Goal: Task Accomplishment & Management: Manage account settings

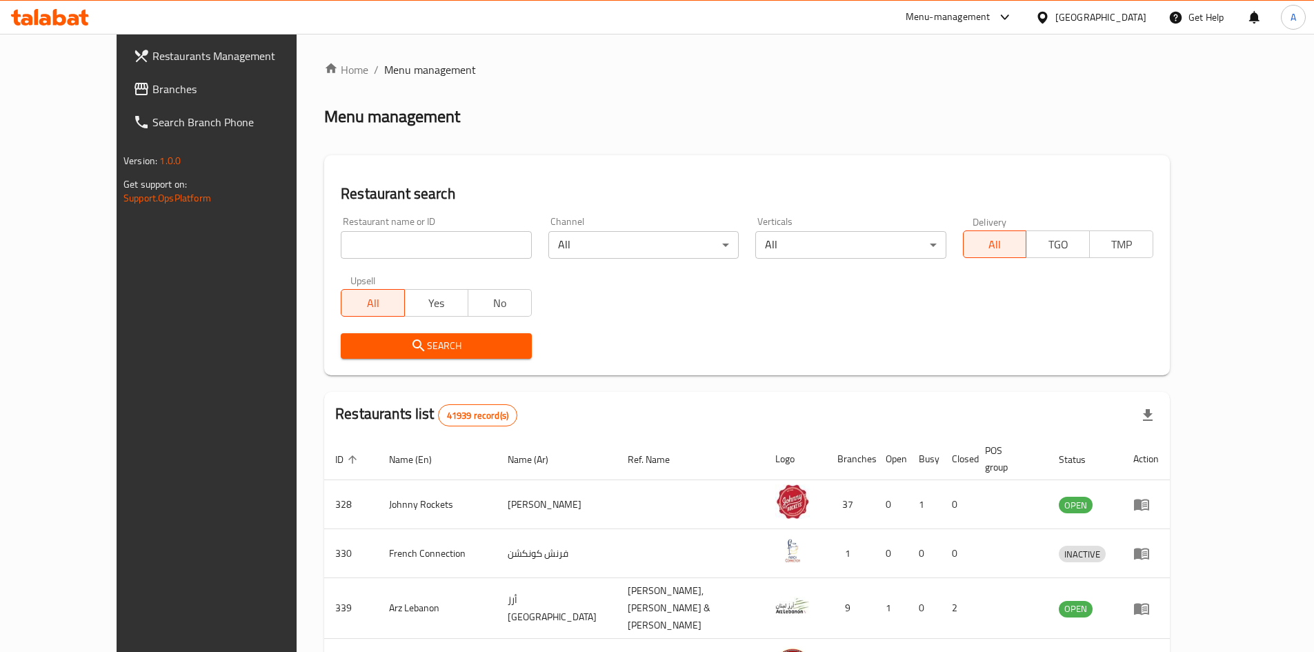
click at [1095, 20] on div "United Arab Emirates" at bounding box center [1100, 17] width 91 height 15
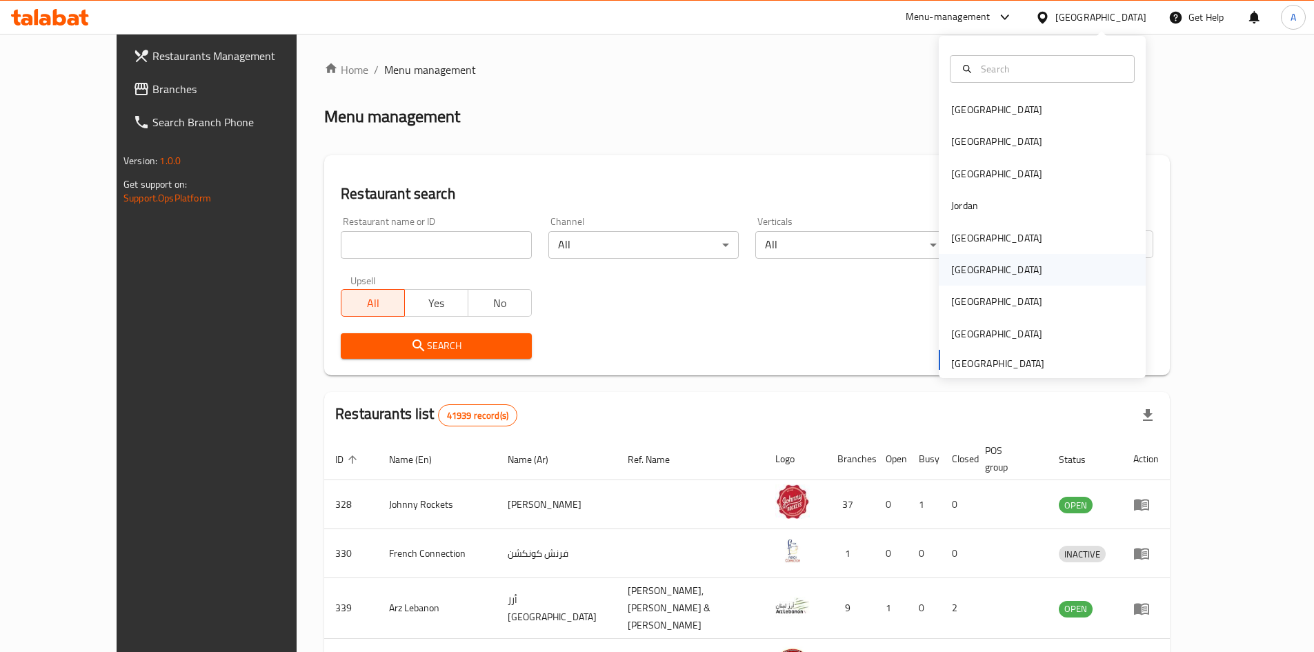
click at [964, 265] on div "[GEOGRAPHIC_DATA]" at bounding box center [996, 269] width 91 height 15
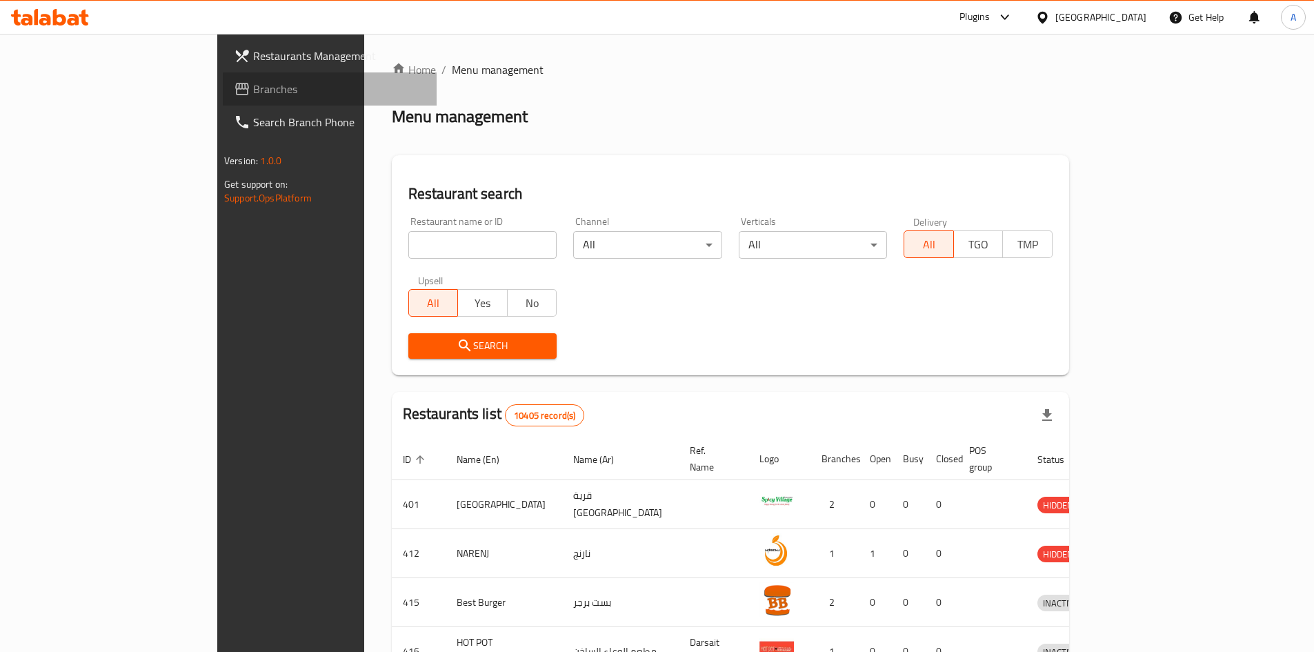
click at [253, 81] on span "Branches" at bounding box center [339, 89] width 172 height 17
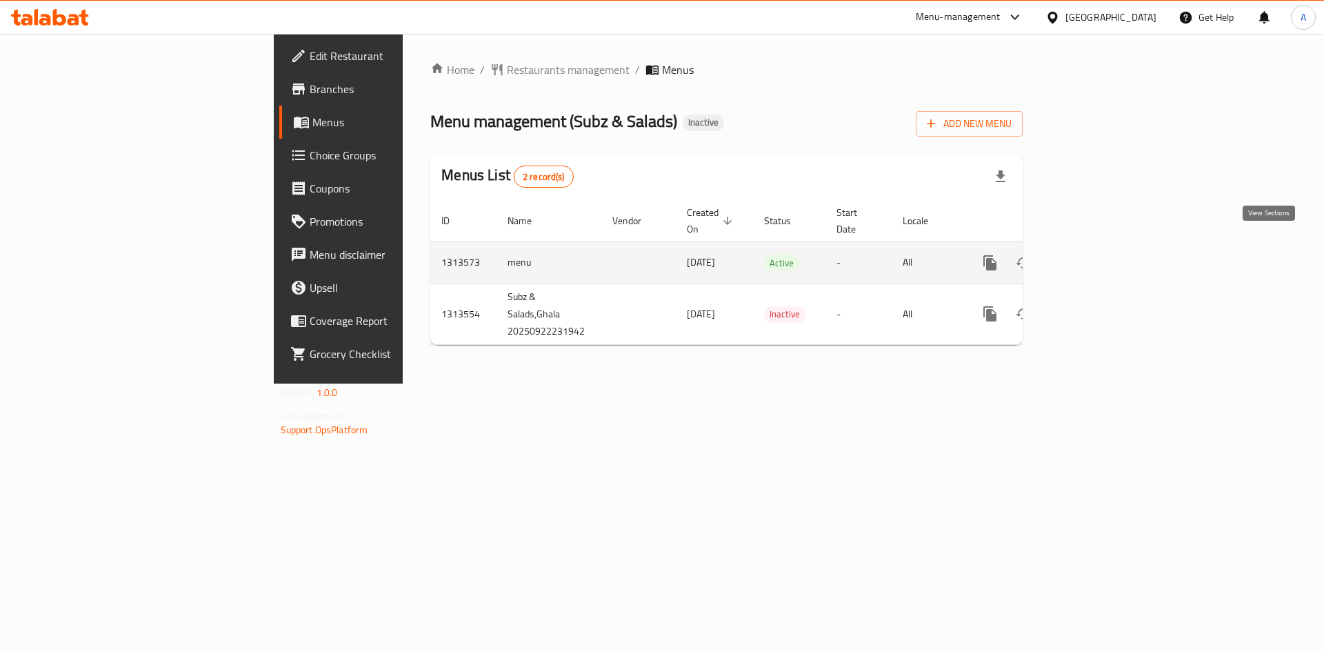
click at [1098, 255] on icon "enhanced table" at bounding box center [1090, 263] width 17 height 17
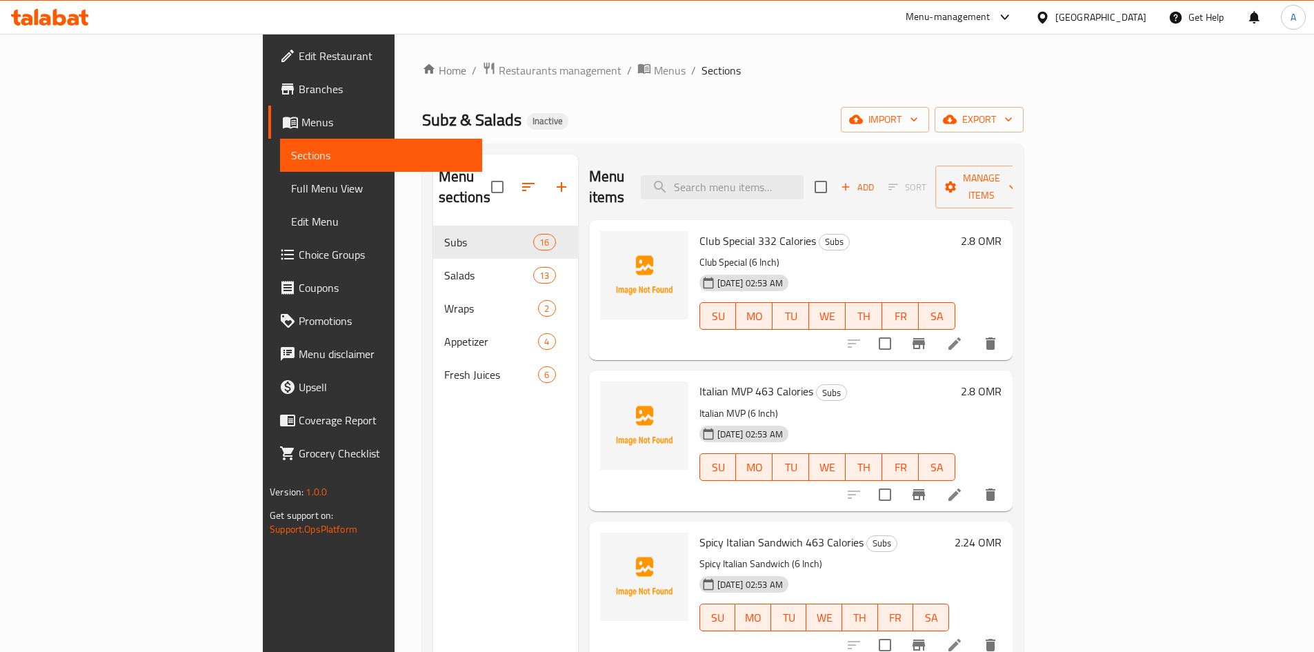
click at [291, 192] on span "Full Menu View" at bounding box center [381, 188] width 180 height 17
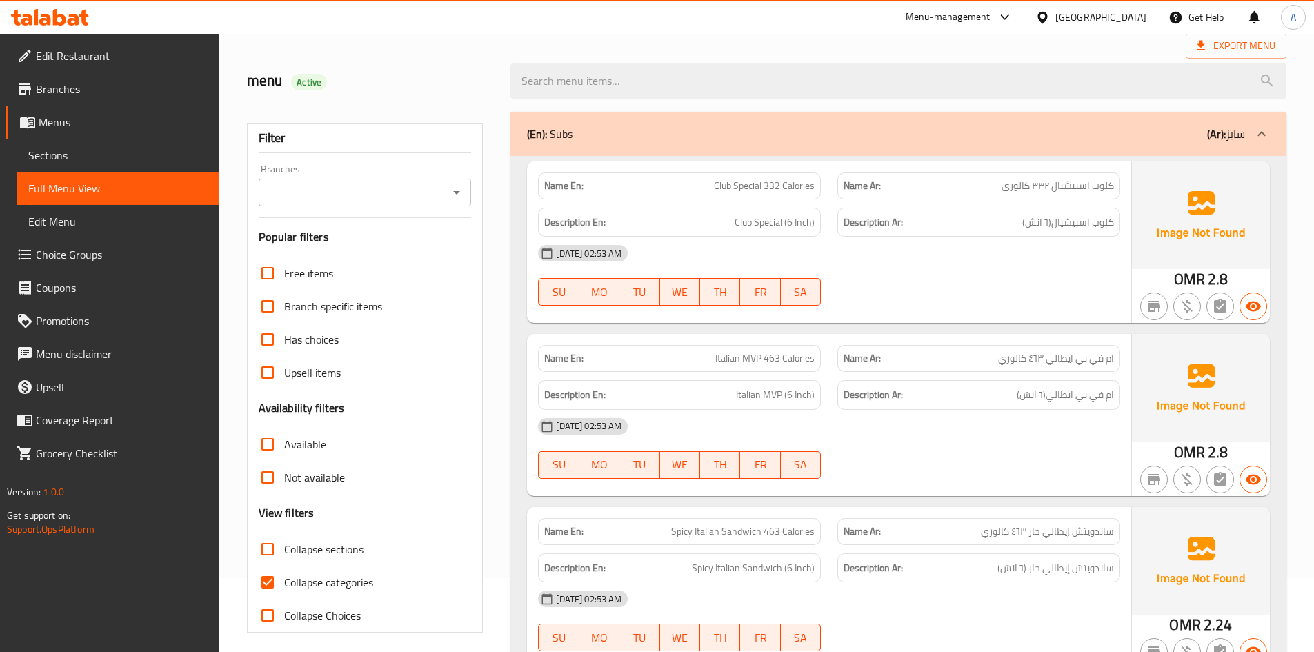
scroll to position [207, 0]
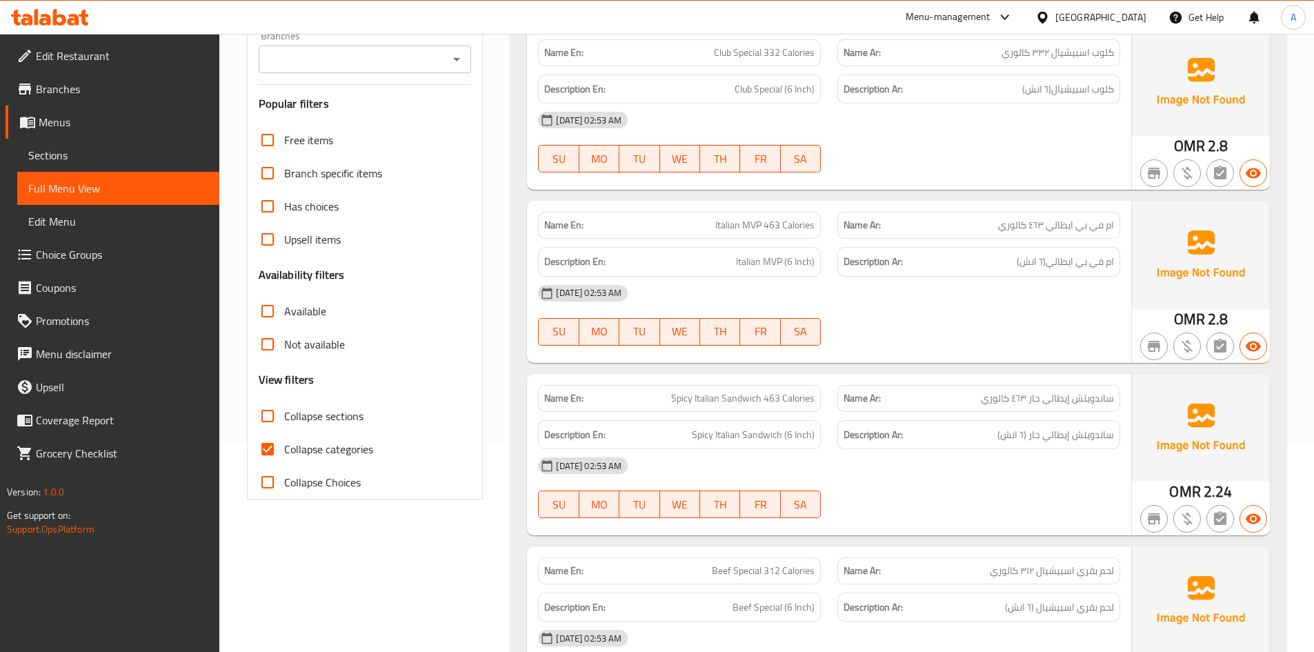
click at [278, 445] on input "Collapse categories" at bounding box center [267, 448] width 33 height 33
checkbox input "false"
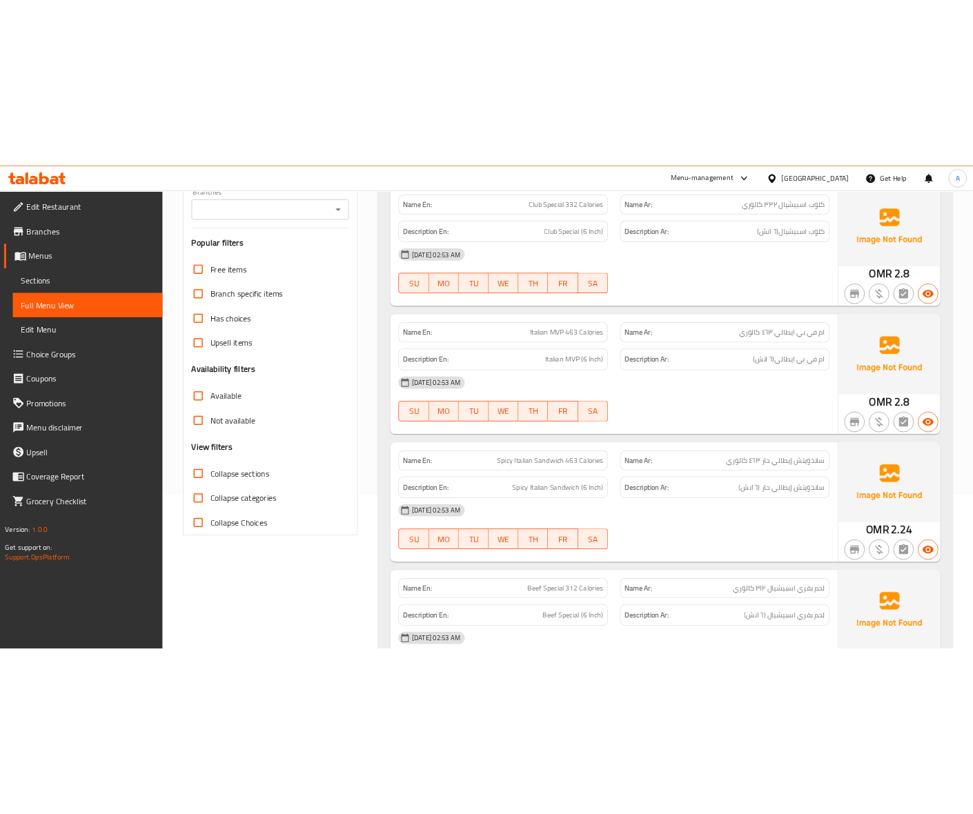
scroll to position [0, 0]
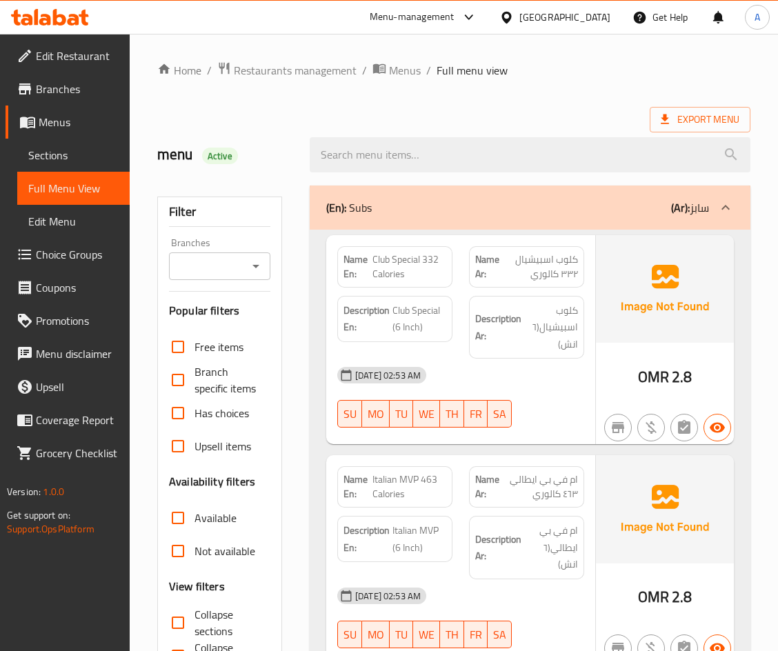
click at [501, 116] on div "Export Menu" at bounding box center [453, 120] width 593 height 26
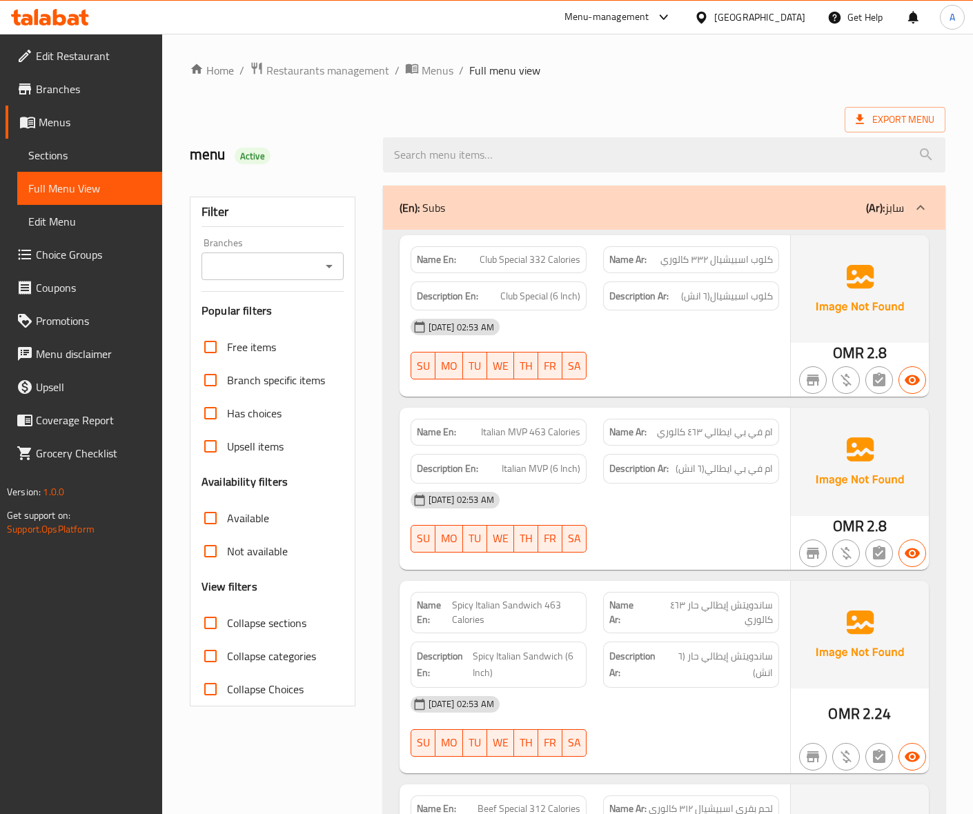
click at [354, 133] on div "menu Active" at bounding box center [277, 154] width 193 height 61
click at [438, 63] on span "Menus" at bounding box center [437, 70] width 32 height 17
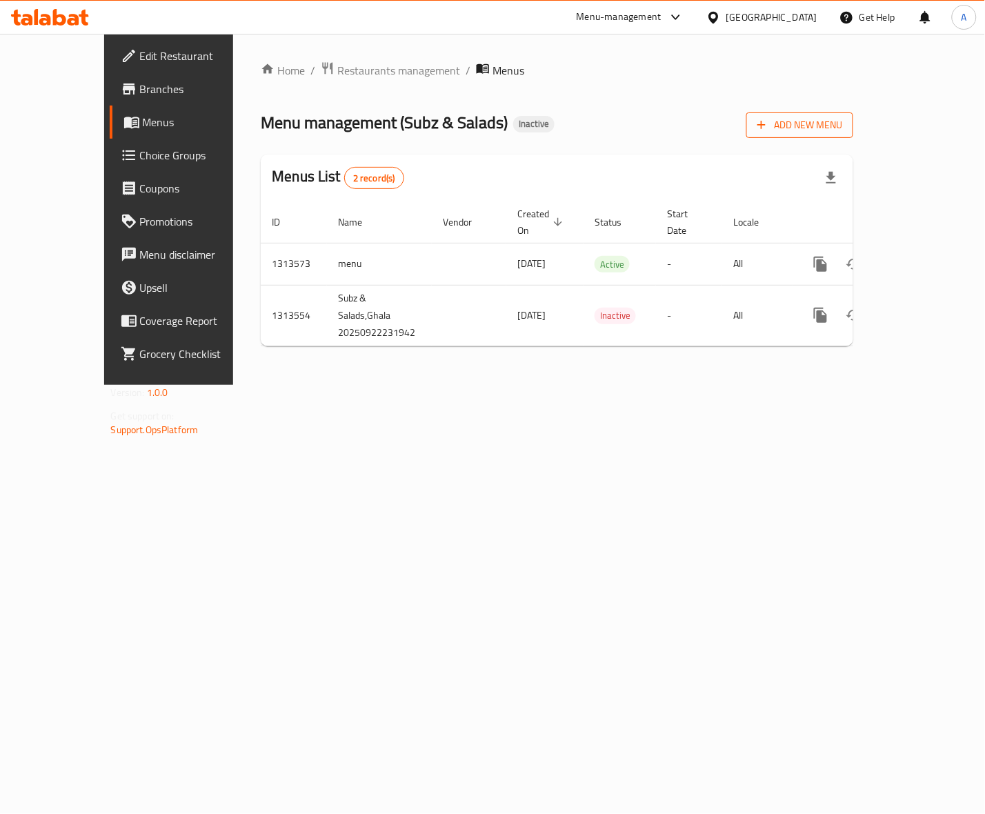
click at [768, 119] on icon "button" at bounding box center [762, 125] width 14 height 14
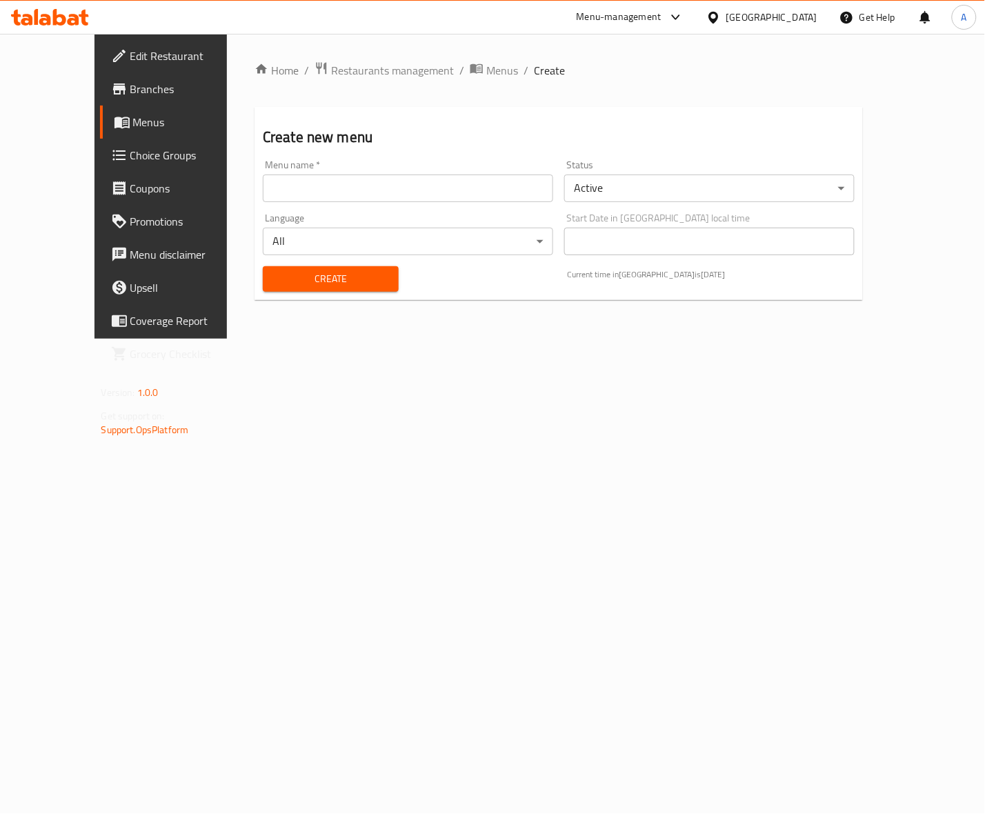
click at [278, 199] on input "text" at bounding box center [408, 189] width 290 height 28
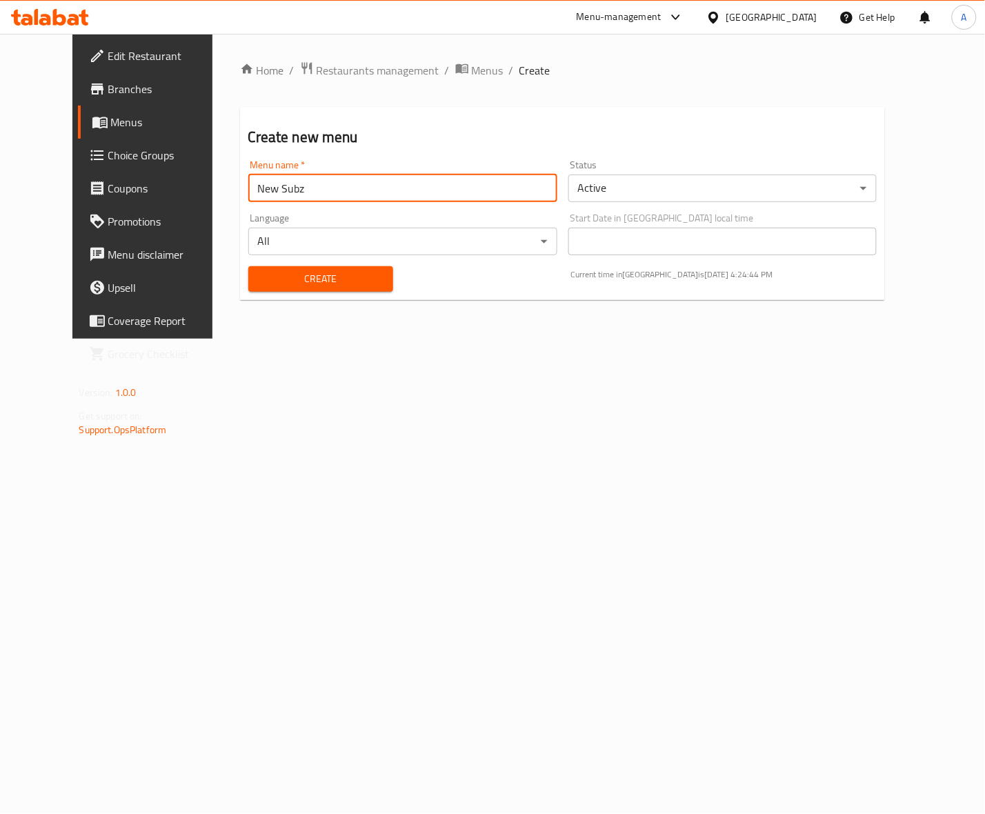
type input "New Subz"
click at [306, 274] on span "Create" at bounding box center [320, 278] width 123 height 17
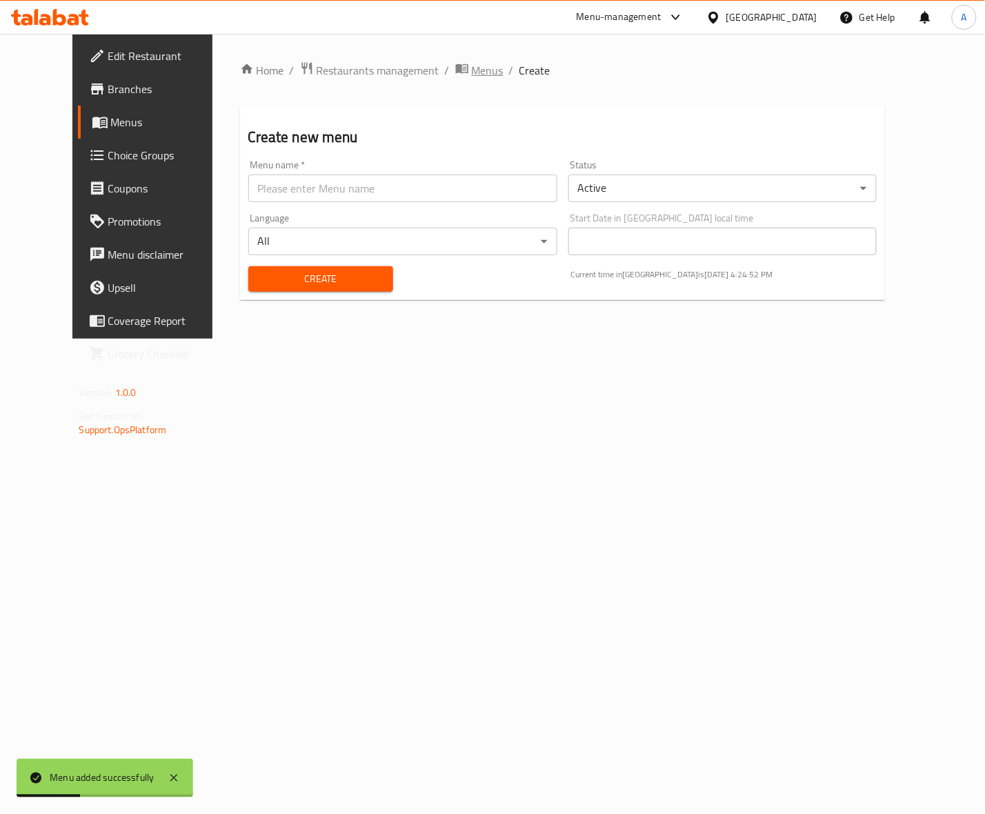
click at [472, 68] on span "Menus" at bounding box center [488, 70] width 32 height 17
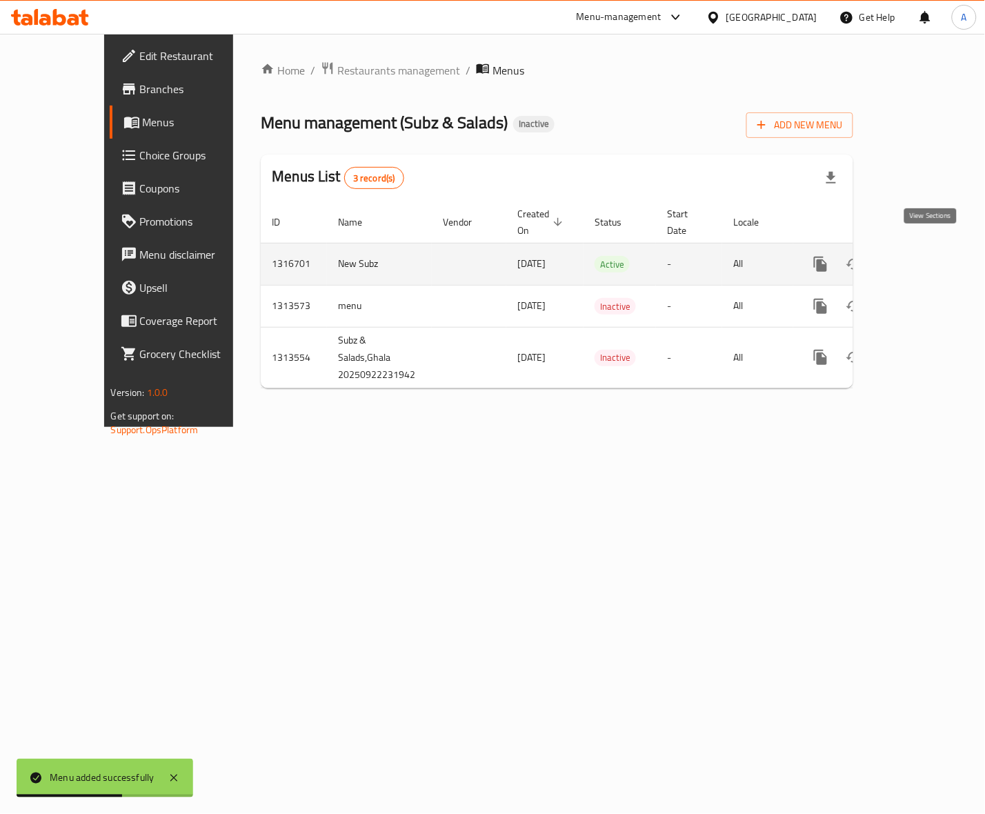
click at [928, 256] on icon "enhanced table" at bounding box center [920, 264] width 17 height 17
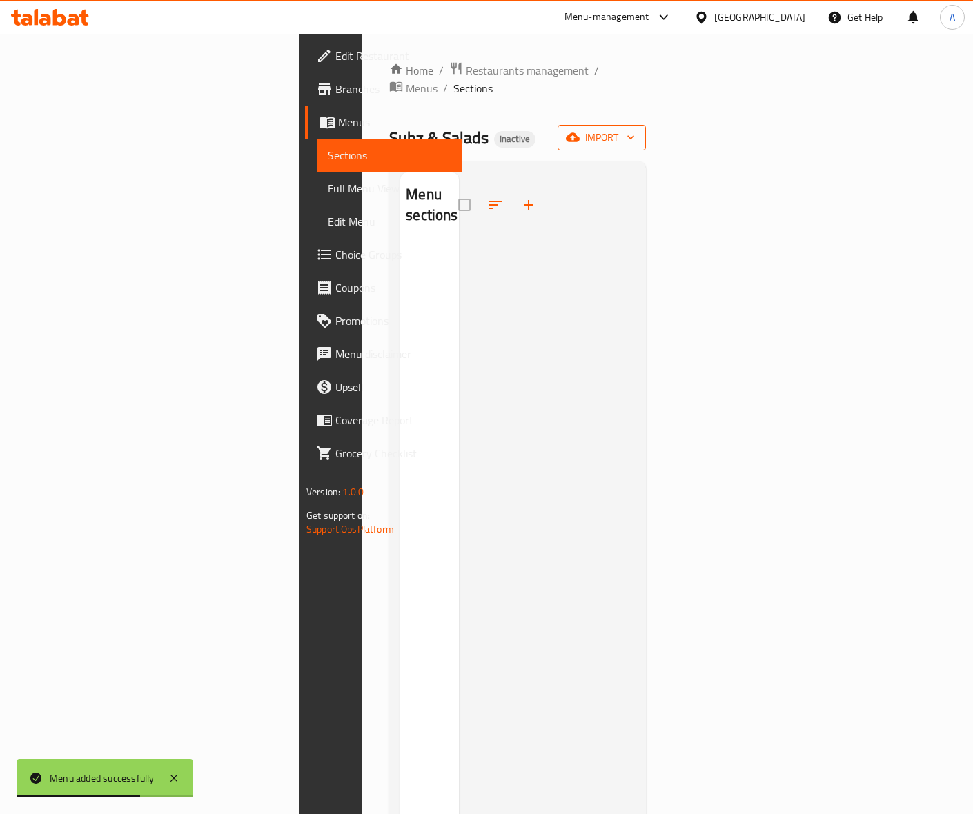
click at [646, 130] on button "import" at bounding box center [601, 138] width 88 height 26
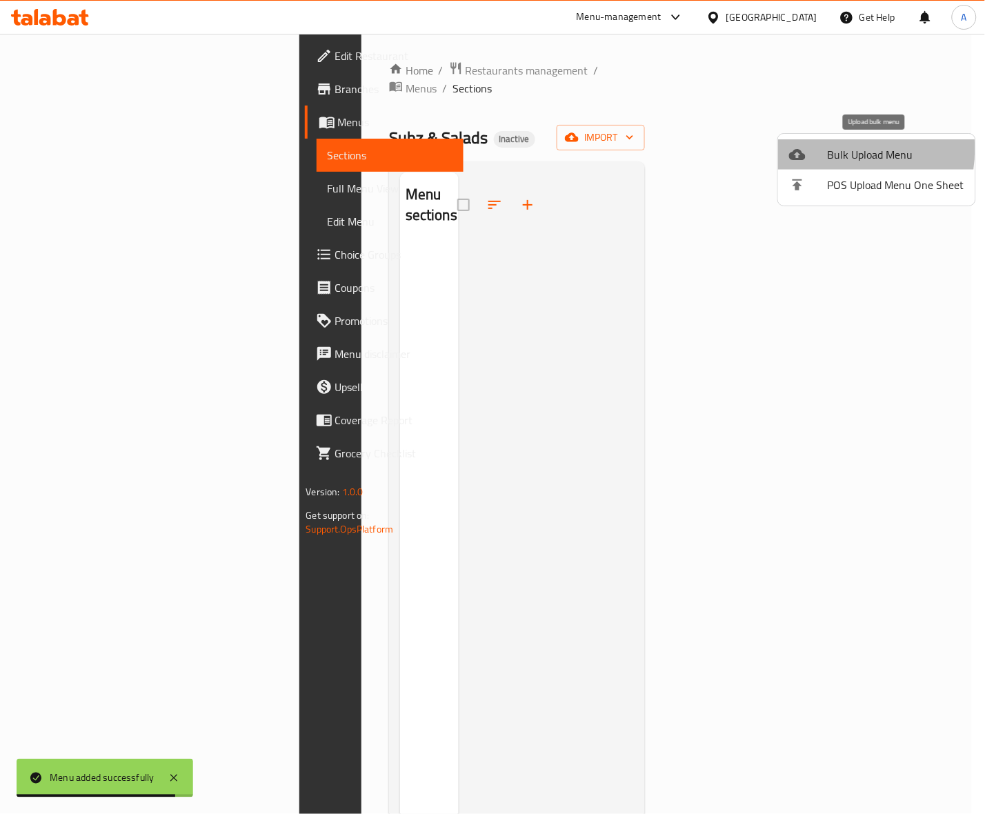
click at [826, 149] on div at bounding box center [808, 154] width 39 height 17
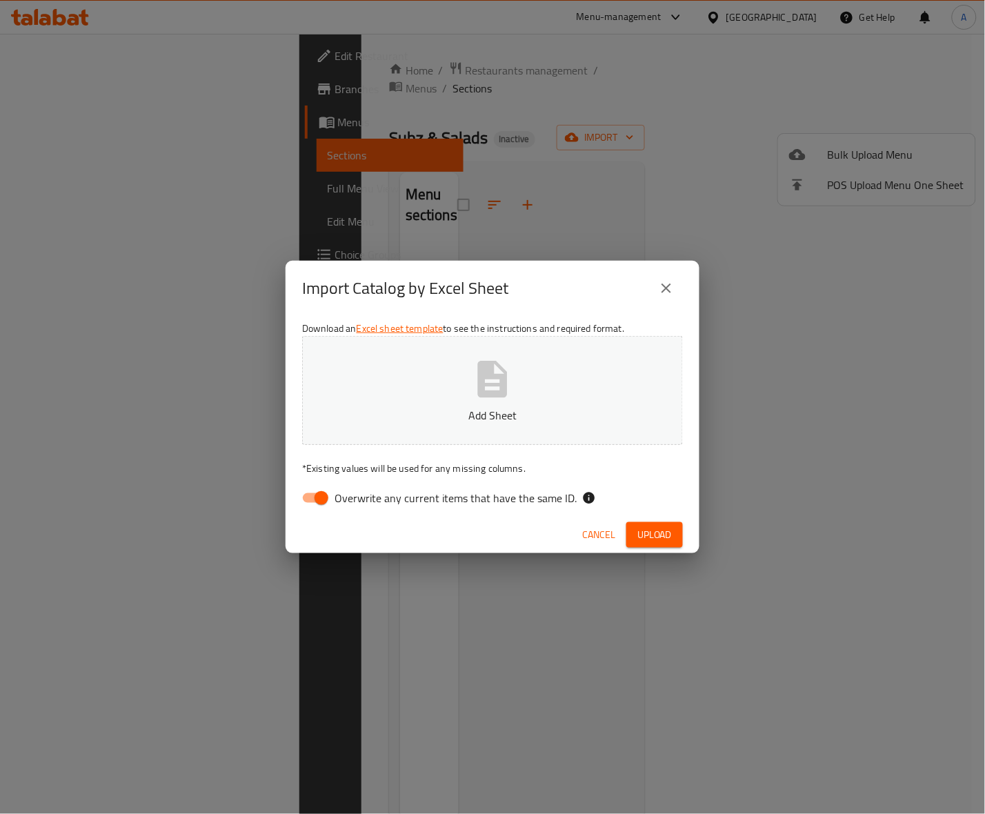
click at [380, 497] on span "Overwrite any current items that have the same ID." at bounding box center [456, 498] width 242 height 17
click at [361, 497] on input "Overwrite any current items that have the same ID." at bounding box center [321, 498] width 79 height 26
checkbox input "false"
click at [501, 384] on icon "button" at bounding box center [493, 379] width 30 height 37
click at [646, 540] on span "Upload" at bounding box center [654, 534] width 34 height 17
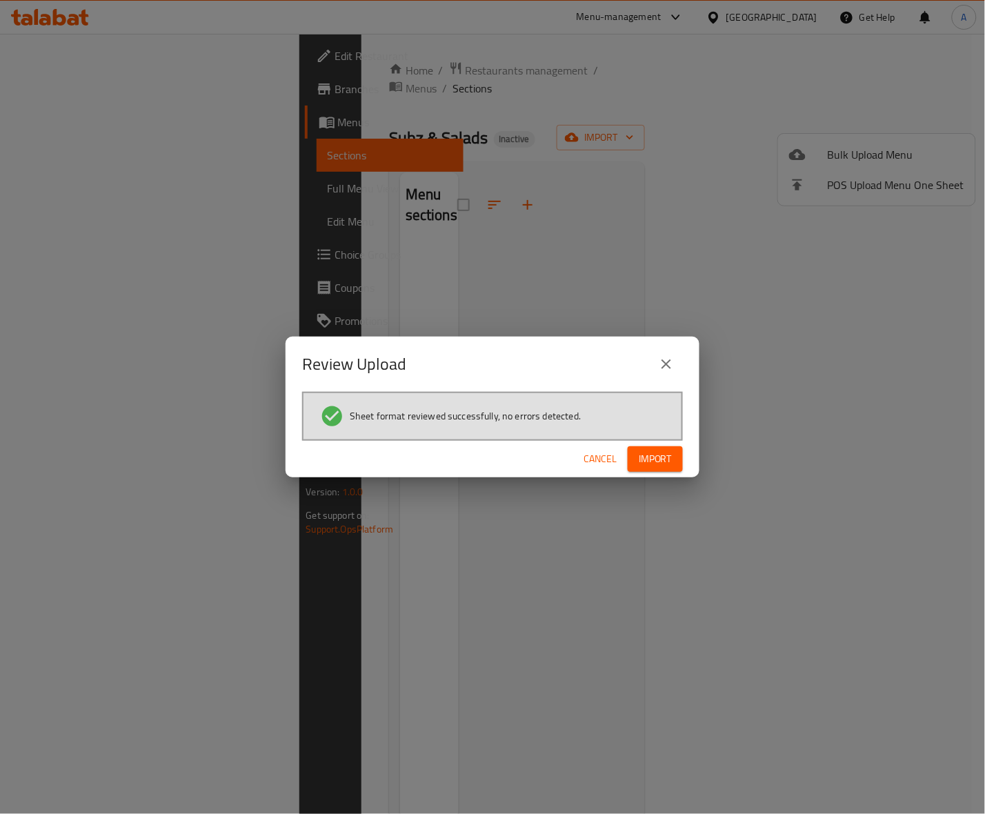
click at [669, 464] on span "Import" at bounding box center [655, 458] width 33 height 17
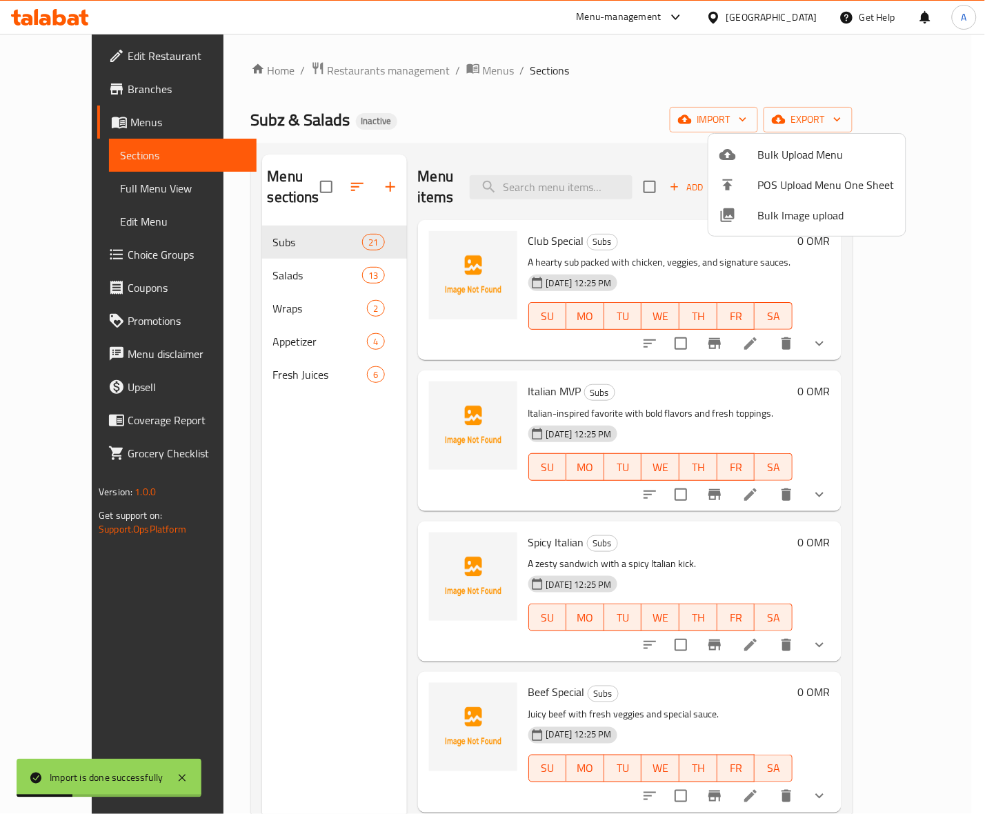
click at [556, 100] on div at bounding box center [492, 407] width 985 height 814
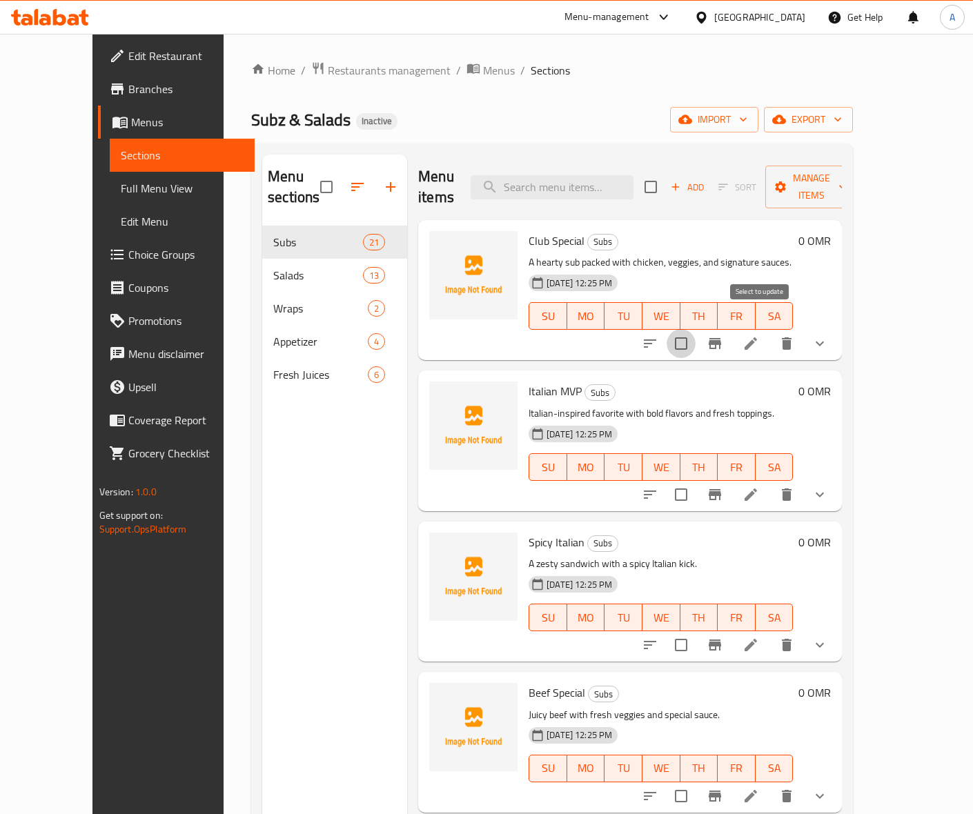
click at [695, 329] on input "checkbox" at bounding box center [680, 343] width 29 height 29
checkbox input "true"
click at [695, 480] on input "checkbox" at bounding box center [680, 494] width 29 height 29
checkbox input "true"
click at [695, 630] on input "checkbox" at bounding box center [680, 644] width 29 height 29
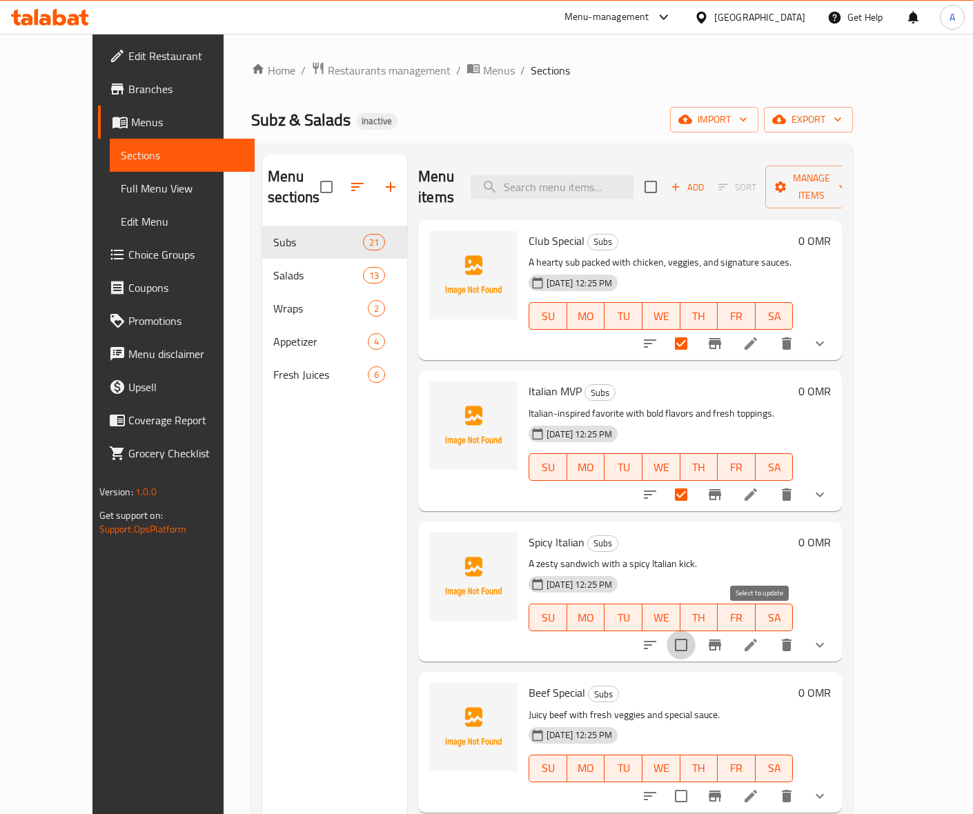
checkbox input "true"
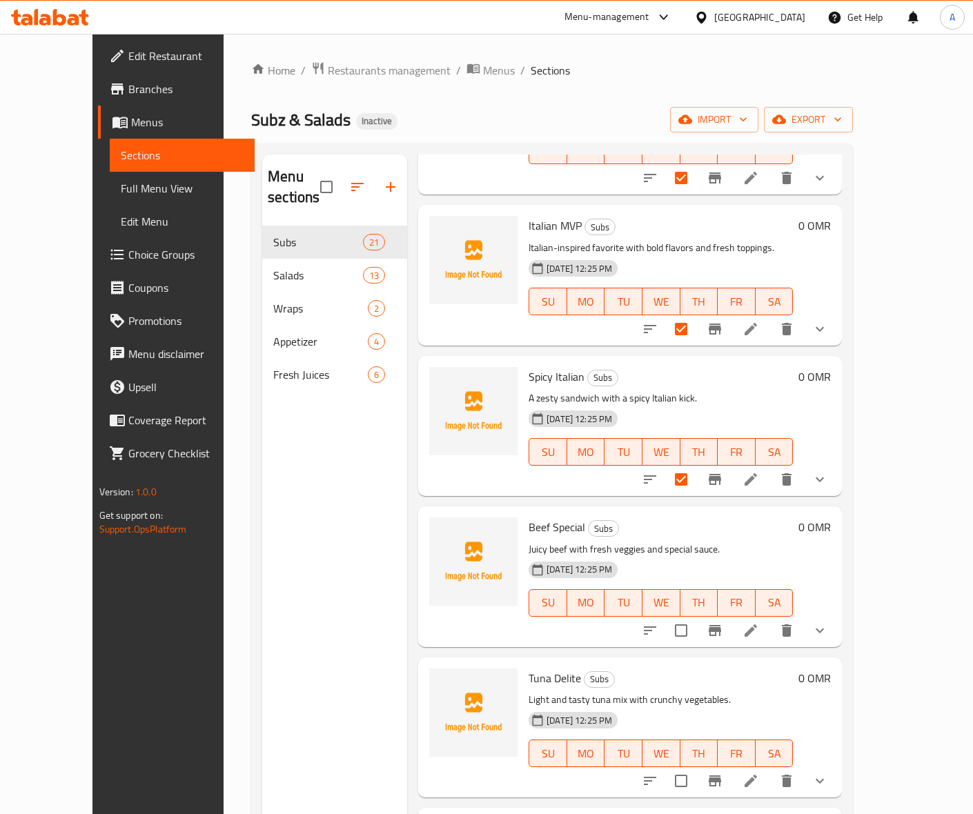
scroll to position [172, 0]
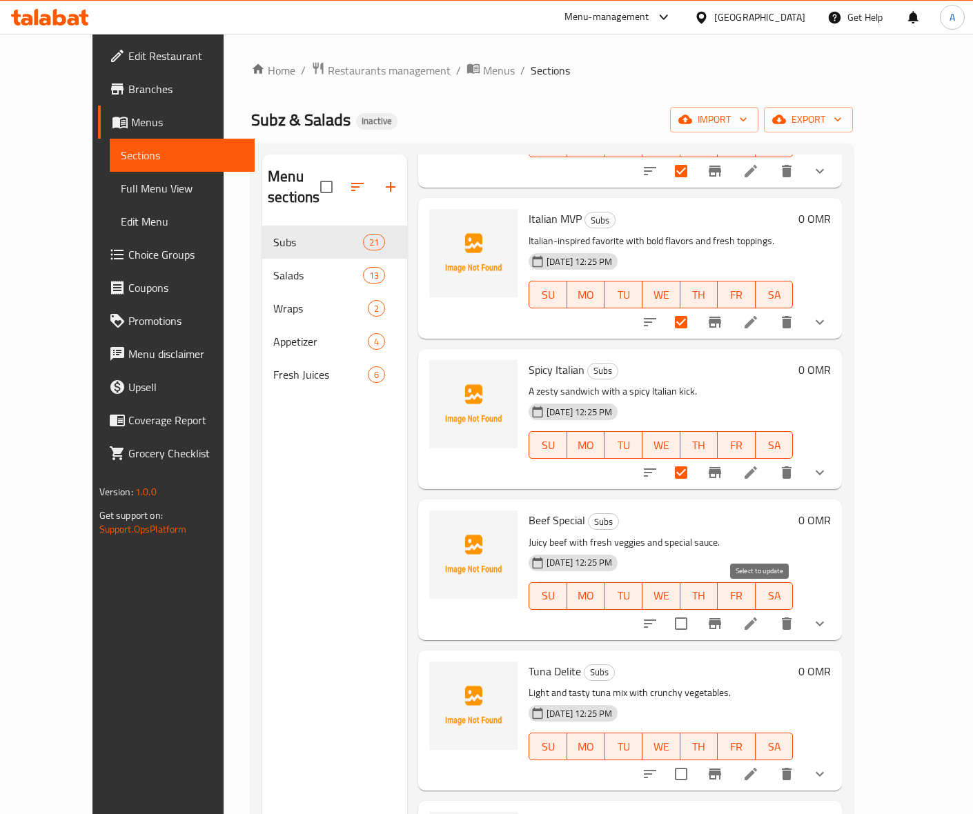
click at [695, 609] on input "checkbox" at bounding box center [680, 623] width 29 height 29
checkbox input "true"
click at [695, 651] on input "checkbox" at bounding box center [680, 773] width 29 height 29
checkbox input "true"
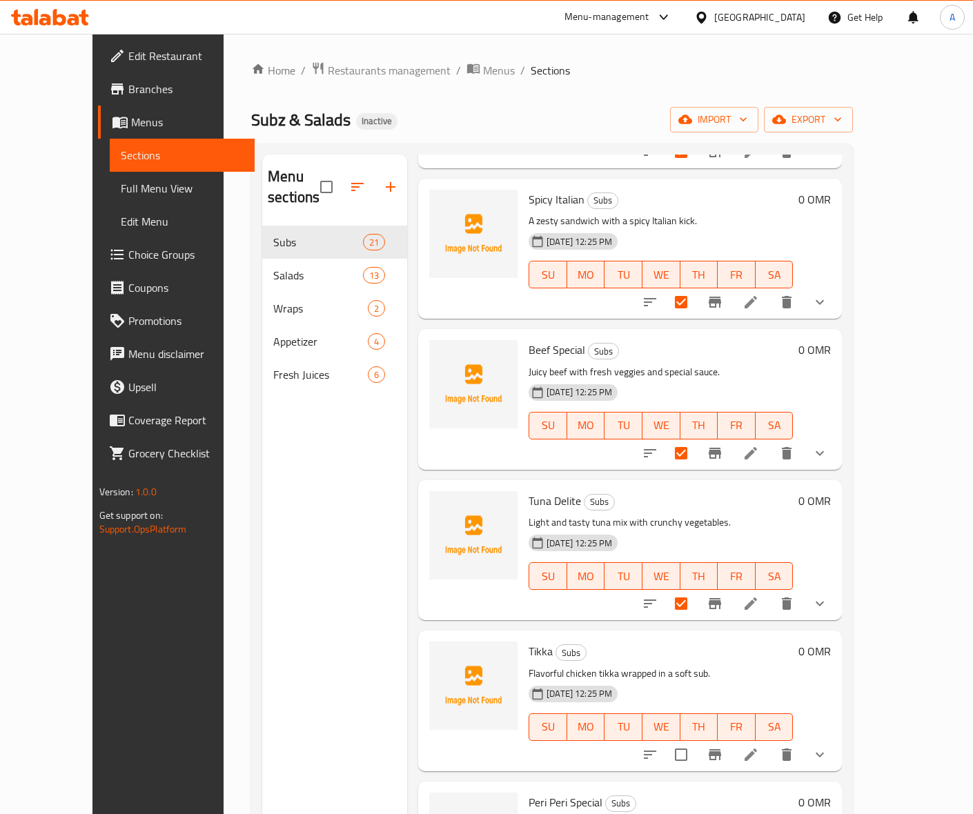
scroll to position [345, 0]
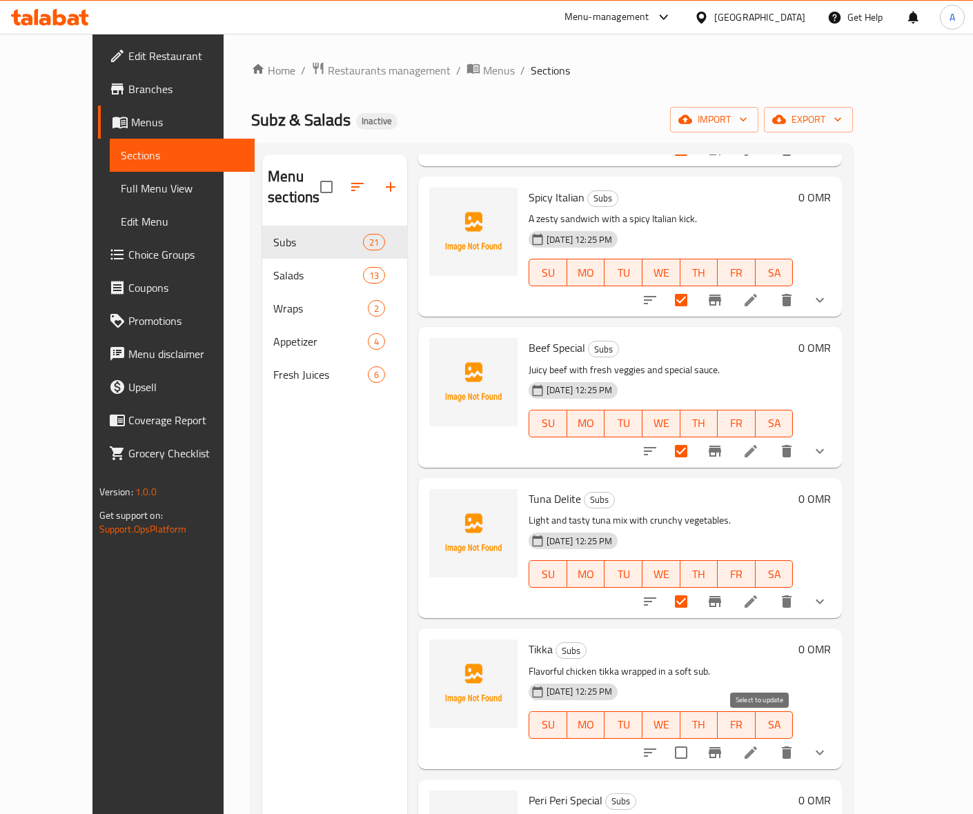
click at [695, 651] on input "checkbox" at bounding box center [680, 752] width 29 height 29
checkbox input "true"
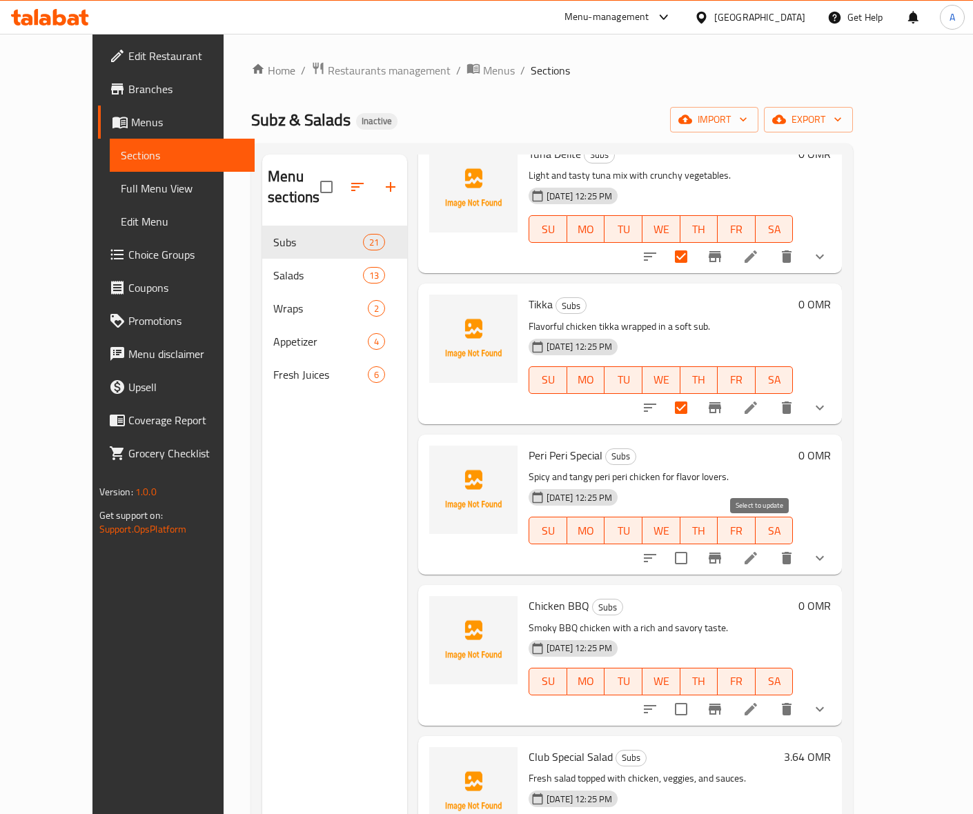
click at [695, 544] on input "checkbox" at bounding box center [680, 558] width 29 height 29
checkbox input "true"
click at [695, 651] on input "checkbox" at bounding box center [680, 709] width 29 height 29
checkbox input "true"
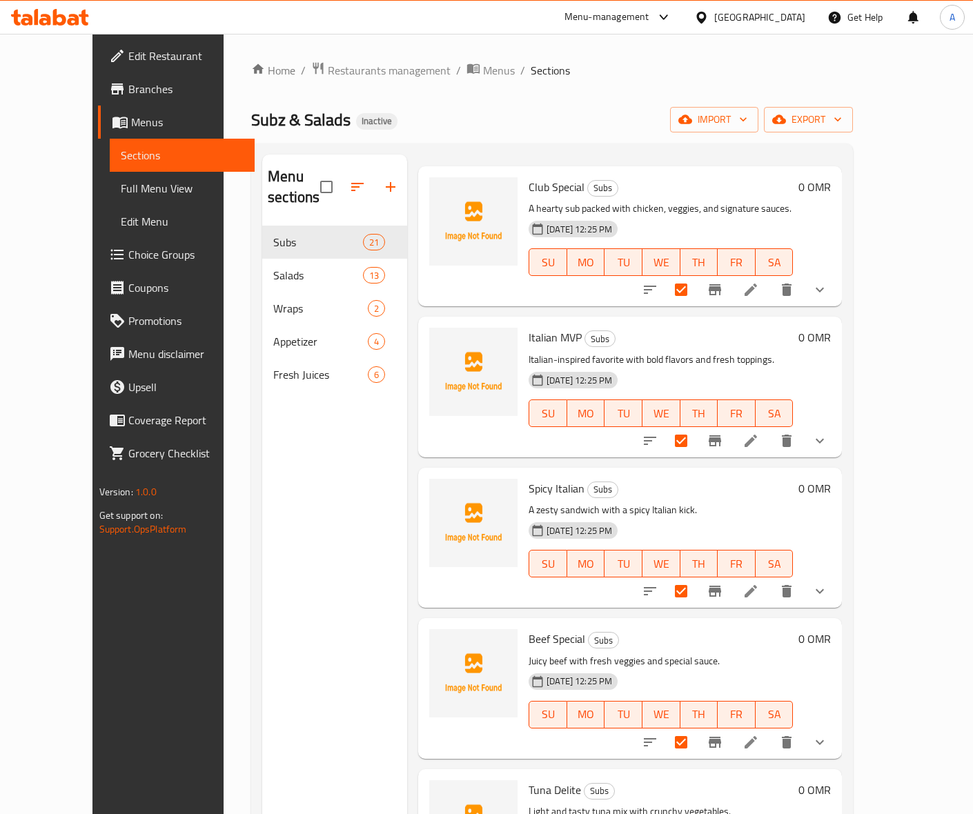
scroll to position [0, 0]
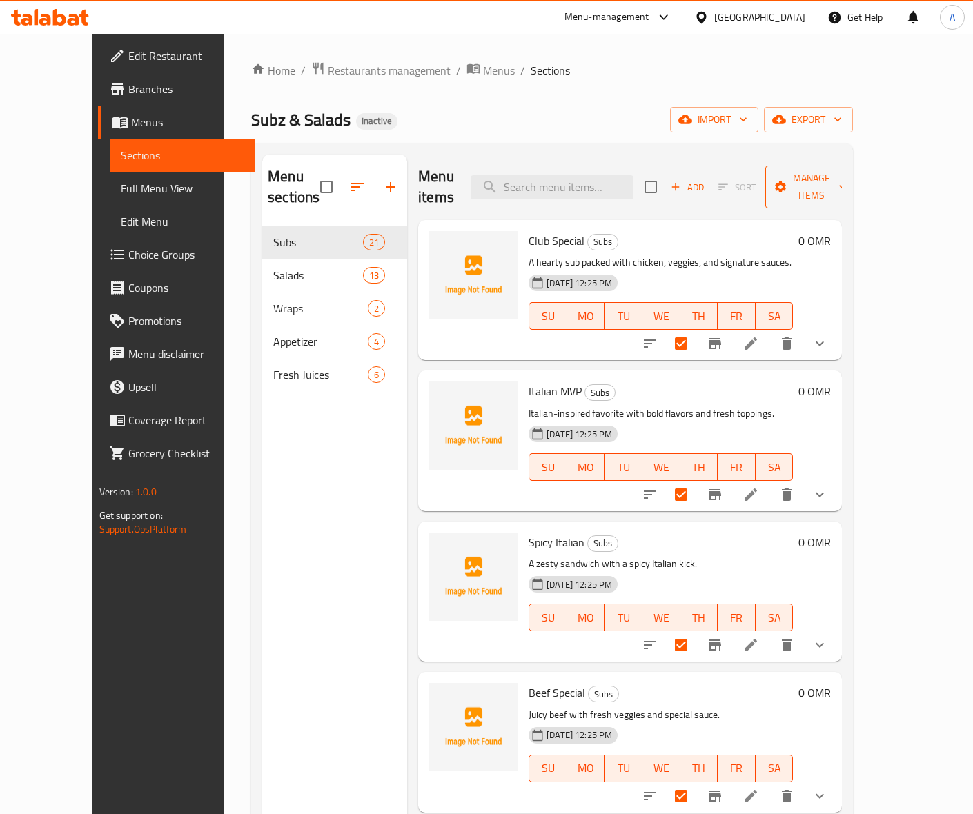
click at [849, 180] on icon "button" at bounding box center [842, 187] width 14 height 14
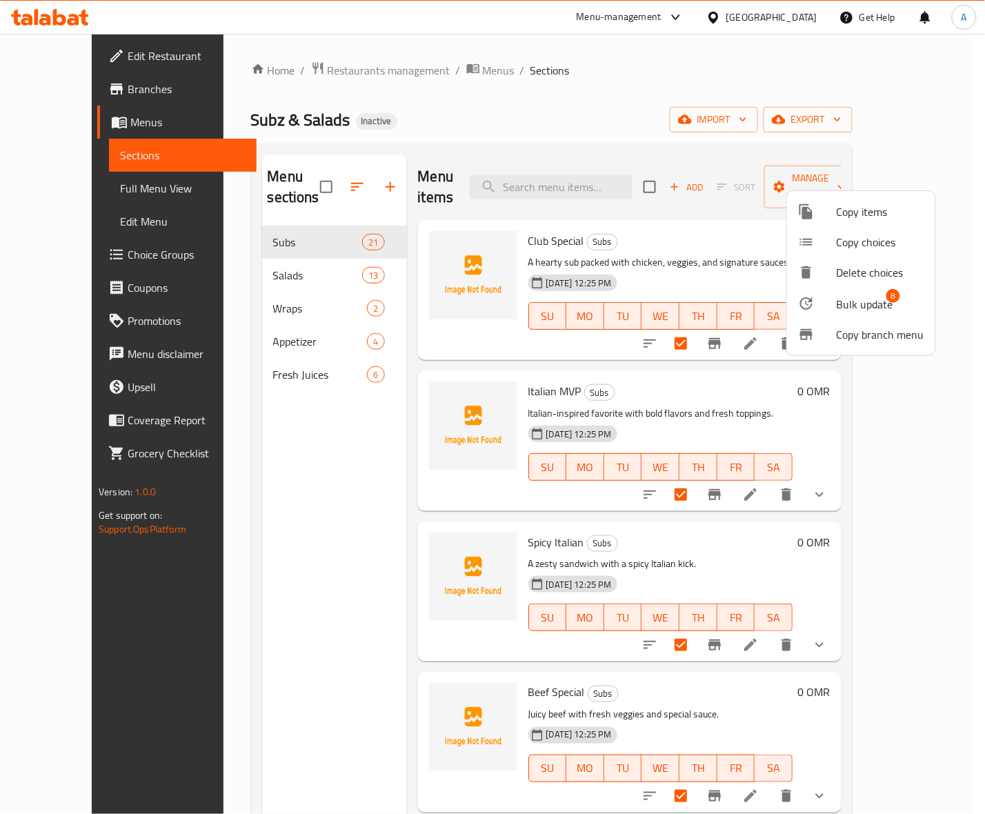
click at [877, 306] on span "Bulk update" at bounding box center [865, 304] width 57 height 17
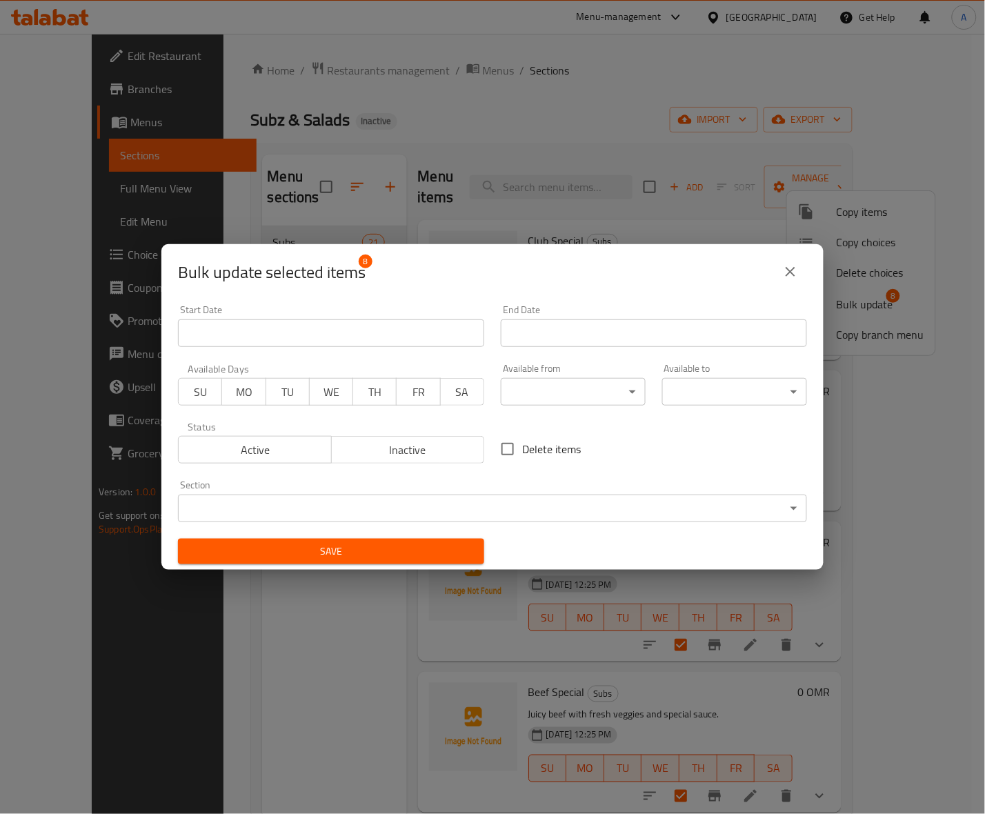
click at [535, 449] on span "Delete items" at bounding box center [551, 449] width 59 height 17
click at [522, 449] on input "Delete items" at bounding box center [507, 449] width 29 height 29
checkbox input "true"
click at [338, 552] on span "Save" at bounding box center [331, 551] width 284 height 17
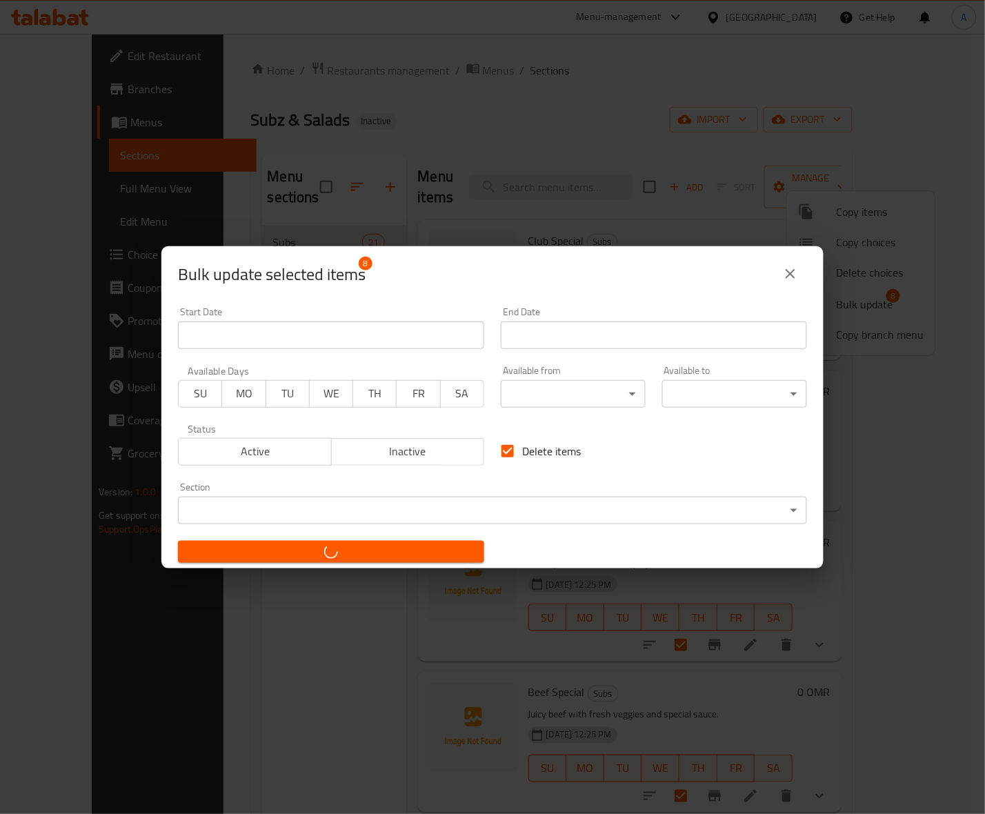
checkbox input "false"
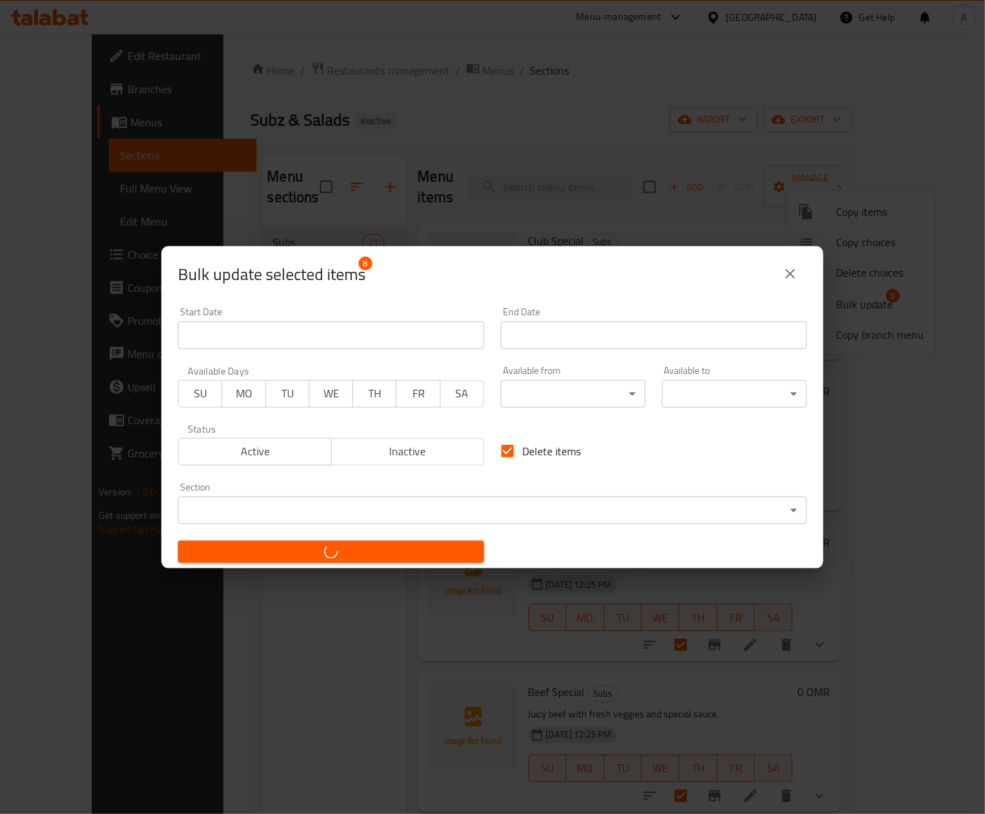
checkbox input "false"
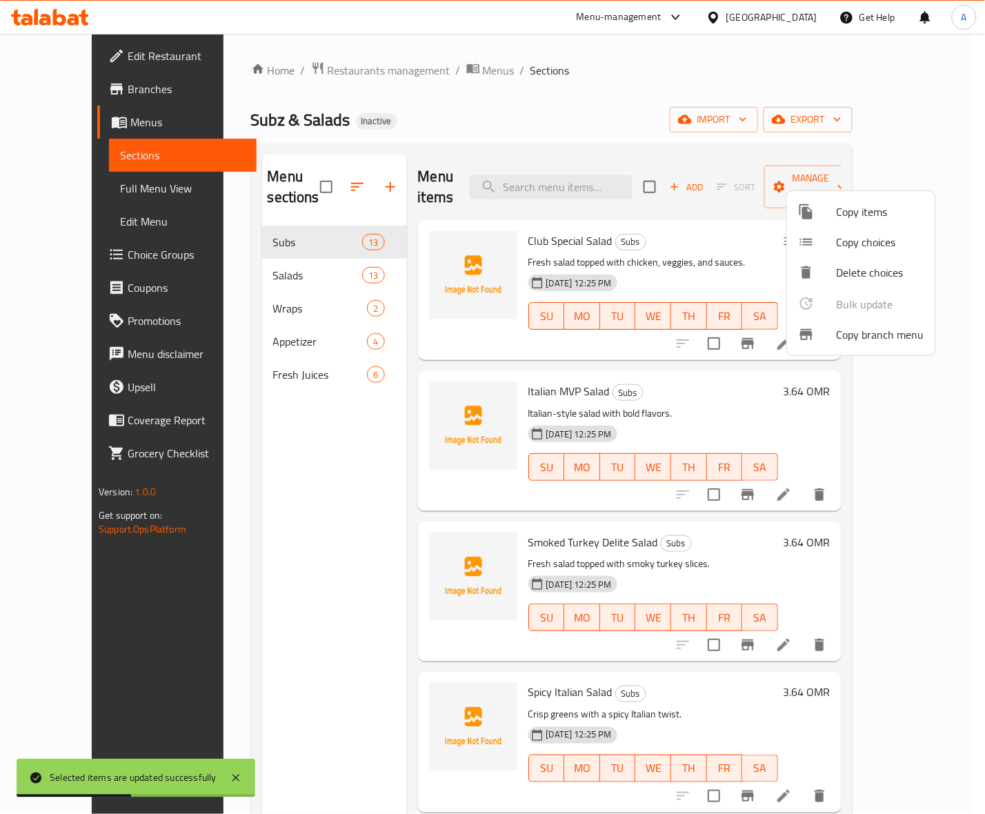
click at [697, 214] on div at bounding box center [492, 407] width 985 height 814
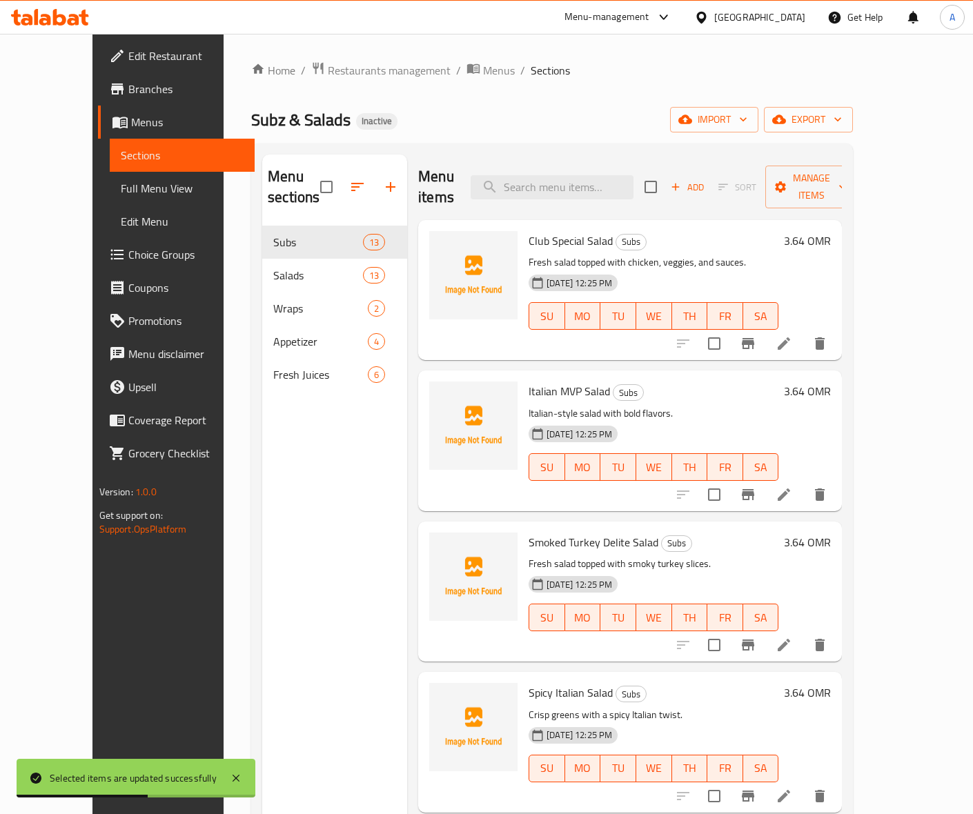
click at [803, 333] on li at bounding box center [783, 343] width 39 height 25
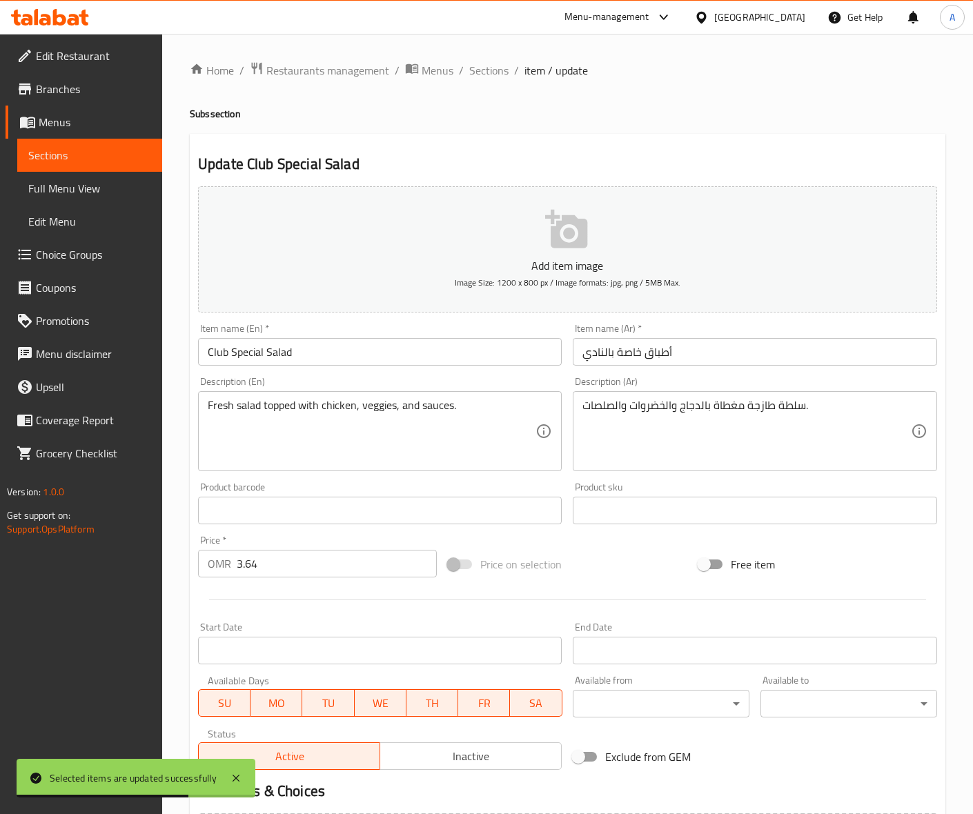
click at [286, 356] on input "Club Special Salad" at bounding box center [380, 352] width 364 height 28
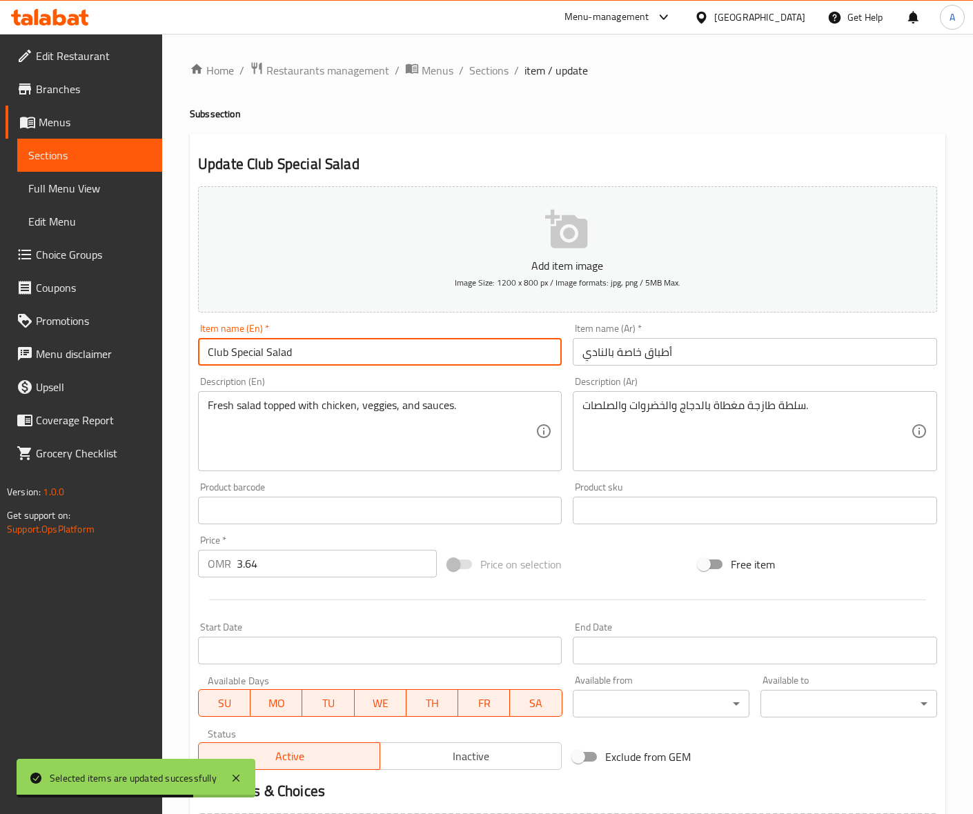
click at [286, 356] on input "Club Special Salad" at bounding box center [380, 352] width 364 height 28
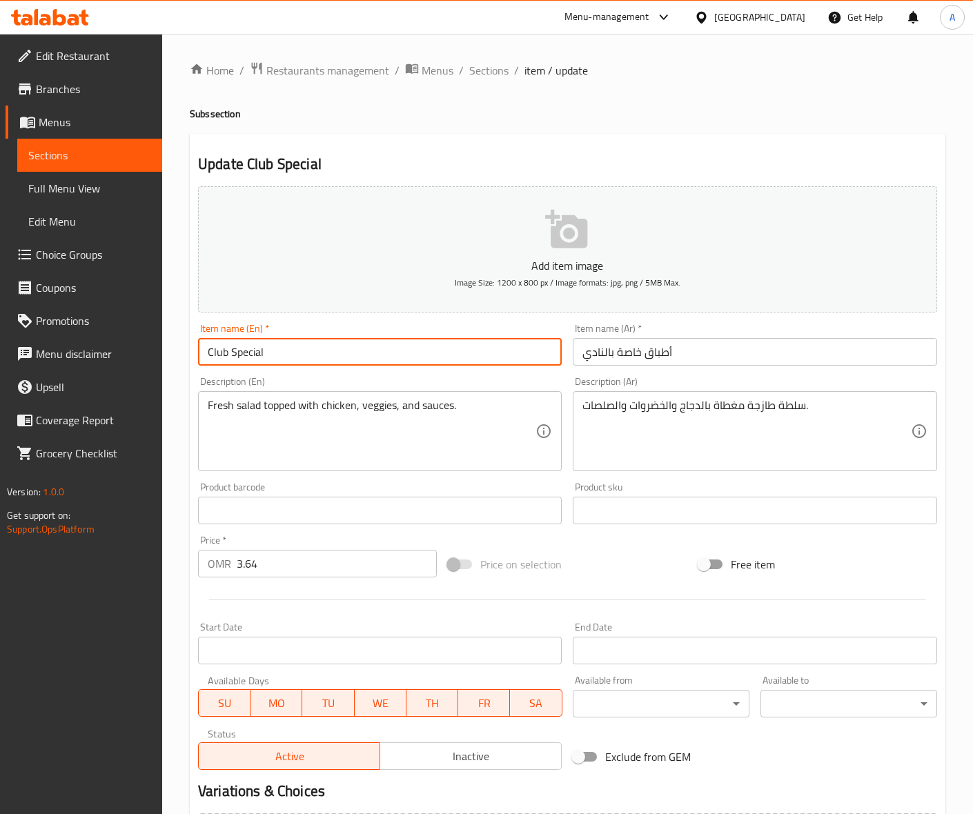
type input "Club Special"
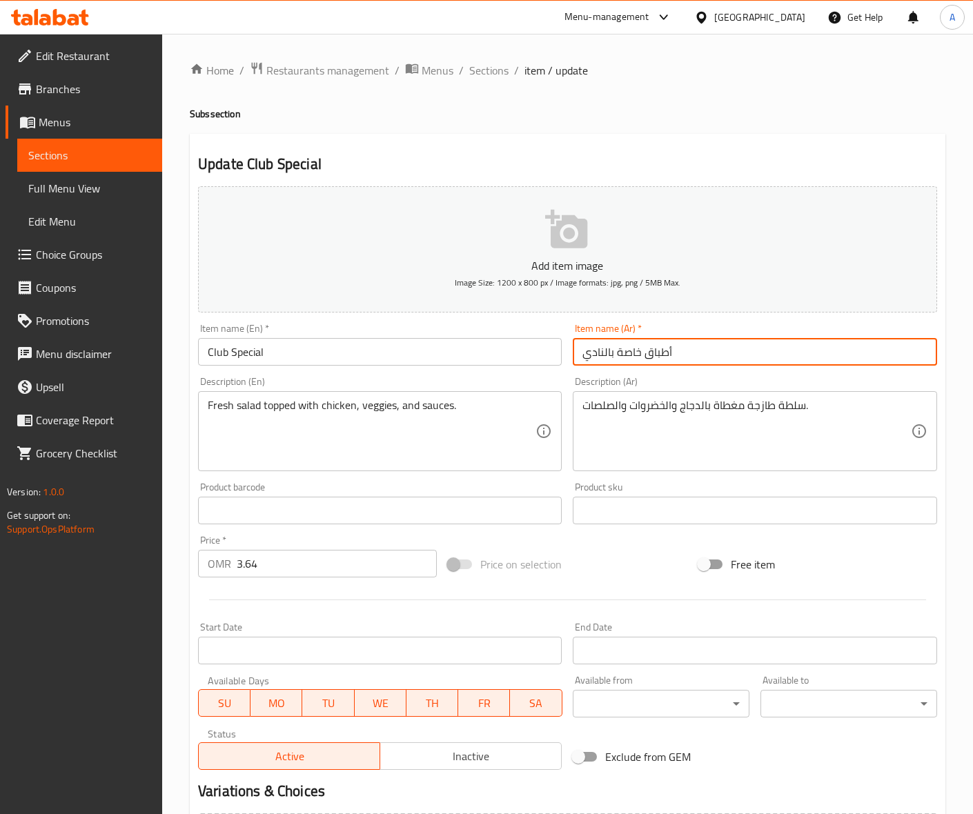
drag, startPoint x: 688, startPoint y: 350, endPoint x: 550, endPoint y: 361, distance: 139.1
click at [550, 361] on div "Add item image Image Size: 1200 x 800 px / Image formats: jpg, png / 5MB Max. I…" at bounding box center [567, 478] width 750 height 595
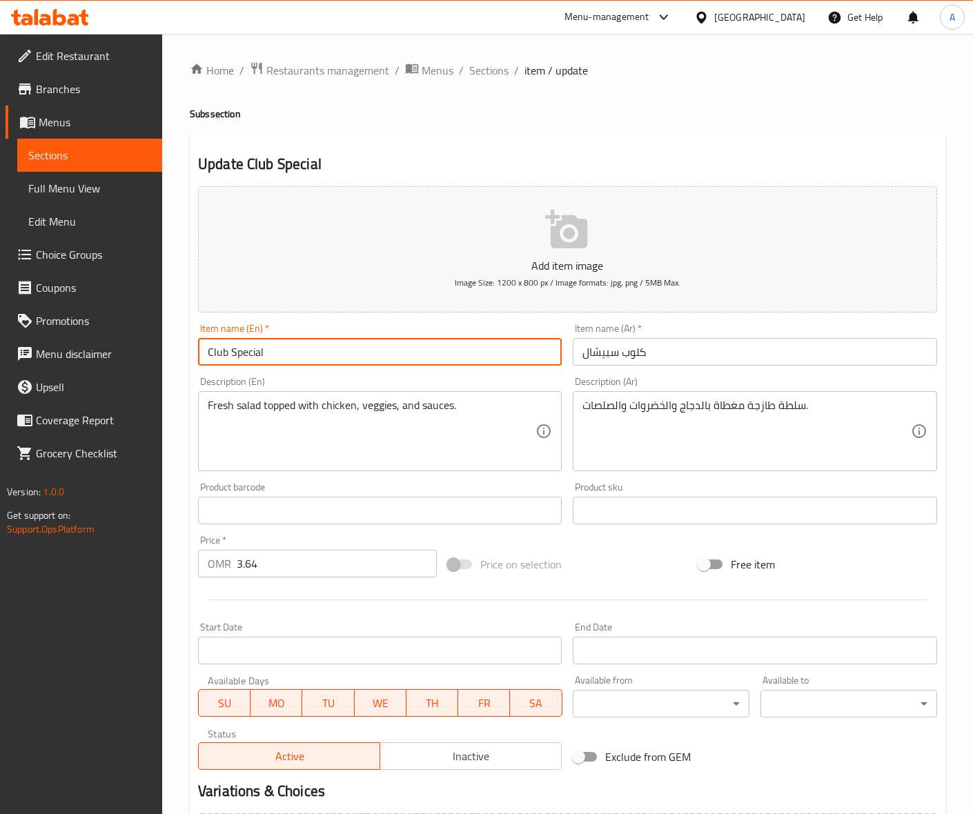
click at [212, 352] on input "Club Special" at bounding box center [380, 352] width 364 height 28
click at [248, 354] on input "Club Special" at bounding box center [380, 352] width 364 height 28
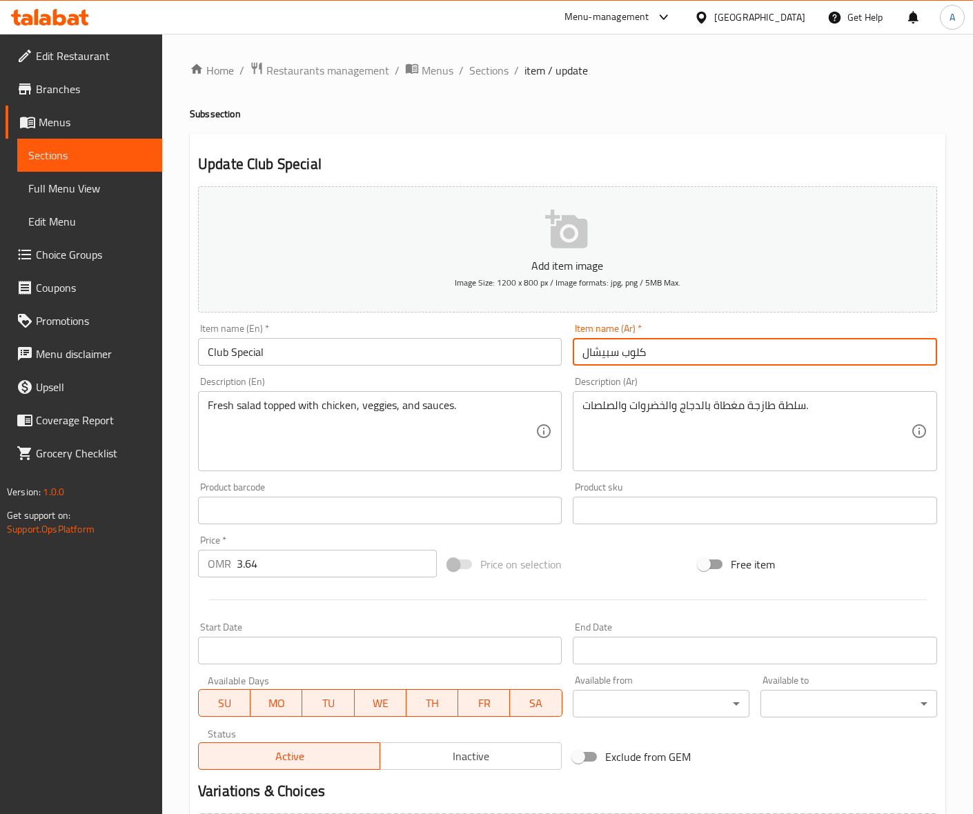
click at [593, 356] on input "كلوب سبيشال" at bounding box center [755, 352] width 364 height 28
type input "كلوب سبيشيال"
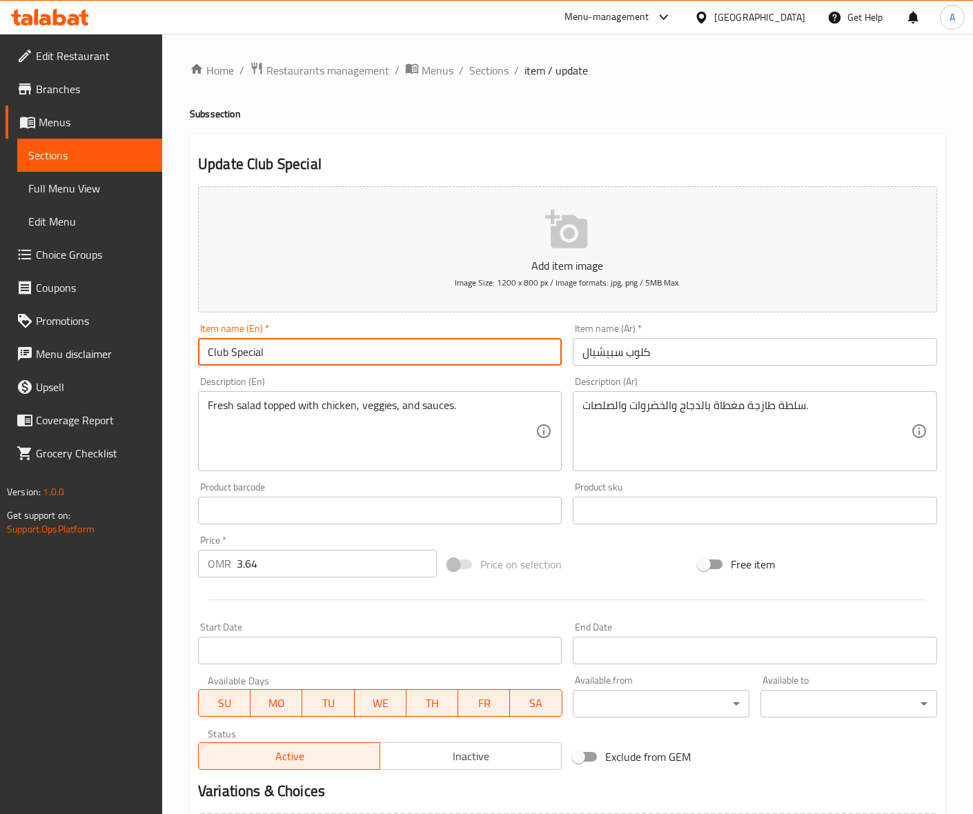
click at [440, 361] on input "Club Special" at bounding box center [380, 352] width 364 height 28
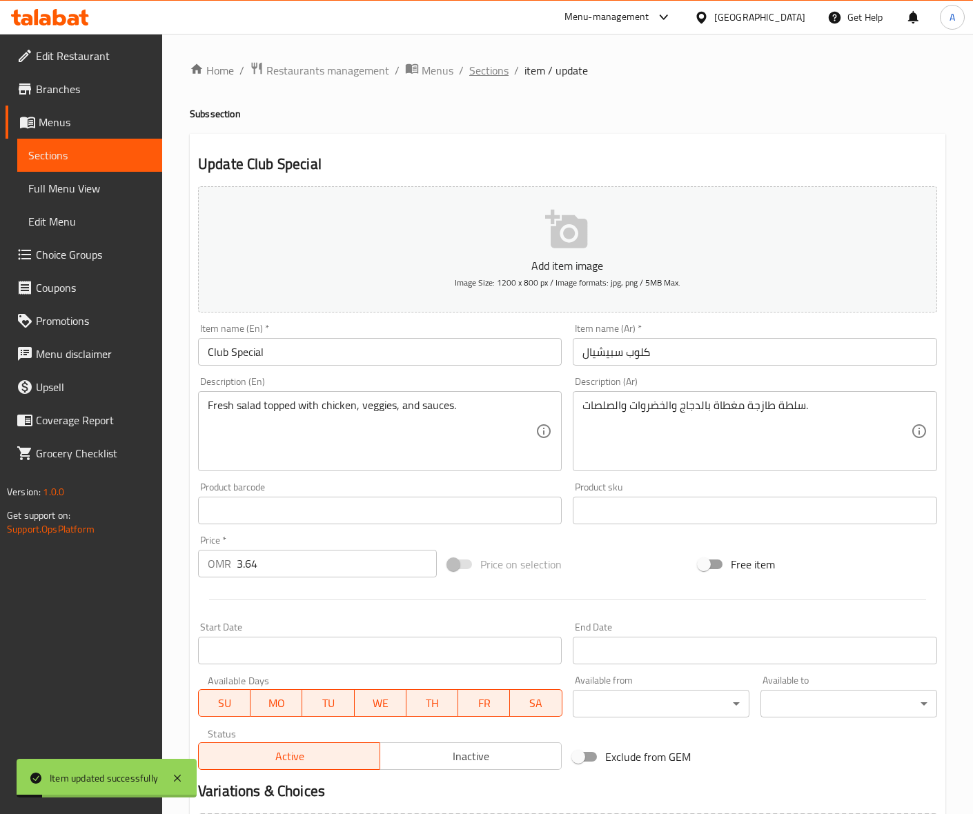
click at [492, 72] on span "Sections" at bounding box center [488, 70] width 39 height 17
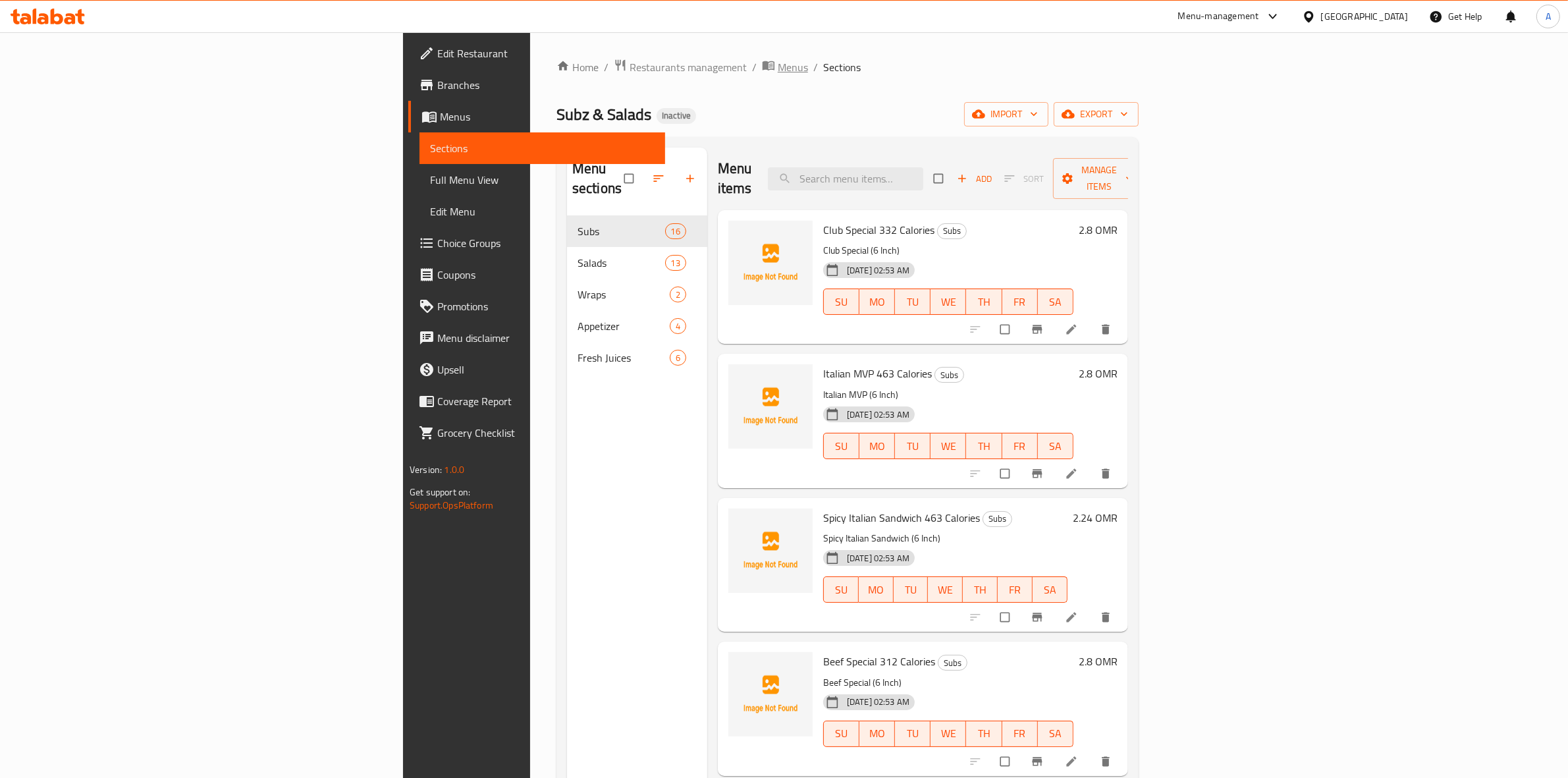
click at [778, 67] on span "Menus" at bounding box center [794, 67] width 31 height 16
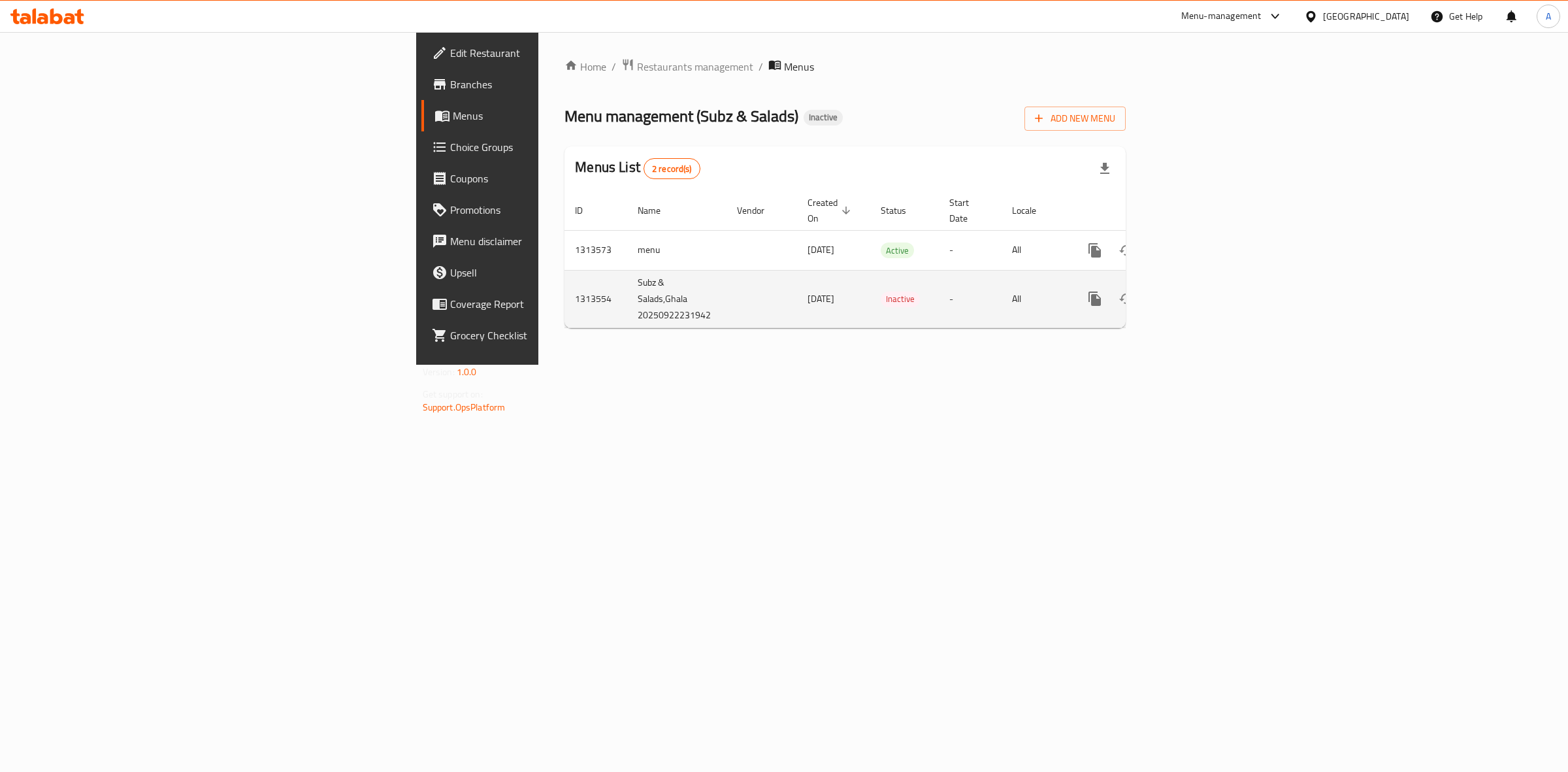
click at [1198, 291] on icon "enhanced table" at bounding box center [1189, 298] width 16 height 16
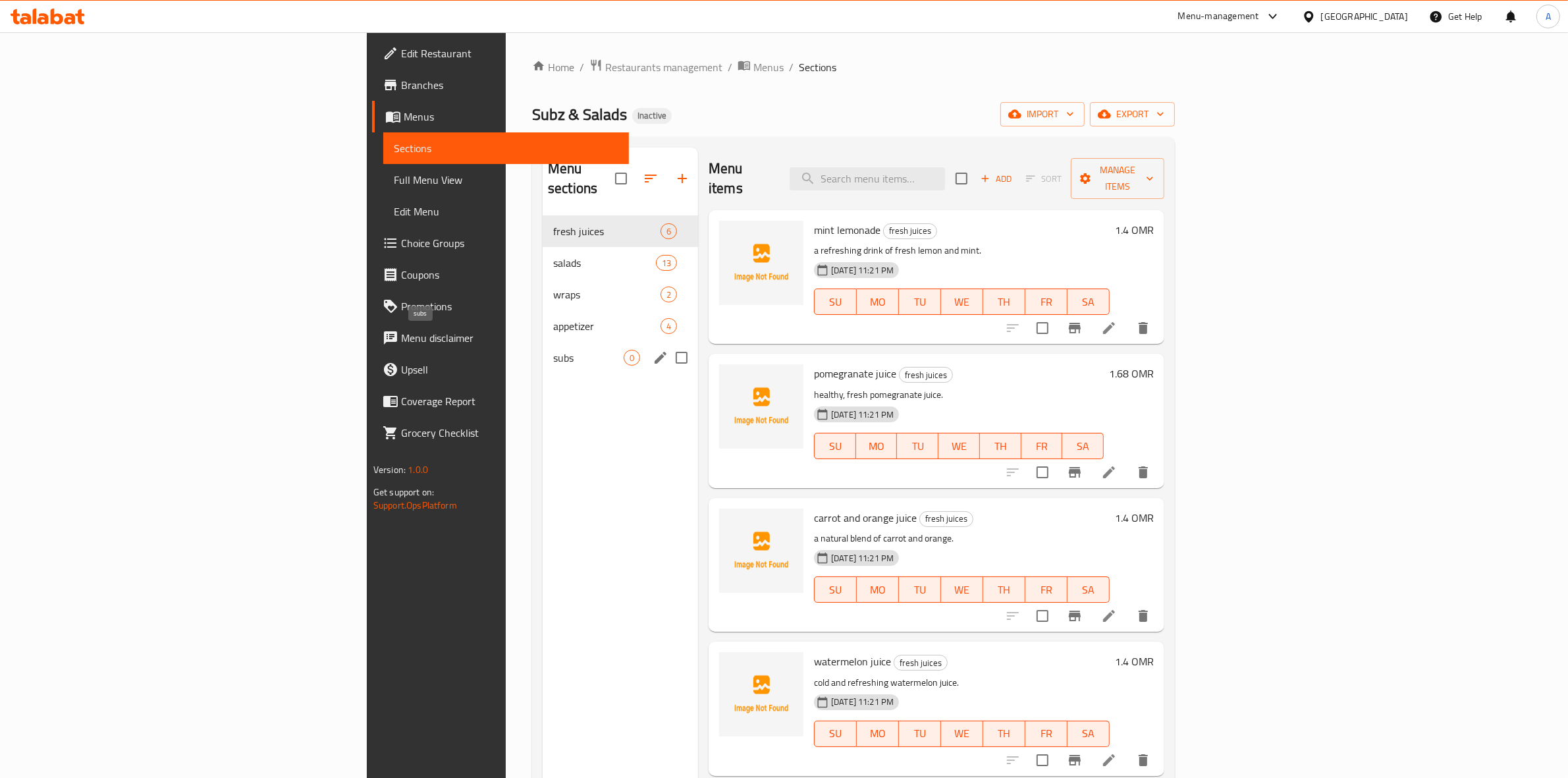
click at [553, 349] on span "subs" at bounding box center [588, 357] width 71 height 16
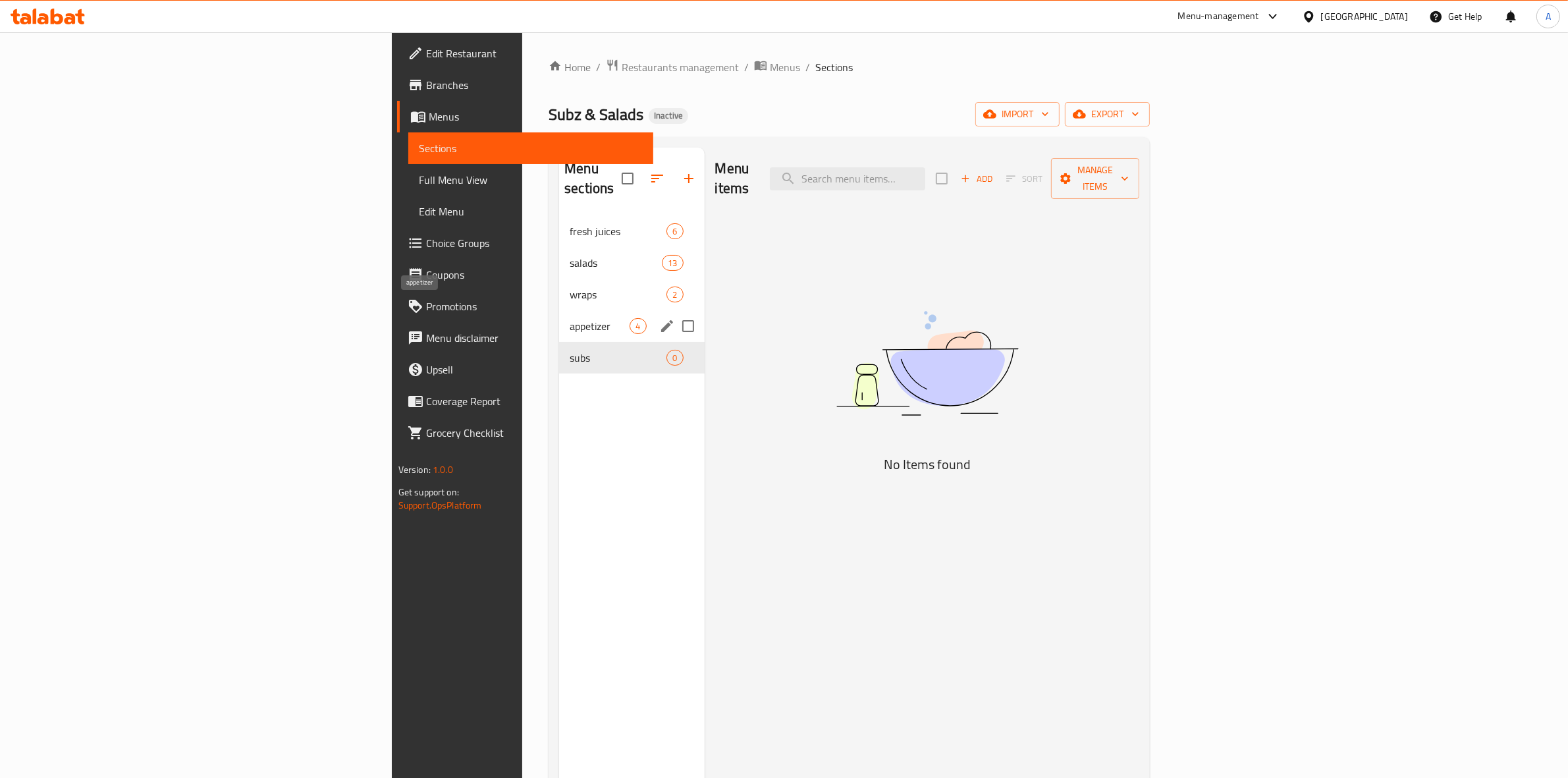
click at [570, 318] on span "appetizer" at bounding box center [600, 326] width 60 height 16
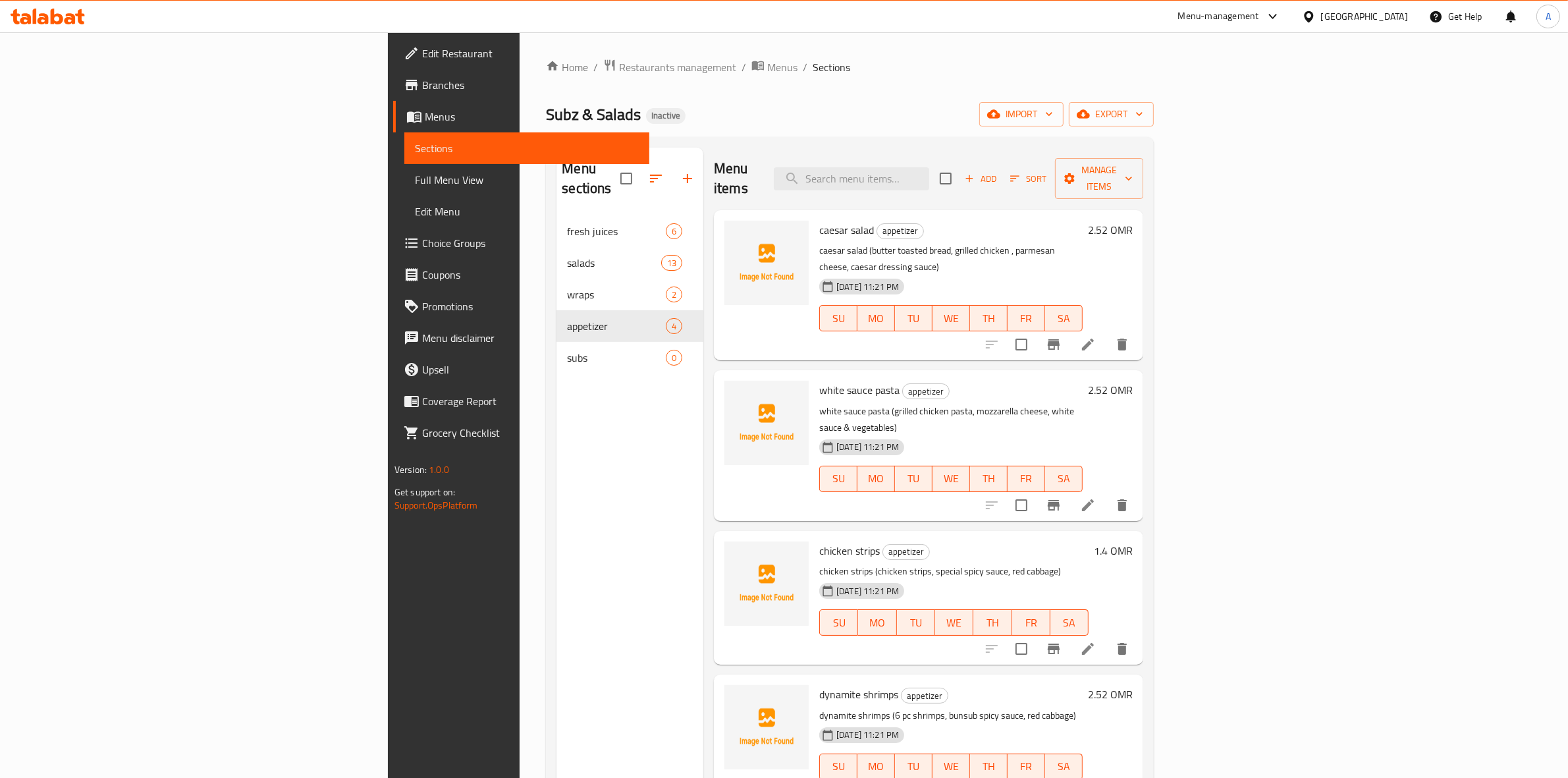
click at [415, 175] on span "Full Menu View" at bounding box center [527, 179] width 224 height 16
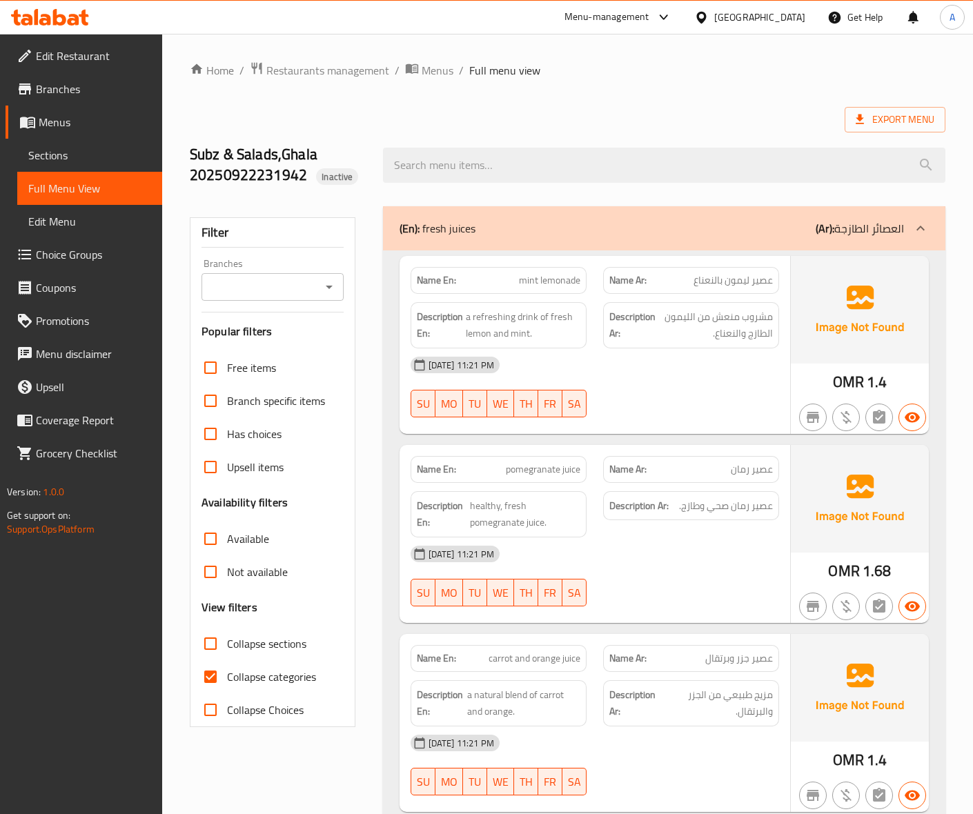
click at [383, 137] on div "Subz & Salads,Ghala 20250922231942 Inactive" at bounding box center [567, 165] width 772 height 82
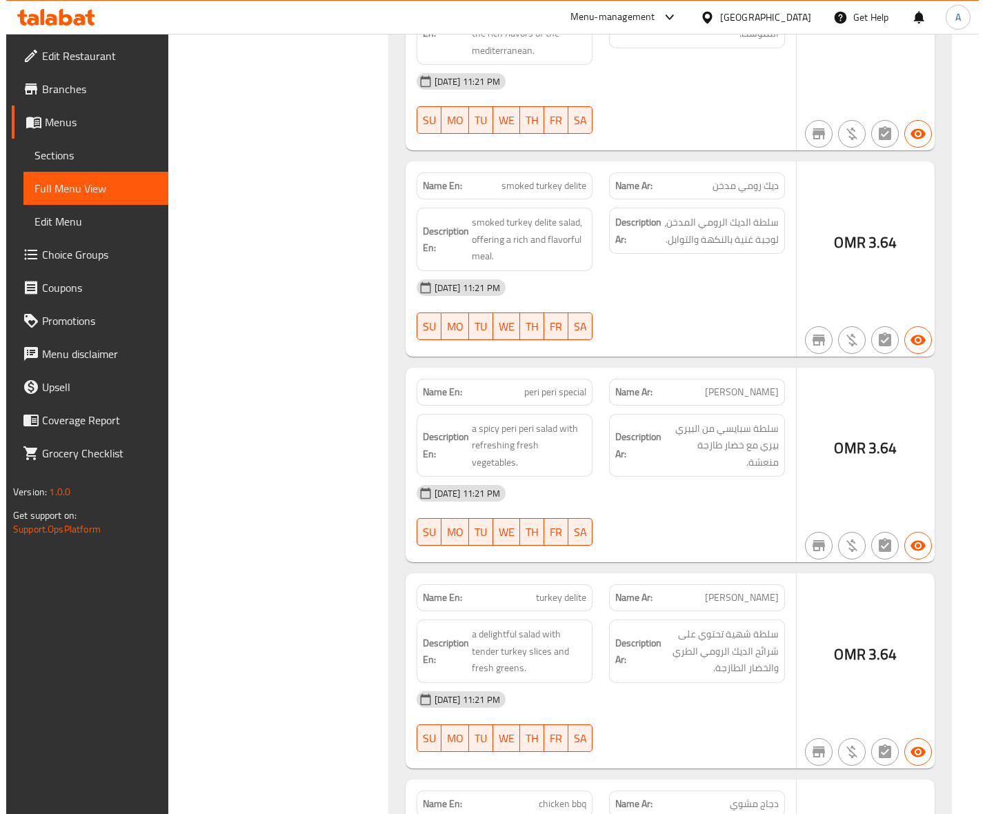
scroll to position [0, 0]
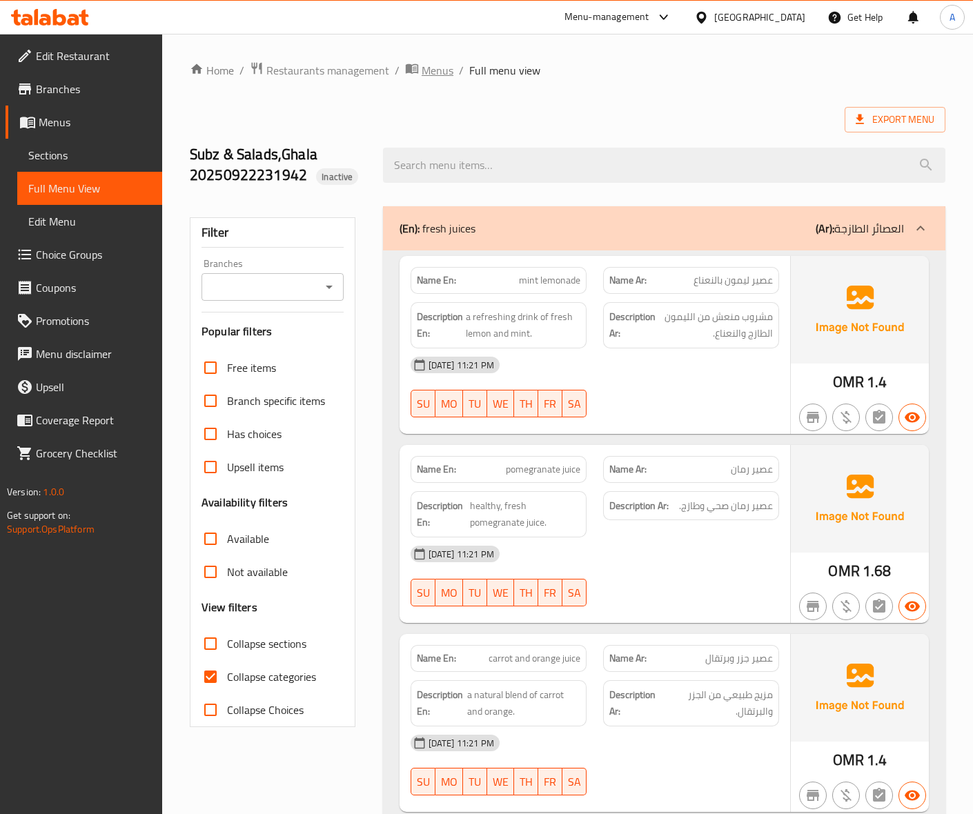
click at [436, 71] on span "Menus" at bounding box center [437, 70] width 32 height 17
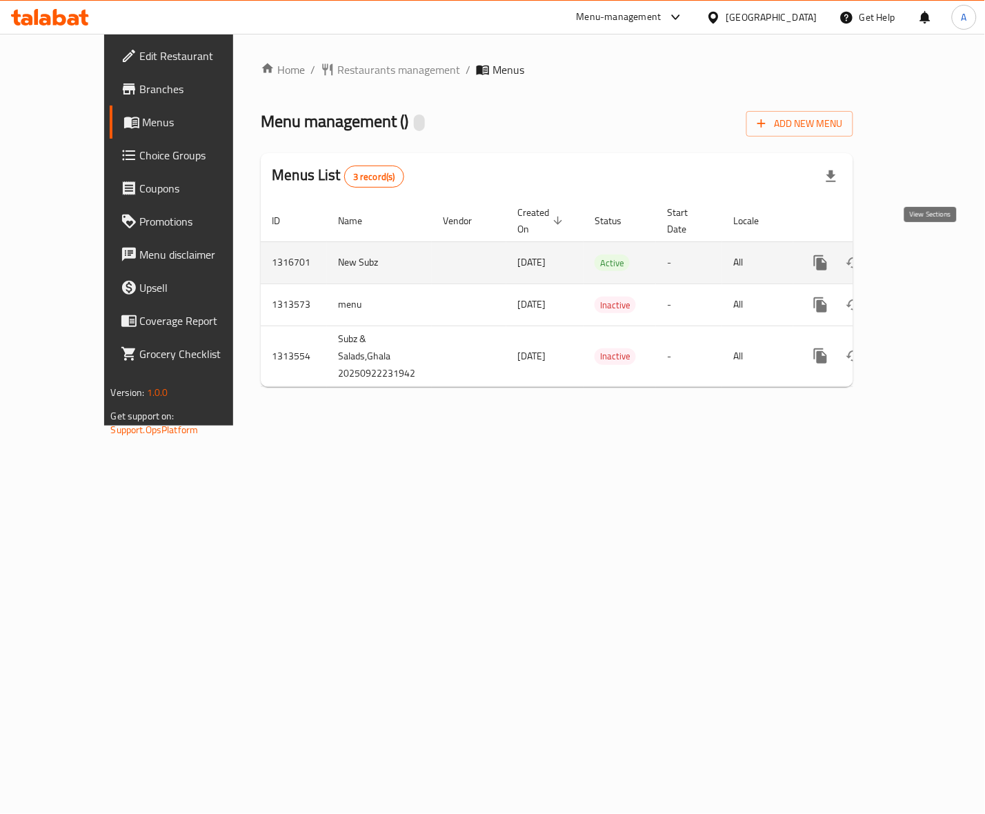
click at [928, 255] on icon "enhanced table" at bounding box center [920, 263] width 17 height 17
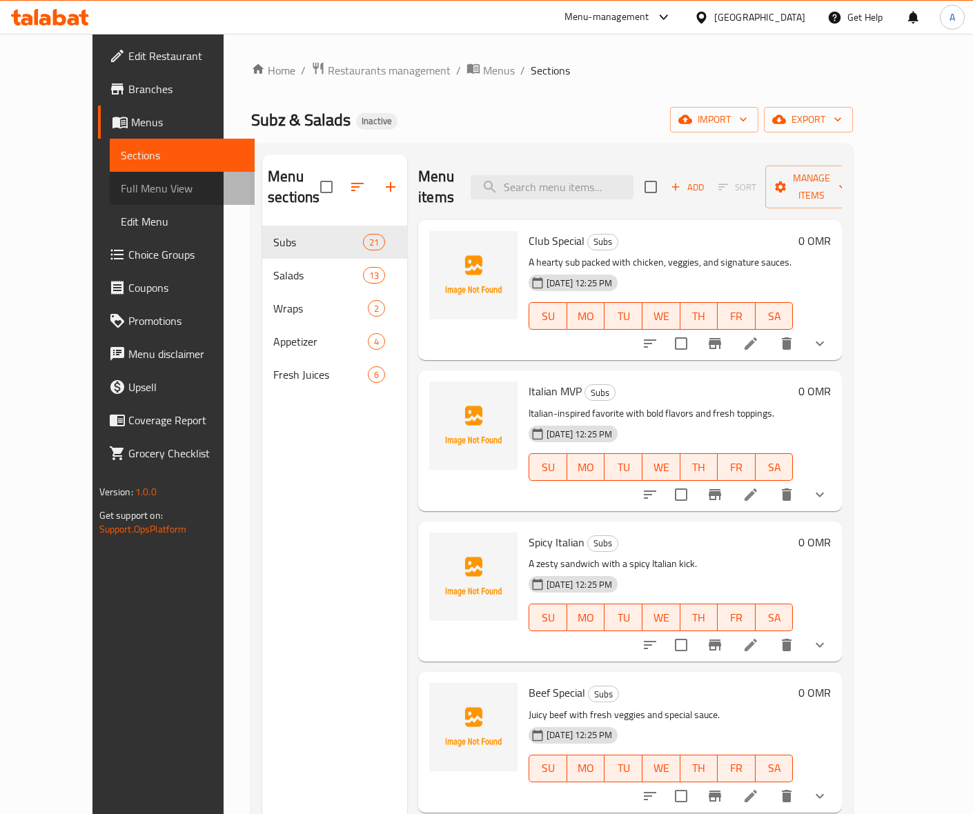
click at [121, 188] on span "Full Menu View" at bounding box center [182, 188] width 123 height 17
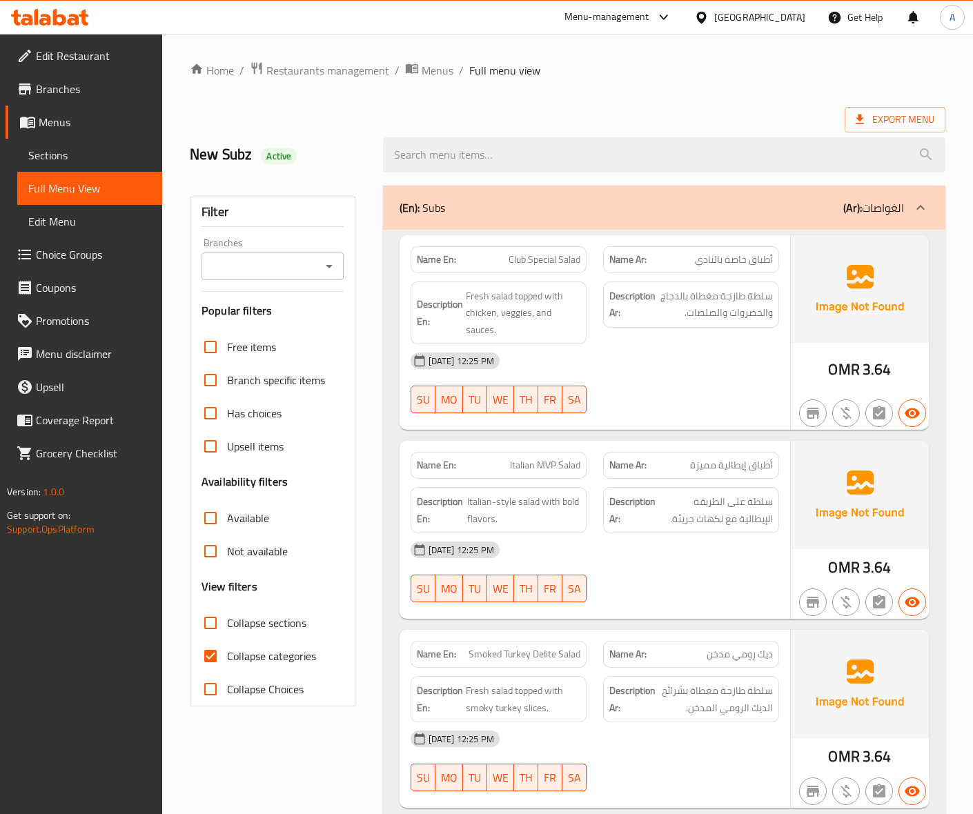
click at [215, 652] on input "Collapse categories" at bounding box center [210, 655] width 33 height 33
checkbox input "false"
click at [526, 108] on div "Export Menu" at bounding box center [567, 120] width 755 height 26
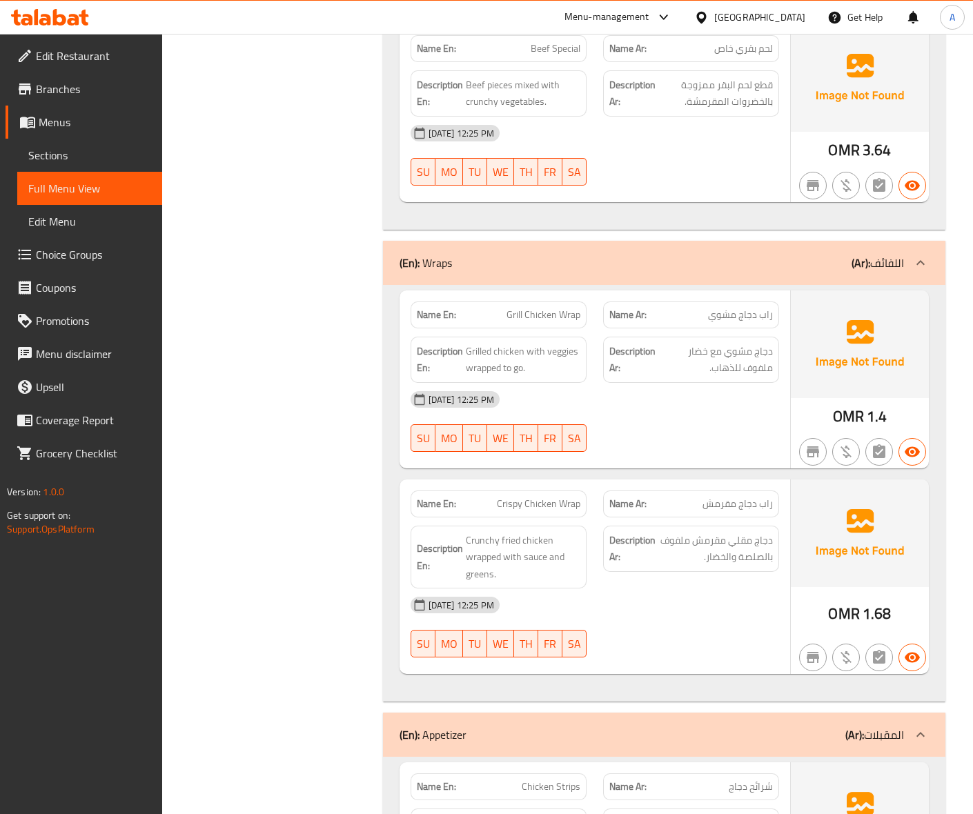
scroll to position [5087, 0]
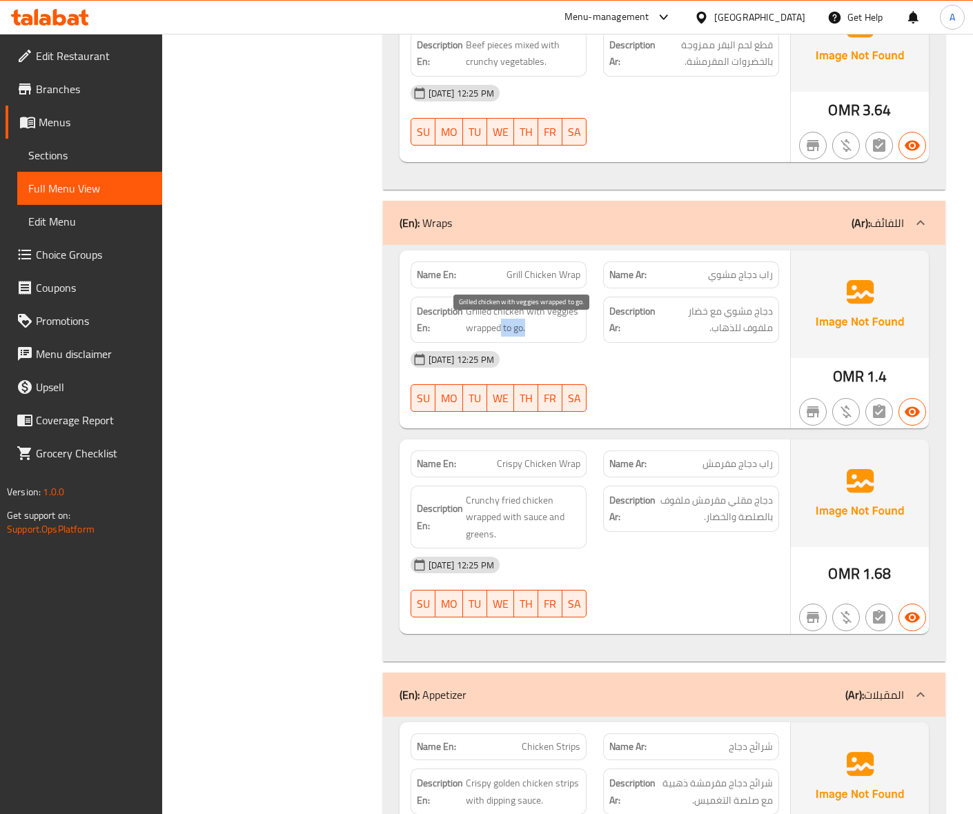
drag, startPoint x: 501, startPoint y: 345, endPoint x: 525, endPoint y: 345, distance: 23.5
click at [525, 337] on span "Grilled chicken with veggies wrapped to go." at bounding box center [523, 320] width 115 height 34
copy span "to go."
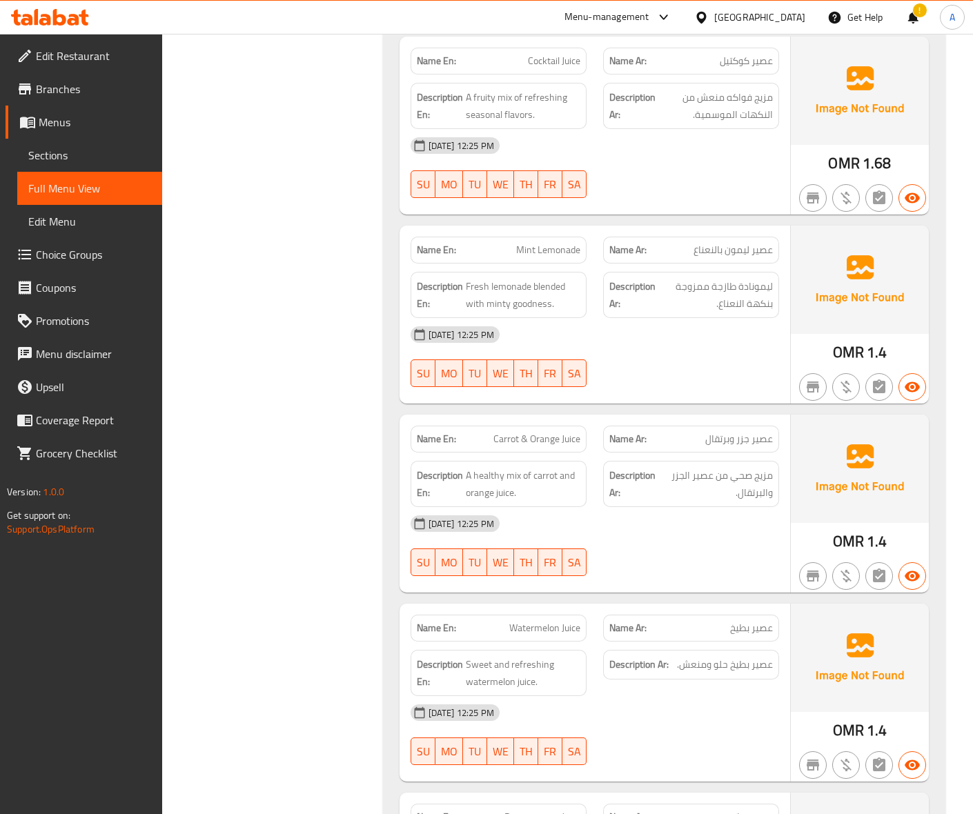
scroll to position [6639, 0]
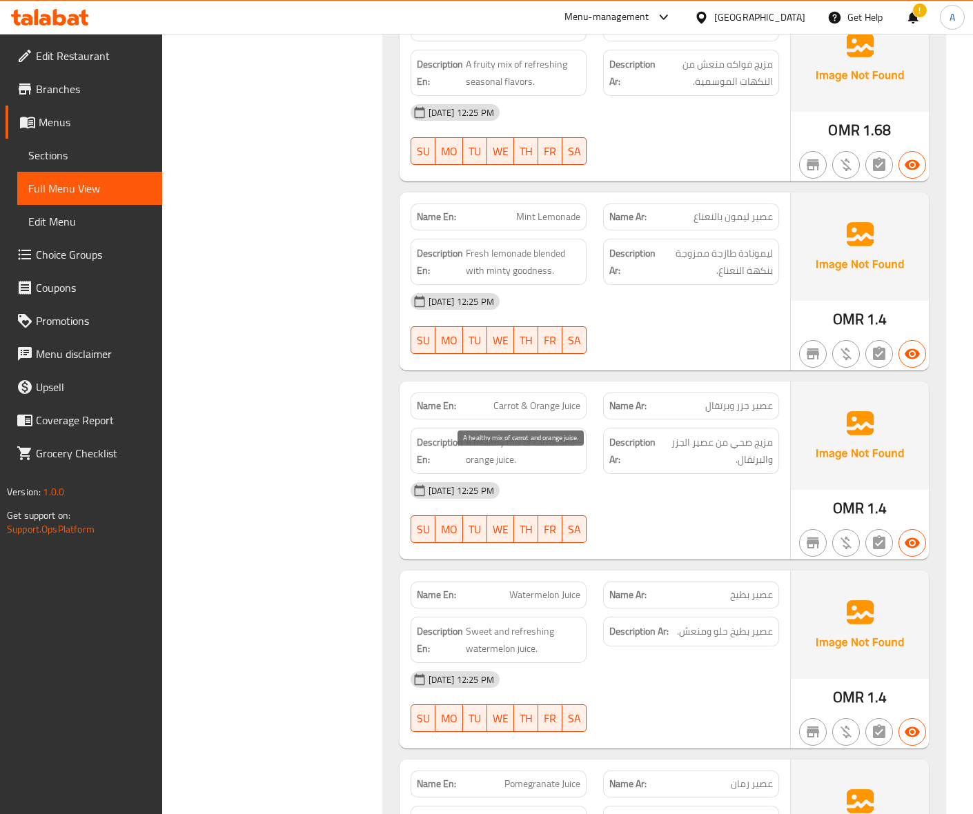
click at [484, 462] on span "A healthy mix of carrot and orange juice." at bounding box center [523, 451] width 115 height 34
copy span "healthy"
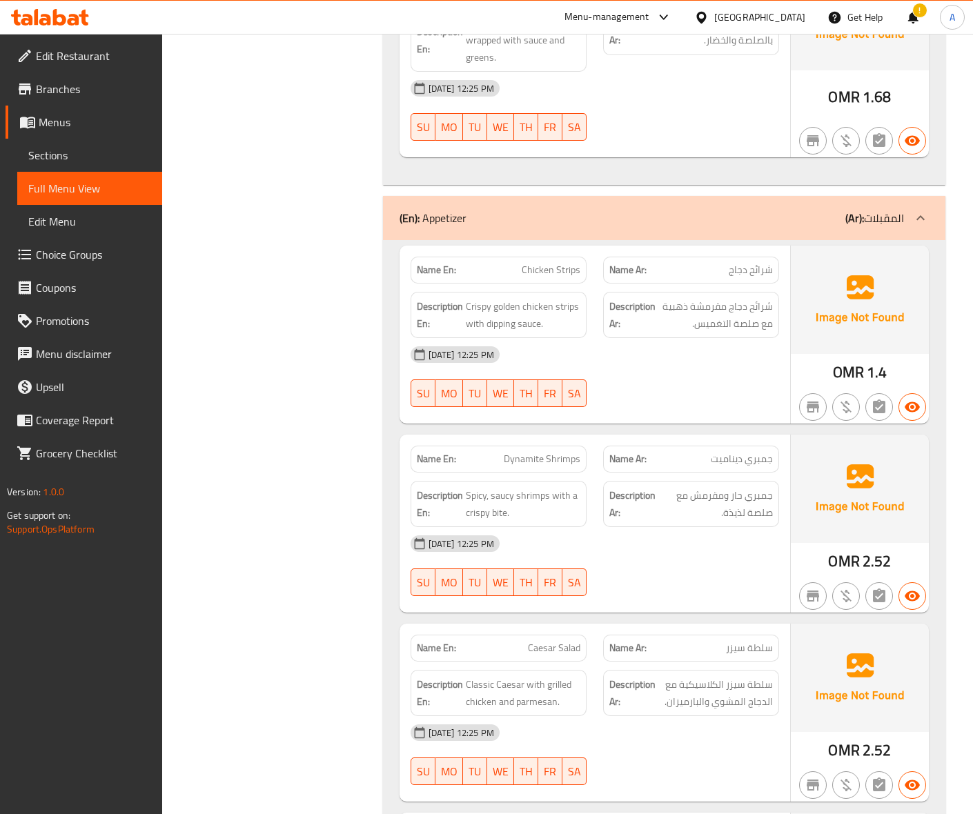
scroll to position [5046, 0]
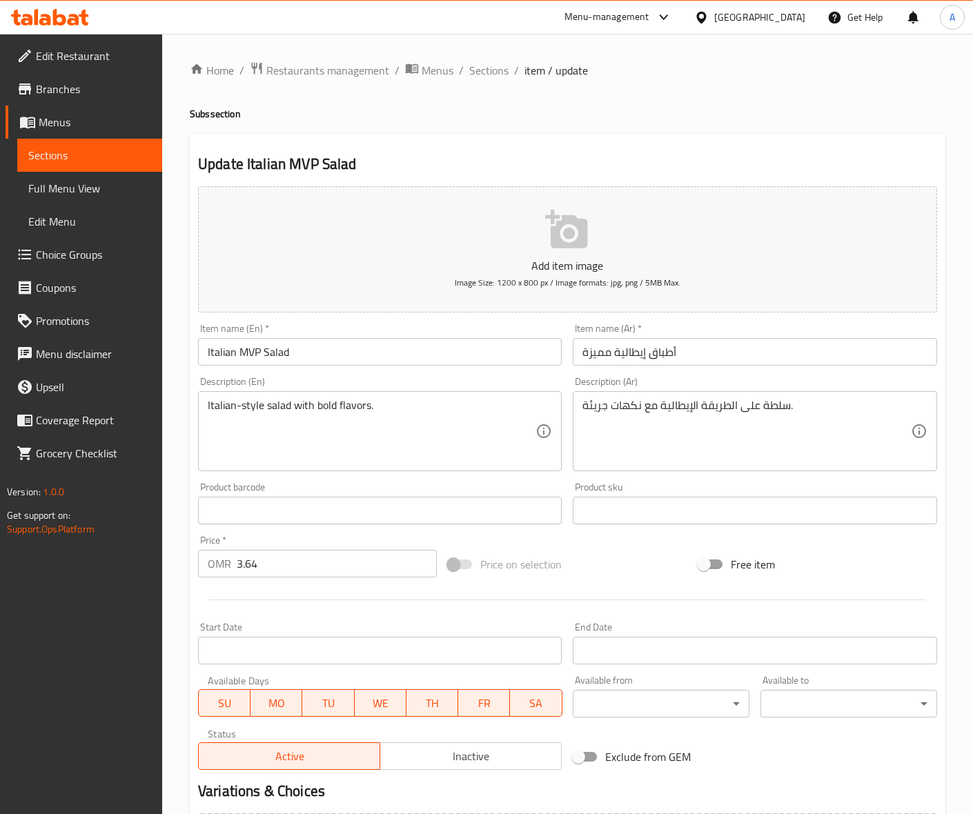
click at [281, 353] on input "Italian MVP Salad" at bounding box center [380, 352] width 364 height 28
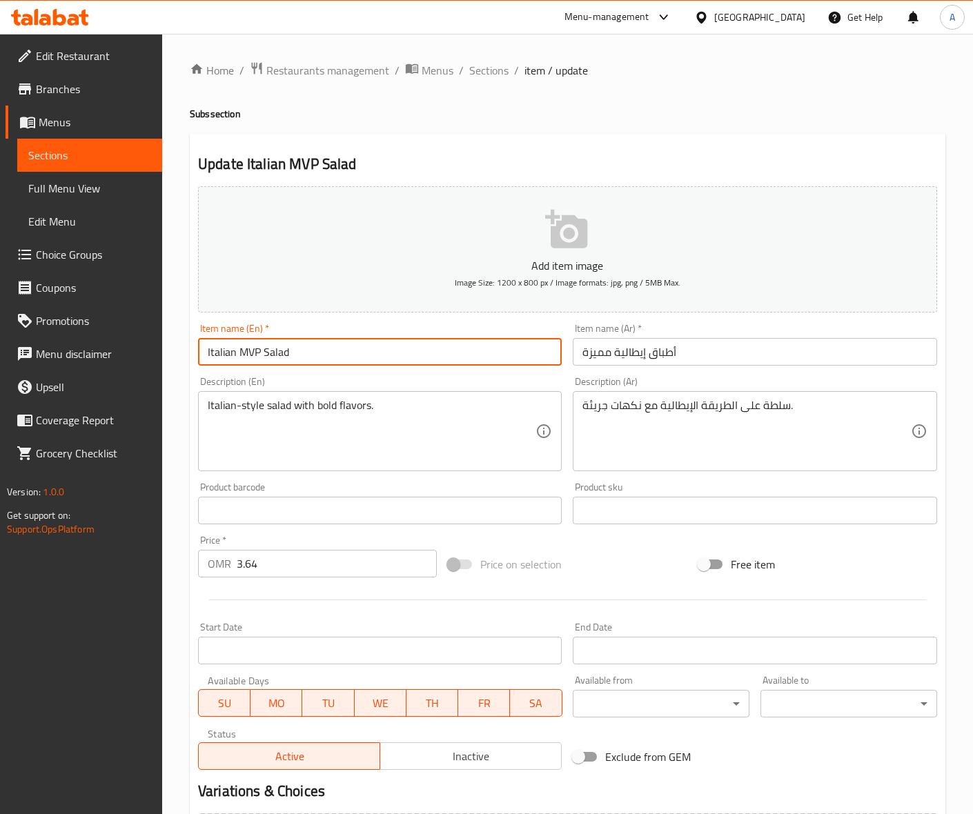
click at [281, 353] on input "Italian MVP Salad" at bounding box center [380, 352] width 364 height 28
type input "Italian MVP"
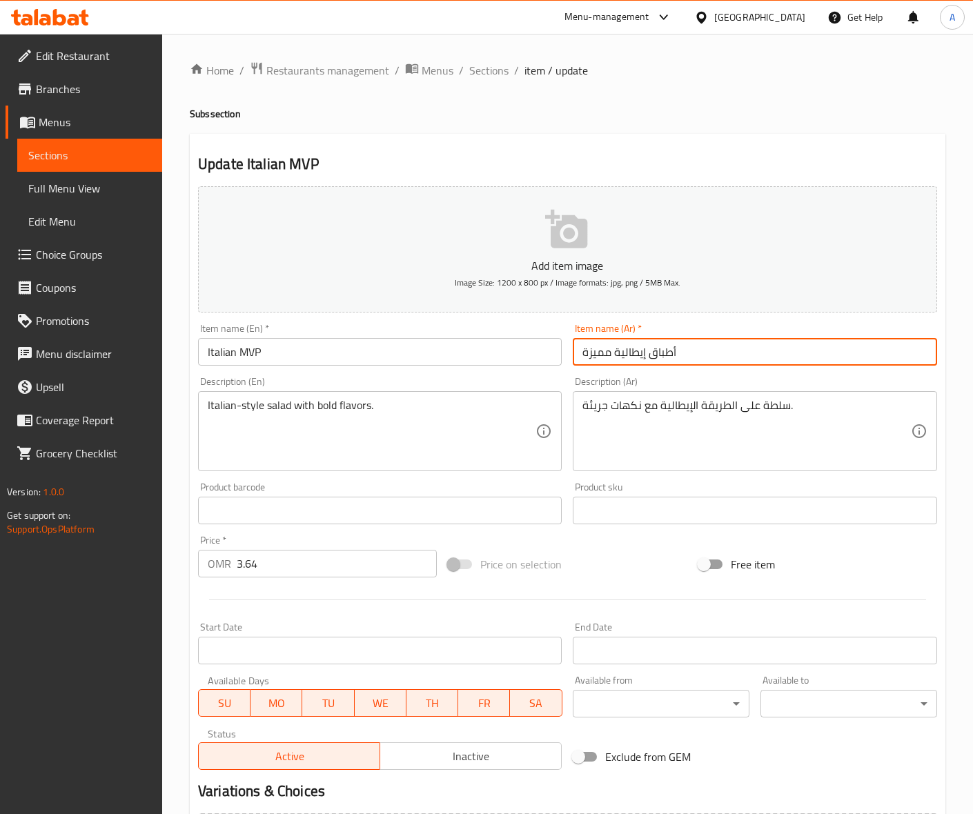
click at [656, 357] on input "أطباق إيطالية مميزة" at bounding box center [755, 352] width 364 height 28
type input "إيطاليان إم فى بى"
click at [833, 394] on div "سلطة على الطريقة الإيطالية مع نكهات جريئة. Description (Ar)" at bounding box center [755, 431] width 364 height 80
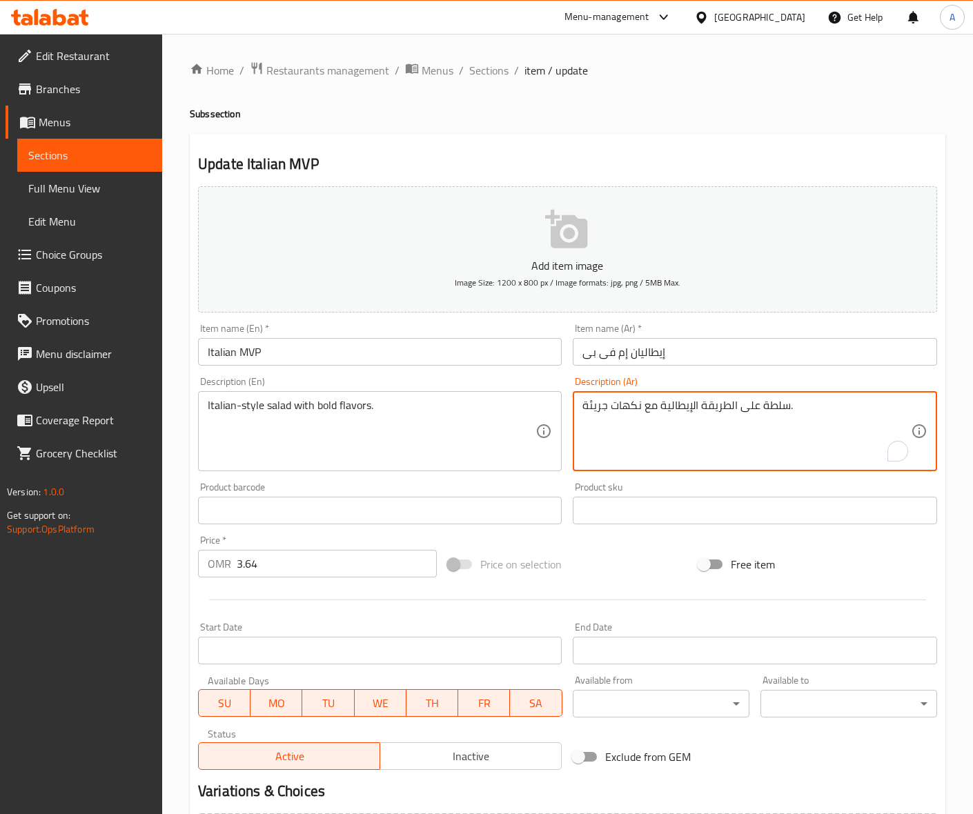
click at [835, 412] on textarea "سلطة على الطريقة الإيطالية مع نكهات جريئة." at bounding box center [746, 432] width 328 height 66
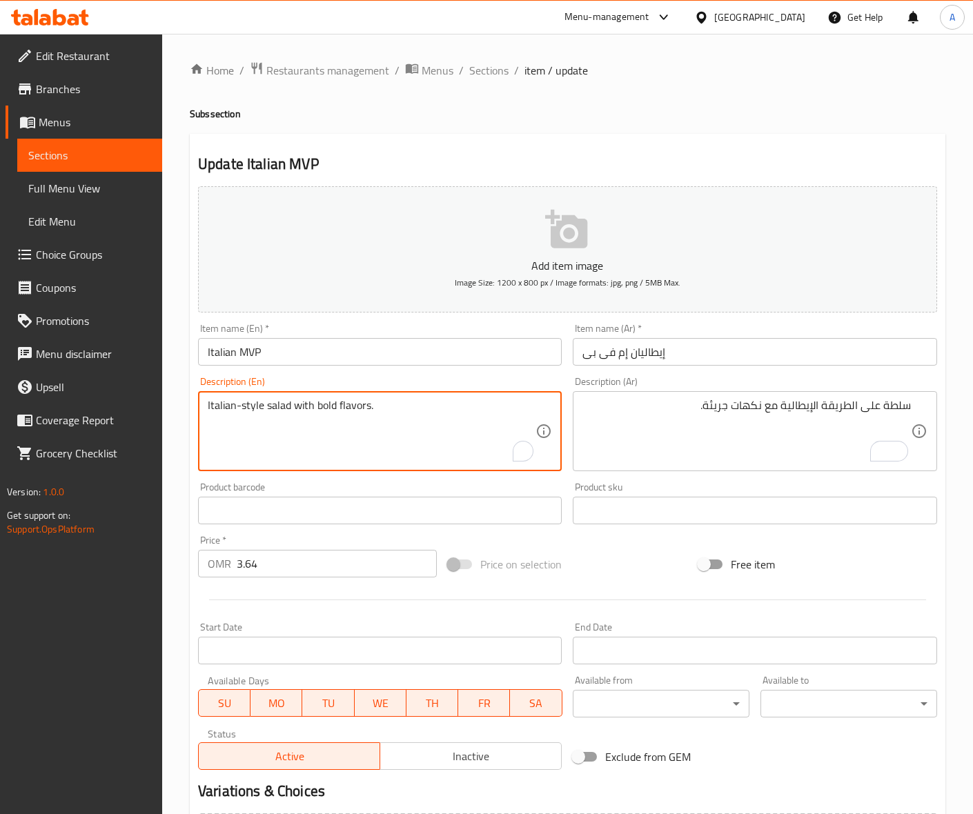
click at [335, 408] on textarea "Italian-style salad with bold flavors." at bounding box center [372, 432] width 328 height 66
click at [326, 406] on textarea "Italian-style salad with bold flavors." at bounding box center [372, 432] width 328 height 66
type textarea "Italian-style salad with flavors."
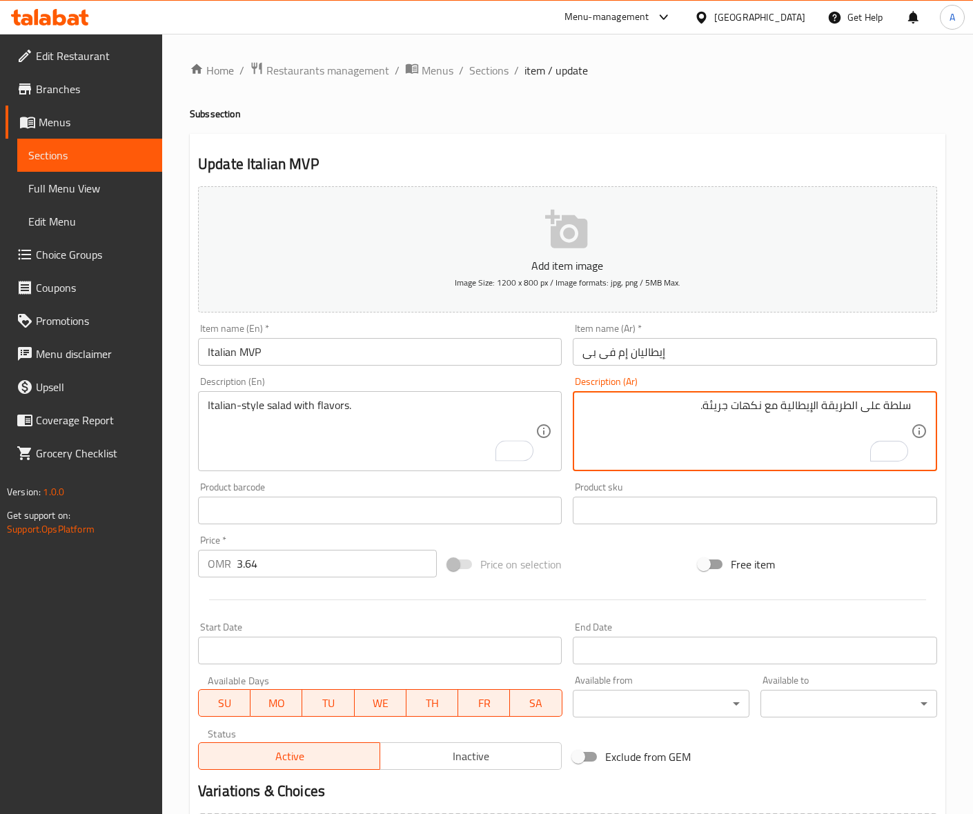
click at [726, 405] on textarea "سلطة على الطريقة الإيطالية مع نكهات جريئة." at bounding box center [746, 432] width 328 height 66
click at [910, 405] on textarea "سلطة على الطريقة الإيطالية مع نكهات." at bounding box center [746, 432] width 328 height 66
type textarea "سلطة على الطريقة الإيطالية مع نكهات."
click at [406, 343] on input "Italian MVP" at bounding box center [380, 352] width 364 height 28
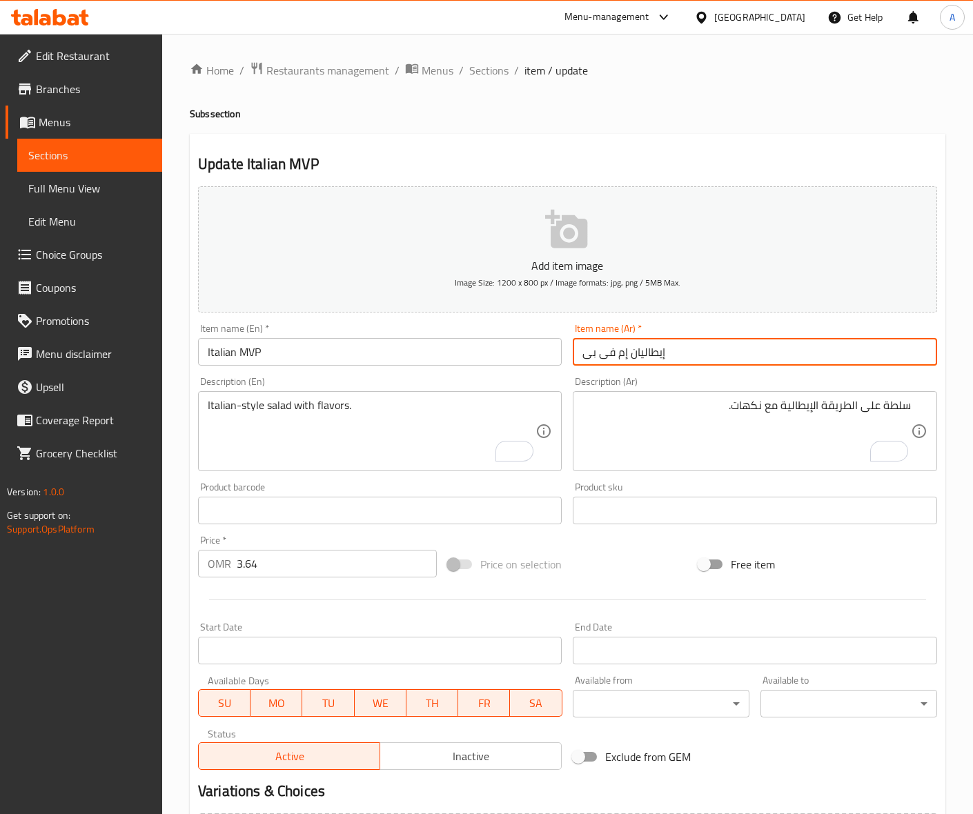
click at [654, 357] on input "إيطاليان إم فى بى" at bounding box center [755, 352] width 364 height 28
click at [314, 347] on input "Italian MVP" at bounding box center [380, 352] width 364 height 28
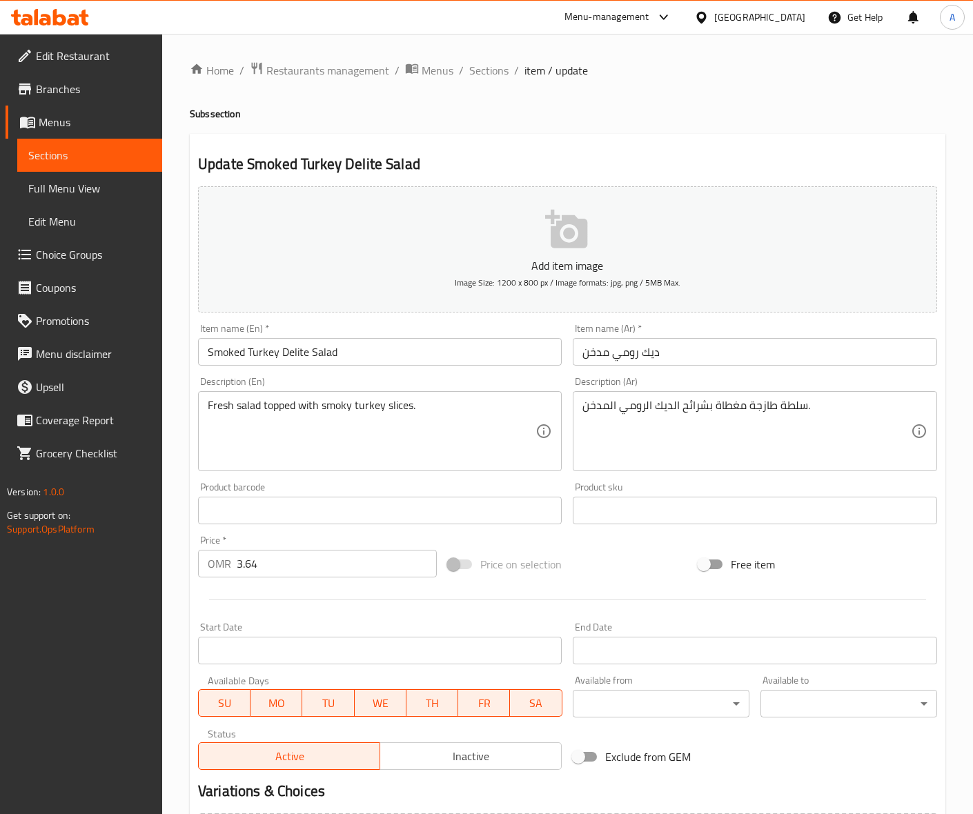
click at [325, 346] on input "Smoked Turkey Delite Salad" at bounding box center [380, 352] width 364 height 28
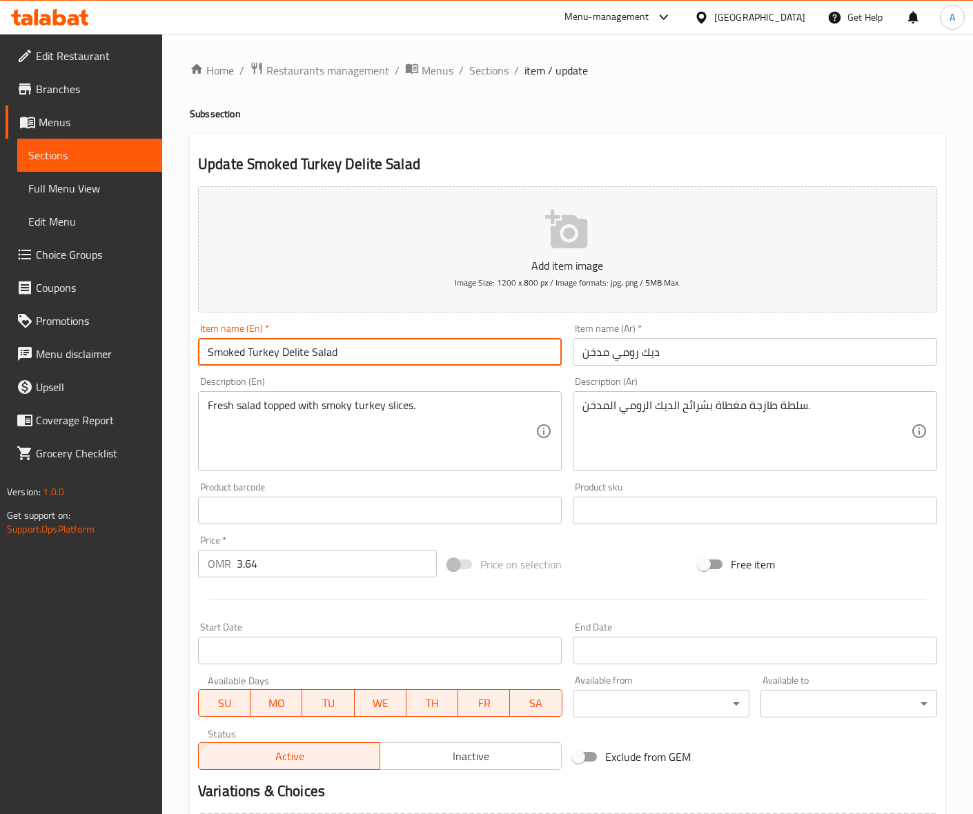
click at [325, 346] on input "Smoked Turkey Delite Salad" at bounding box center [380, 352] width 364 height 28
type input "Smoked Turkey Delite"
click at [583, 352] on input "ديك رومي مدخن" at bounding box center [755, 352] width 364 height 28
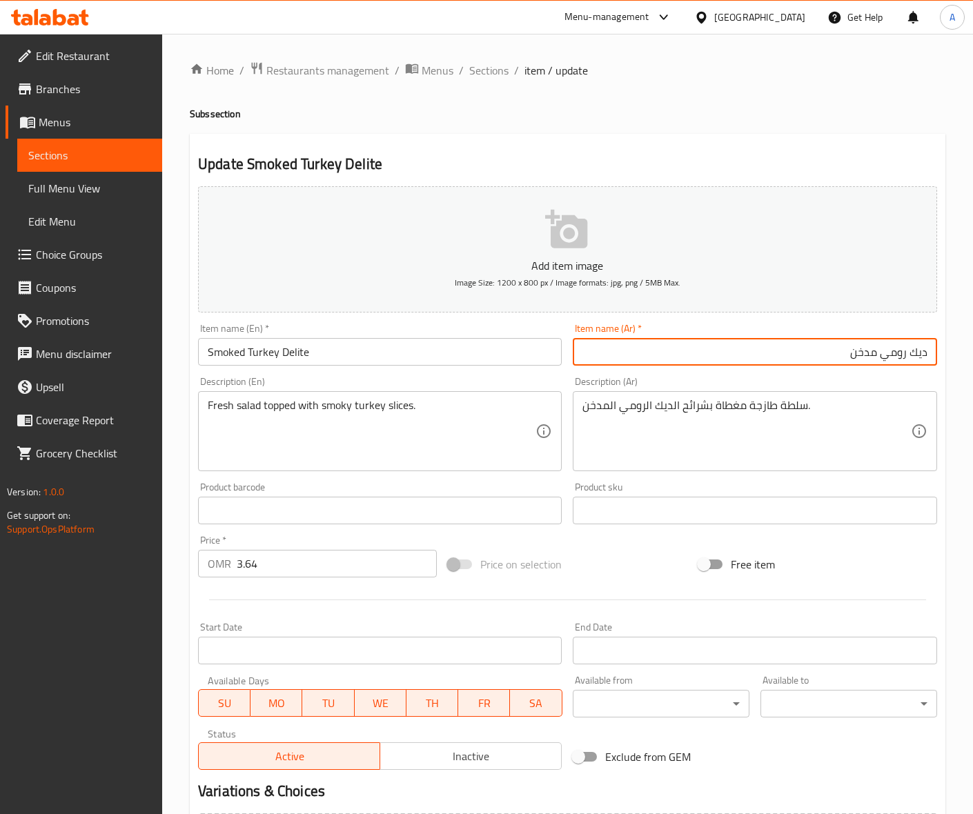
click at [814, 352] on input "ديك رومي مدخن" at bounding box center [755, 352] width 364 height 28
type input "ديك رومي مدخن ديلايت"
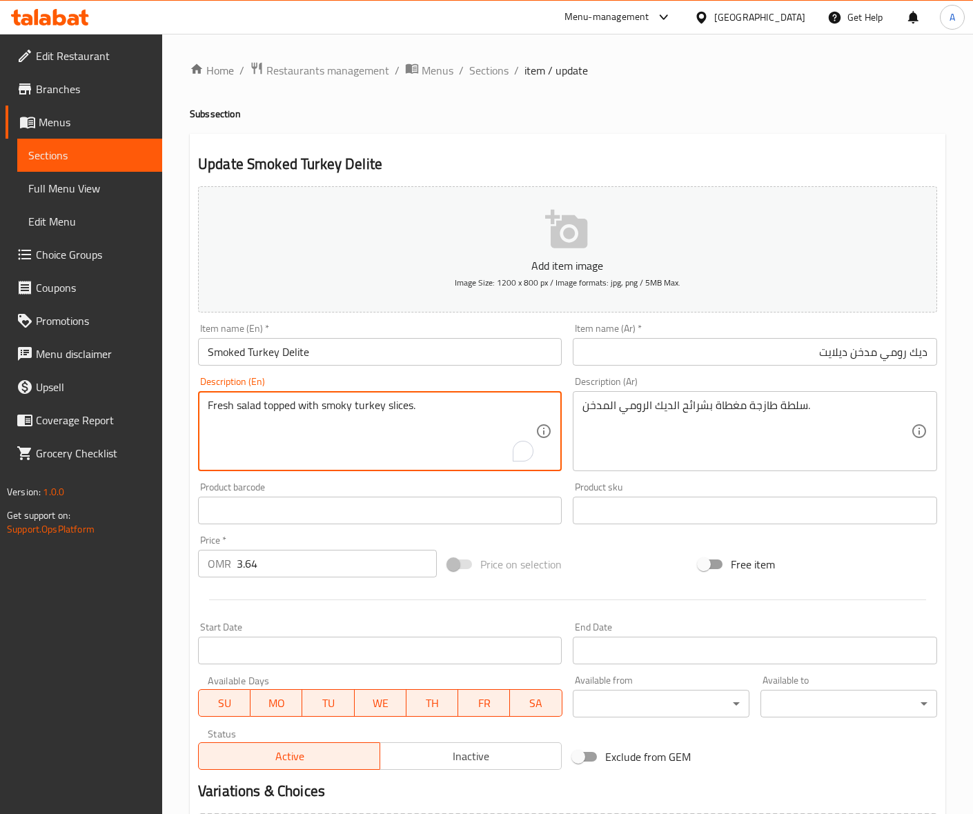
drag, startPoint x: 321, startPoint y: 406, endPoint x: 440, endPoint y: 364, distance: 125.9
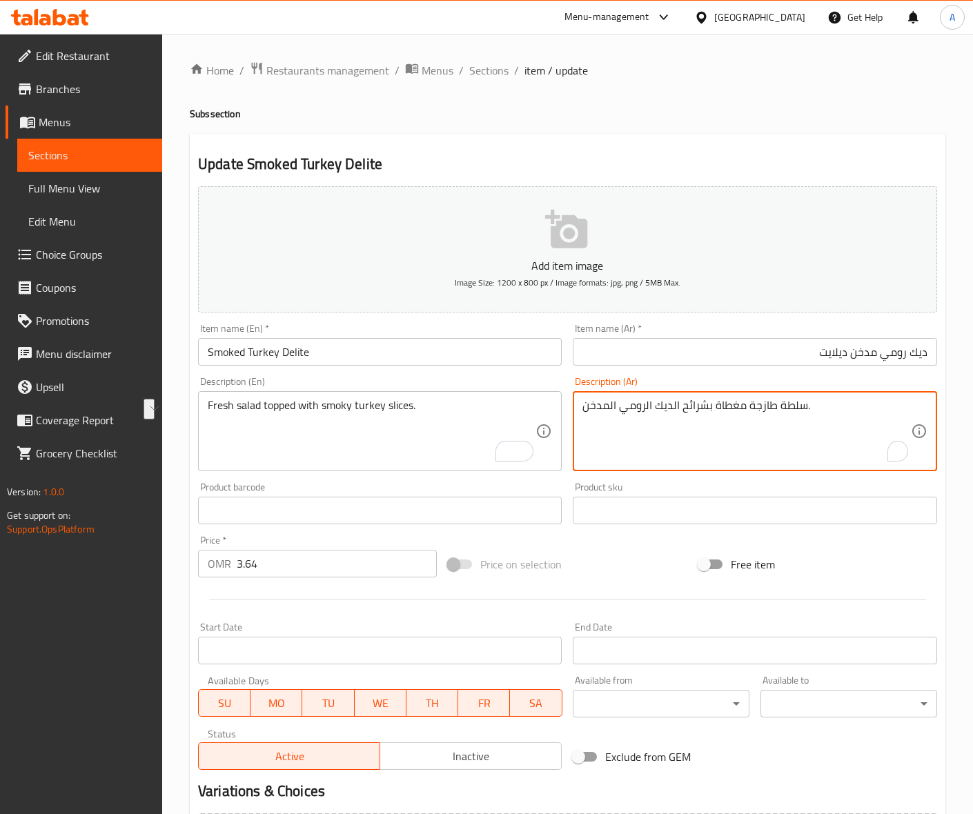
click at [664, 408] on textarea "سلطة طازجة مغطاة بشرائح الديك الرومي المدخن." at bounding box center [746, 432] width 328 height 66
type textarea "سلطة طازجة مغطاة بشرائح لحم رومي مدخن."
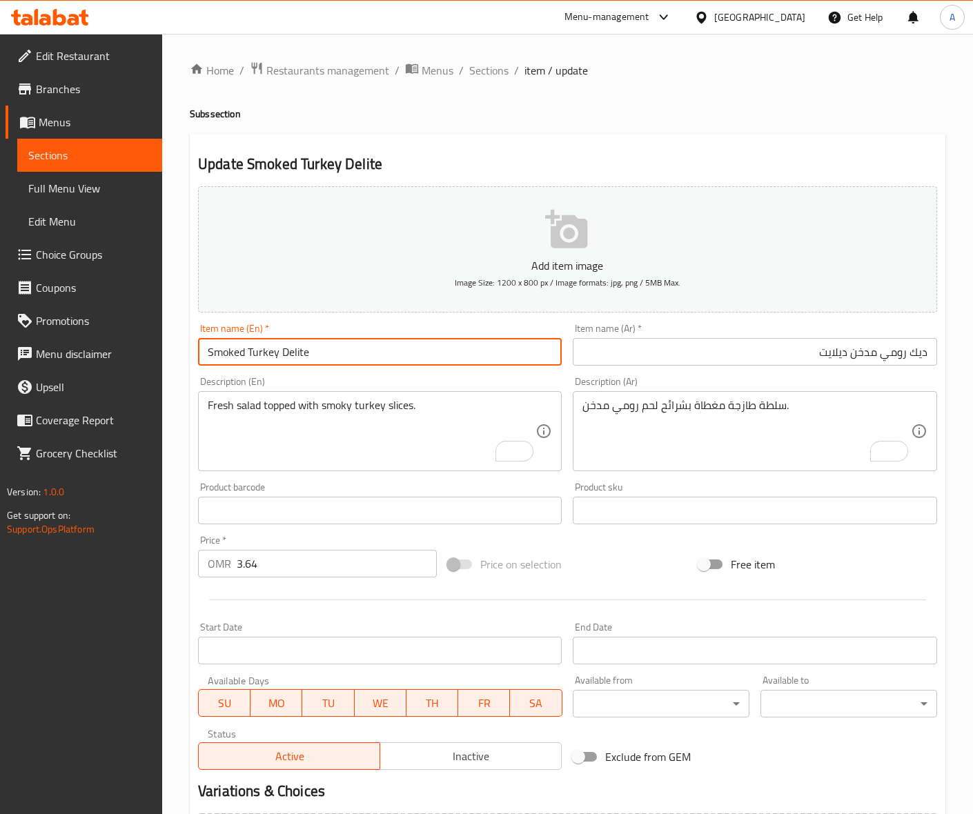
click at [466, 349] on input "Smoked Turkey Delite" at bounding box center [380, 352] width 364 height 28
click at [414, 355] on input "Smoked Turkey Delite" at bounding box center [380, 352] width 364 height 28
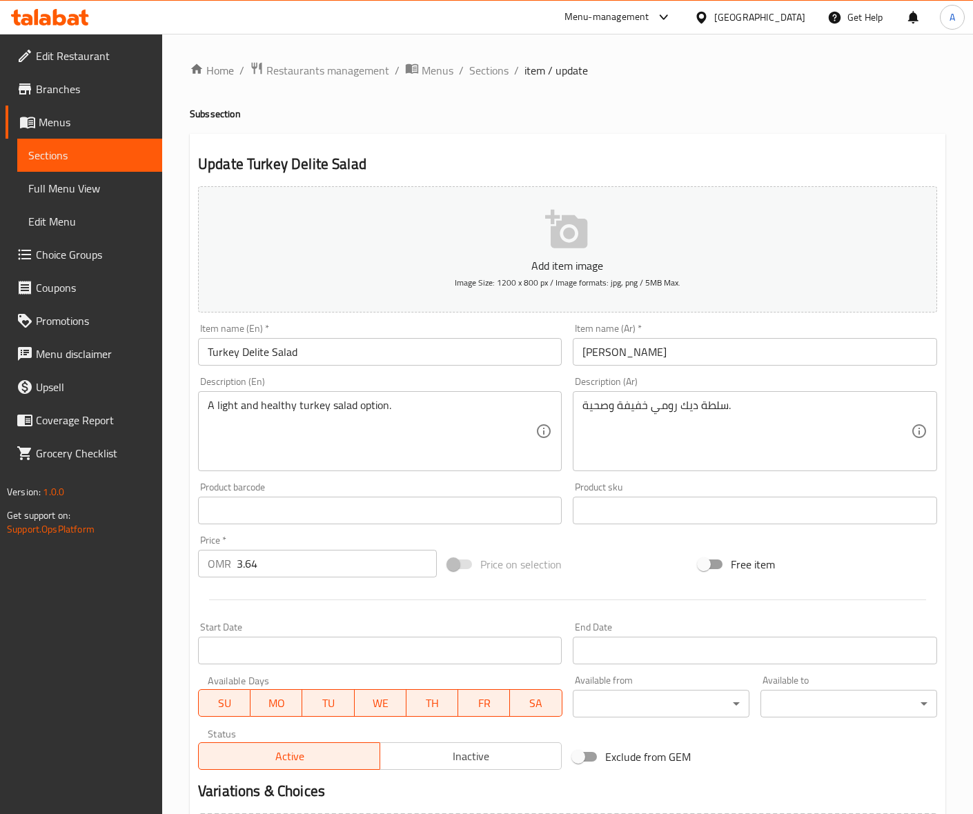
click at [293, 348] on input "Turkey Delite Salad" at bounding box center [380, 352] width 364 height 28
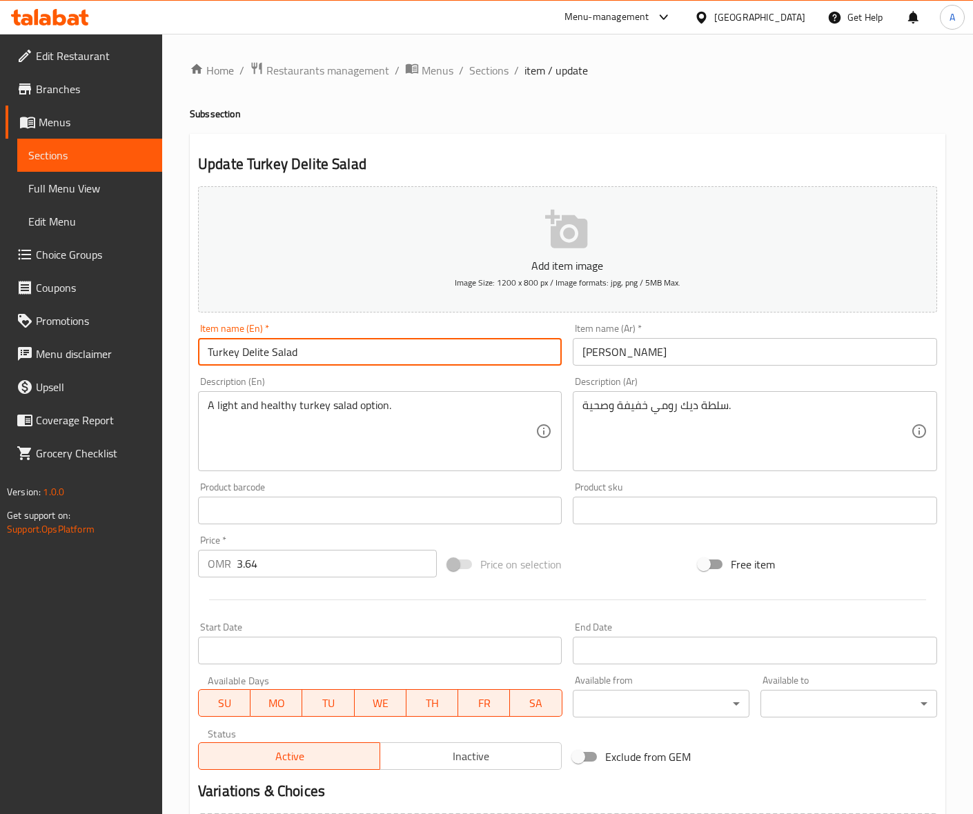
click at [293, 349] on input "Turkey Delite Salad" at bounding box center [380, 352] width 364 height 28
type input "Turkey Delite"
click at [675, 359] on input "[PERSON_NAME]" at bounding box center [755, 352] width 364 height 28
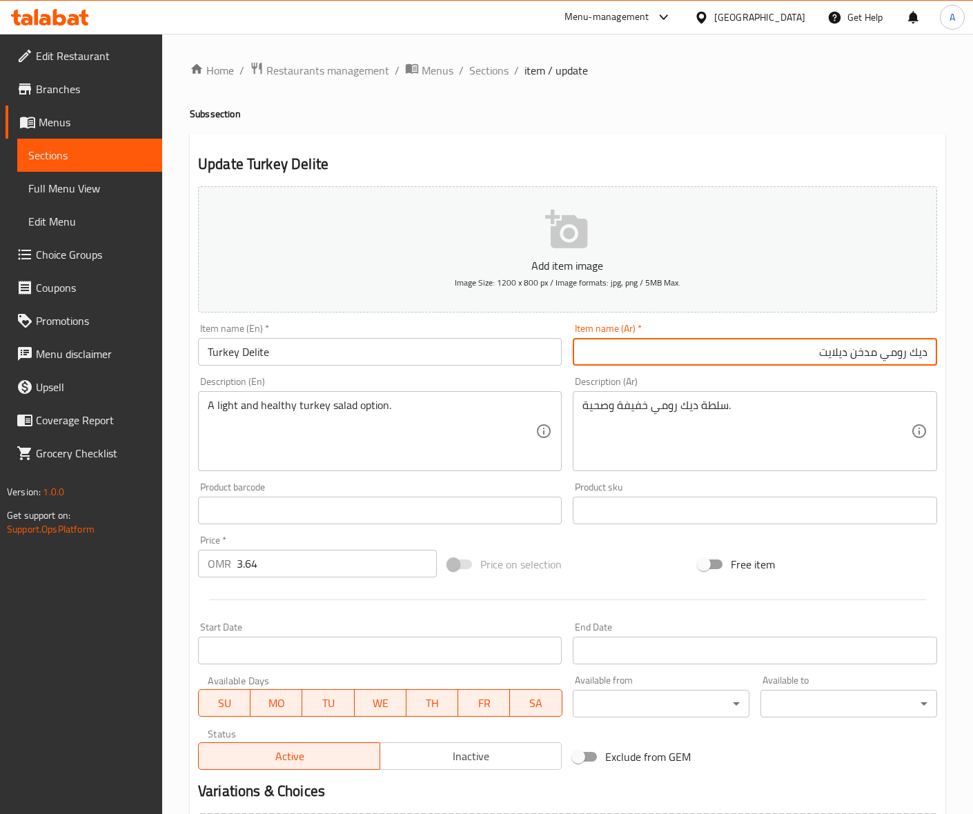
click at [866, 350] on input "ديك رومي مدخن ديلايت" at bounding box center [755, 352] width 364 height 28
type input "ديك [PERSON_NAME]"
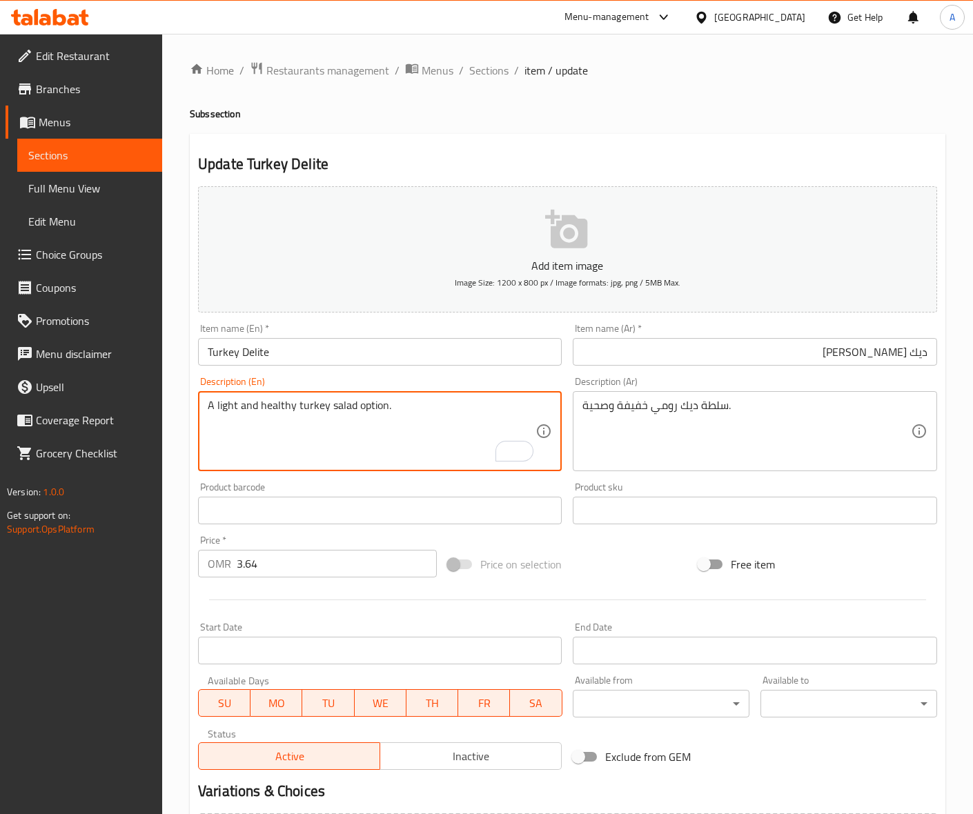
click at [424, 345] on input "Turkey Delite" at bounding box center [380, 352] width 364 height 28
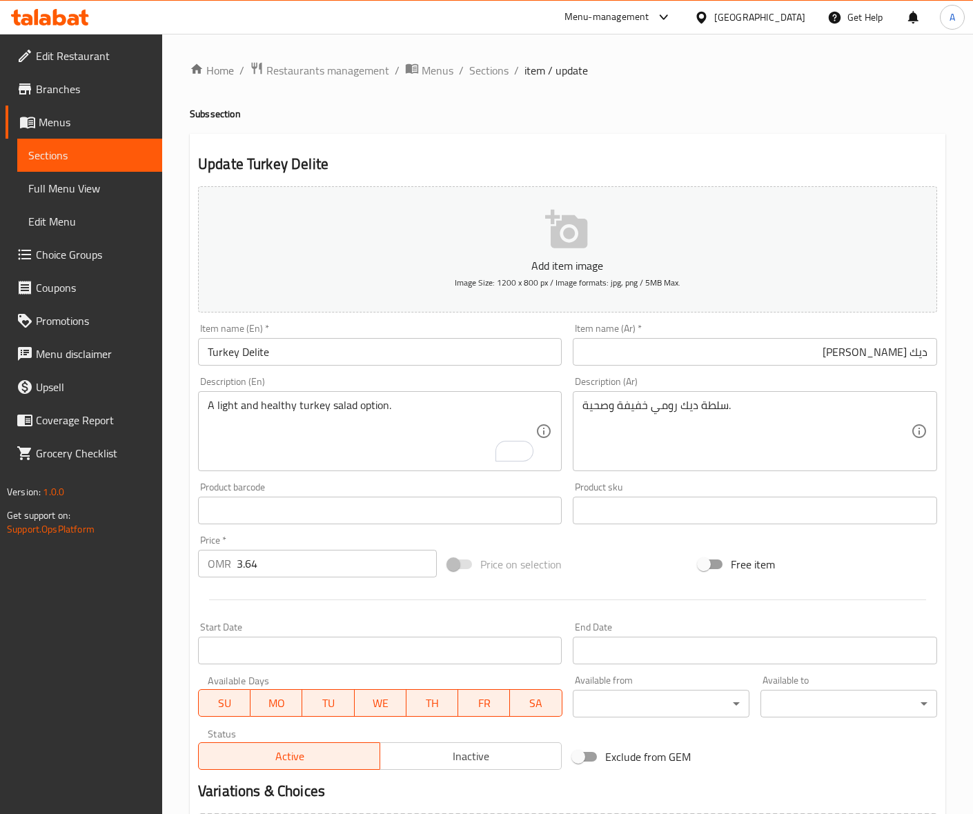
click at [352, 359] on input "Turkey Delite" at bounding box center [380, 352] width 364 height 28
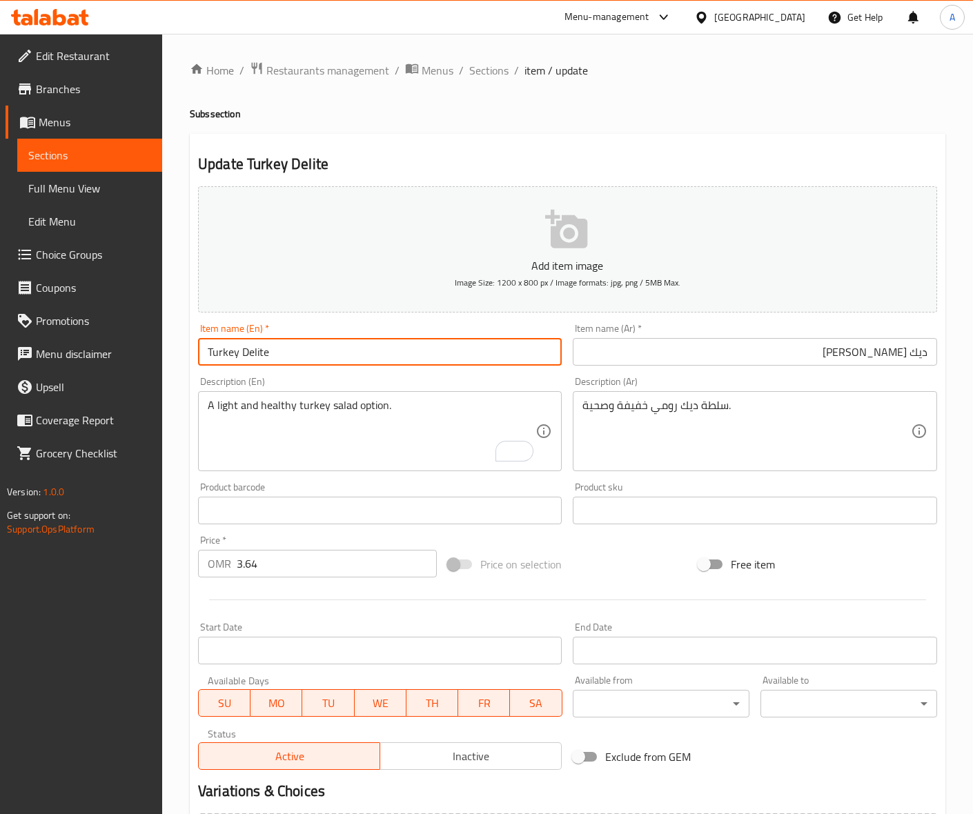
click at [288, 352] on input "Spicy Italian Salad" at bounding box center [380, 352] width 364 height 28
type input "Spicy Italian"
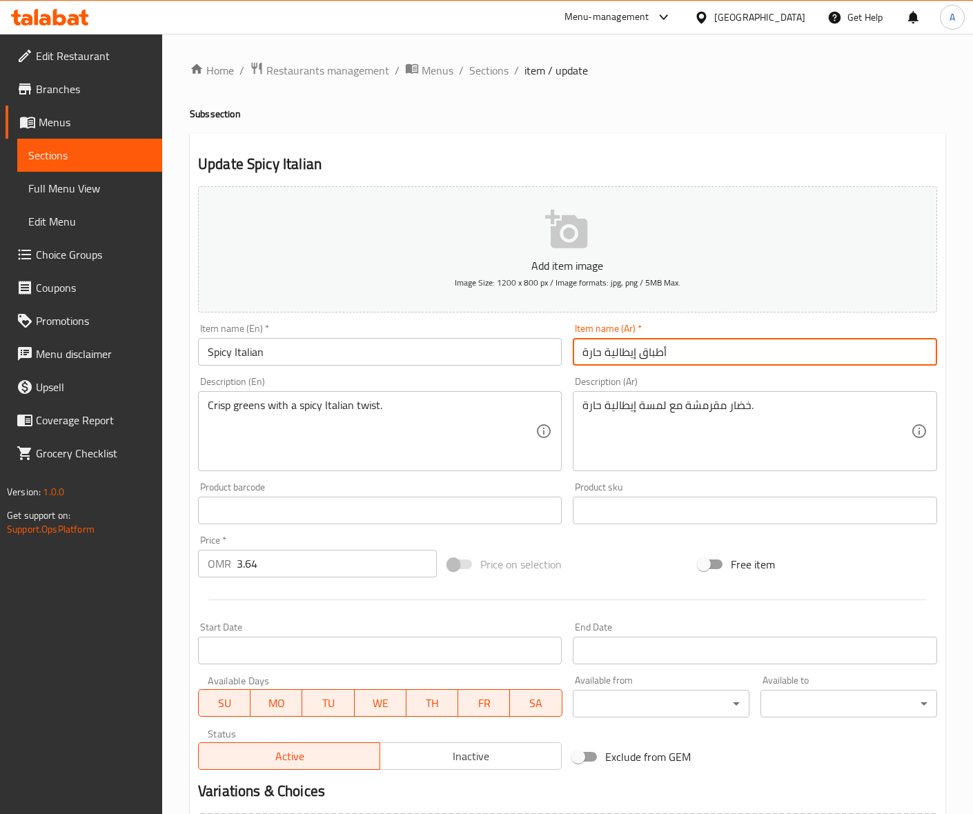
click at [652, 354] on input "أطباق إيطالية حارة" at bounding box center [755, 352] width 364 height 28
click at [605, 350] on input "إيطالية حارة" at bounding box center [755, 352] width 364 height 28
click at [622, 354] on input "إيطالي حارة" at bounding box center [755, 352] width 364 height 28
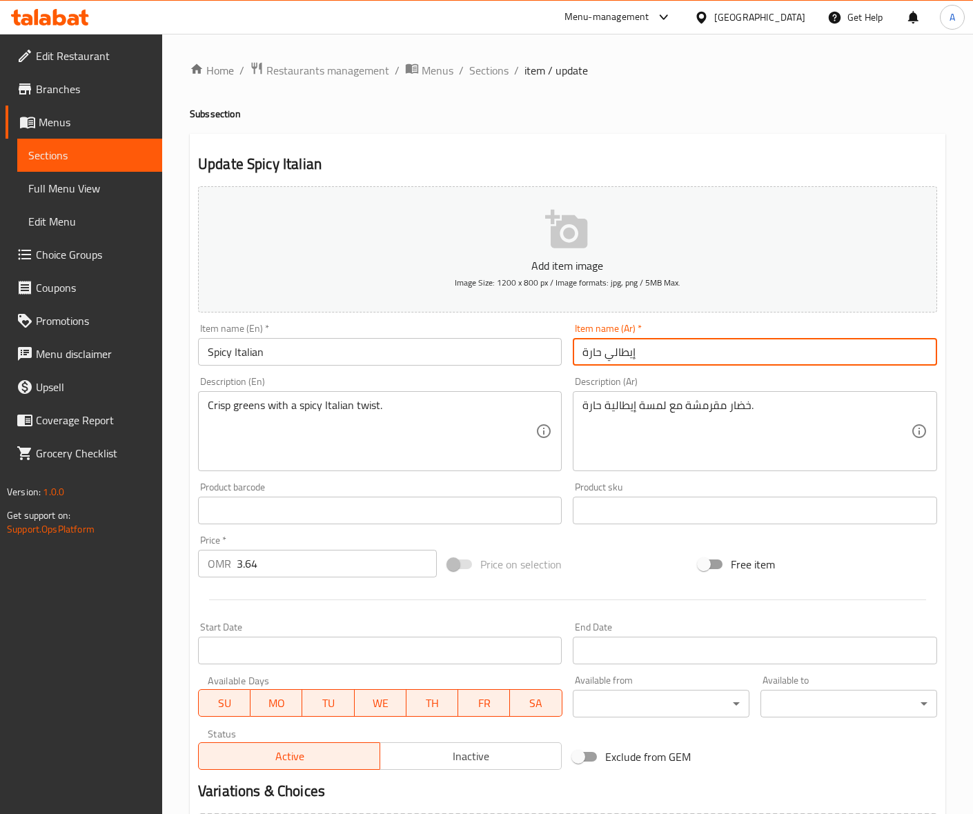
paste input "ان"
click at [681, 349] on input "إيطاليان حارة" at bounding box center [755, 352] width 364 height 28
type input "إيطاليان حار"
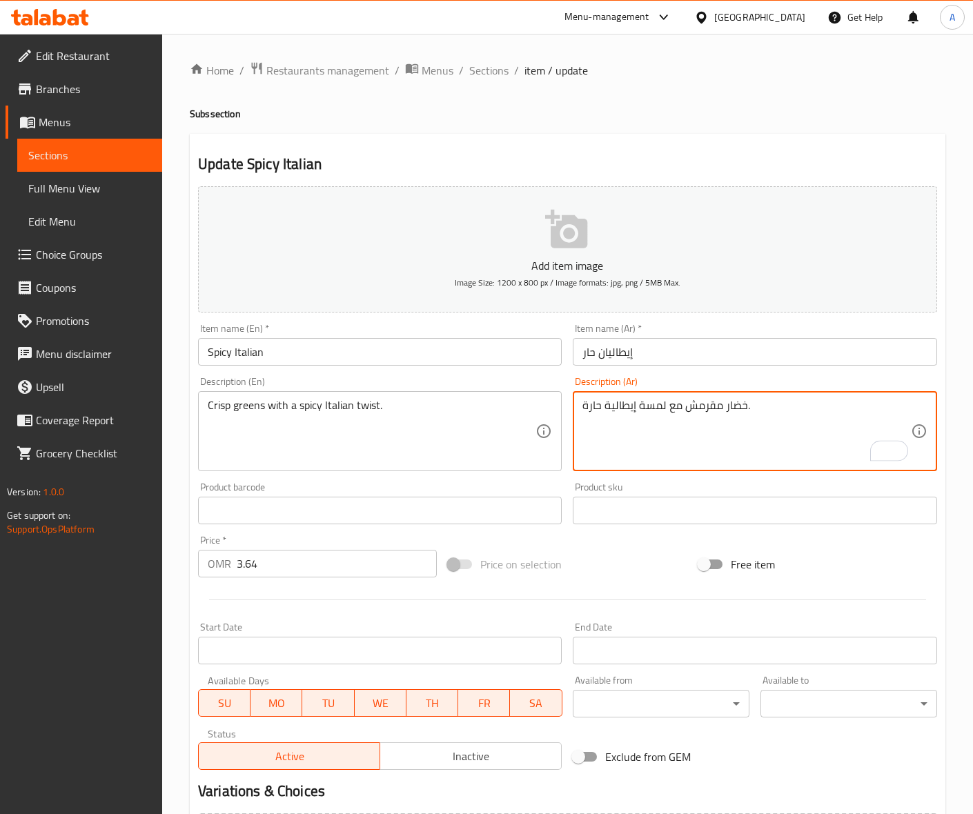
click at [779, 408] on textarea "خضار مقرمش مع لمسة إيطالية حارة." at bounding box center [746, 432] width 328 height 66
click at [655, 408] on textarea "خضار مقرمش مع لمسة إيطالية حارة." at bounding box center [746, 432] width 328 height 66
click at [397, 349] on input "Spicy Italian" at bounding box center [380, 352] width 364 height 28
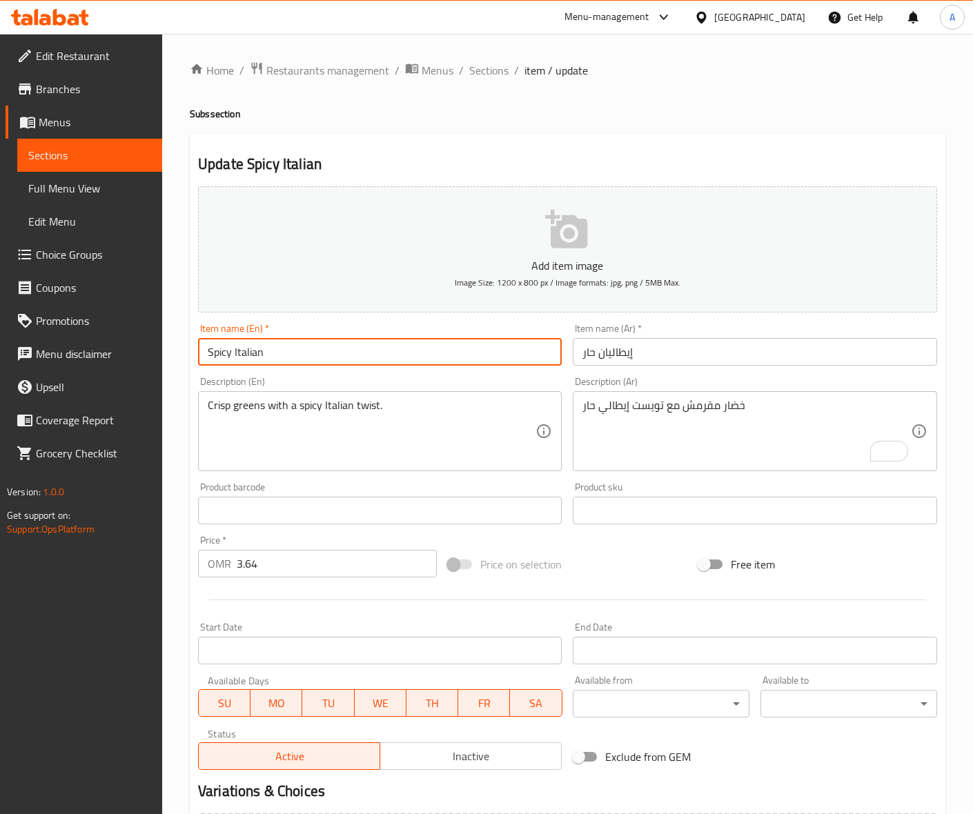
click at [397, 349] on input "Spicy Italian" at bounding box center [380, 352] width 364 height 28
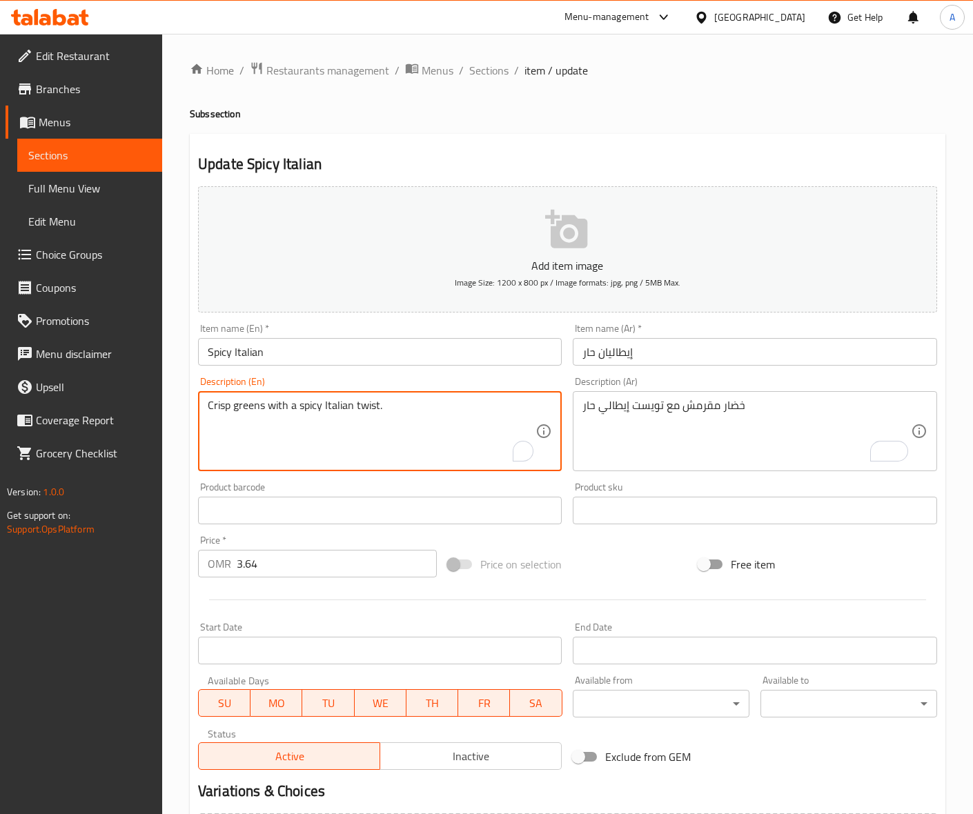
drag, startPoint x: 208, startPoint y: 408, endPoint x: 263, endPoint y: 408, distance: 55.2
drag, startPoint x: 233, startPoint y: 406, endPoint x: 263, endPoint y: 412, distance: 31.0
click at [263, 412] on textarea "Crisp greens with a spicy Italian twist." at bounding box center [372, 432] width 328 height 66
click at [237, 412] on textarea "Crisp greens with a spicy Italian twist." at bounding box center [372, 432] width 328 height 66
drag, startPoint x: 235, startPoint y: 408, endPoint x: 259, endPoint y: 405, distance: 24.3
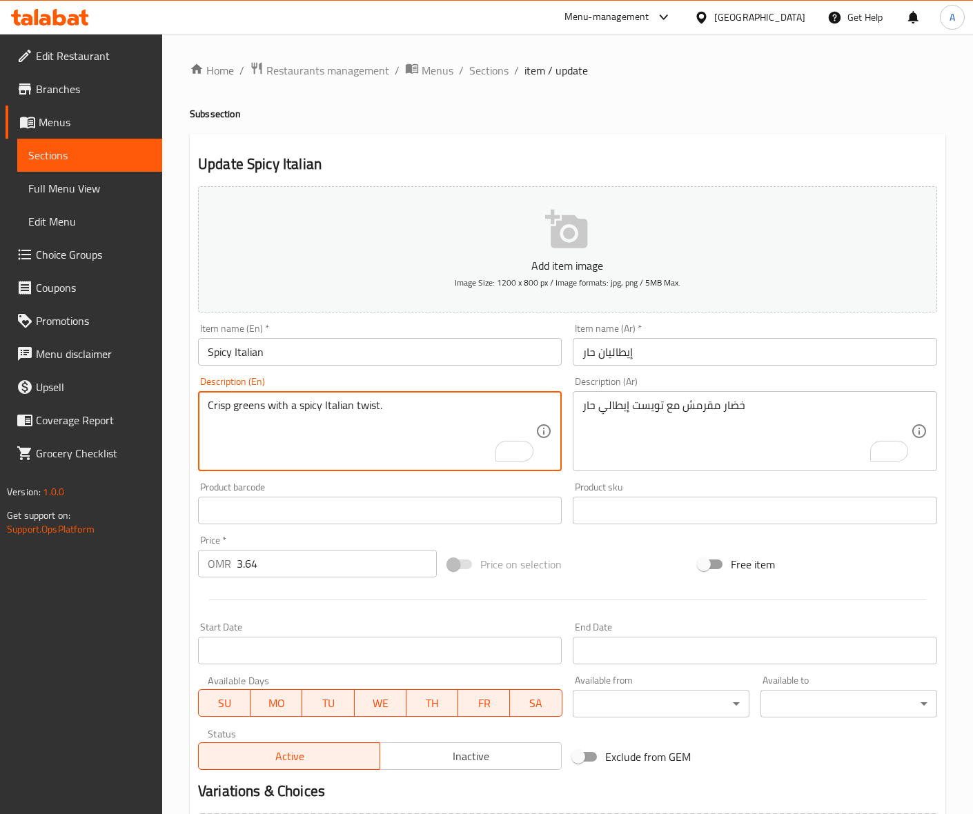
click at [259, 405] on textarea "Crisp greens with a spicy Italian twist." at bounding box center [372, 432] width 328 height 66
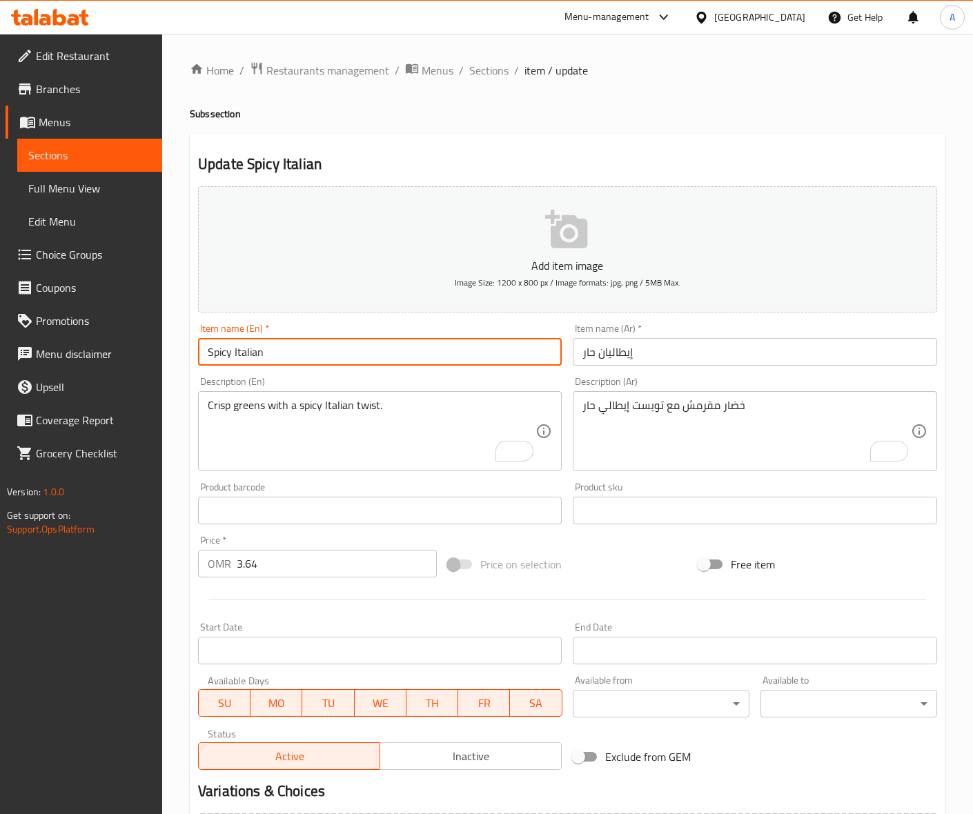
click at [416, 364] on input "Spicy Italian" at bounding box center [380, 352] width 364 height 28
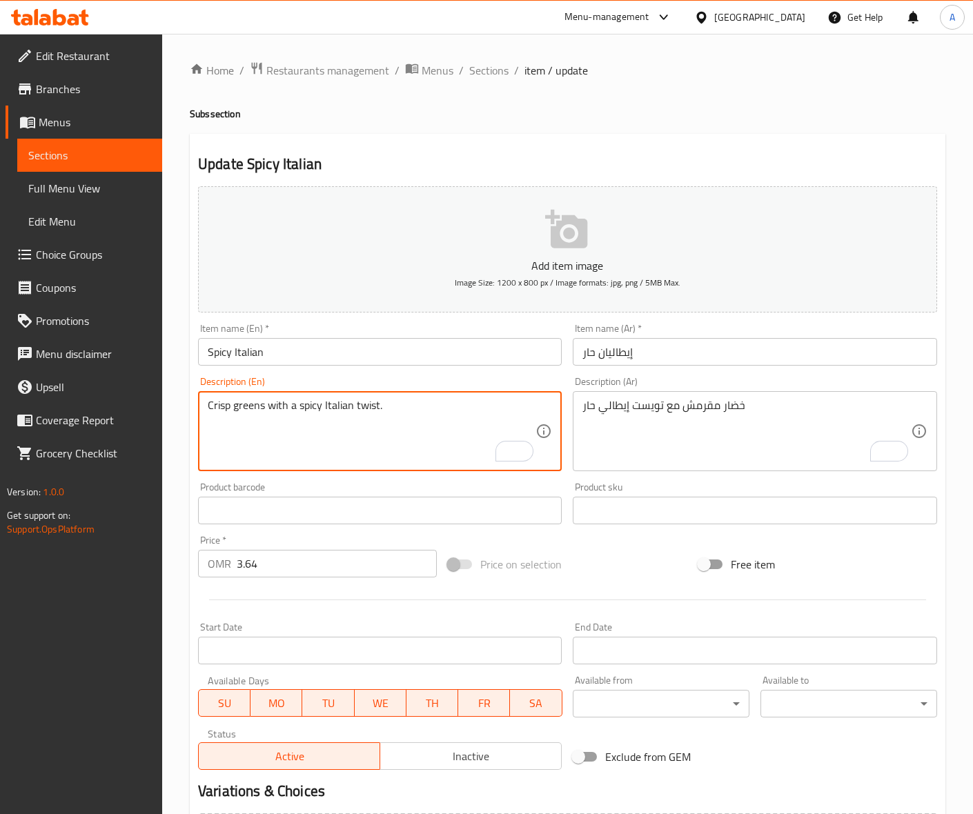
drag, startPoint x: 208, startPoint y: 408, endPoint x: 229, endPoint y: 404, distance: 21.9
click at [291, 406] on textarea "Crisp greens with a spicy Italian twist." at bounding box center [372, 432] width 328 height 66
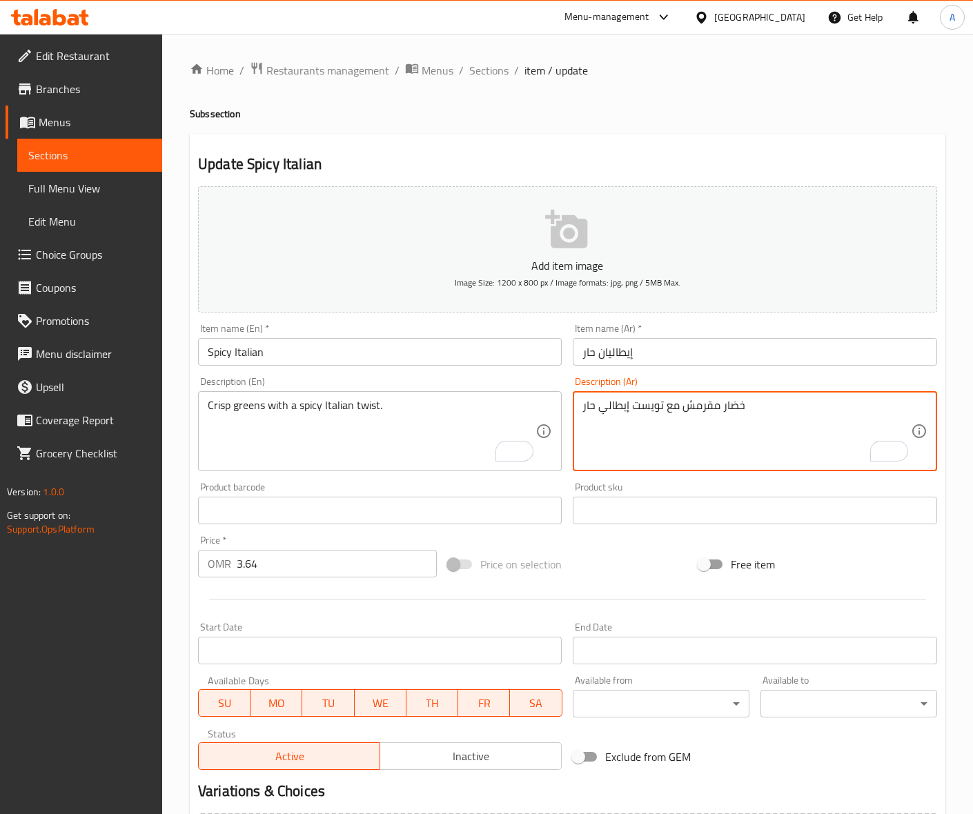
click at [697, 404] on textarea "خضار مقرمش مع تويست إيطالي حار" at bounding box center [746, 432] width 328 height 66
type textarea "خضار كريسب مع تويست إيطالي حار"
click at [435, 362] on input "Spicy Italian" at bounding box center [380, 352] width 364 height 28
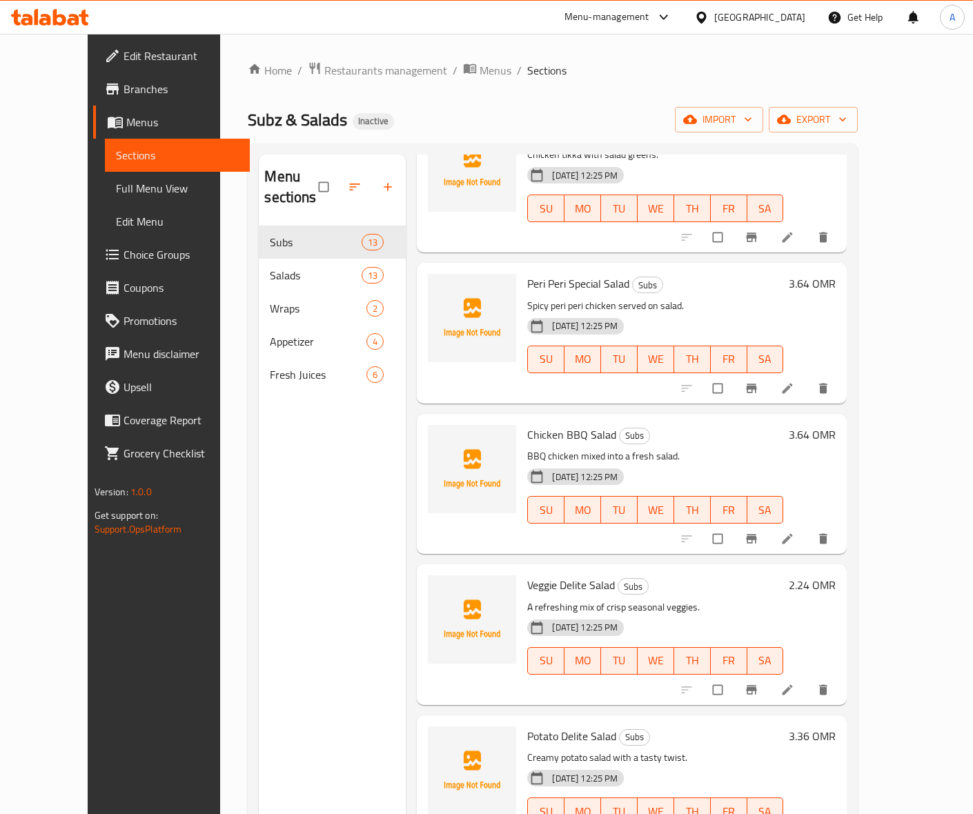
scroll to position [1121, 0]
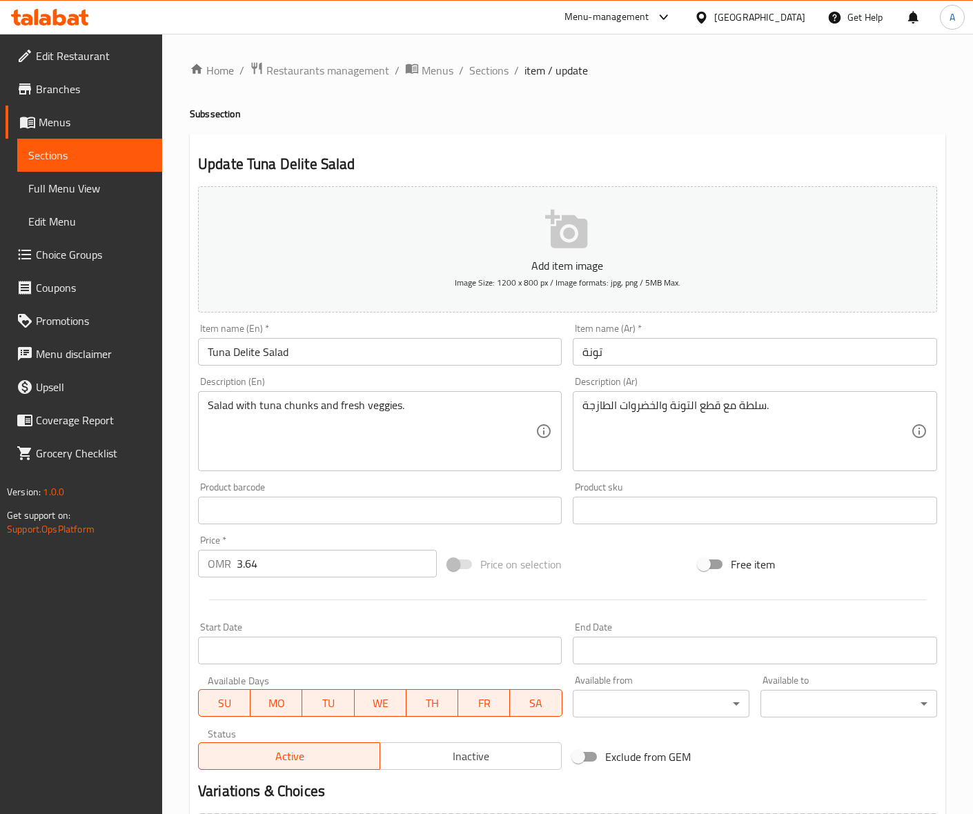
click at [276, 352] on input "Tuna Delite Salad" at bounding box center [380, 352] width 364 height 28
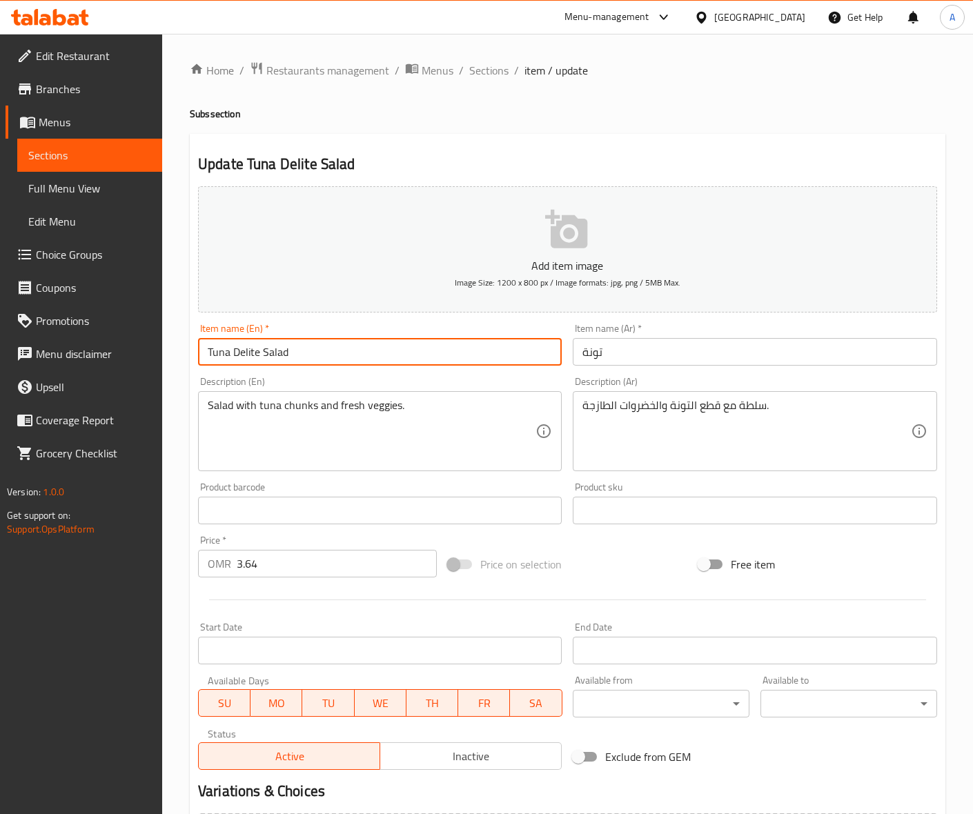
click at [276, 352] on input "Tuna Delite Salad" at bounding box center [380, 352] width 364 height 28
type input "Tuna Delite"
click at [643, 357] on input "تونة" at bounding box center [755, 352] width 364 height 28
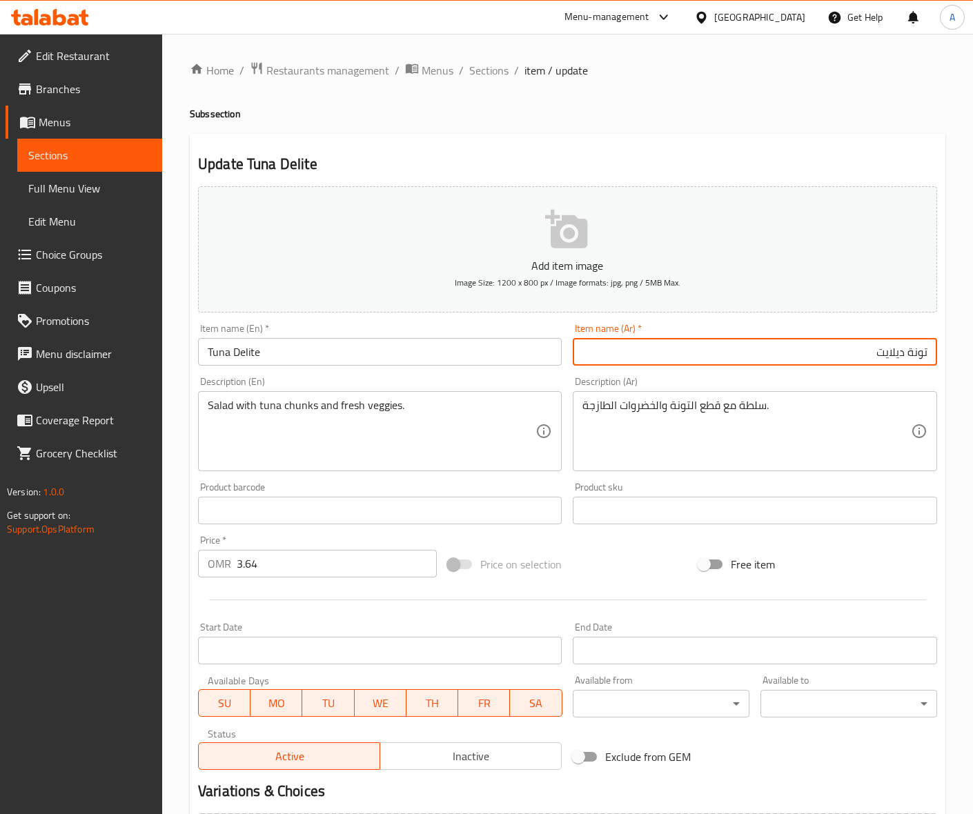
type input "تونة ديلايت"
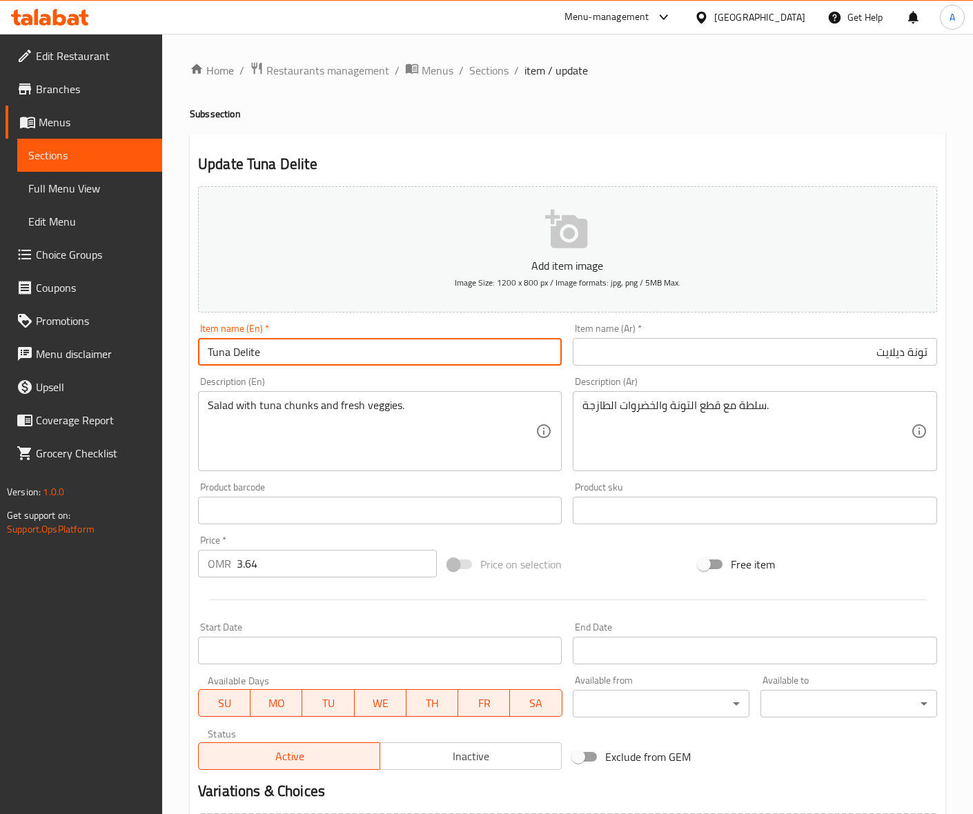
click at [414, 355] on input "Tuna Delite" at bounding box center [380, 352] width 364 height 28
click at [373, 354] on input "Tuna Delite" at bounding box center [380, 352] width 364 height 28
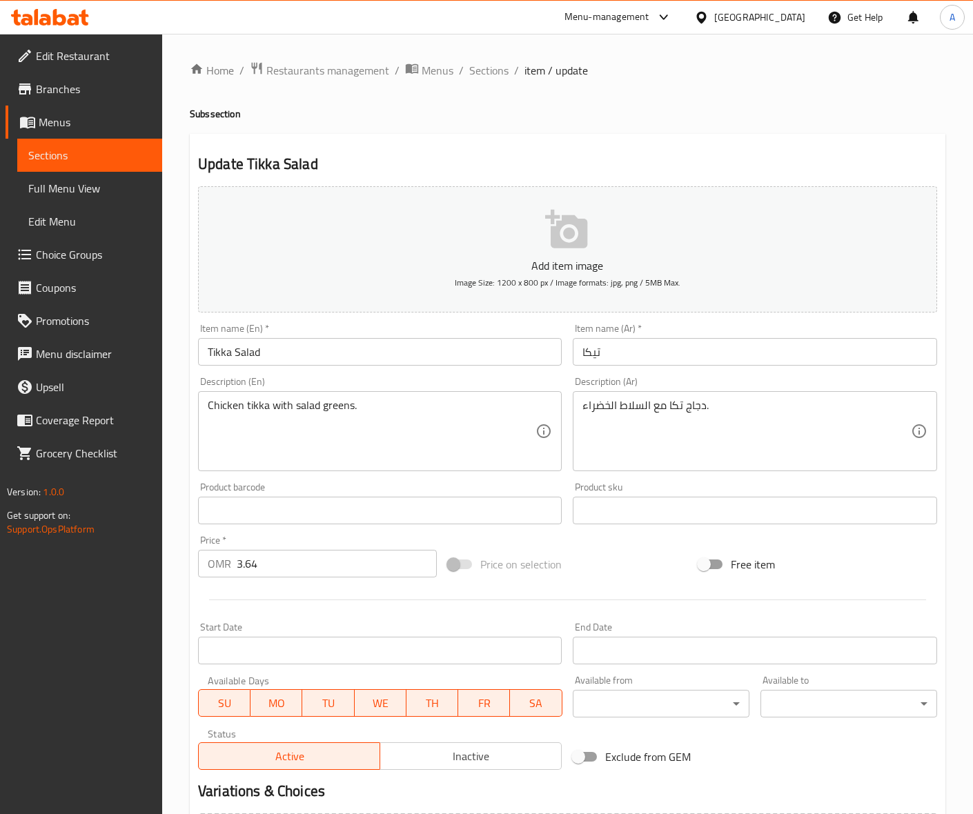
click at [253, 352] on input "Tikka Salad" at bounding box center [380, 352] width 364 height 28
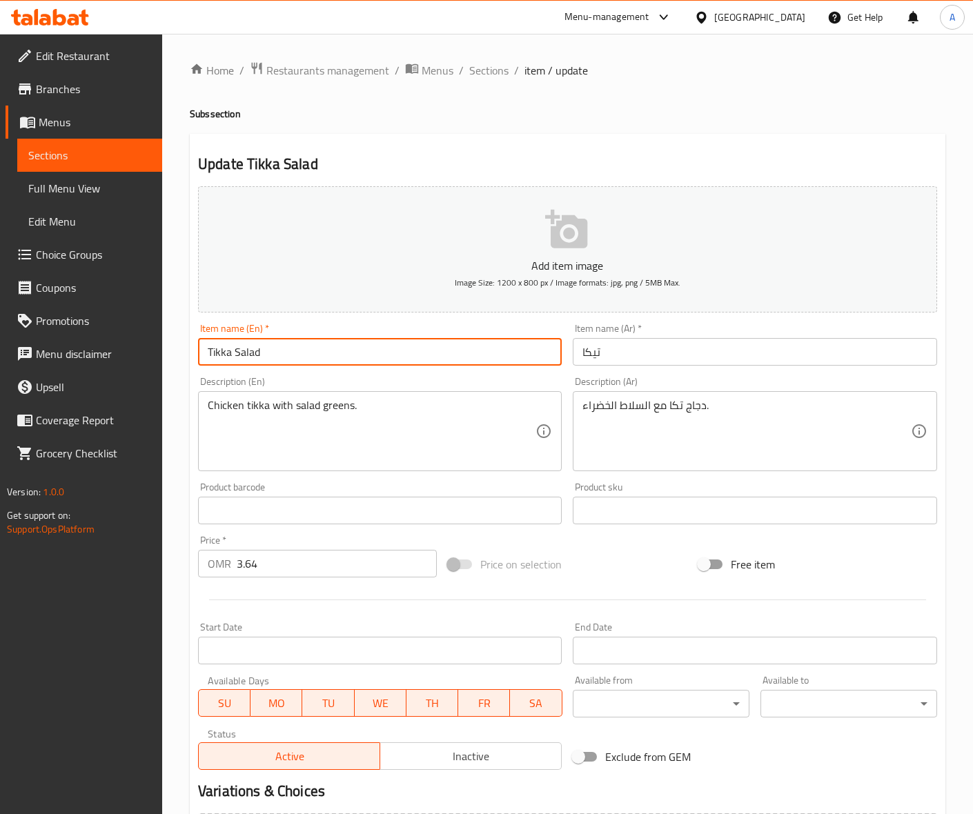
click at [253, 352] on input "Tikka Salad" at bounding box center [380, 352] width 364 height 28
type input "Tikka"
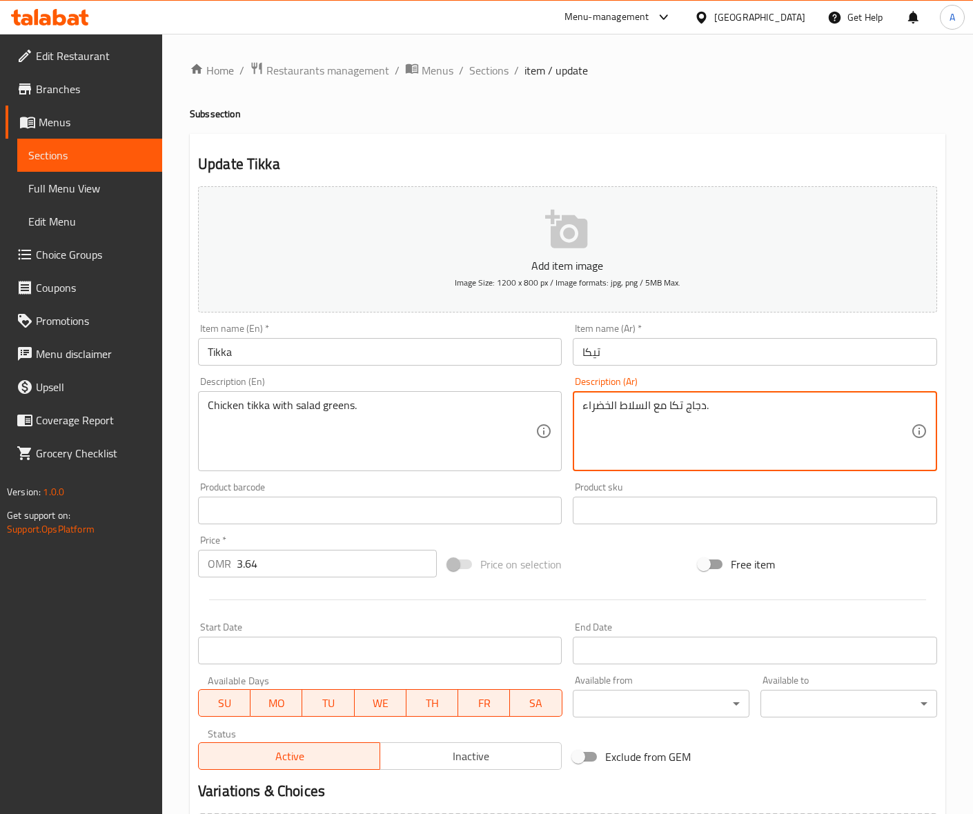
click at [640, 408] on textarea "دجاج تكا مع السلاط الخضراء." at bounding box center [746, 432] width 328 height 66
click at [601, 404] on textarea "دجاج تكا مع خضروات الخضراء." at bounding box center [746, 432] width 328 height 66
type textarea "دجاج تكا مع خضروات سلطة."
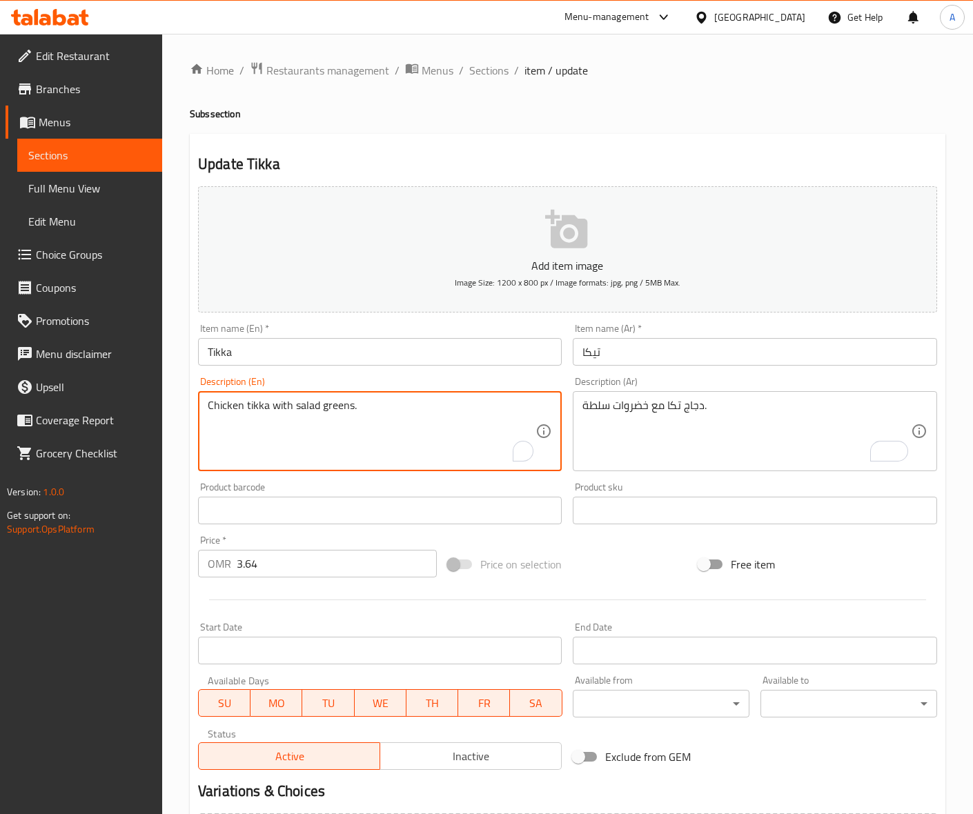
drag, startPoint x: 212, startPoint y: 407, endPoint x: 95, endPoint y: 407, distance: 116.6
click at [441, 350] on input "Tikka" at bounding box center [380, 352] width 364 height 28
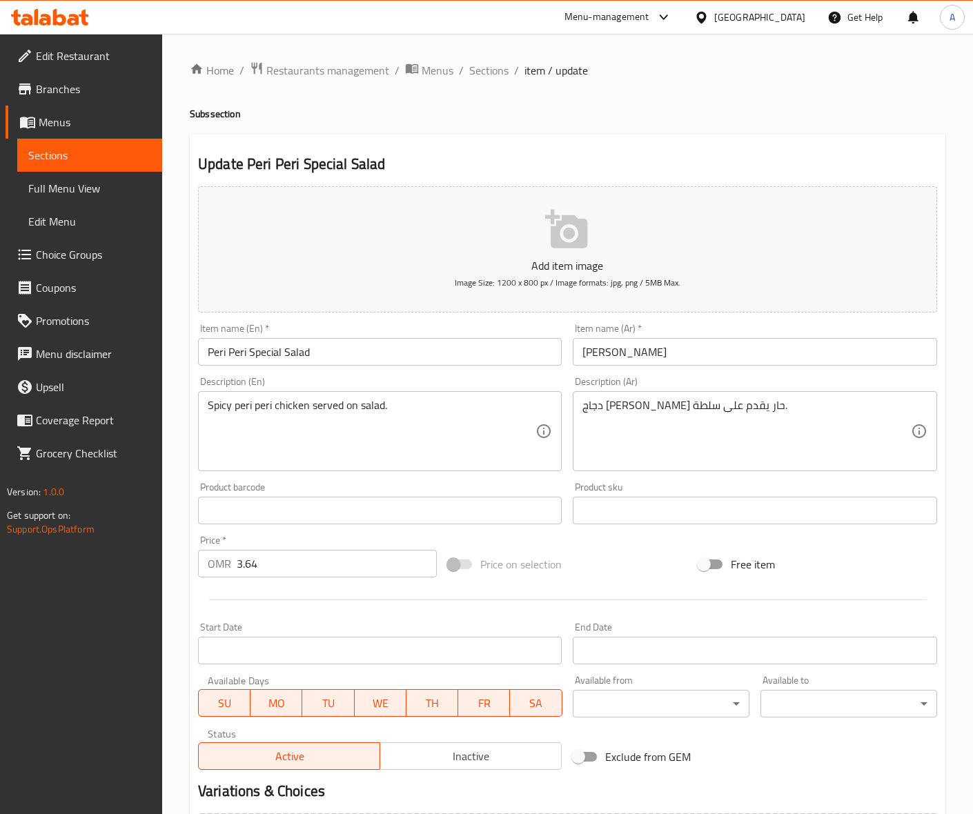
click at [305, 352] on input "Peri Peri Special Salad" at bounding box center [380, 352] width 364 height 28
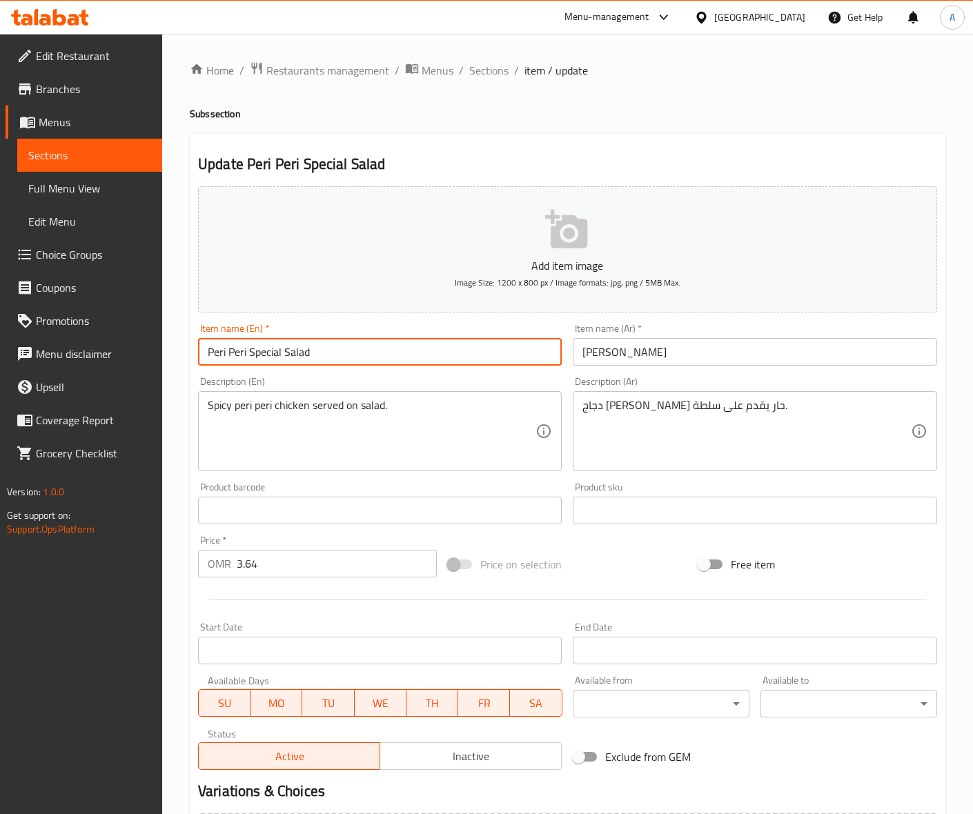
click at [305, 352] on input "Peri Peri Special Salad" at bounding box center [380, 352] width 364 height 28
type input "Peri Peri Special"
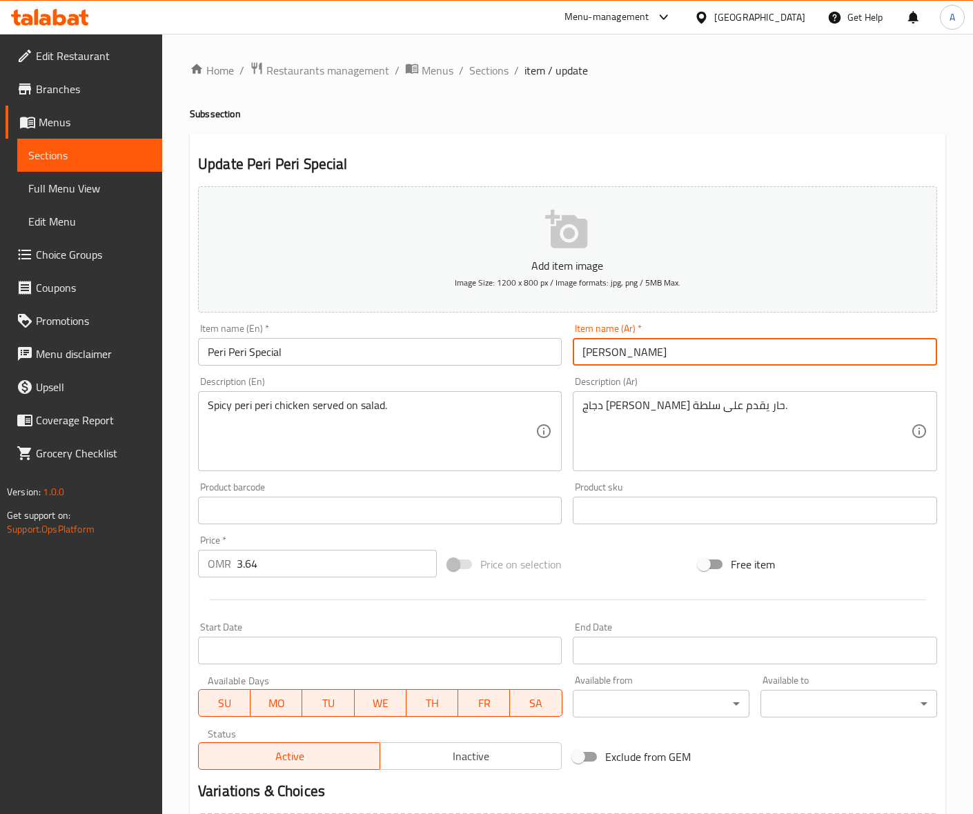
click at [714, 343] on input "[PERSON_NAME]" at bounding box center [755, 352] width 364 height 28
type input "[PERSON_NAME]"
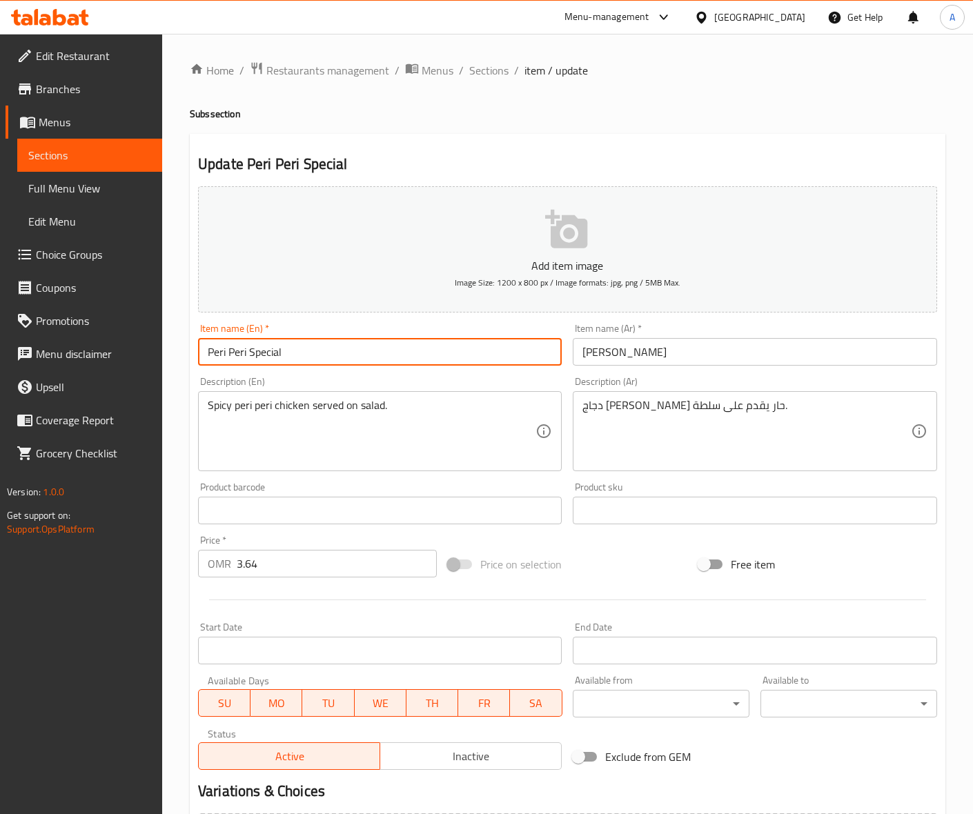
click at [405, 355] on input "Peri Peri Special" at bounding box center [380, 352] width 364 height 28
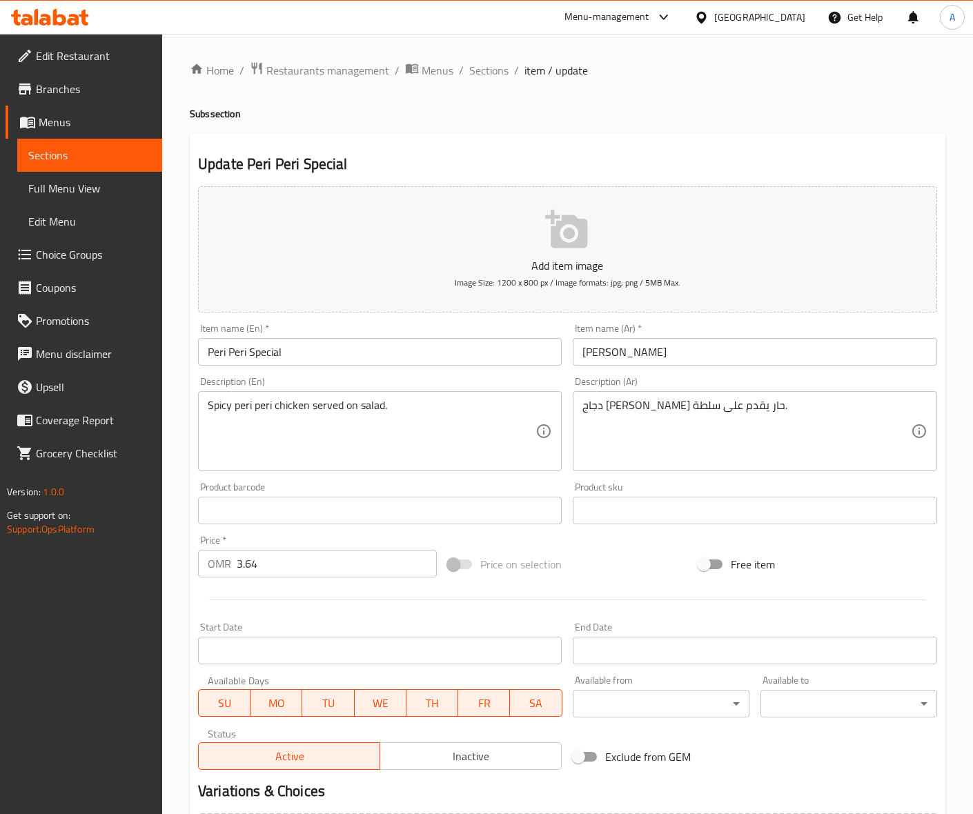
click at [348, 340] on input "Peri Peri Special" at bounding box center [380, 352] width 364 height 28
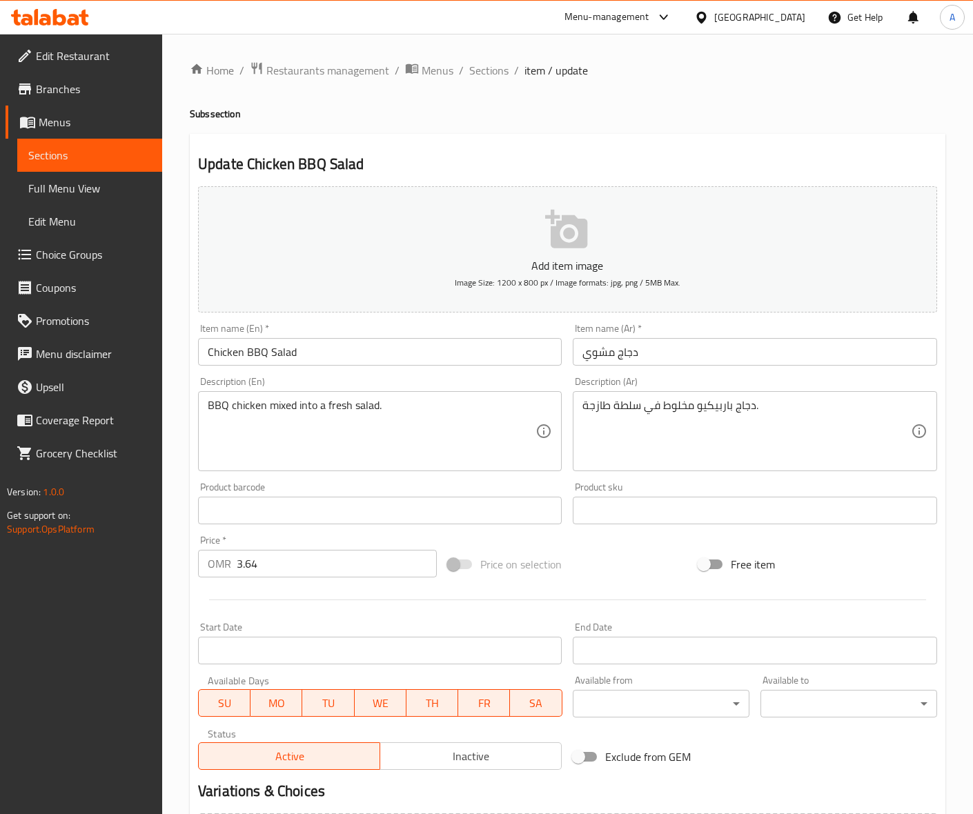
drag, startPoint x: 302, startPoint y: 350, endPoint x: 272, endPoint y: 357, distance: 30.3
click at [302, 350] on input "Chicken BBQ Salad" at bounding box center [380, 352] width 364 height 28
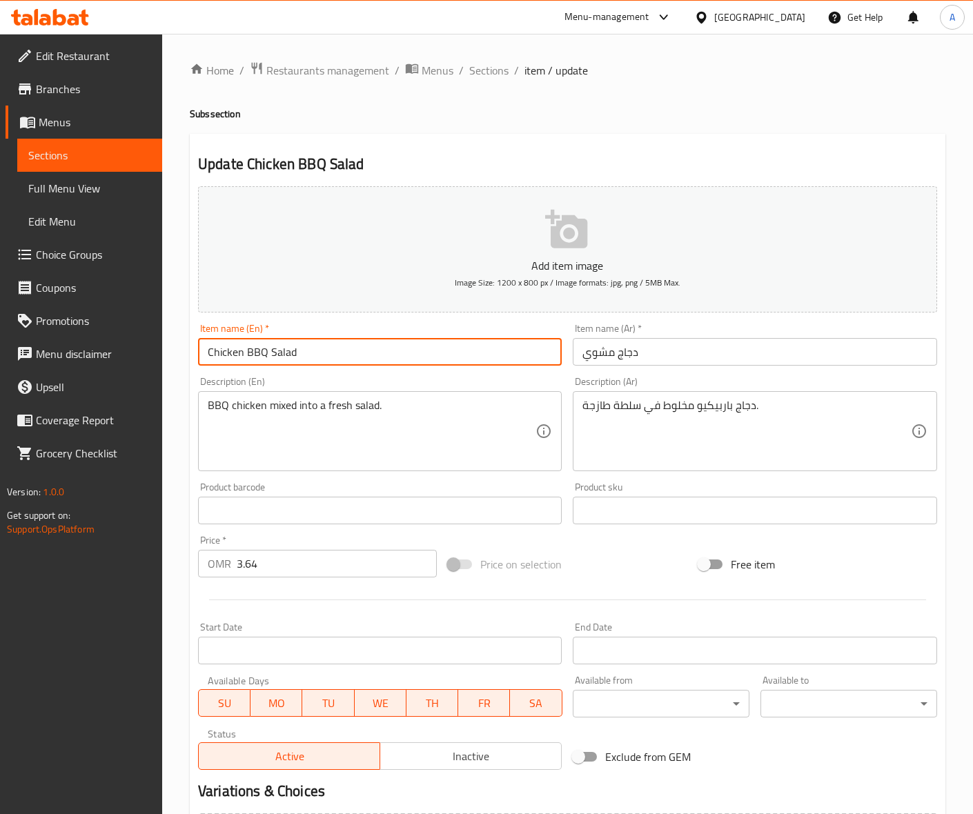
click at [287, 353] on input "Chicken BBQ Salad" at bounding box center [380, 352] width 364 height 28
type input "Chicken BBQ"
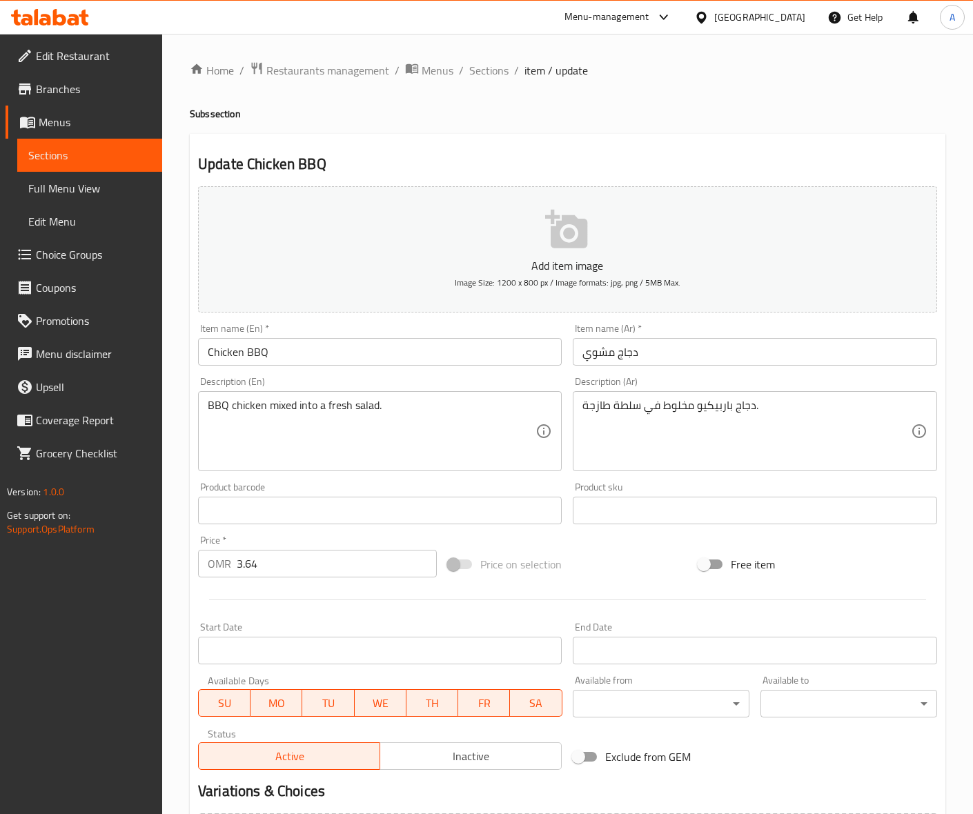
click at [597, 352] on input "دجاج مشوي" at bounding box center [755, 352] width 364 height 28
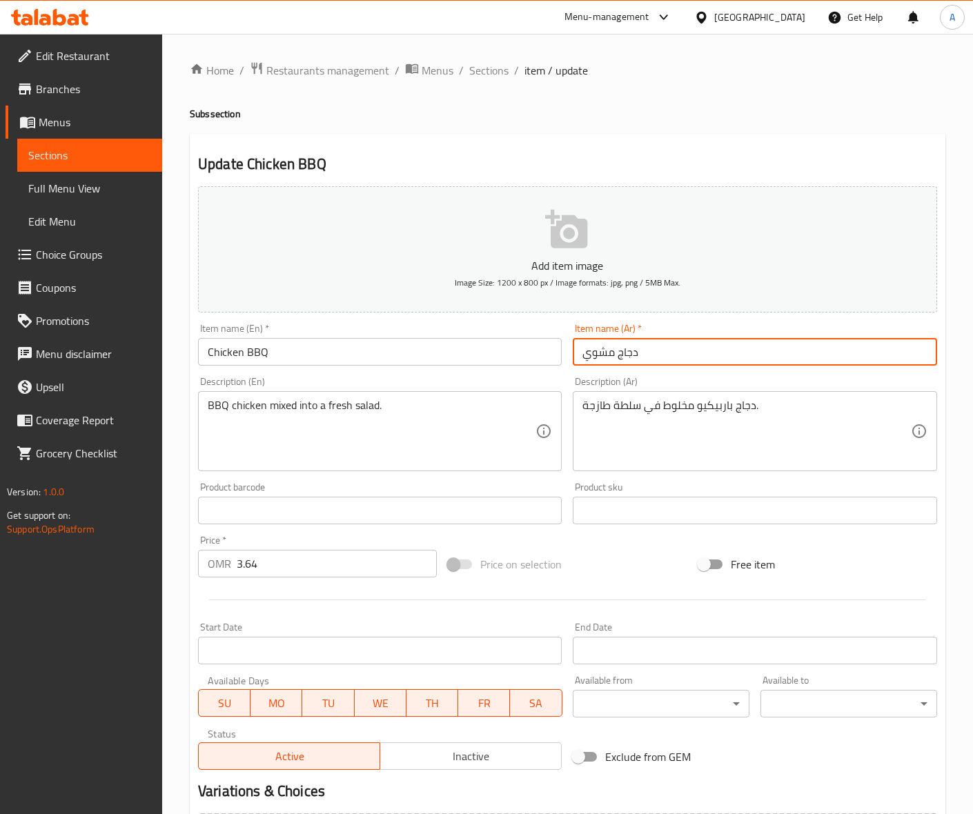
click at [597, 352] on input "دجاج مشوي" at bounding box center [755, 352] width 364 height 28
click at [706, 341] on input "دجاج مشوي" at bounding box center [755, 352] width 364 height 28
click at [602, 348] on input "دجاج مشوي" at bounding box center [755, 352] width 364 height 28
type input "دجاج باربكيو"
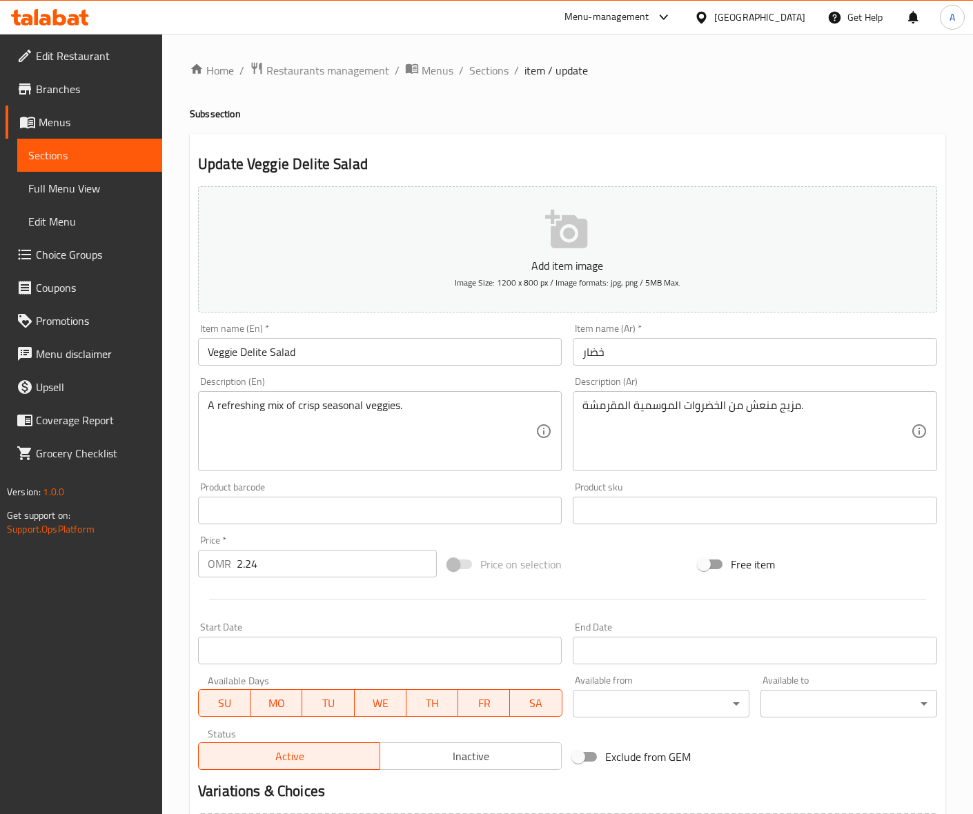
click at [281, 355] on input "Veggie Delite Salad" at bounding box center [380, 352] width 364 height 28
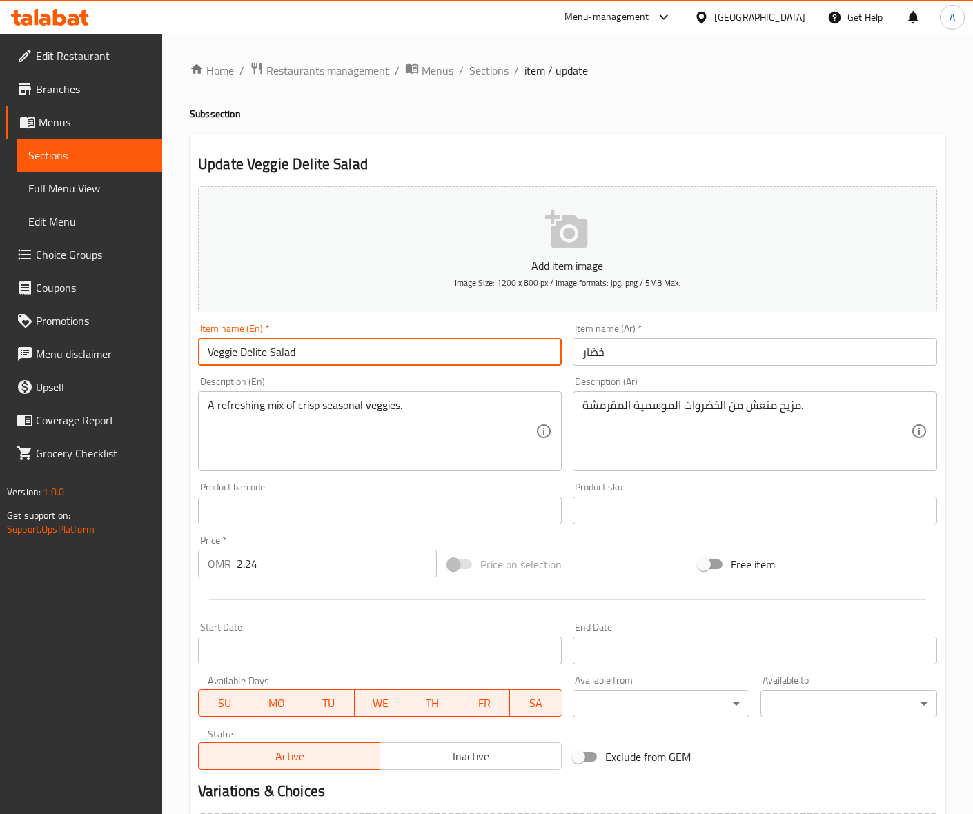
click at [281, 355] on input "Veggie Delite Salad" at bounding box center [380, 352] width 364 height 28
click at [228, 357] on input "Veggie Delite" at bounding box center [380, 352] width 364 height 28
type input "Veggie Delite"
click at [336, 367] on div "Item name (En)   * Veggie Delite Item name (En) *" at bounding box center [379, 344] width 375 height 53
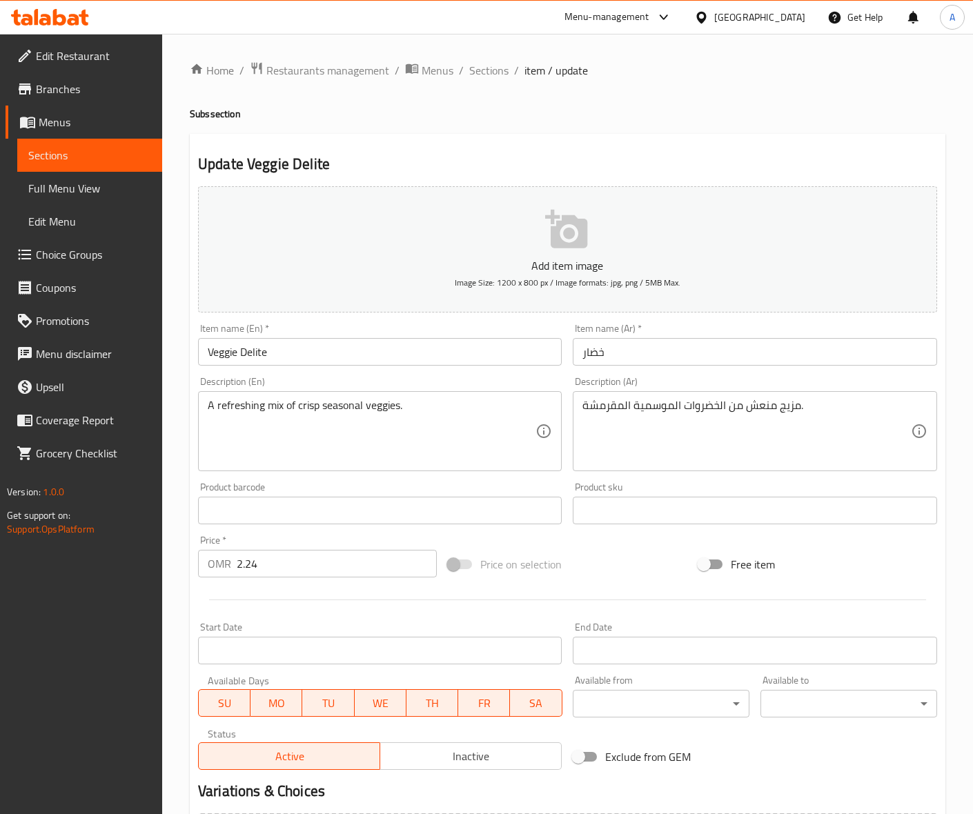
click at [335, 359] on input "Veggie Delite" at bounding box center [380, 352] width 364 height 28
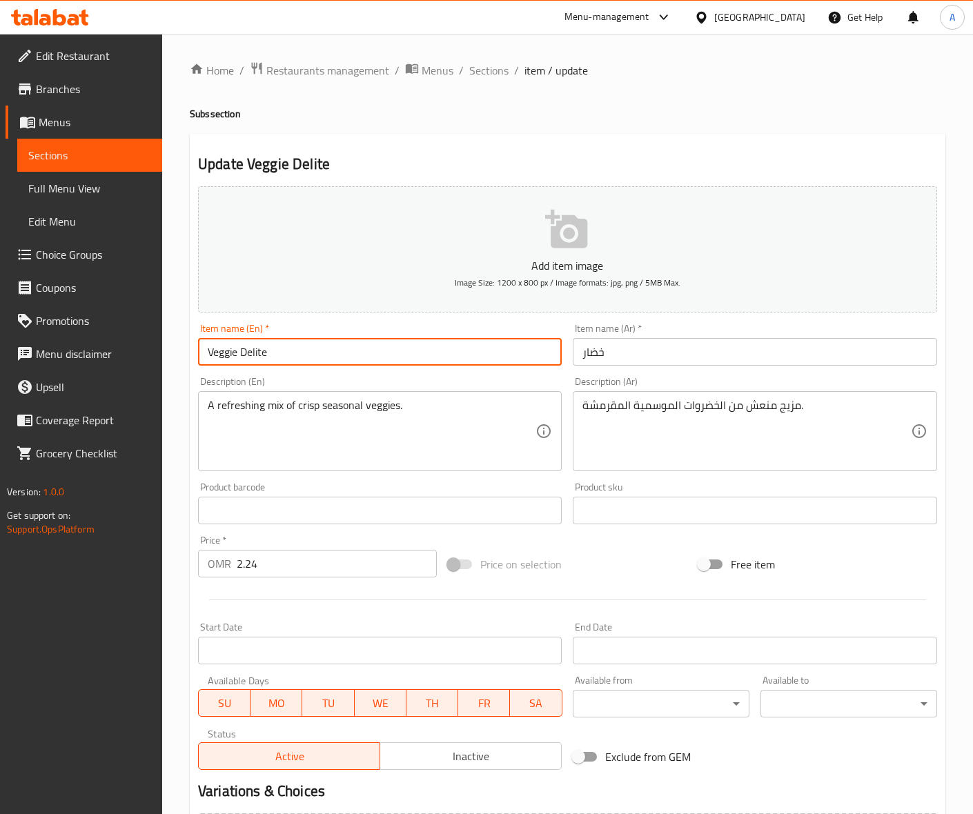
click at [633, 352] on input "خضار" at bounding box center [755, 352] width 364 height 28
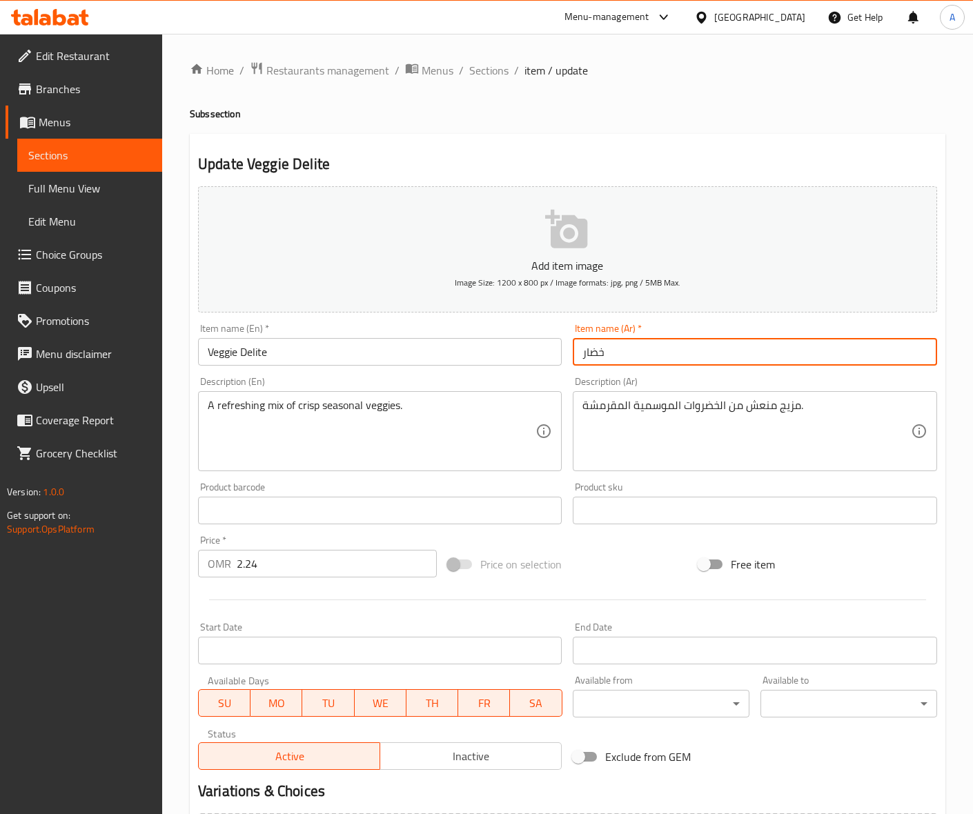
click at [633, 352] on input "خضار" at bounding box center [755, 352] width 364 height 28
click at [219, 354] on input "Veggie Delite" at bounding box center [380, 352] width 364 height 28
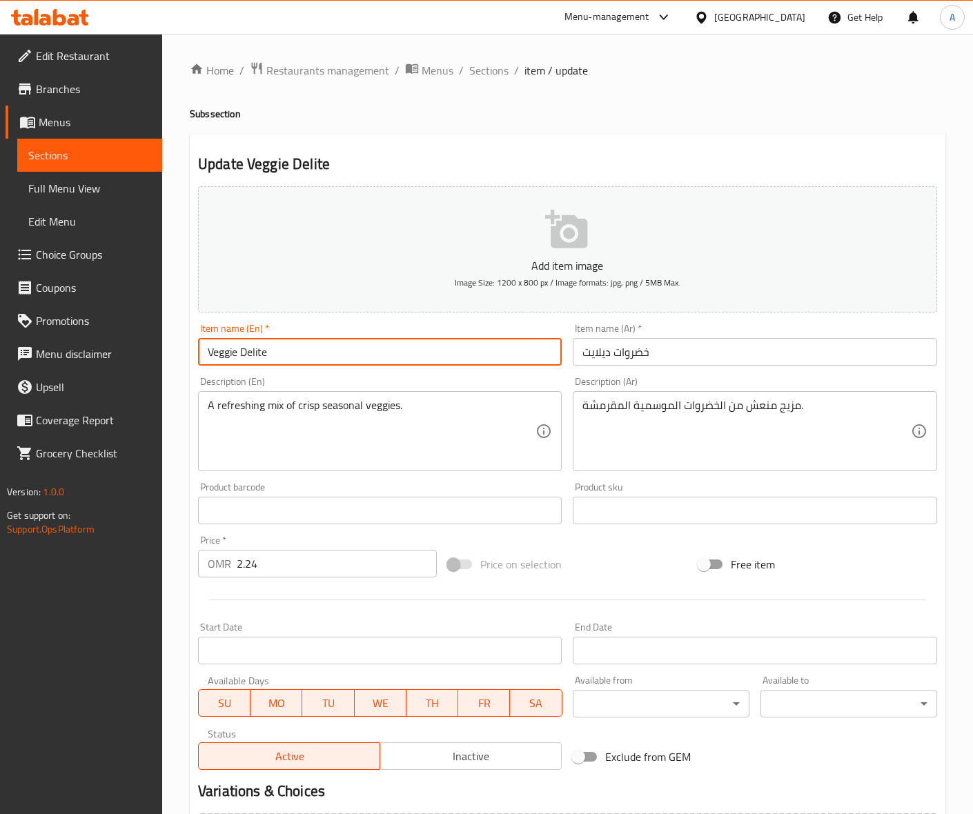
click at [219, 354] on input "Veggie Delite" at bounding box center [380, 352] width 364 height 28
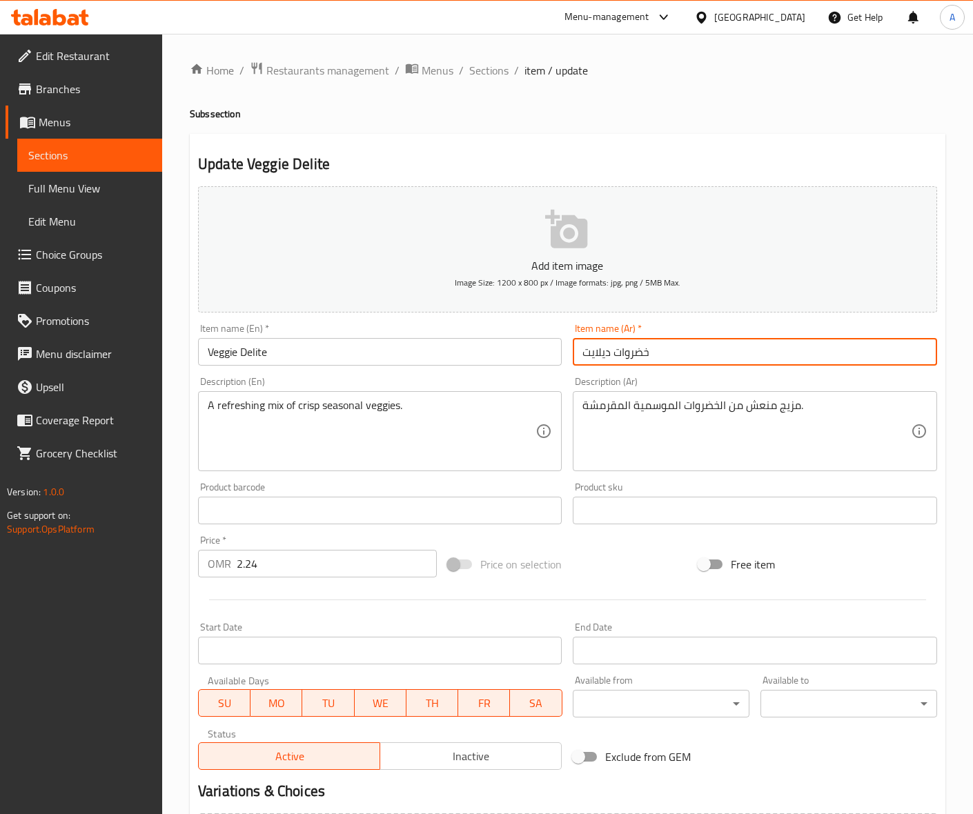
click at [639, 354] on input "خضروات ديلايت" at bounding box center [755, 352] width 364 height 28
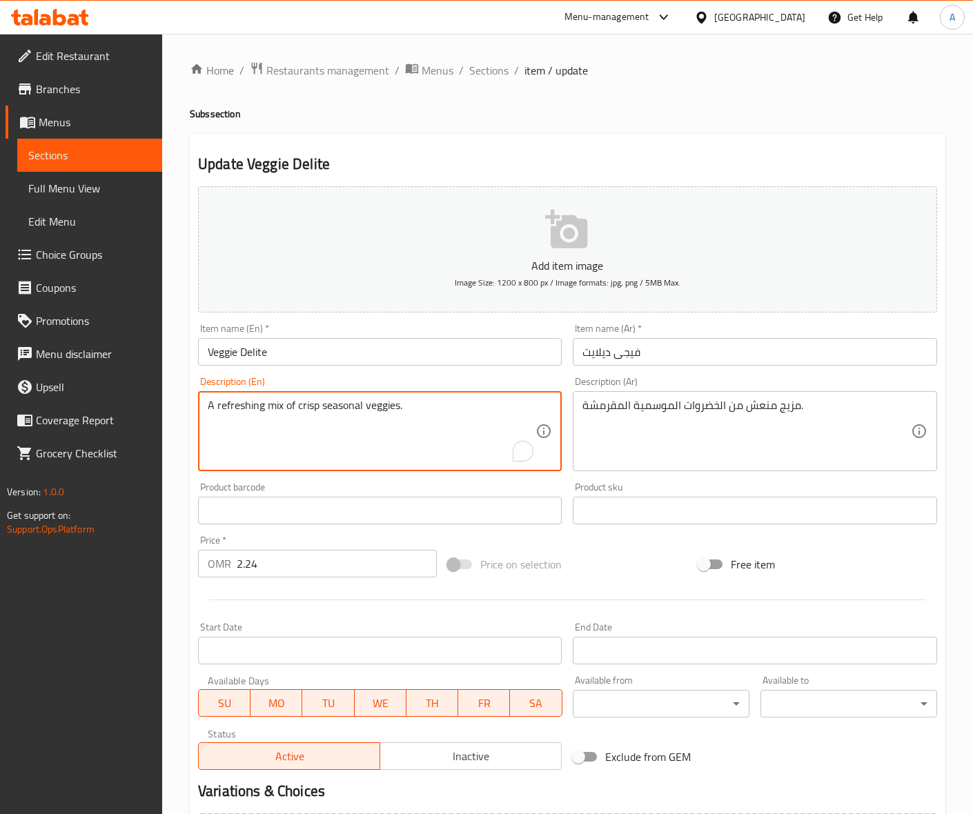
drag, startPoint x: 366, startPoint y: 404, endPoint x: 398, endPoint y: 404, distance: 32.4
click at [298, 404] on textarea "A refreshing mix of crisp seasonal veggies." at bounding box center [372, 432] width 328 height 66
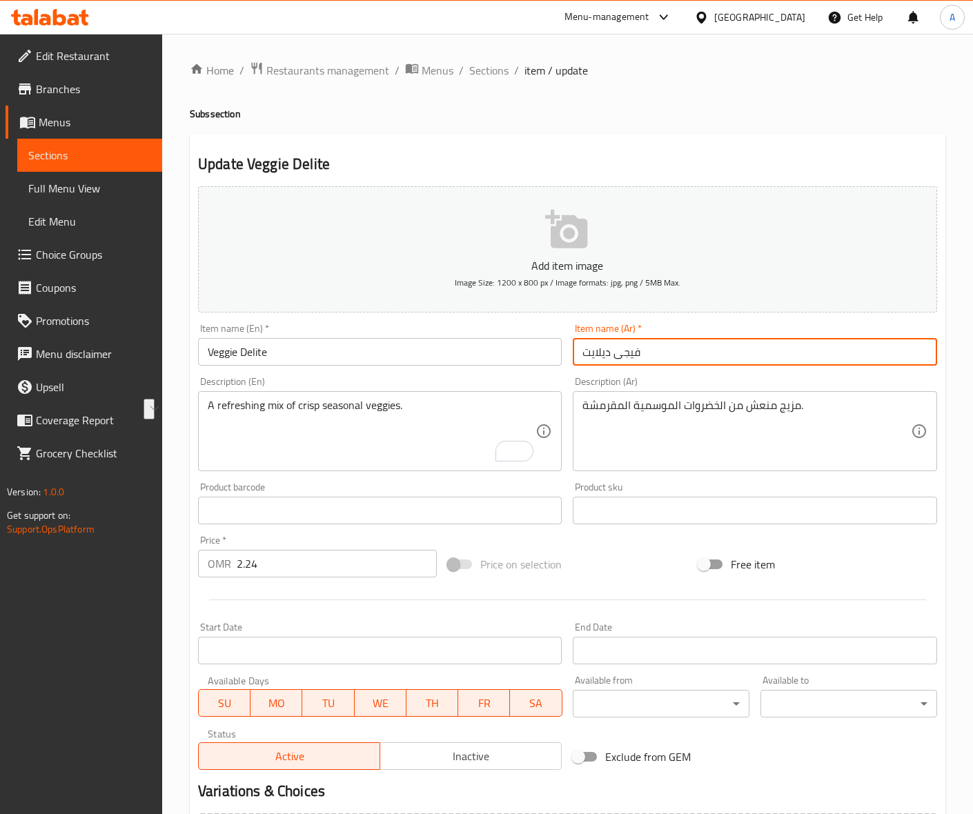
click at [628, 360] on input "فيجى ديلايت" at bounding box center [755, 352] width 364 height 28
paste input "خضار"
type input "خضار ديلايت"
click at [404, 352] on input "Veggie Delite" at bounding box center [380, 352] width 364 height 28
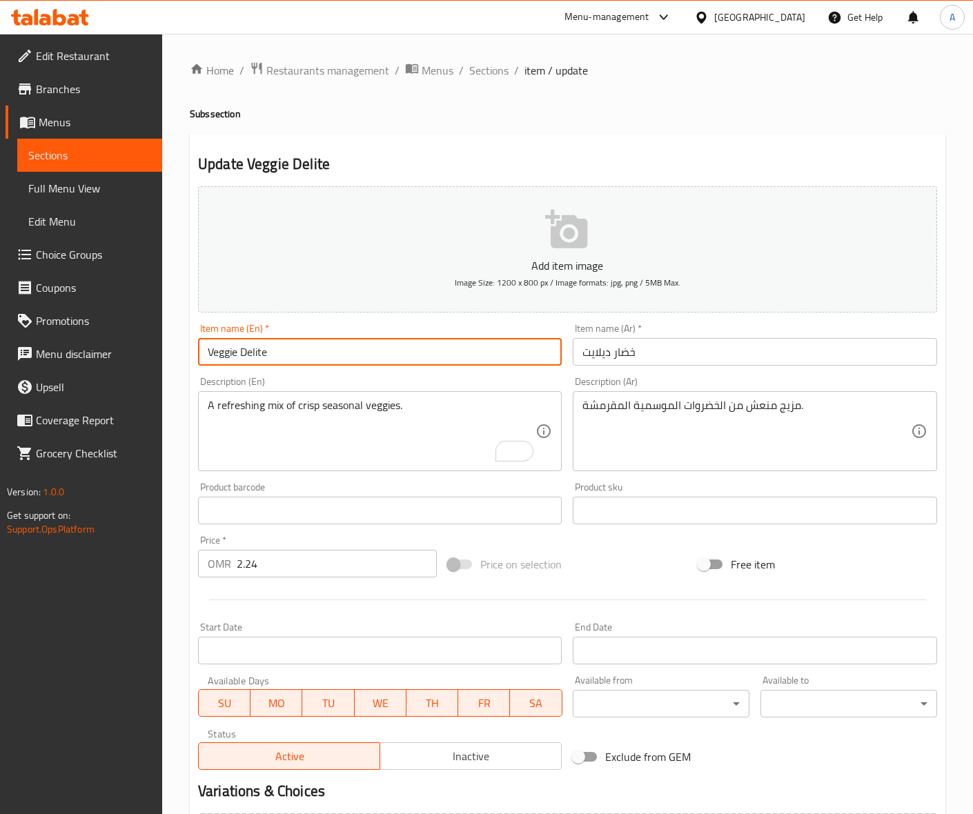
click at [446, 350] on input "Veggie Delite" at bounding box center [380, 352] width 364 height 28
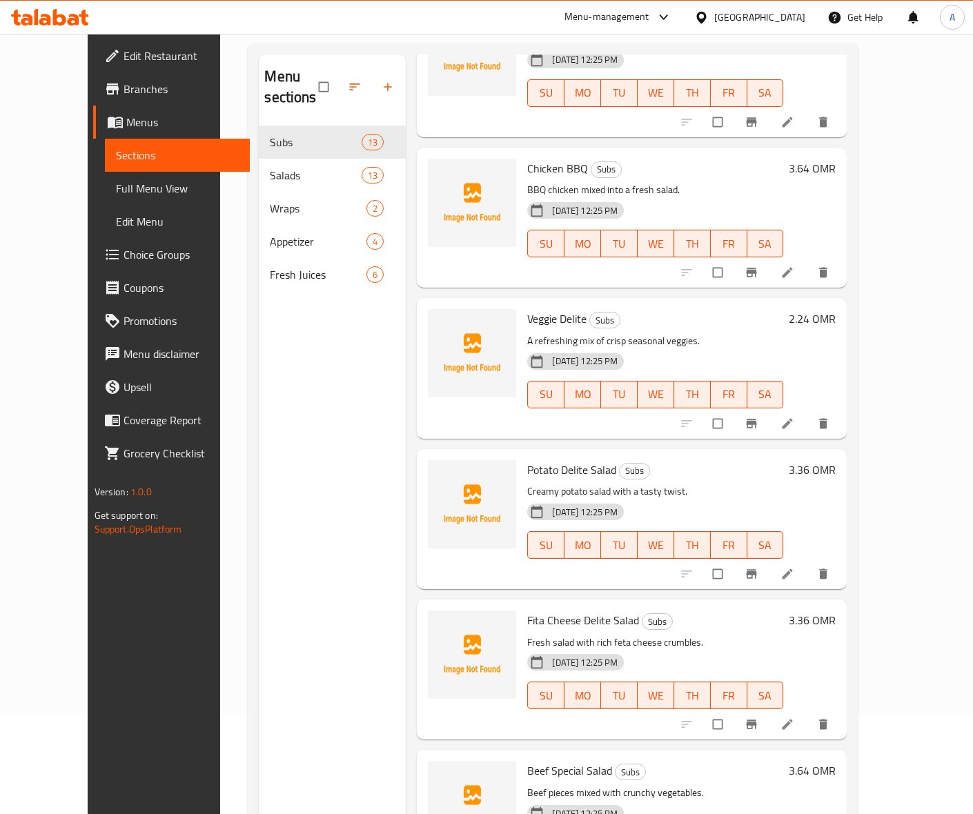
scroll to position [194, 0]
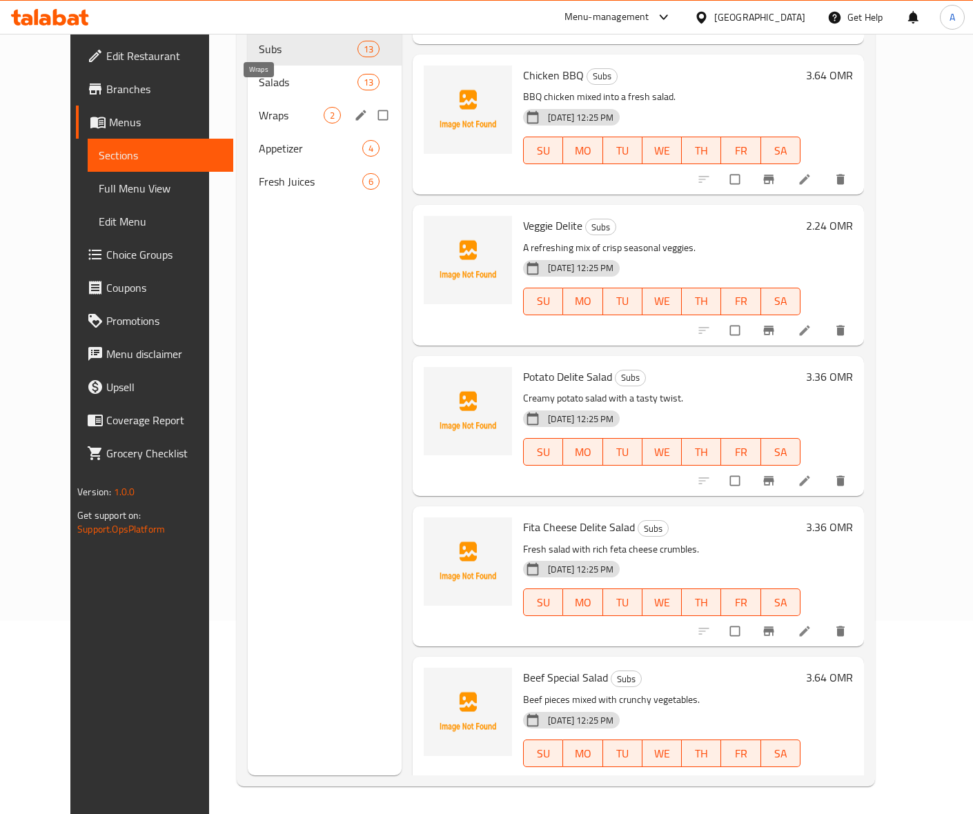
click at [259, 107] on span "Wraps" at bounding box center [291, 115] width 65 height 17
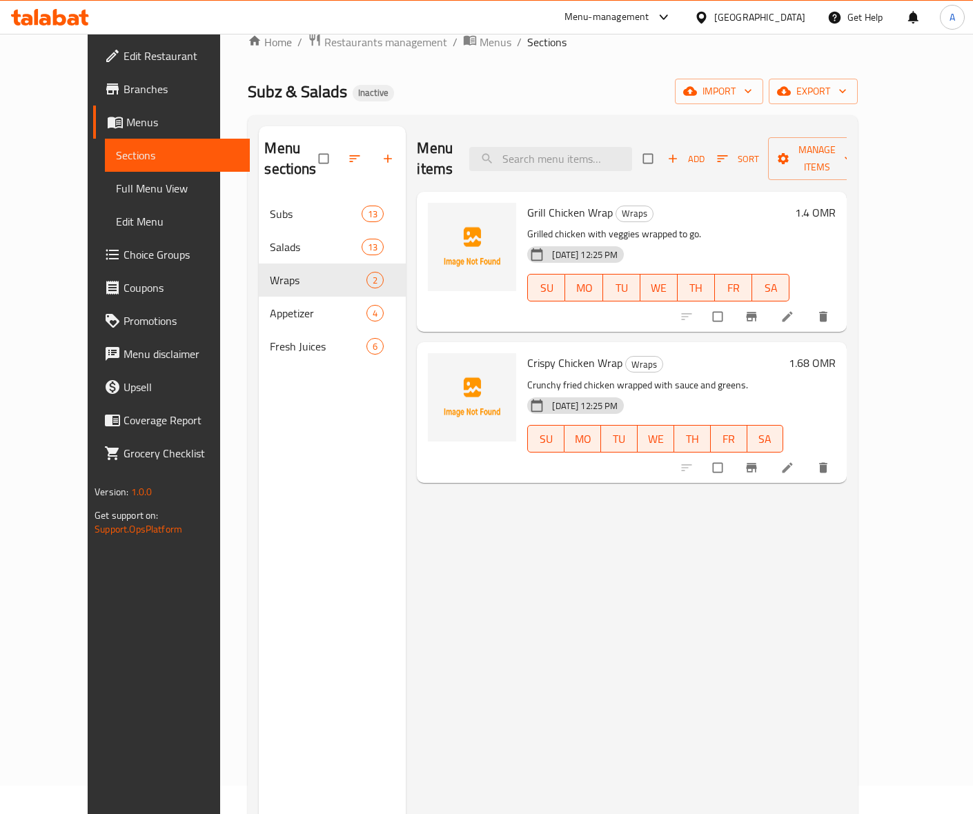
scroll to position [21, 0]
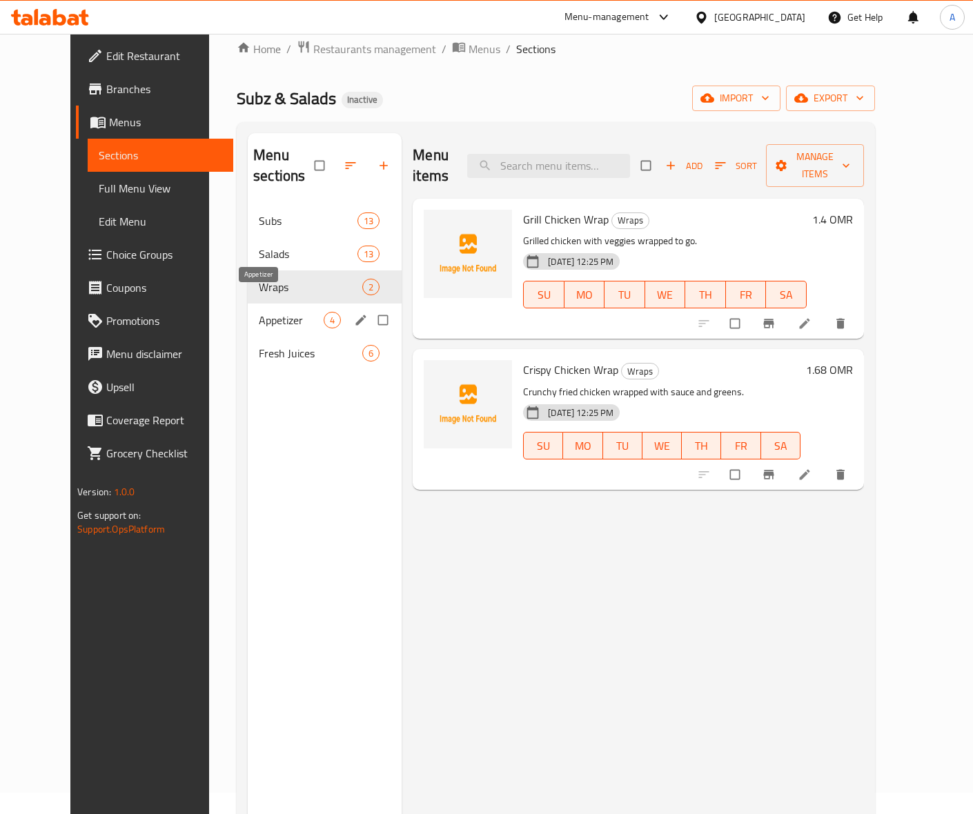
click at [259, 312] on span "Appetizer" at bounding box center [291, 320] width 65 height 17
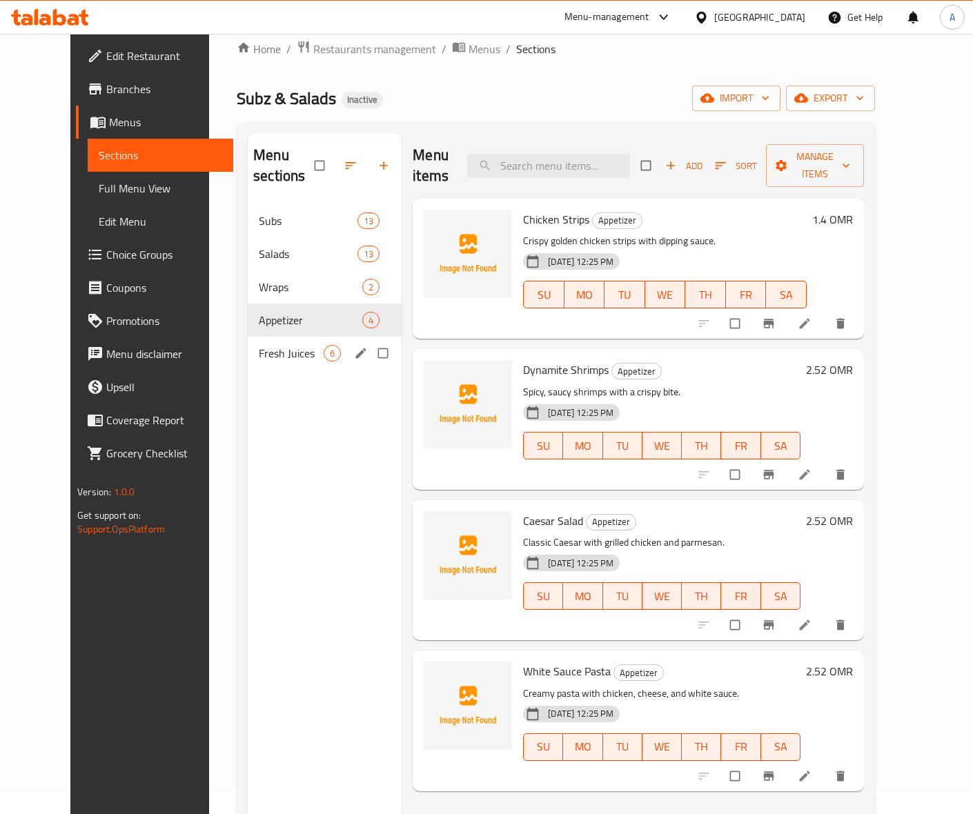
click at [259, 345] on span "Fresh Juices" at bounding box center [291, 353] width 65 height 17
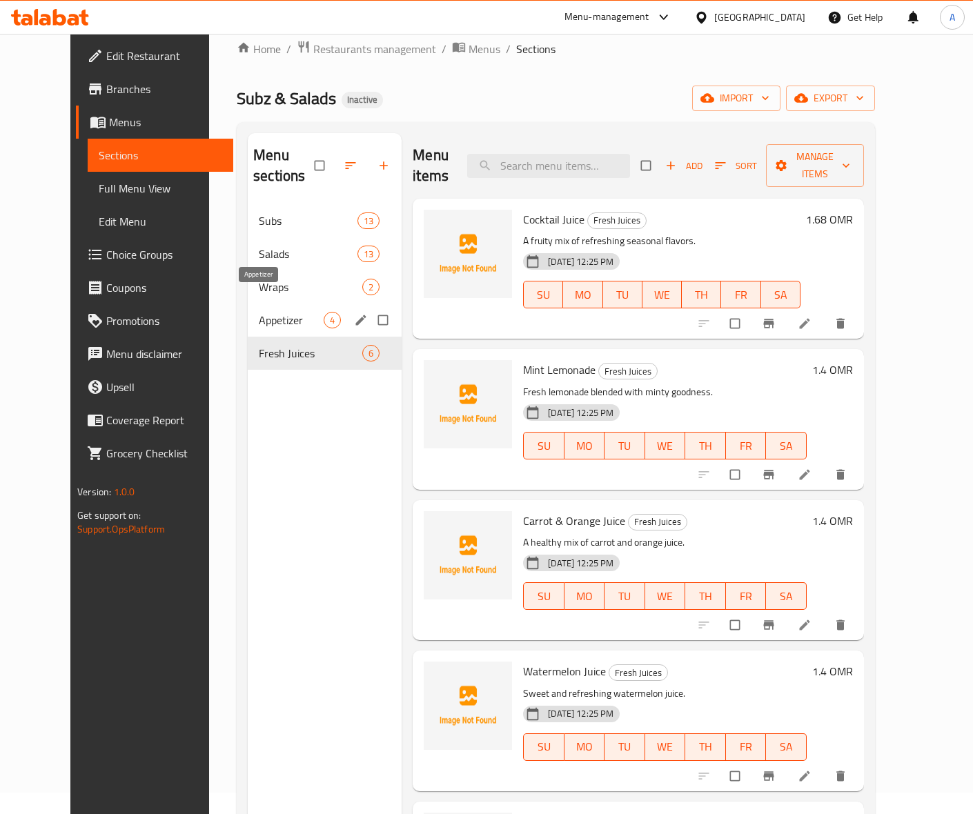
click at [259, 312] on span "Appetizer" at bounding box center [291, 320] width 65 height 17
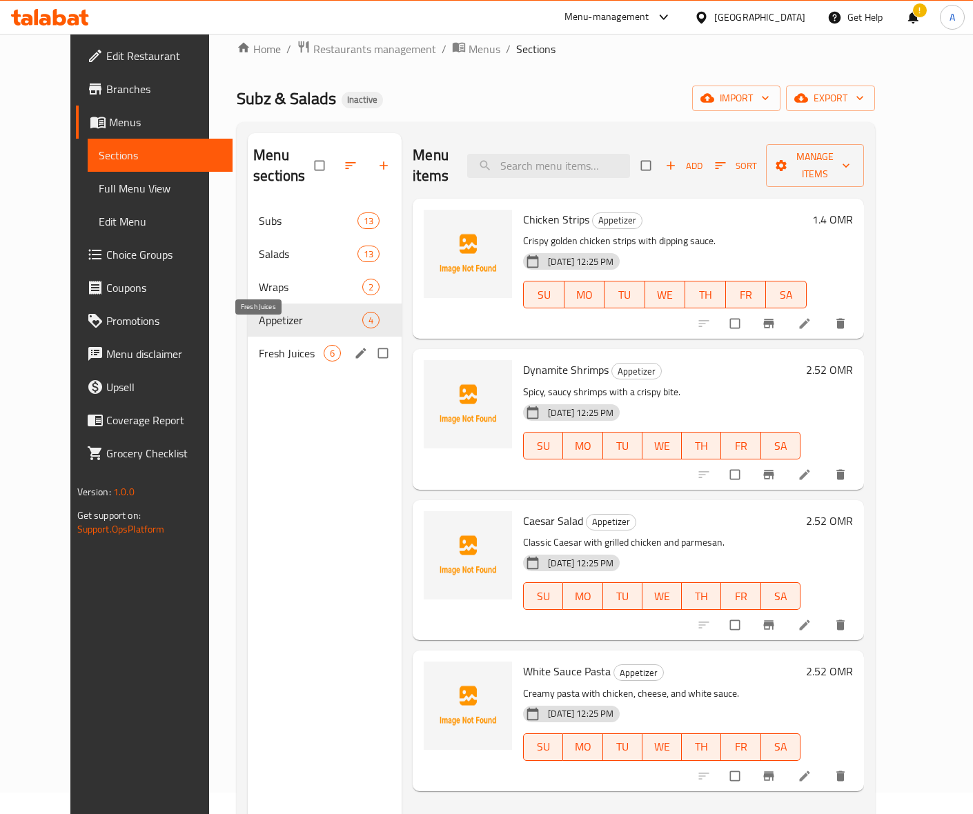
click at [259, 345] on span "Fresh Juices" at bounding box center [291, 353] width 65 height 17
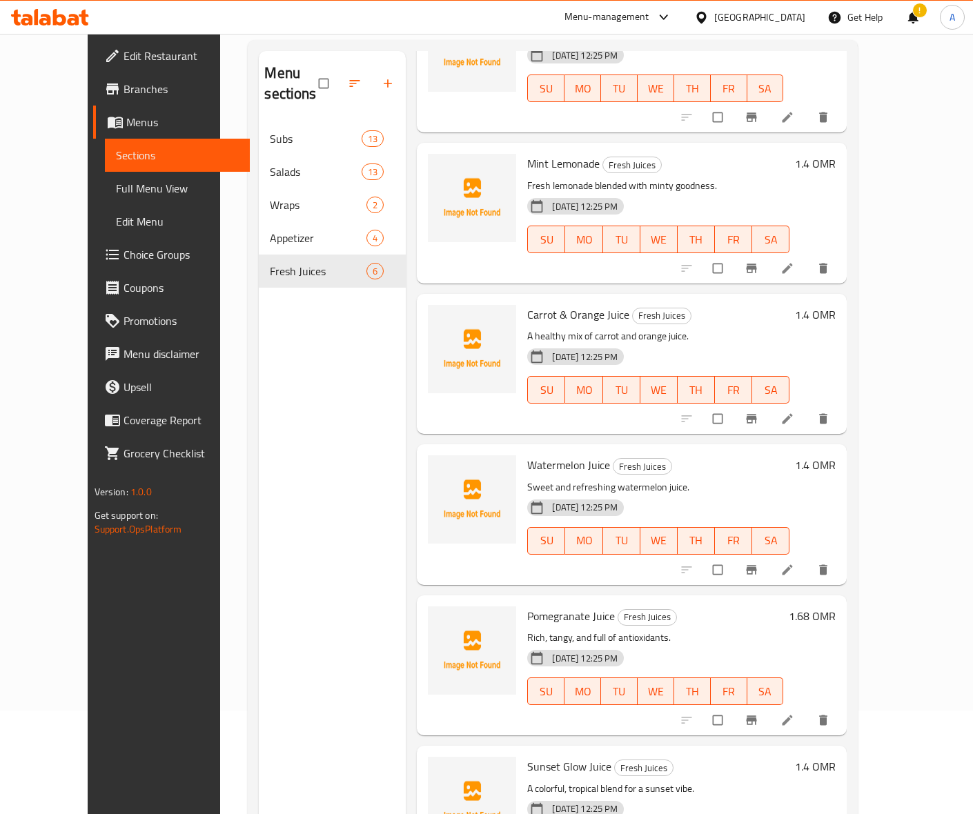
scroll to position [194, 0]
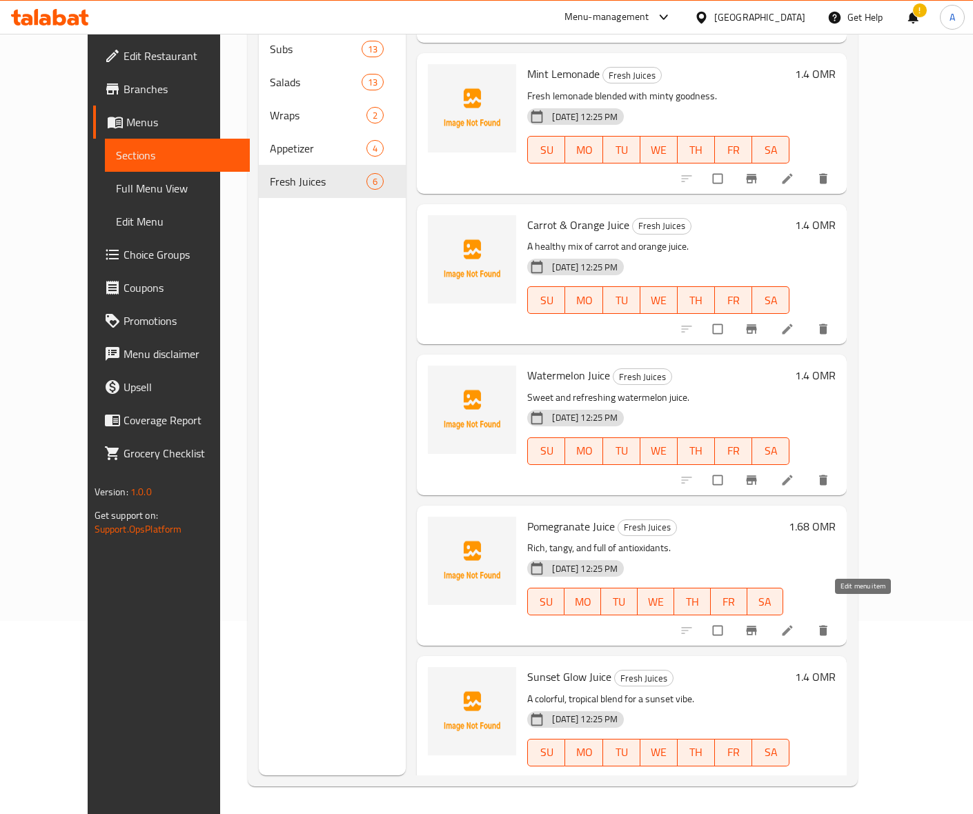
click at [794, 624] on icon at bounding box center [787, 631] width 14 height 14
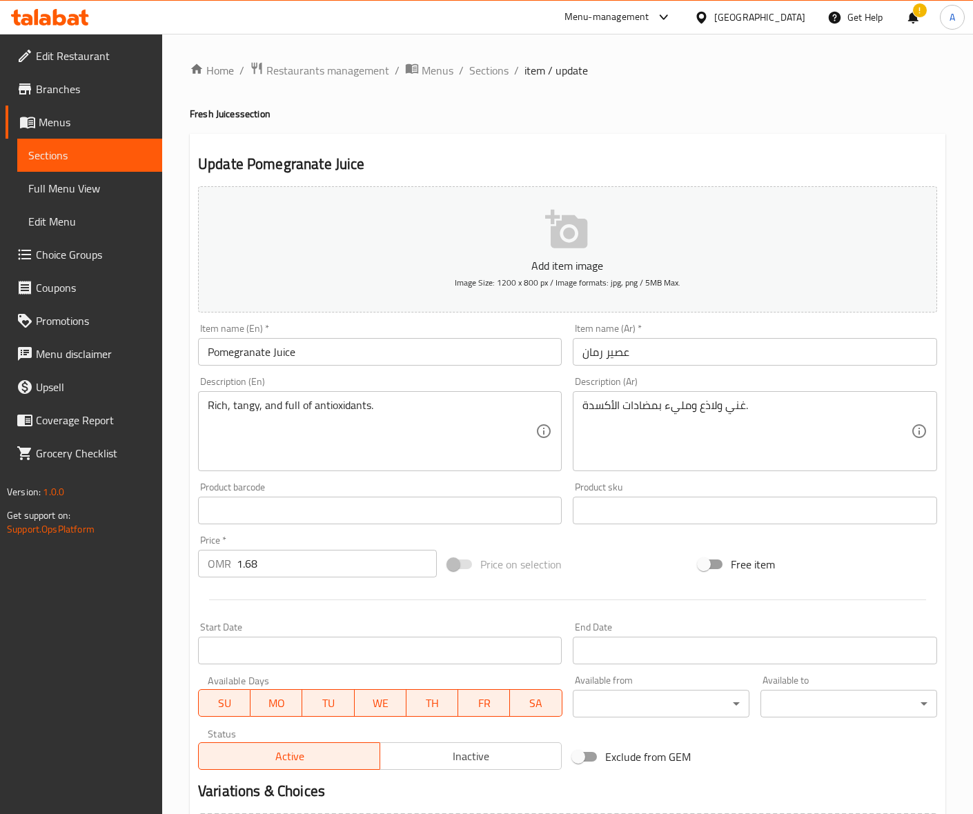
click at [241, 409] on textarea "Rich, tangy, and full of antioxidants." at bounding box center [372, 432] width 328 height 66
drag, startPoint x: 717, startPoint y: 406, endPoint x: 701, endPoint y: 410, distance: 16.6
click at [710, 408] on textarea "غني ولاذع ومليء بمضادات الأكسدة." at bounding box center [746, 432] width 328 height 66
paste textarea "نعش"
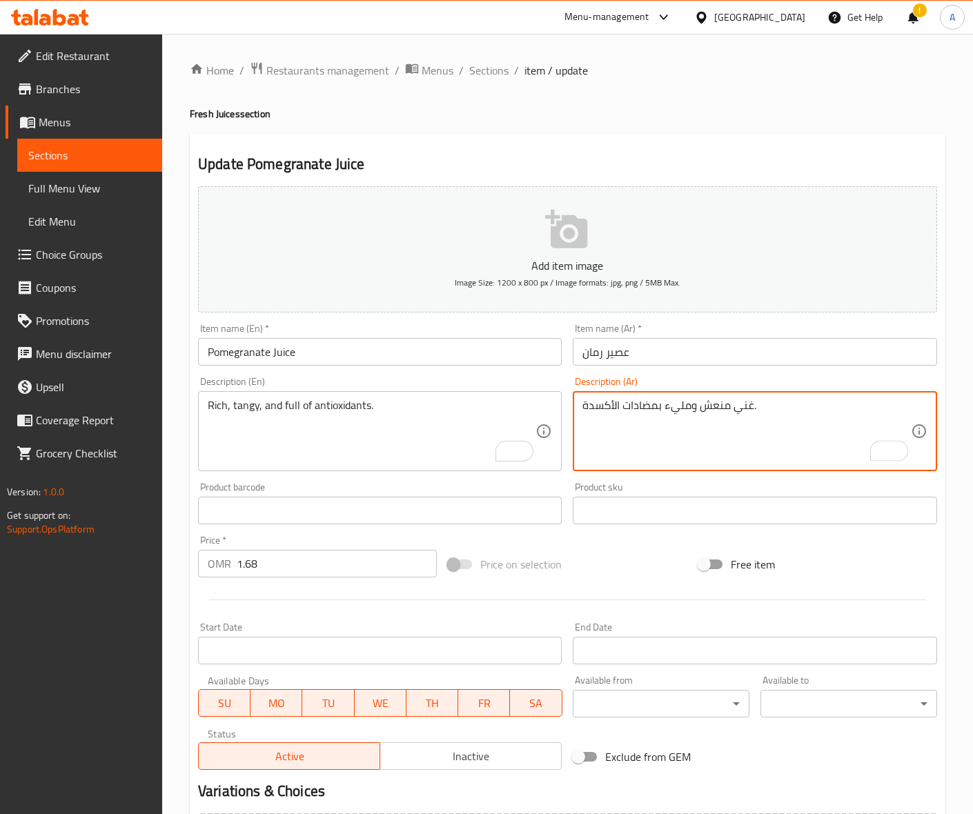
type textarea "غني منعش ومليء بمضادات الأكسدة."
click at [349, 349] on input "Pomegranate Juice" at bounding box center [380, 352] width 364 height 28
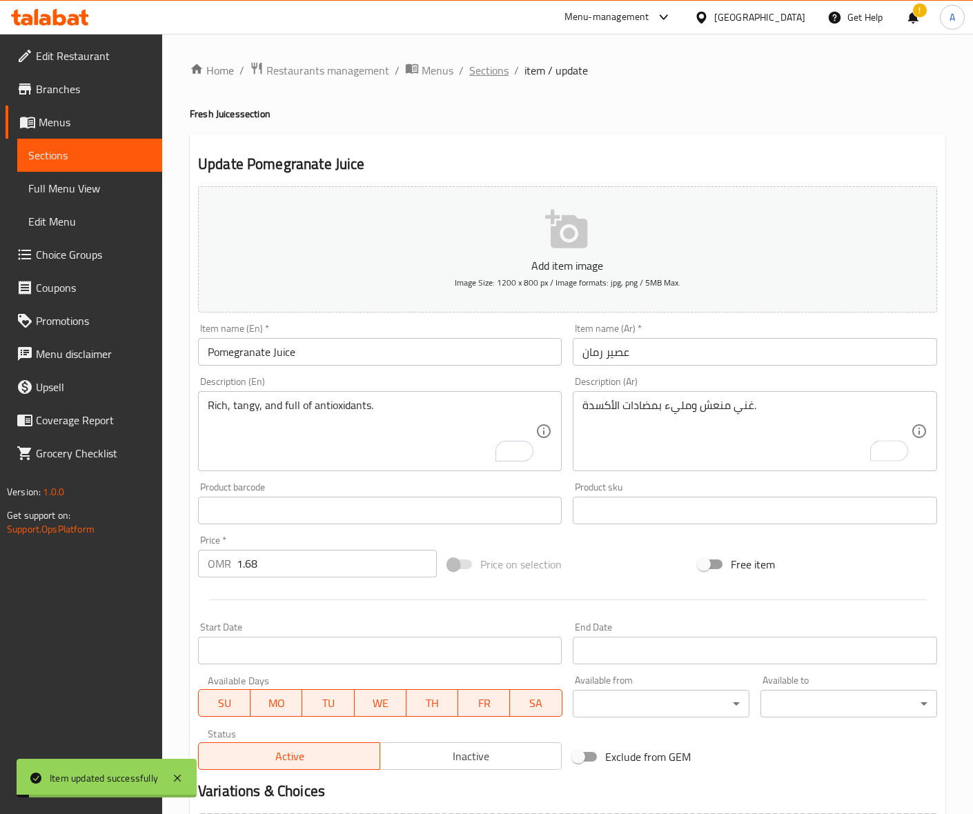
click at [490, 68] on span "Sections" at bounding box center [488, 70] width 39 height 17
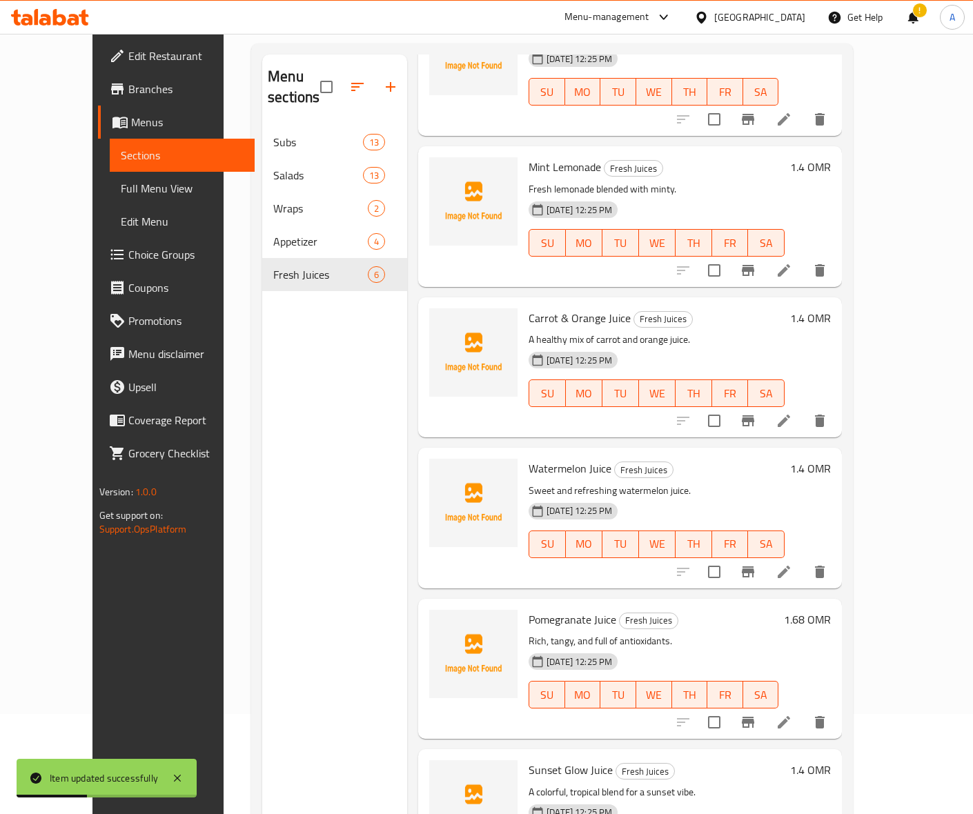
scroll to position [194, 0]
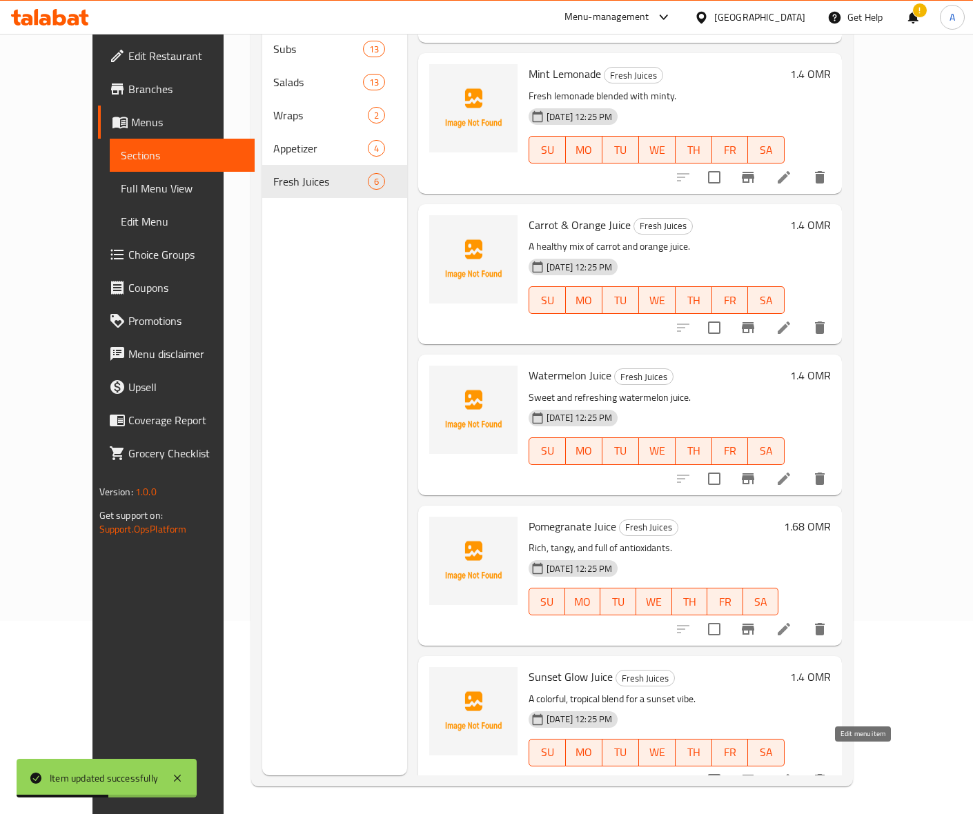
click at [792, 772] on icon at bounding box center [783, 780] width 17 height 17
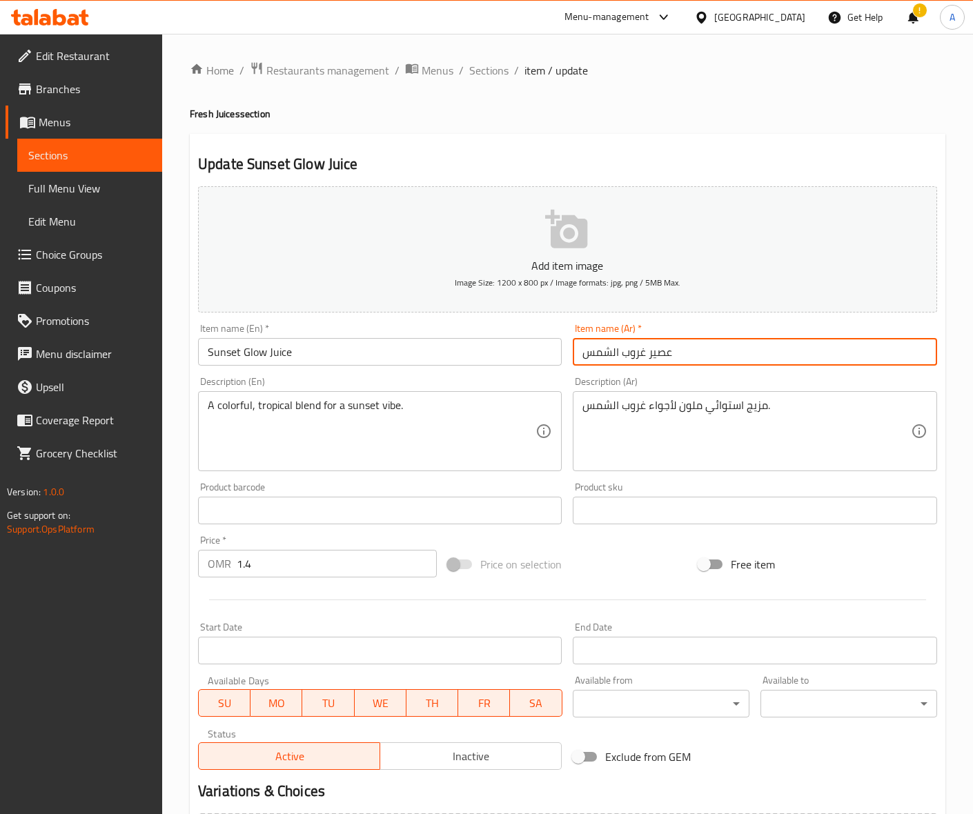
drag, startPoint x: 646, startPoint y: 353, endPoint x: 546, endPoint y: 356, distance: 100.1
click at [546, 356] on div "Add item image Image Size: 1200 x 800 px / Image formats: jpg, png / 5MB Max. I…" at bounding box center [567, 478] width 750 height 595
type input "عصير صنسيت جلو"
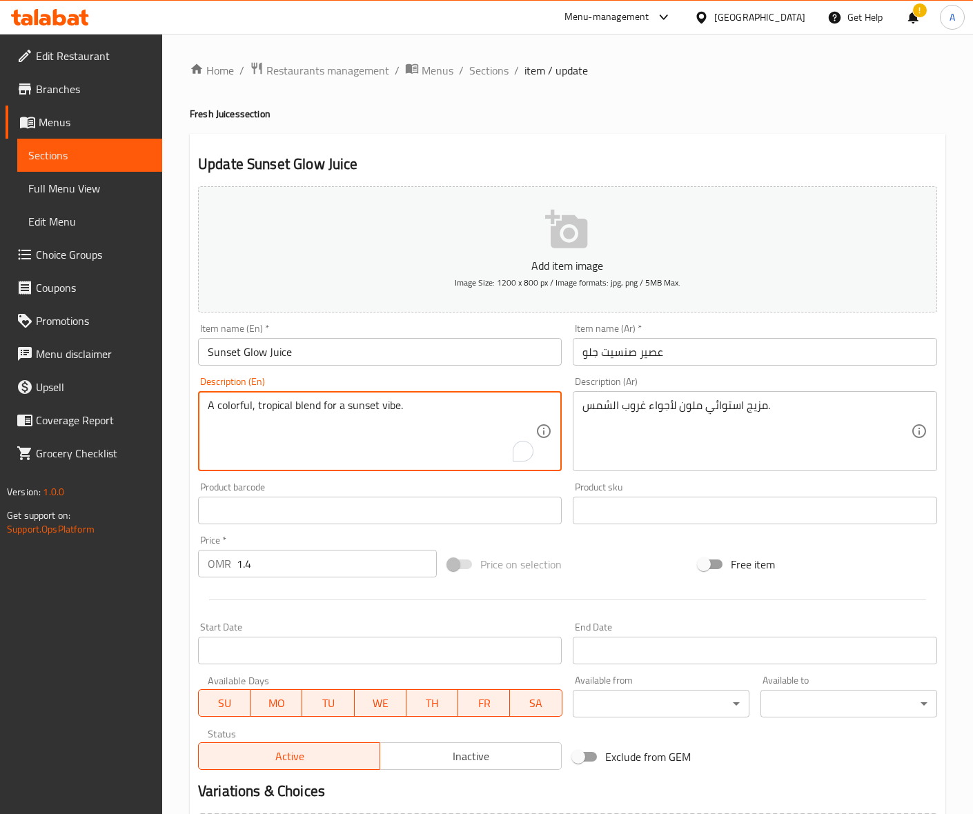
click at [330, 406] on textarea "A colorful, tropical blend for a sunset vibe." at bounding box center [372, 432] width 328 height 66
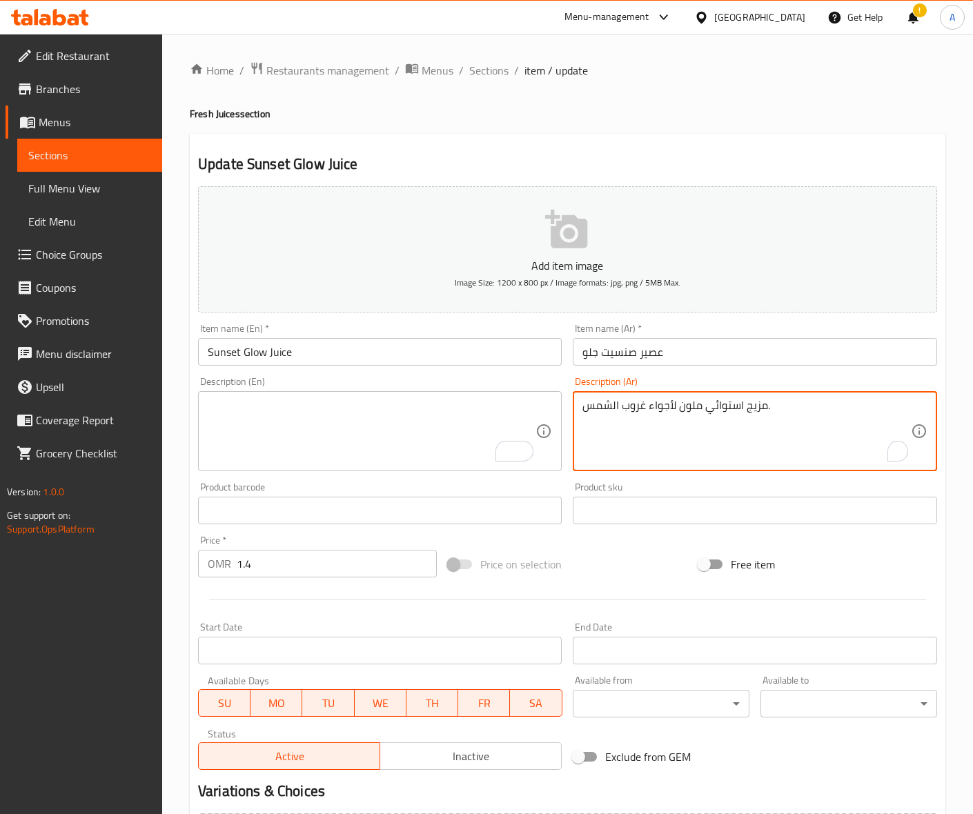
click at [721, 408] on textarea "مزيج استوائي ملون لأجواء غروب الشمس." at bounding box center [746, 432] width 328 height 66
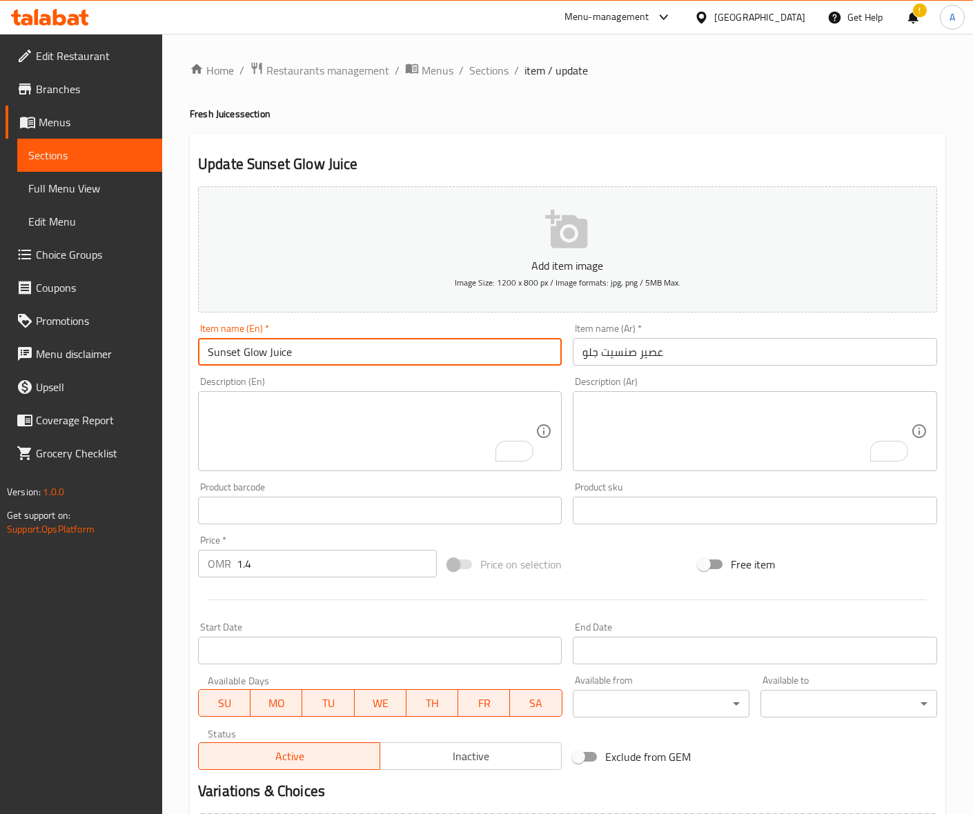
click at [388, 350] on input "Sunset Glow Juice" at bounding box center [380, 352] width 364 height 28
drag, startPoint x: 74, startPoint y: 56, endPoint x: 280, endPoint y: 115, distance: 213.9
click at [74, 56] on span "Edit Restaurant" at bounding box center [93, 56] width 115 height 17
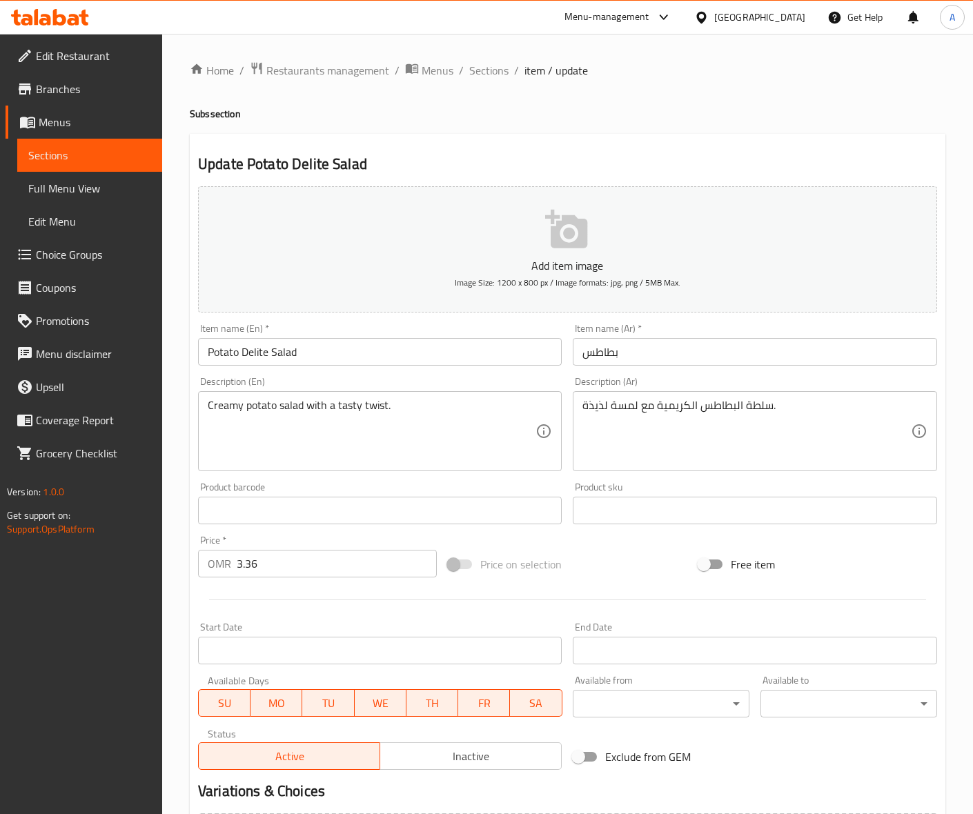
click at [290, 346] on input "Potato Delite Salad" at bounding box center [380, 352] width 364 height 28
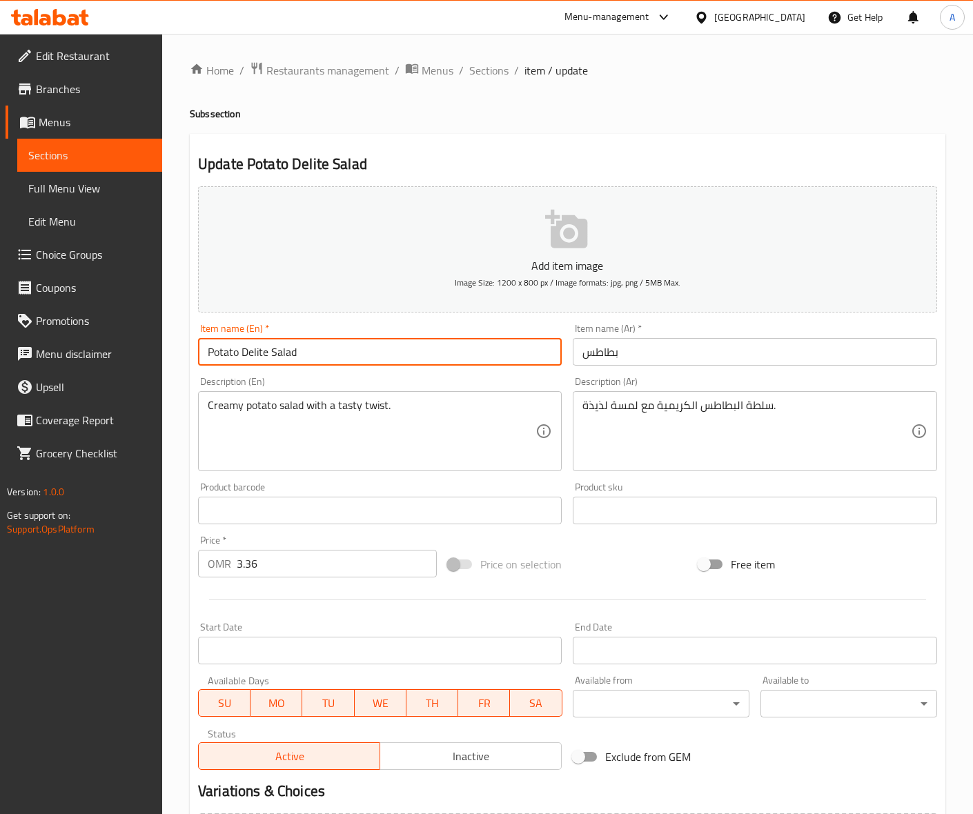
click at [290, 346] on input "Potato Delite Salad" at bounding box center [380, 352] width 364 height 28
type input "Potato Delite"
click at [655, 352] on input "بطاطس" at bounding box center [755, 352] width 364 height 28
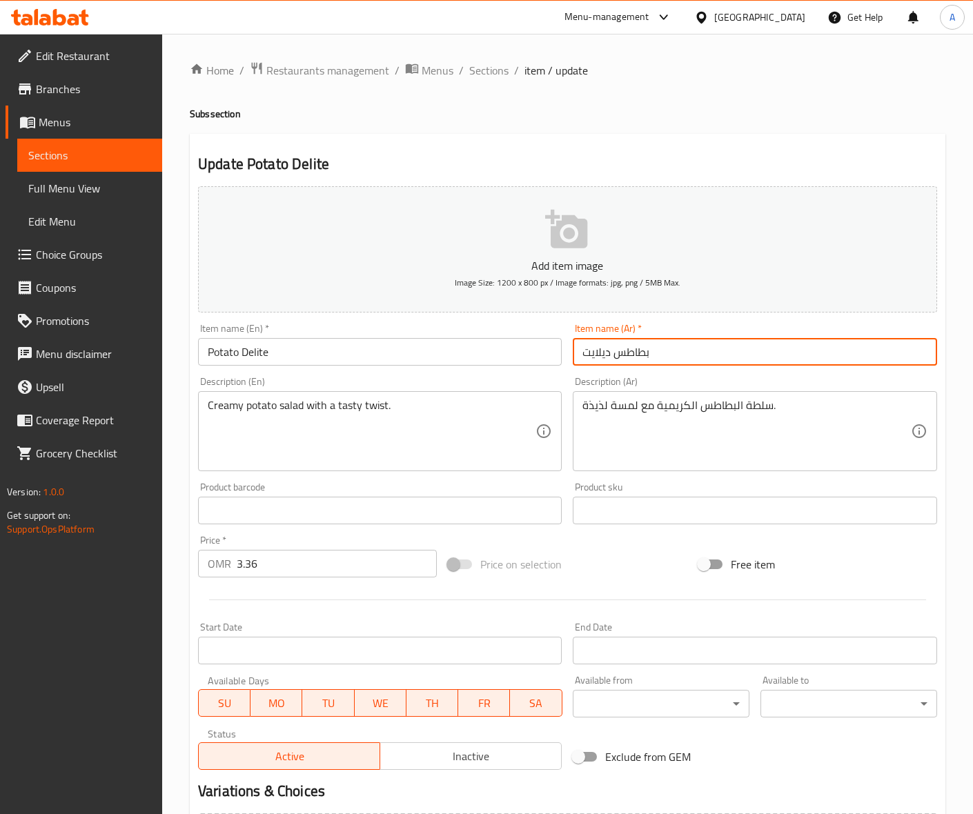
type input "بطاطس ديلايت"
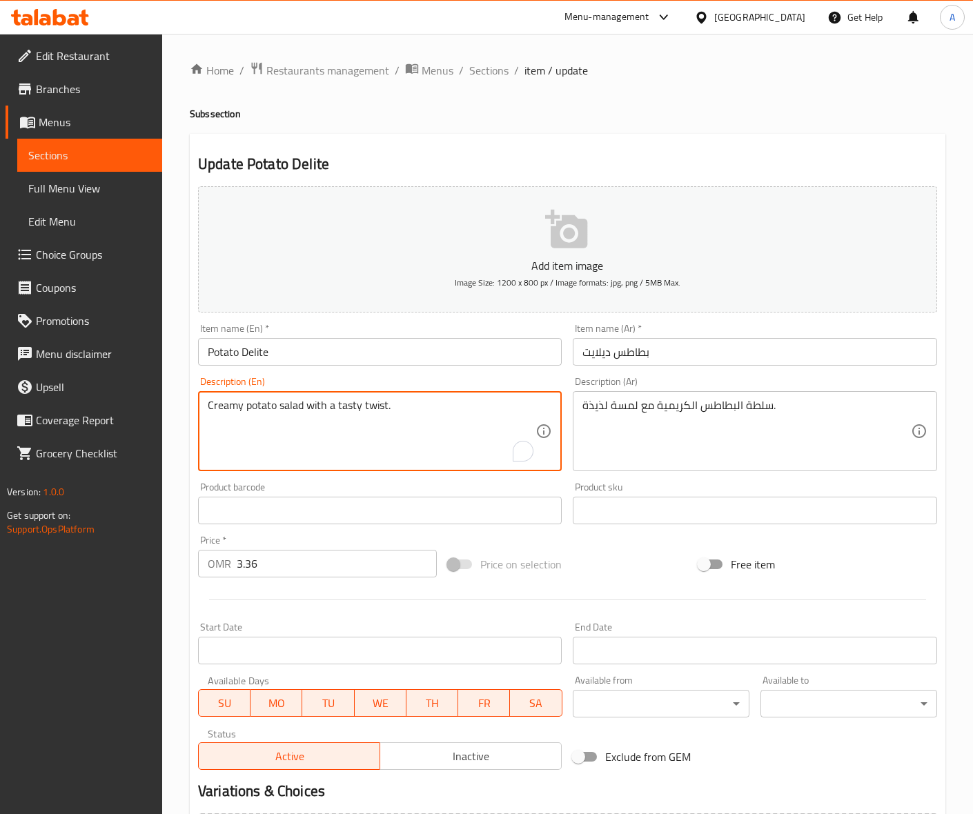
drag, startPoint x: 335, startPoint y: 407, endPoint x: 359, endPoint y: 404, distance: 23.7
click at [307, 442] on textarea "Creamy potato salad with a tasty twist." at bounding box center [372, 432] width 328 height 66
drag, startPoint x: 308, startPoint y: 405, endPoint x: 446, endPoint y: 401, distance: 138.0
click at [446, 401] on textarea "Creamy potato salad with a tasty twist." at bounding box center [372, 432] width 328 height 66
type textarea "Creamy potato salad"
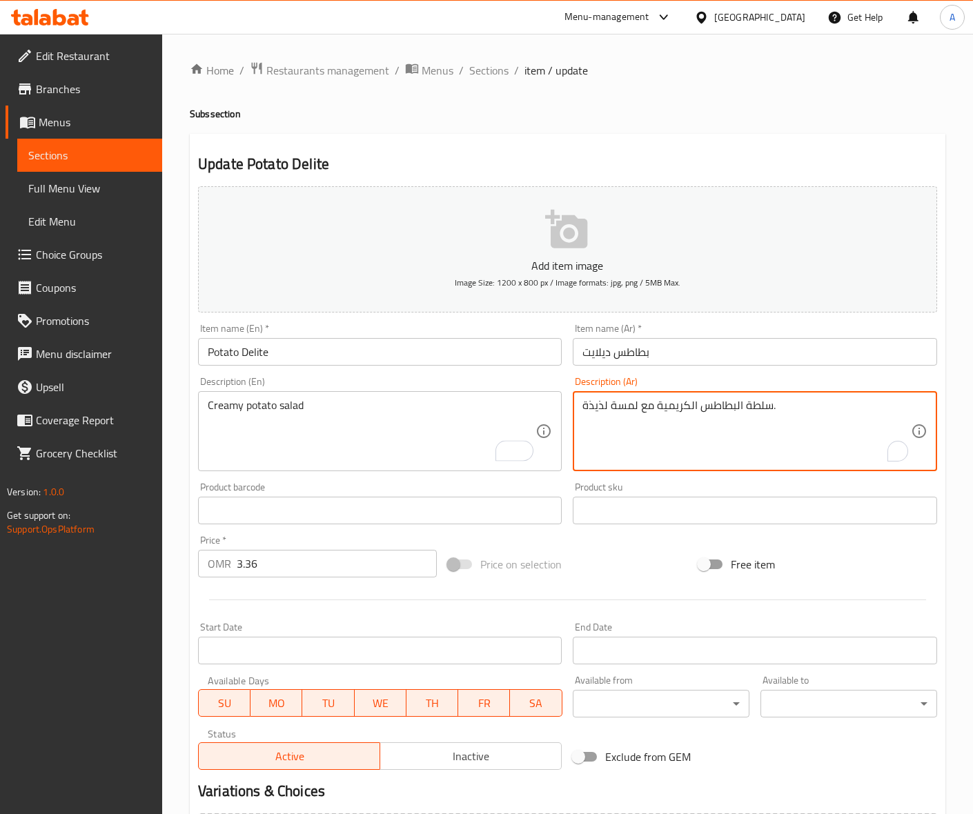
drag, startPoint x: 654, startPoint y: 406, endPoint x: 570, endPoint y: 406, distance: 84.2
click at [874, 408] on textarea "سلطة البطاطس الكريمية." at bounding box center [746, 432] width 328 height 66
type textarea "سلطة بطاطس كريمي."
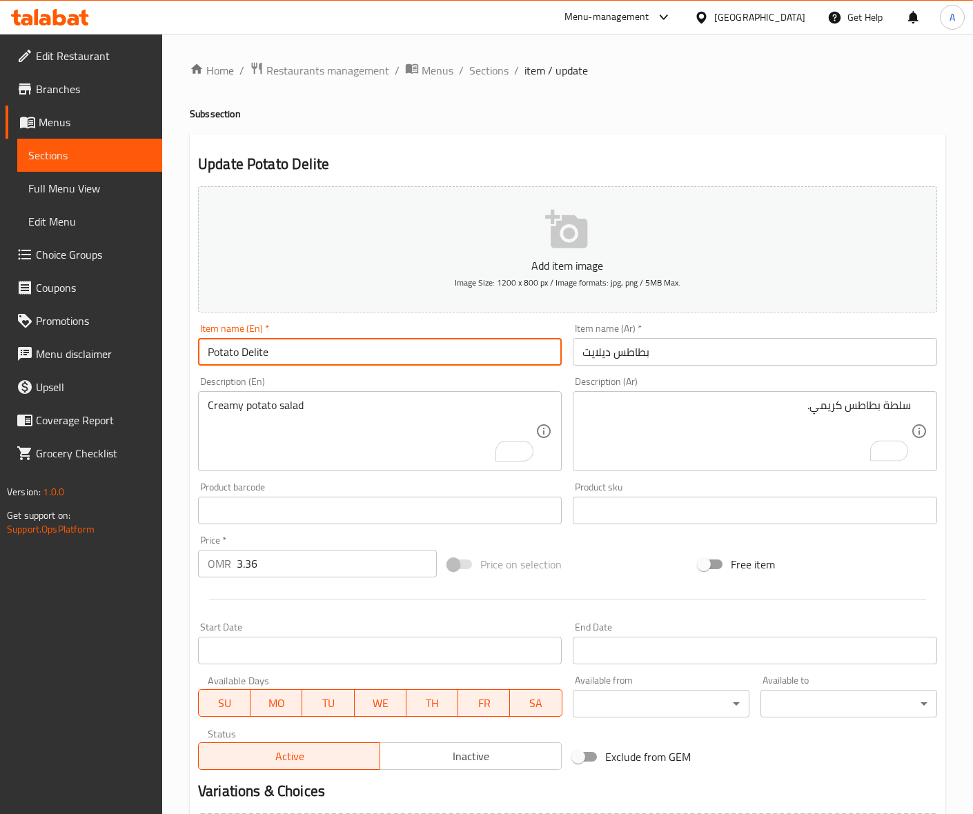
click at [332, 348] on input "Potato Delite" at bounding box center [380, 352] width 364 height 28
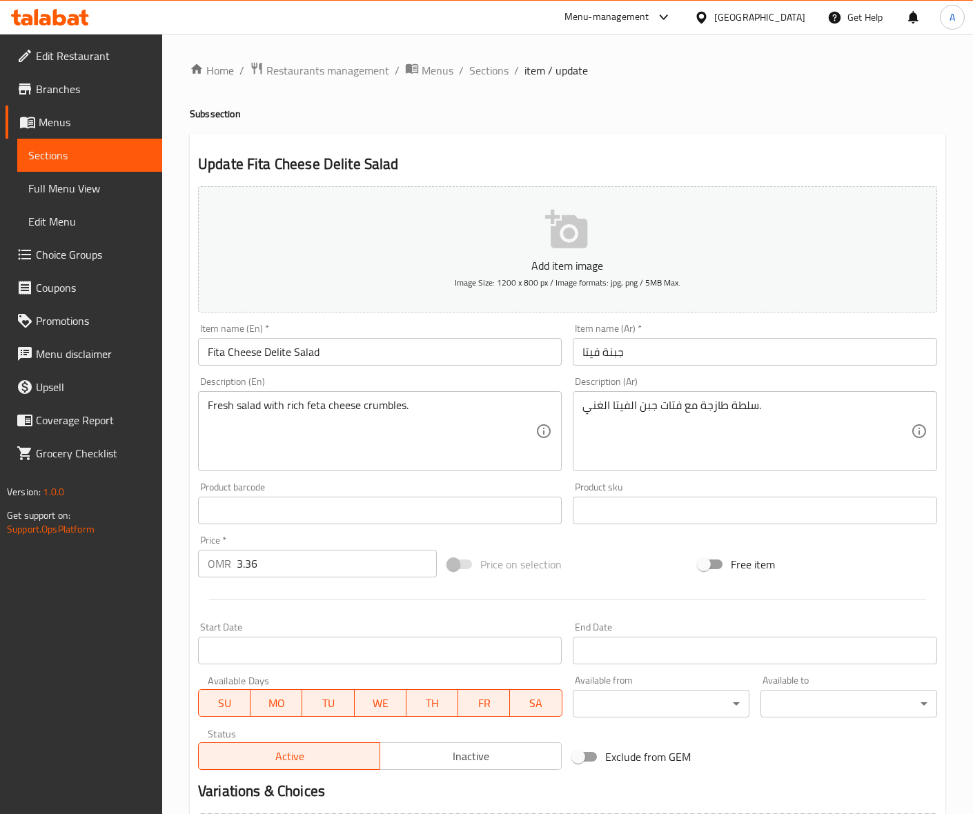
click at [310, 357] on input "Fita Cheese Delite Salad" at bounding box center [380, 352] width 364 height 28
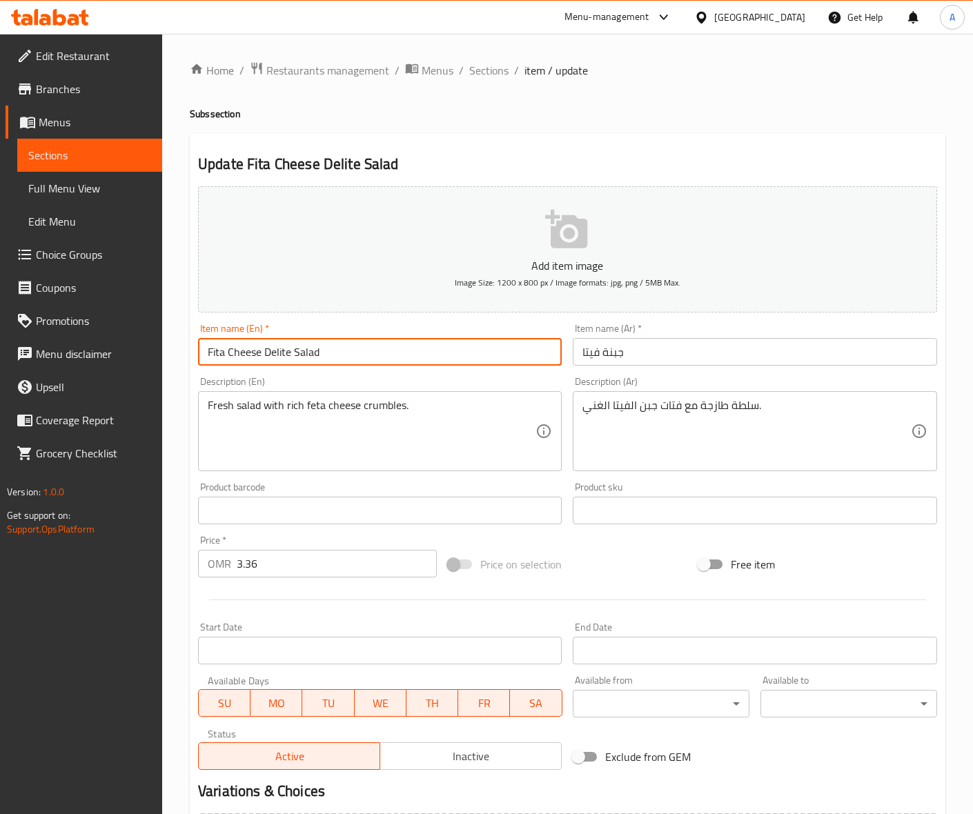
click at [310, 357] on input "Fita Cheese Delite Salad" at bounding box center [380, 352] width 364 height 28
type input "Fita Cheese Delite"
click at [663, 352] on input "جبنة فيتا" at bounding box center [755, 352] width 364 height 28
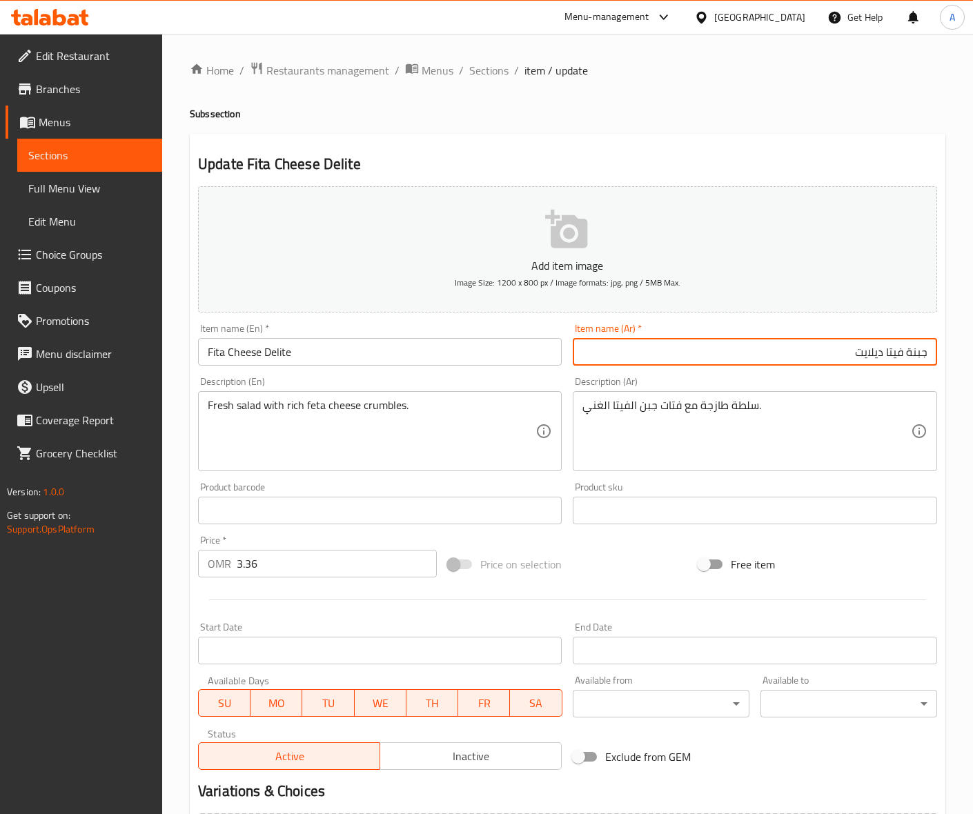
type input "جبنة فيتا ديلايت"
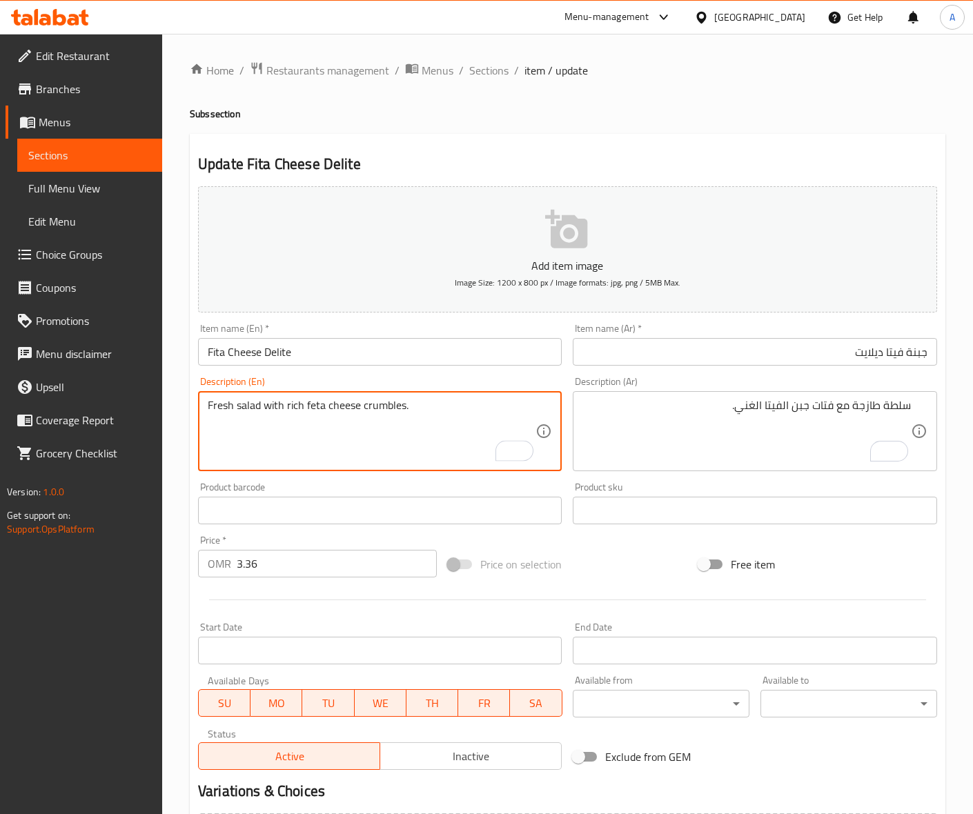
drag, startPoint x: 362, startPoint y: 408, endPoint x: 388, endPoint y: 408, distance: 26.2
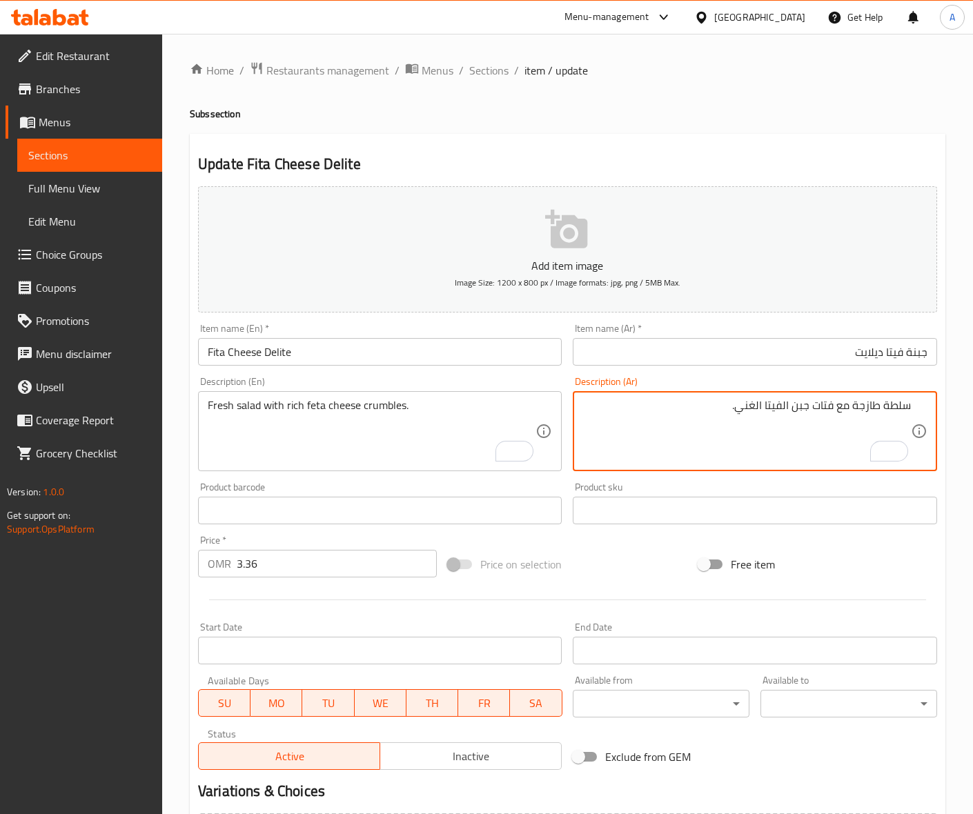
click at [817, 407] on textarea "سلطة طازجة مع فتات جبن الفيتا الغني." at bounding box center [746, 432] width 328 height 66
type textarea "سلطة طازجة مع كرمبلز جبن فيتا غني."
click at [405, 345] on input "Fita Cheese Delite" at bounding box center [380, 352] width 364 height 28
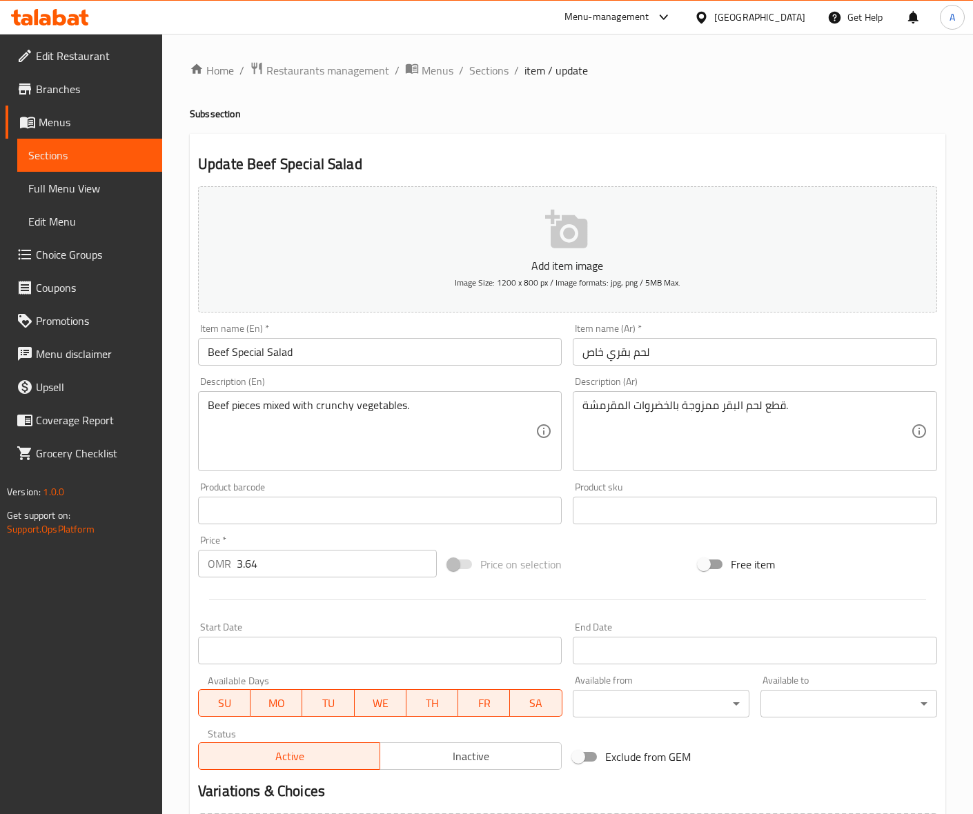
click at [287, 350] on input "Beef Special Salad" at bounding box center [380, 352] width 364 height 28
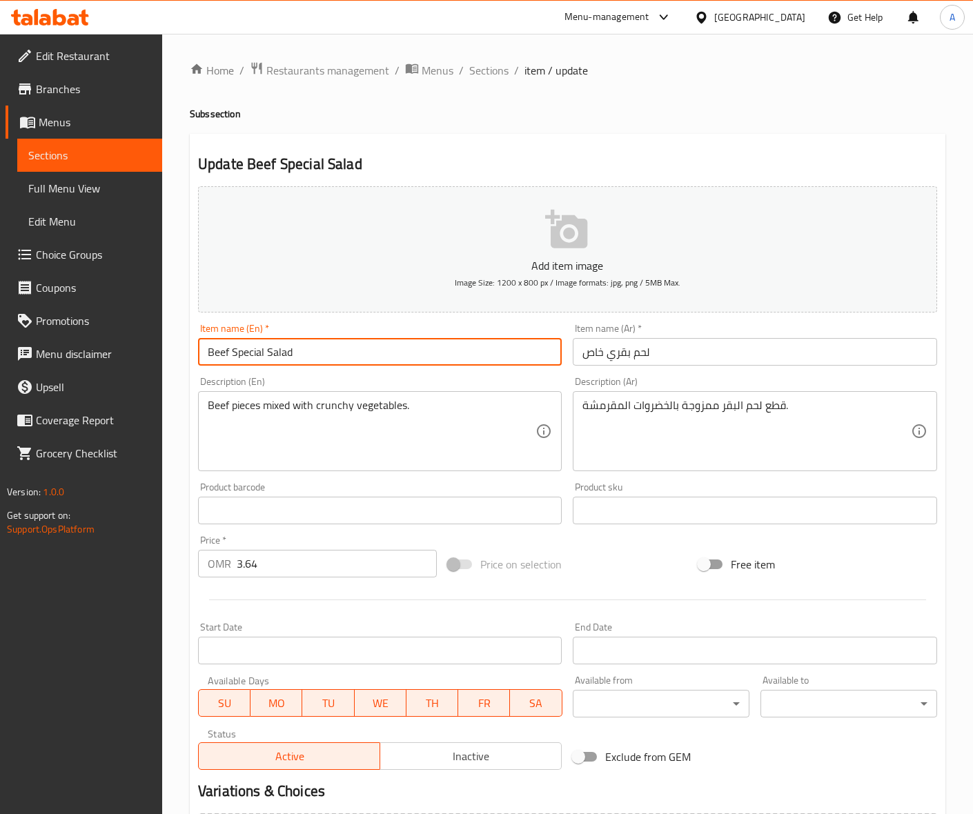
click at [287, 350] on input "Beef Special Salad" at bounding box center [380, 352] width 364 height 28
type input "Beef Special"
click at [599, 352] on input "لحم بقري خاص" at bounding box center [755, 352] width 364 height 28
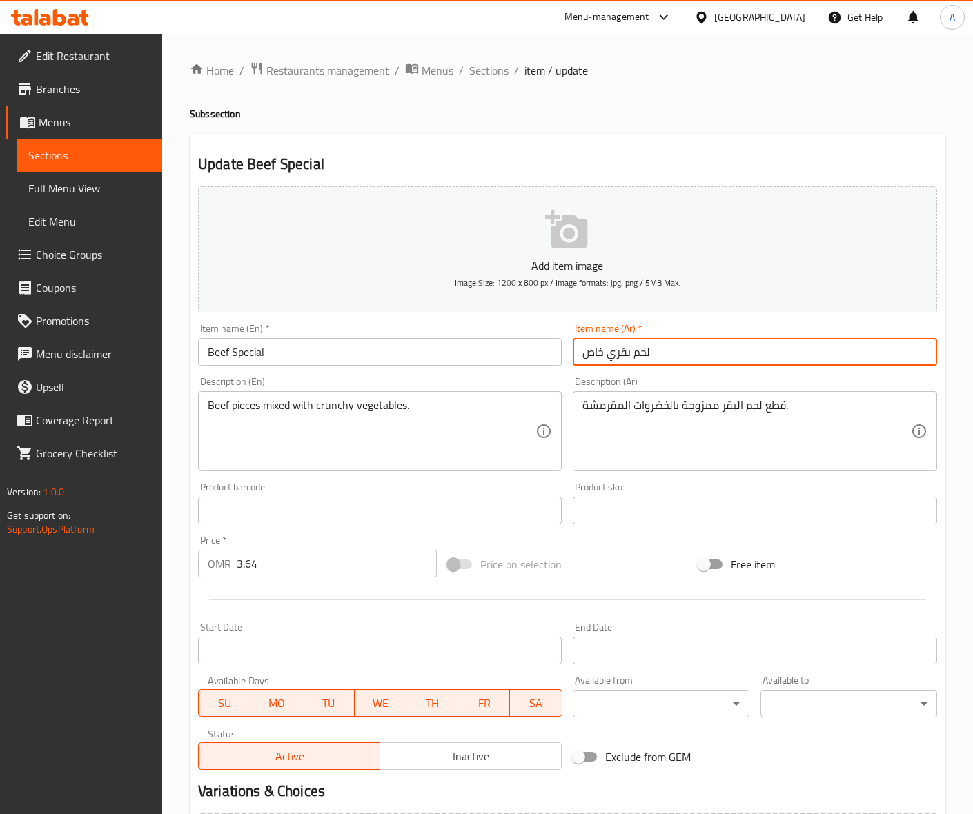
click at [599, 352] on input "لحم بقري خاص" at bounding box center [755, 352] width 364 height 28
type input "لحم بقري سبيشيال"
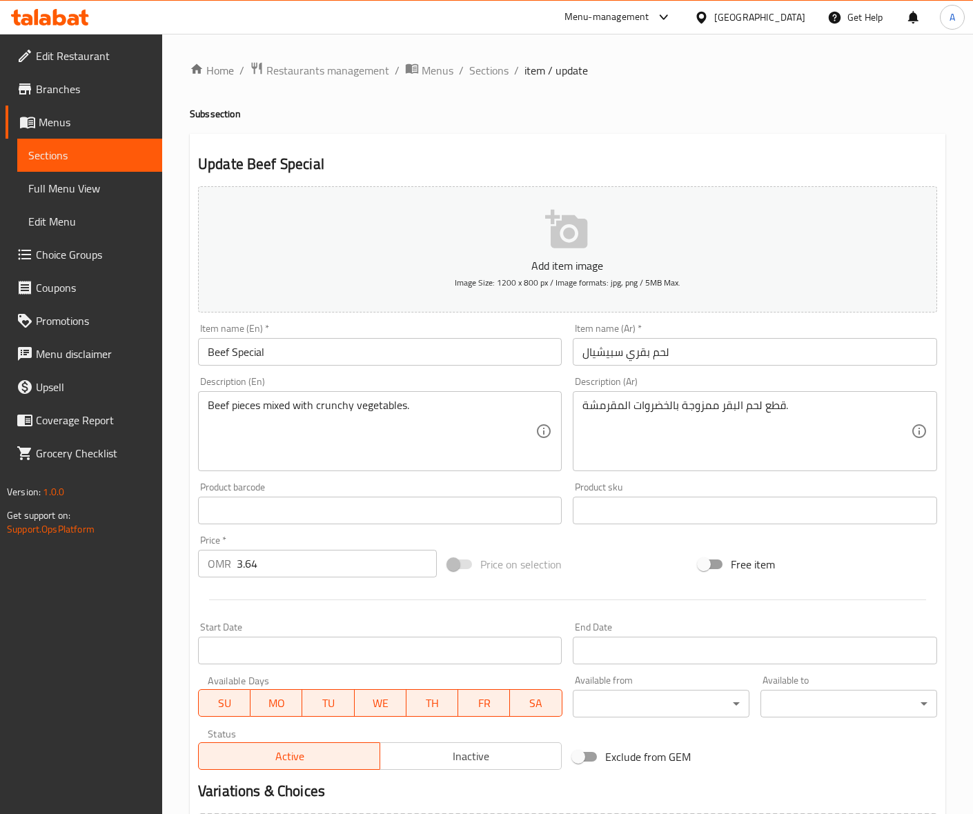
click at [645, 356] on input "لحم بقري سبيشيال" at bounding box center [755, 352] width 364 height 28
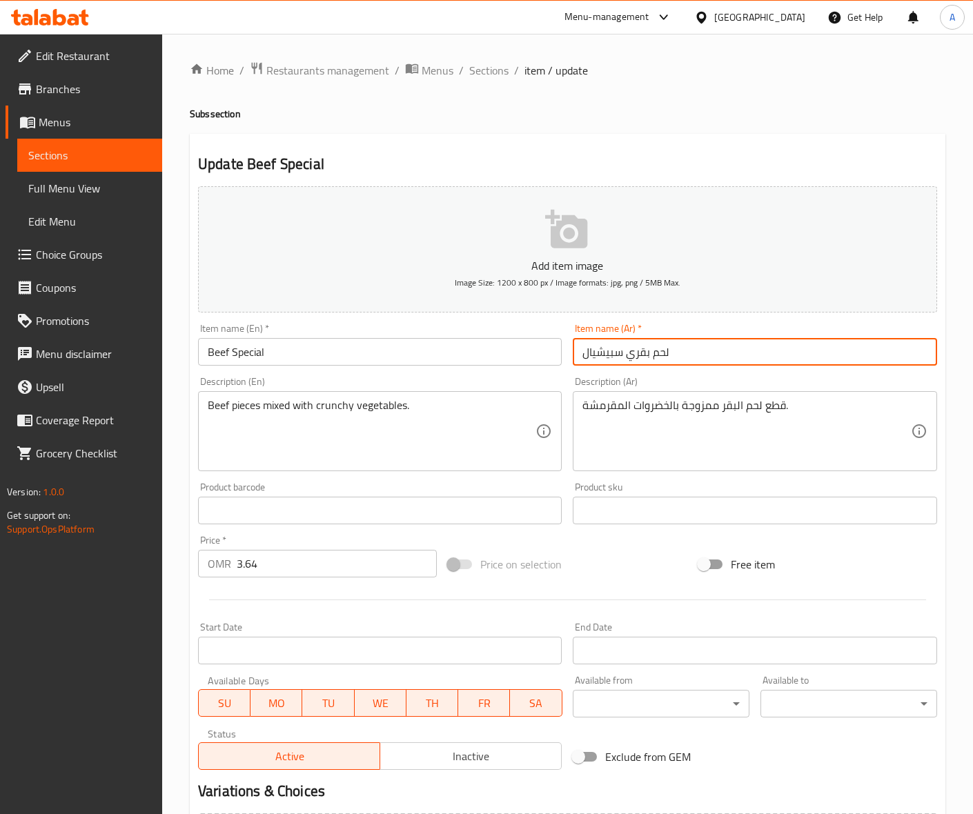
click at [645, 356] on input "لحم بقري سبيشيال" at bounding box center [755, 352] width 364 height 28
click at [731, 404] on textarea "قطع لحم البقر ممزوجة بالخضروات المقرمشة." at bounding box center [746, 432] width 328 height 66
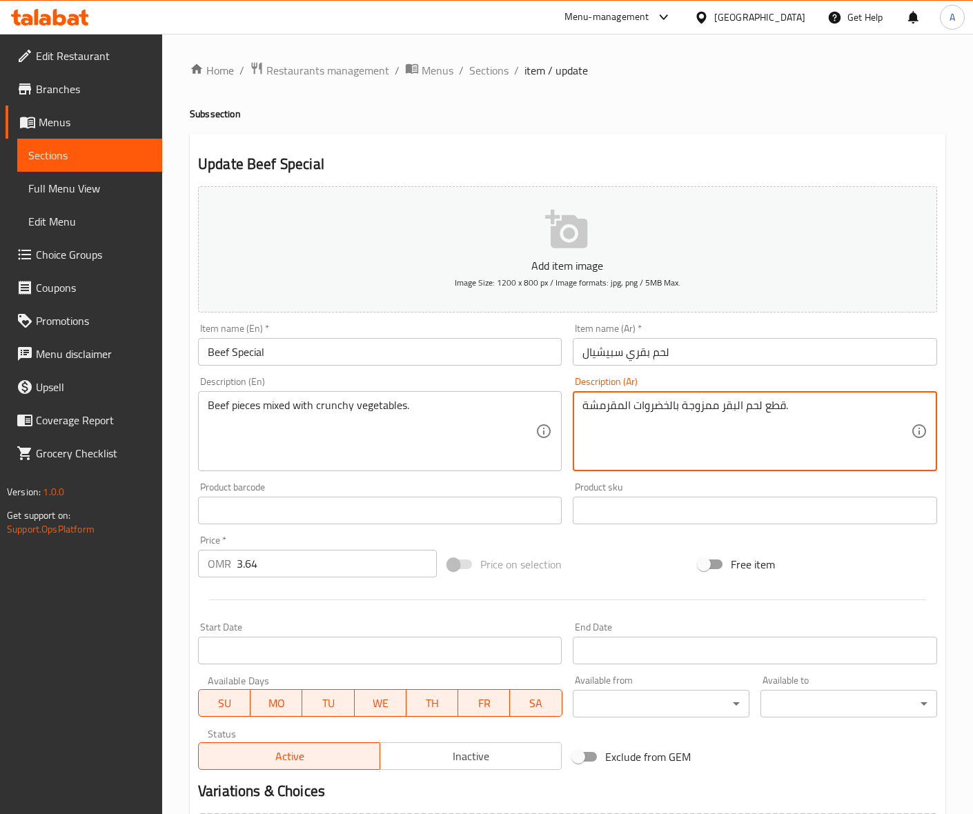
paste textarea "قري"
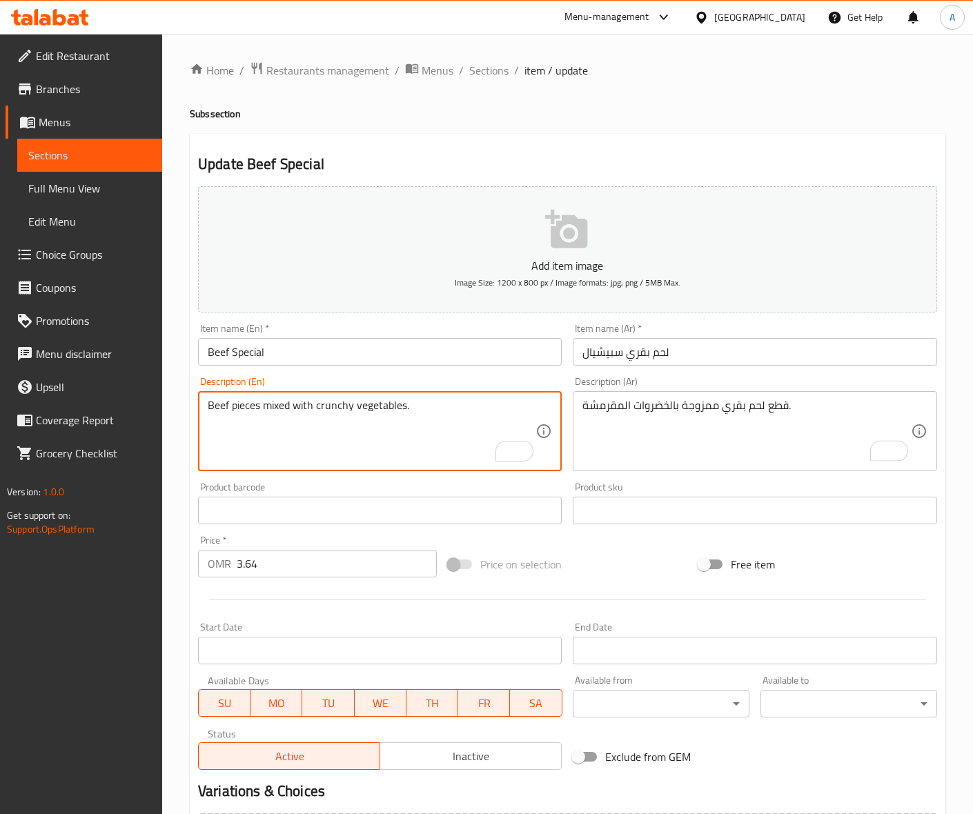
drag, startPoint x: 319, startPoint y: 408, endPoint x: 350, endPoint y: 409, distance: 31.1
click at [308, 421] on textarea "Beef pieces mixed with crunchy vegetables." at bounding box center [372, 432] width 328 height 66
drag, startPoint x: 319, startPoint y: 408, endPoint x: 350, endPoint y: 406, distance: 31.2
click at [350, 406] on textarea "Beef pieces mixed with crunchy vegetables." at bounding box center [372, 432] width 328 height 66
drag, startPoint x: 317, startPoint y: 408, endPoint x: 350, endPoint y: 405, distance: 33.2
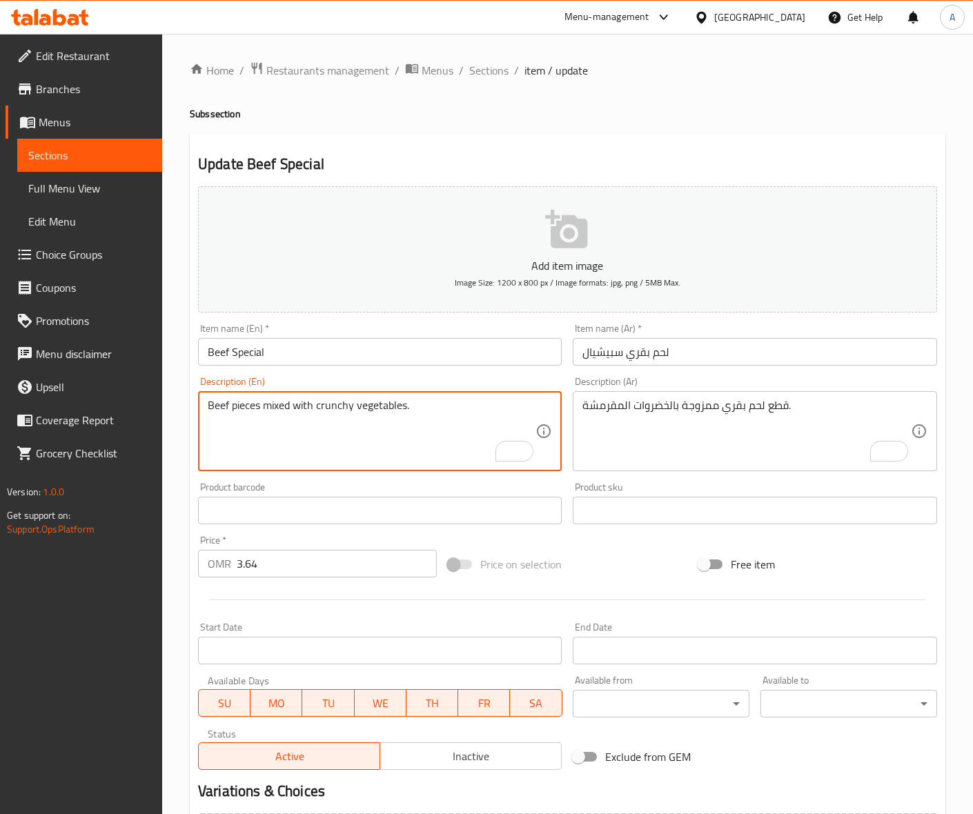
click at [350, 405] on textarea "Beef pieces mixed with crunchy vegetables." at bounding box center [372, 432] width 328 height 66
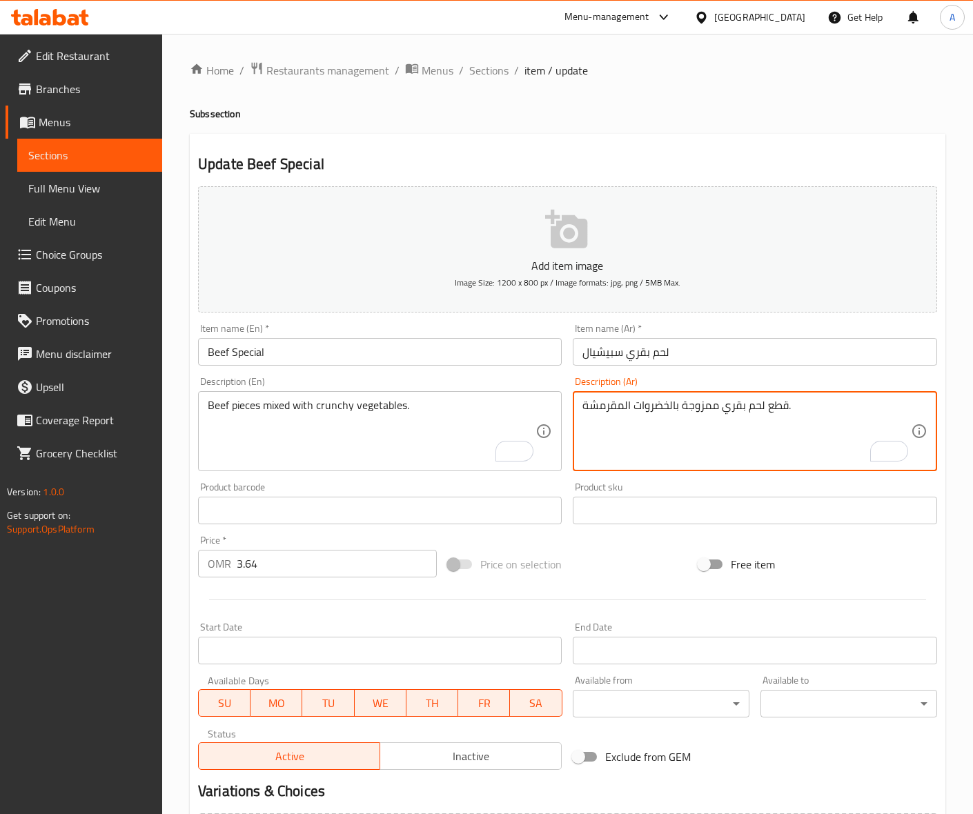
click at [606, 405] on textarea "قطع لحم بقري ممزوجة بالخضروات المقرمشة." at bounding box center [746, 432] width 328 height 66
paste textarea "كرانشي"
click at [657, 405] on textarea "قطع لحم بقري ممزوجة بالخضروات كرانشي." at bounding box center [746, 432] width 328 height 66
type textarea "قطع لحم بقري ممزوجة بخضروات كرانشي."
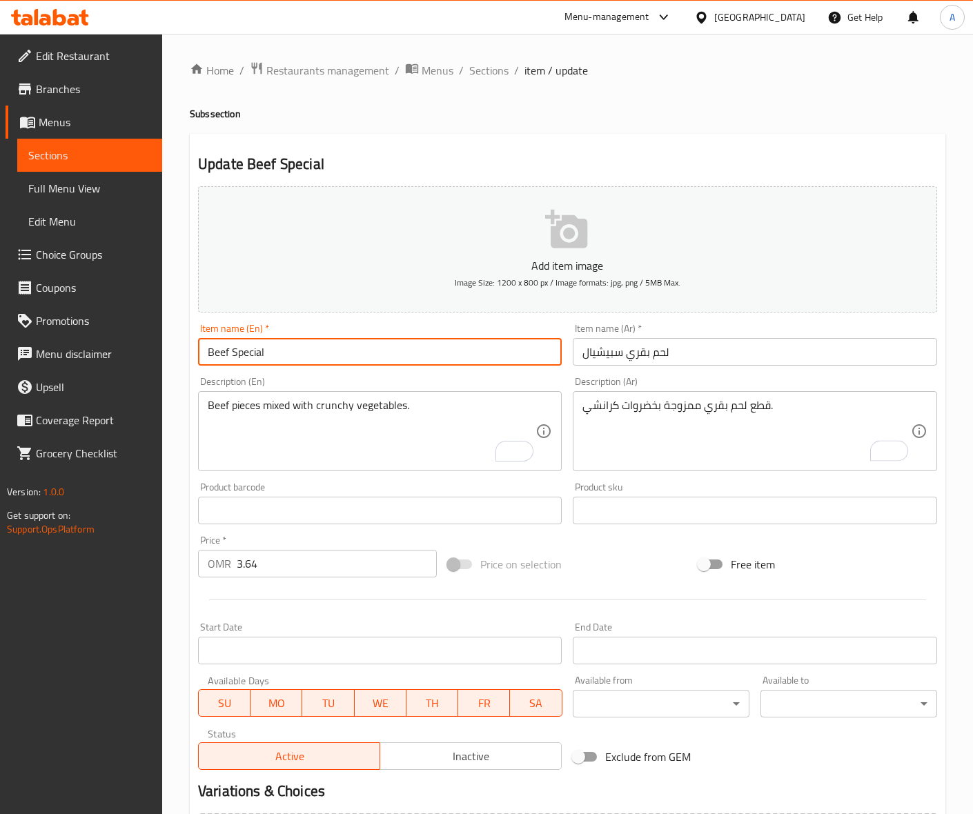
click at [404, 350] on input "Beef Special" at bounding box center [380, 352] width 364 height 28
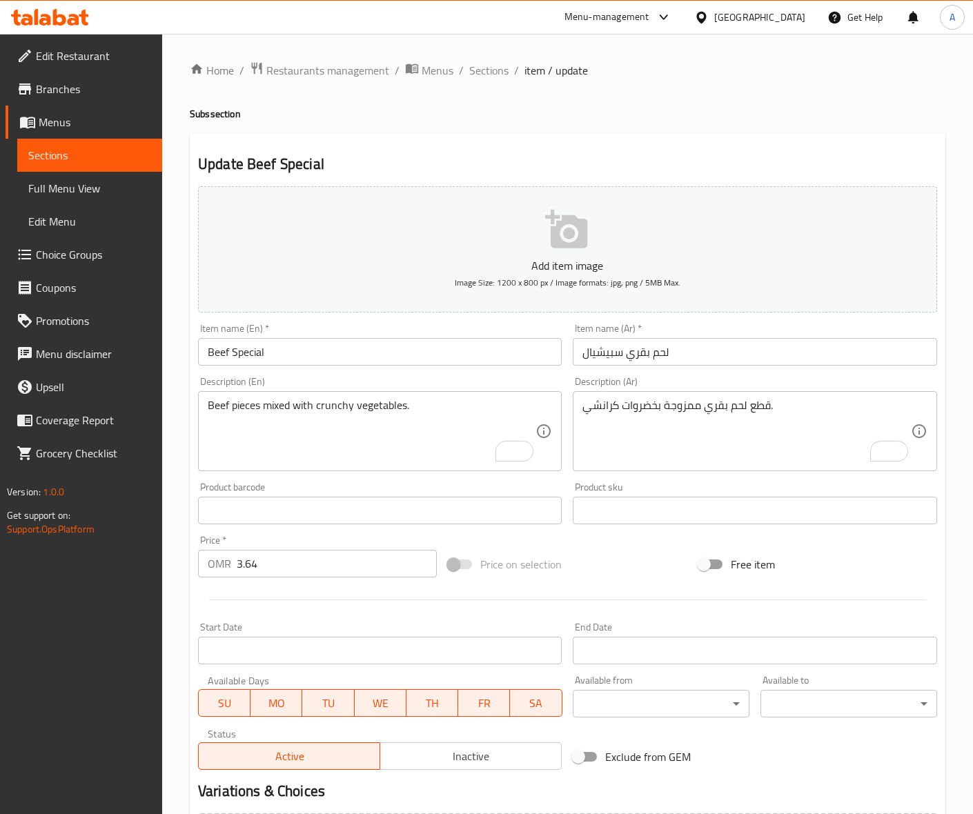
click at [317, 352] on input "Beef Special" at bounding box center [380, 352] width 364 height 28
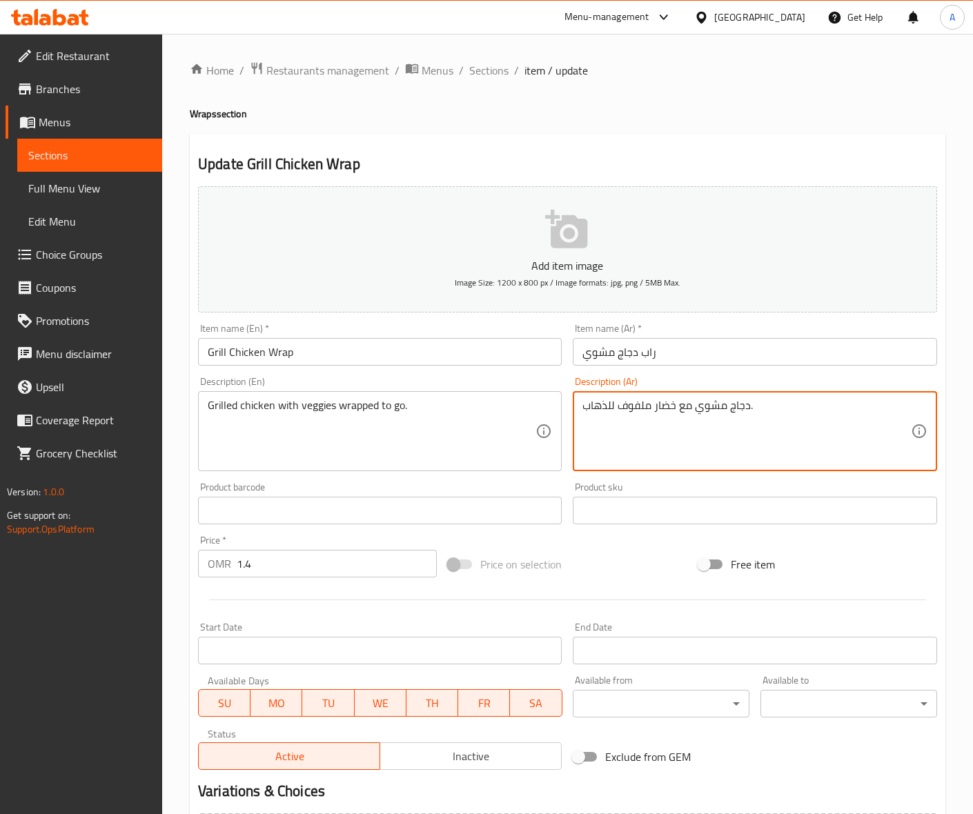
click at [608, 405] on textarea "دجاج مشوي مع خضار ملفوف للذهاب." at bounding box center [746, 432] width 328 height 66
click at [722, 408] on textarea "دجاج مقلي مقرمش ملفوف بالصلصة والخضار." at bounding box center [746, 432] width 328 height 66
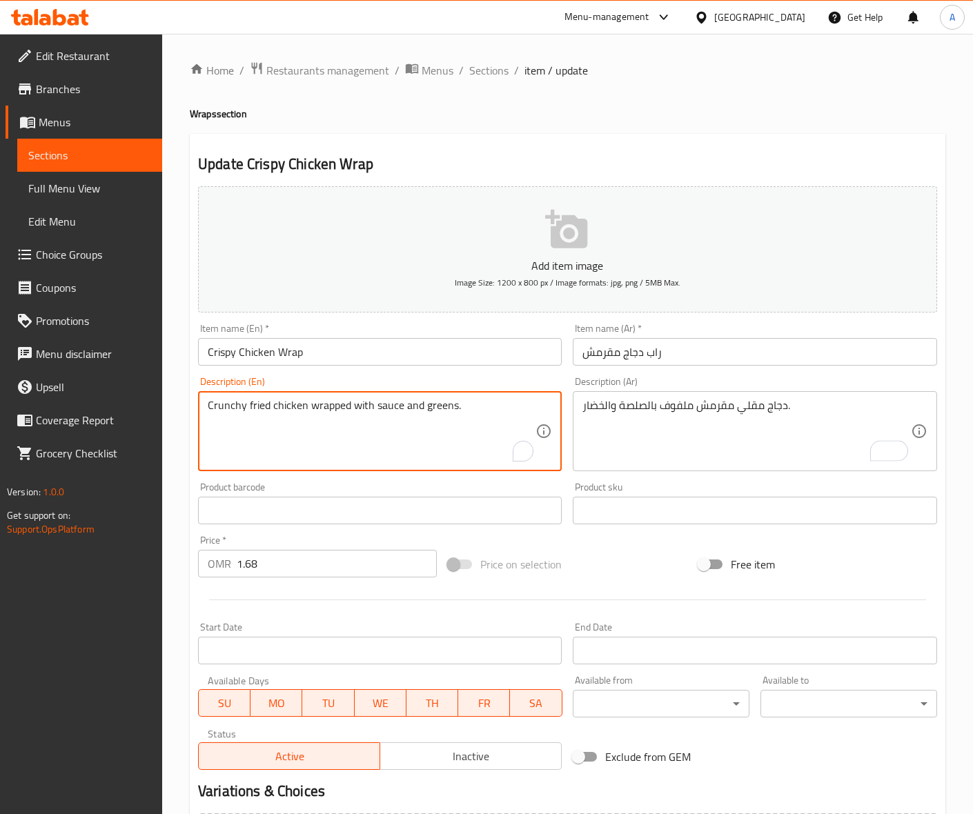
drag, startPoint x: 209, startPoint y: 404, endPoint x: 243, endPoint y: 408, distance: 34.7
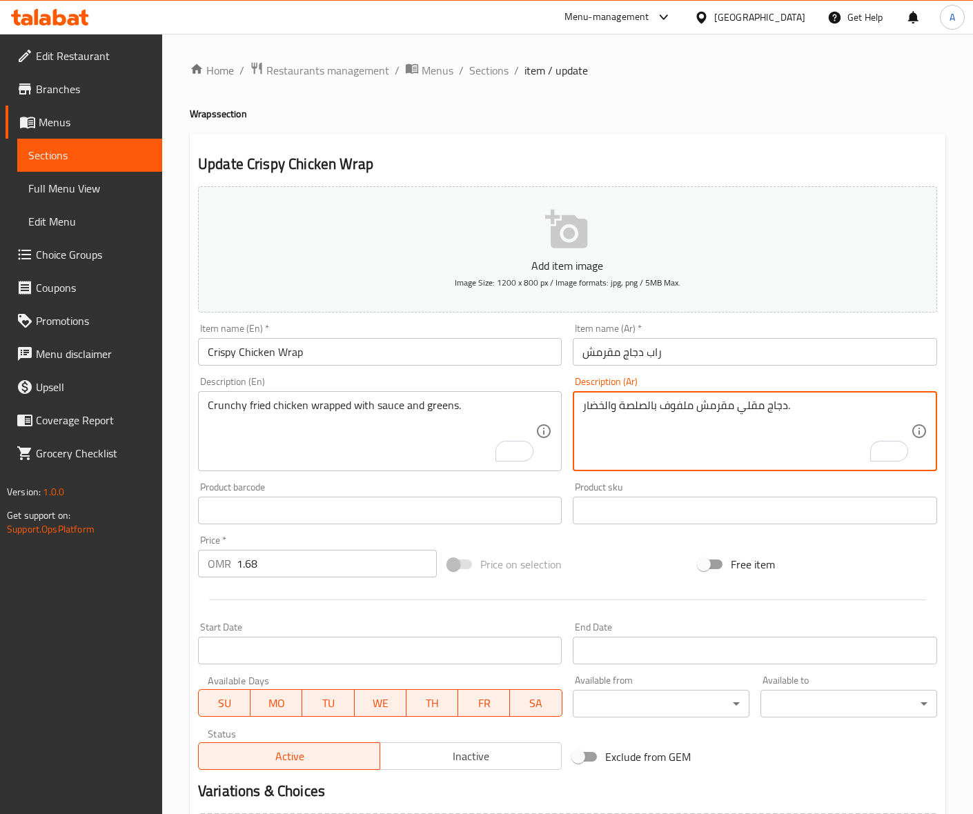
click at [717, 408] on textarea "دجاج مقلي مقرمش ملفوف بالصلصة والخضار." at bounding box center [746, 432] width 328 height 66
paste textarea "رانشي"
click at [660, 409] on textarea "دجاج مقلي كرانشي ملفوف بالصلصة والخضار." at bounding box center [746, 432] width 328 height 66
type textarea "دجاج مقلي كرانشي ملفوف مع صلصة وخضروات."
click at [350, 347] on input "Crispy Chicken Wrap" at bounding box center [380, 352] width 364 height 28
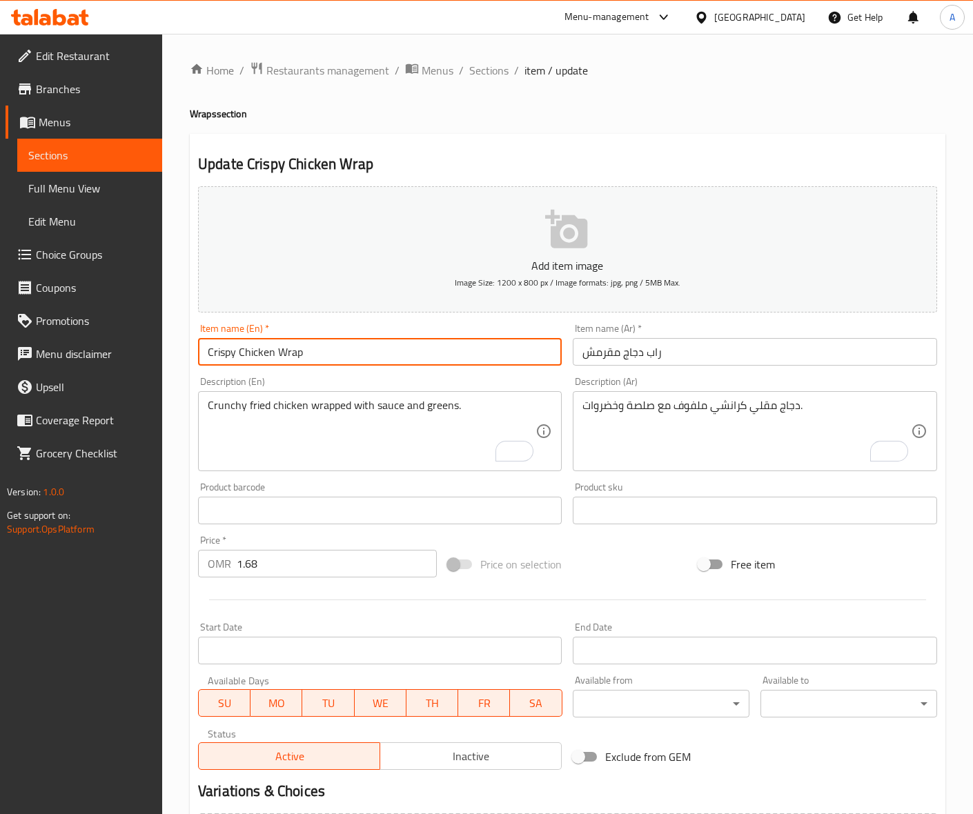
drag, startPoint x: 310, startPoint y: 350, endPoint x: 155, endPoint y: 357, distance: 155.4
click at [155, 357] on div "Edit Restaurant Branches Menus Sections Full Menu View Edit Menu Choice Groups …" at bounding box center [486, 504] width 973 height 941
drag, startPoint x: 246, startPoint y: 350, endPoint x: 266, endPoint y: 350, distance: 19.3
click at [266, 350] on input "Chicken Strips" at bounding box center [380, 352] width 364 height 28
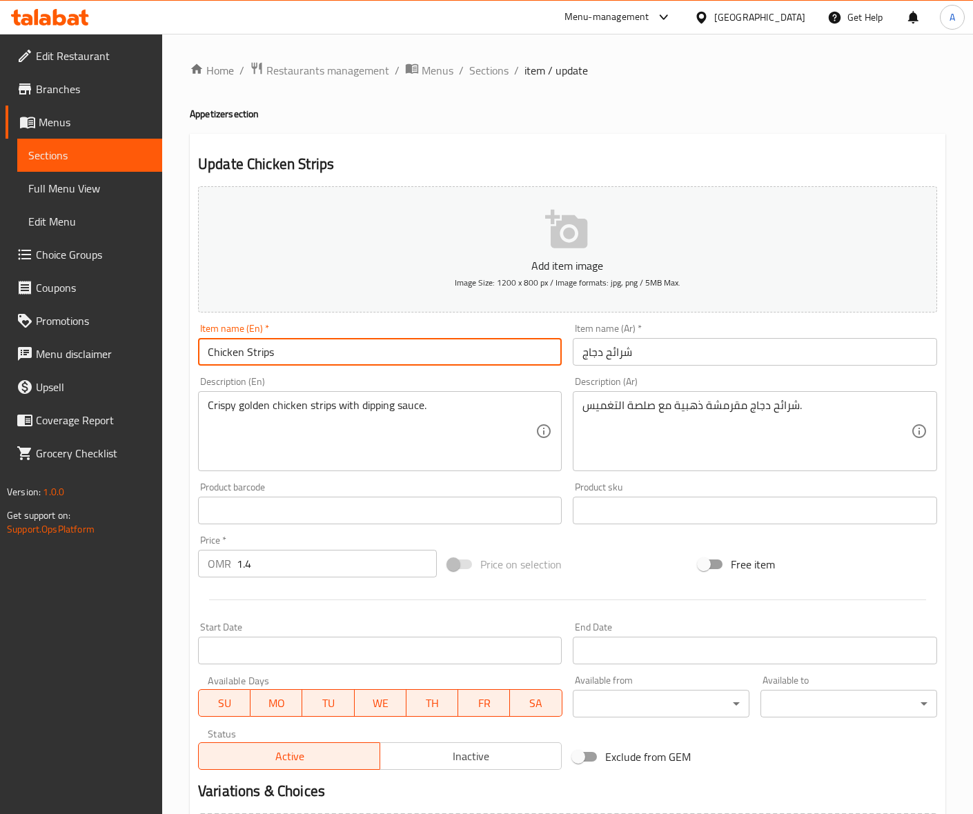
click at [452, 357] on input "Chicken Strips" at bounding box center [380, 352] width 364 height 28
click at [622, 357] on input "شرائح دجاج" at bounding box center [755, 352] width 364 height 28
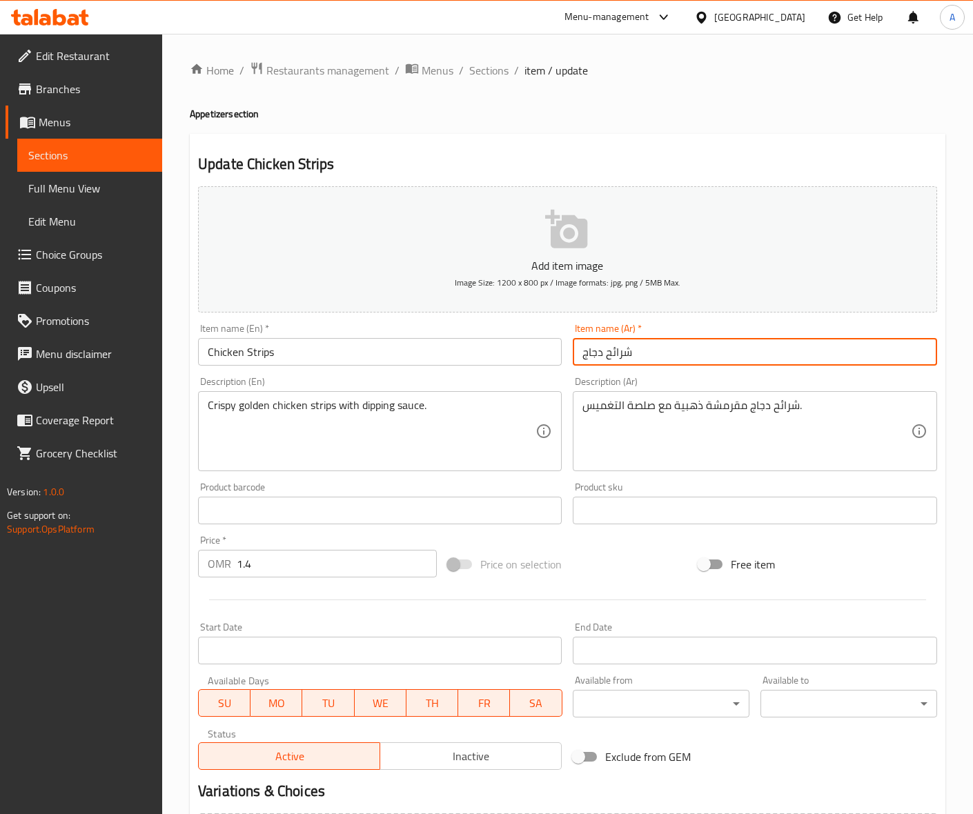
click at [622, 357] on input "شرائح دجاج" at bounding box center [755, 352] width 364 height 28
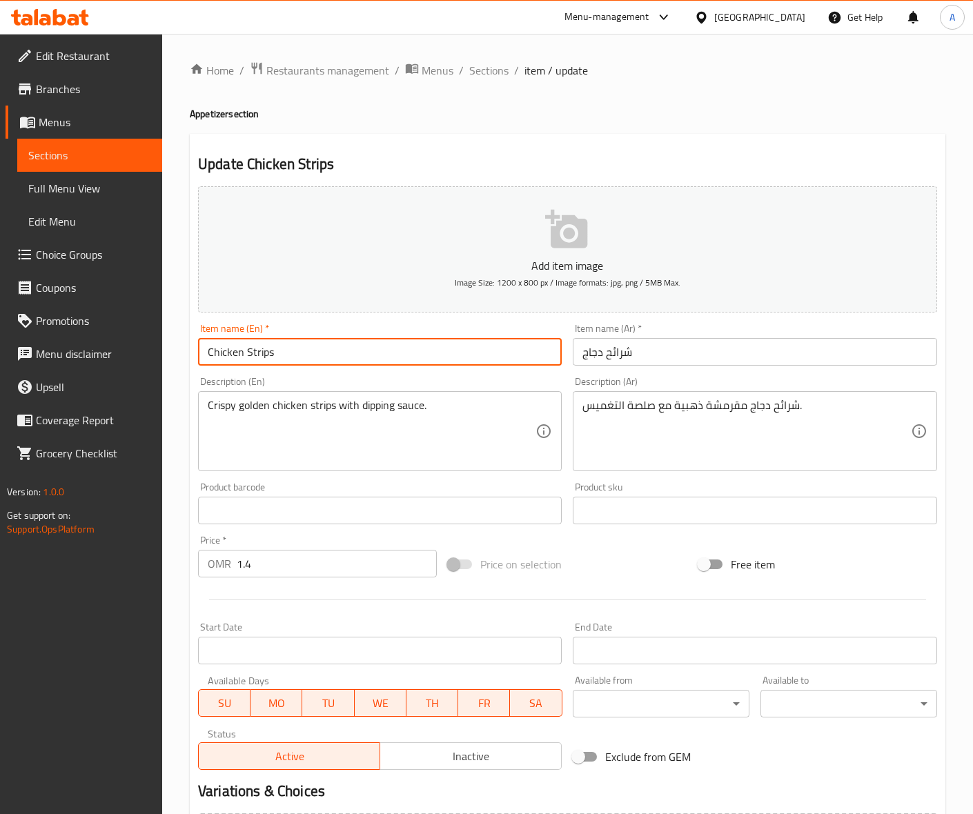
drag, startPoint x: 310, startPoint y: 352, endPoint x: 387, endPoint y: 328, distance: 80.5
click at [147, 357] on div "Edit Restaurant Branches Menus Sections Full Menu View Edit Menu Choice Groups …" at bounding box center [486, 504] width 973 height 941
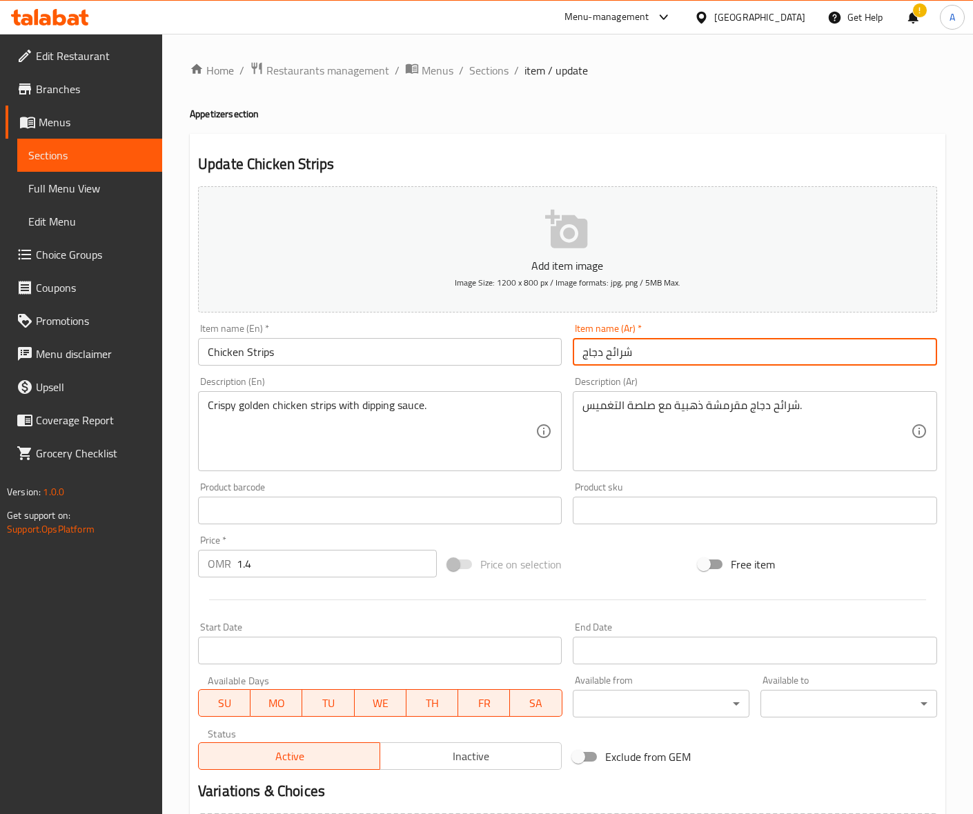
click at [583, 352] on input "شرائح دجاج" at bounding box center [755, 352] width 364 height 28
click at [616, 352] on input "شرائح دجاج" at bounding box center [755, 352] width 364 height 28
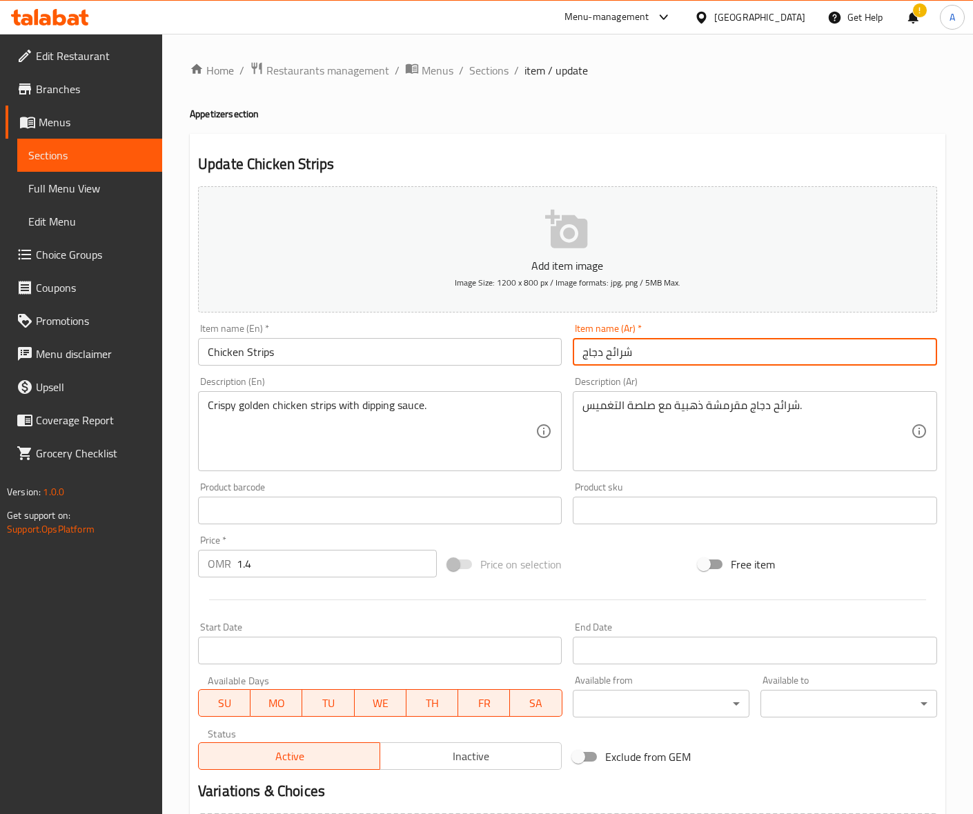
click at [619, 352] on input "شرائح دجاج" at bounding box center [755, 352] width 364 height 28
click at [622, 353] on input "ستربس دجاج" at bounding box center [755, 352] width 364 height 28
click at [632, 352] on input "ستريبس دجاج" at bounding box center [755, 352] width 364 height 28
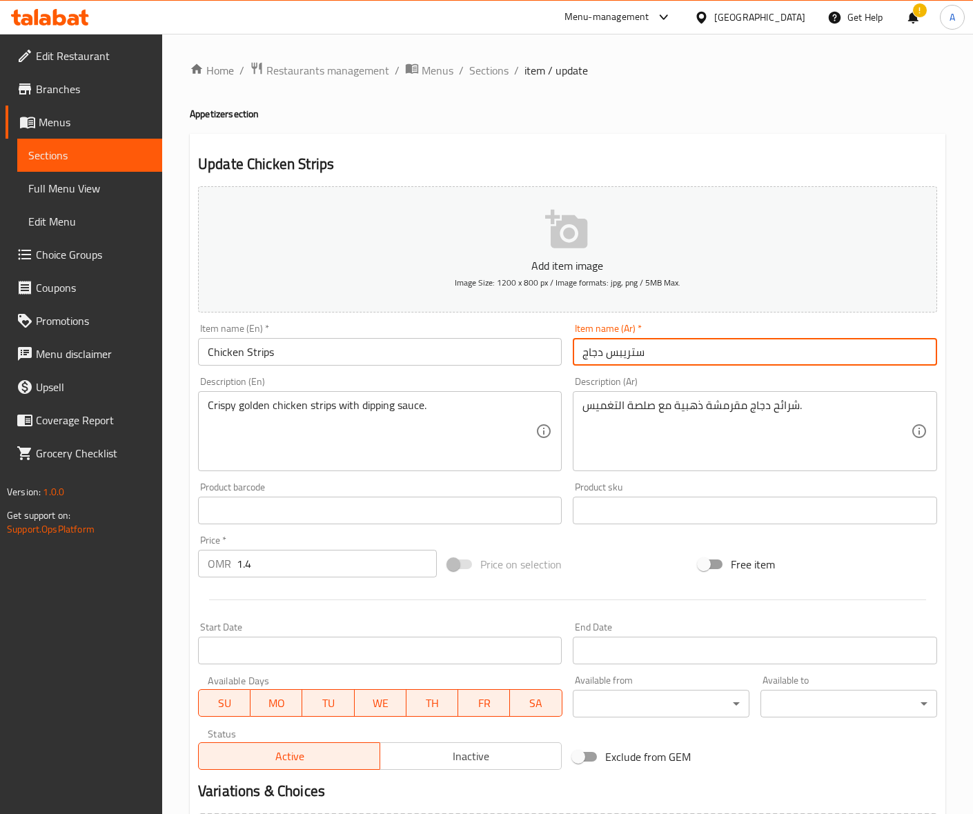
type input "ستريبس دجاج"
click at [784, 408] on textarea "شرائح دجاج مقرمشة ذهبية مع صلصة التغميس." at bounding box center [746, 432] width 328 height 66
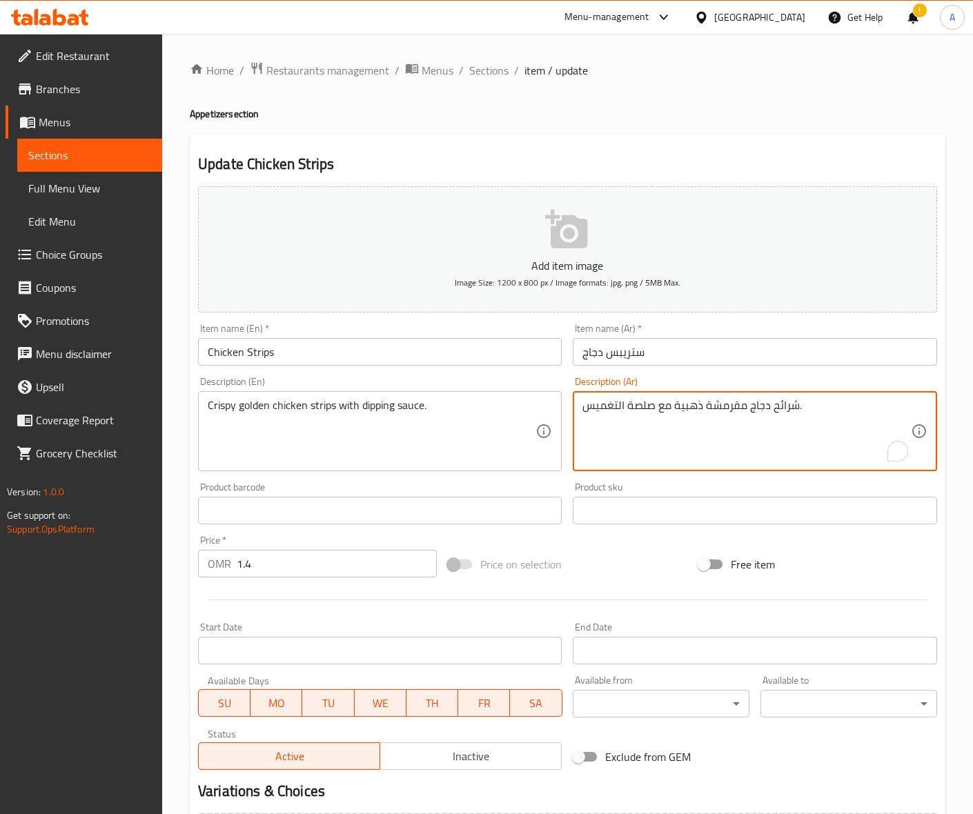
paste textarea "تريبس"
click at [615, 406] on textarea "ستريبس دجاج مقرمشة ذهبية مع صلصة التغميس." at bounding box center [746, 432] width 328 height 66
type textarea "ستريبس دجاج مقرمشة ذهبية مع صلصة تغميس."
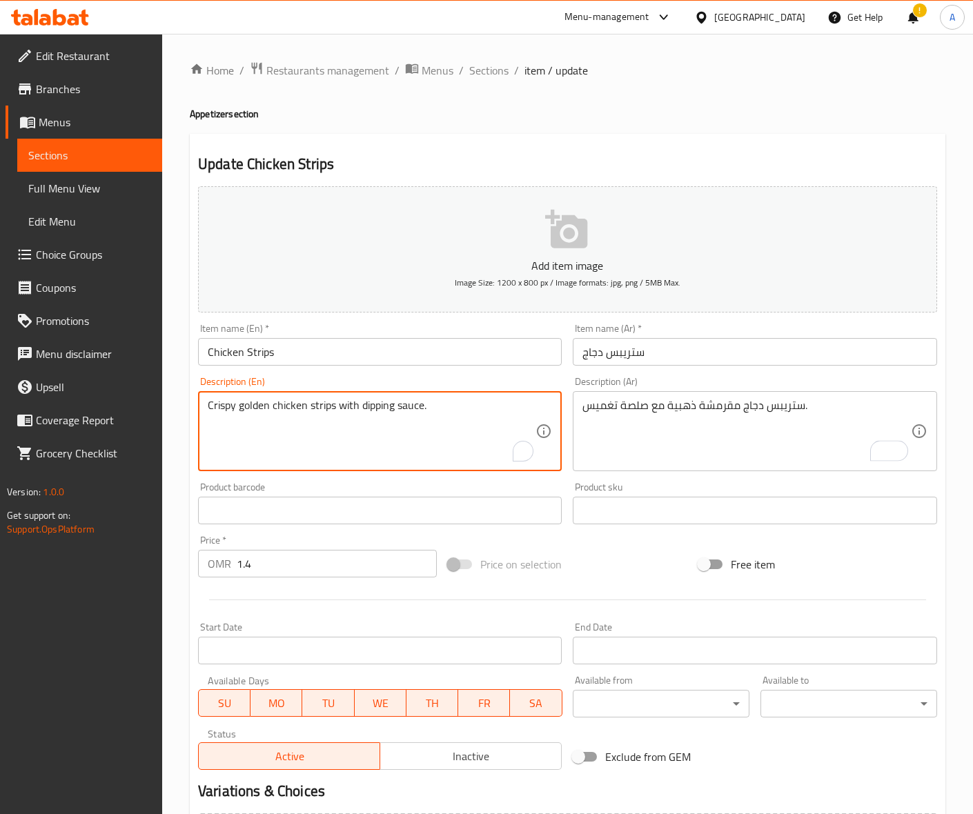
drag, startPoint x: 363, startPoint y: 402, endPoint x: 371, endPoint y: 404, distance: 8.5
click at [364, 409] on textarea "Crispy golden chicken strips with dipping sauce." at bounding box center [372, 432] width 328 height 66
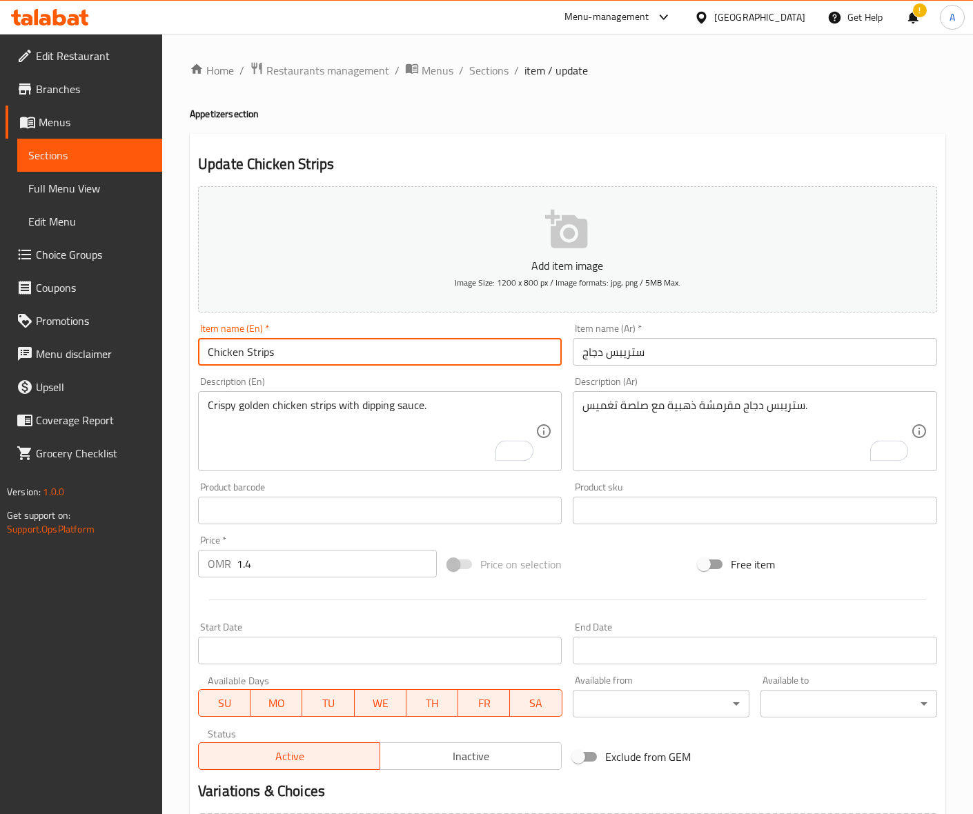
click at [344, 354] on input "Chicken Strips" at bounding box center [380, 352] width 364 height 28
drag, startPoint x: 380, startPoint y: 353, endPoint x: 395, endPoint y: 354, distance: 15.2
click at [380, 354] on input "Chicken Strips" at bounding box center [380, 352] width 364 height 28
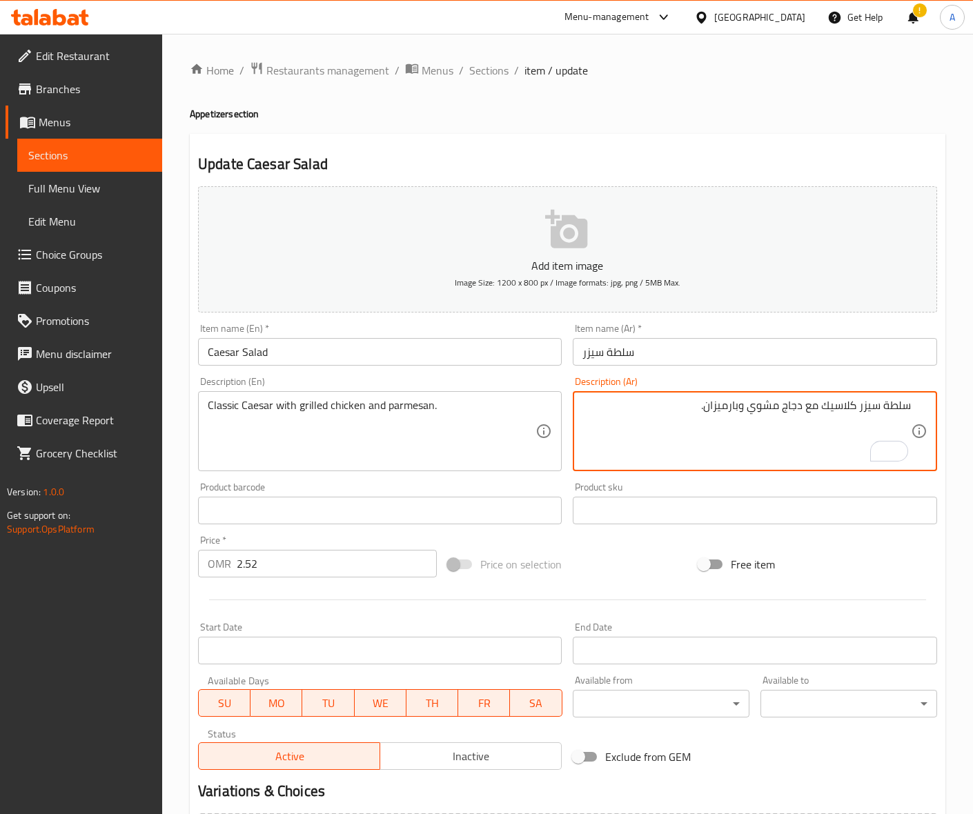
click at [897, 407] on textarea "سلطة سيزر كلاسيك مع دجاج مشوي وبارميزان." at bounding box center [746, 432] width 328 height 66
type textarea "سيزر كلاسيك مع دجاج مشوي وبارميزان."
click at [473, 355] on input "Caesar Salad" at bounding box center [380, 352] width 364 height 28
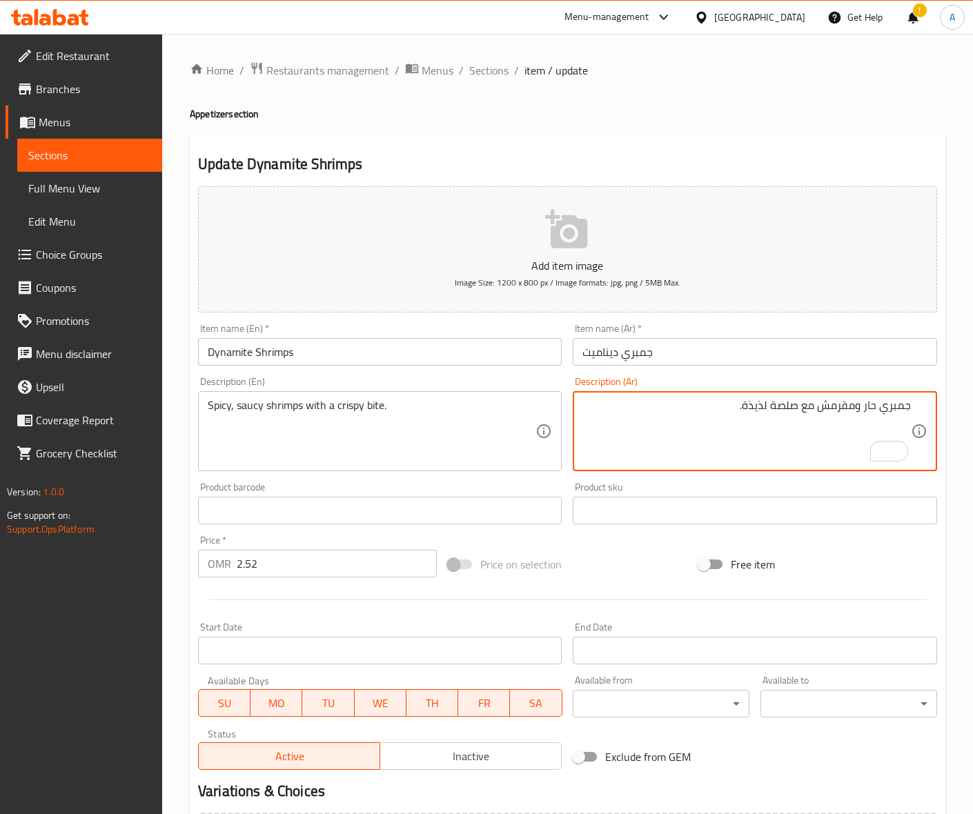
drag, startPoint x: 819, startPoint y: 408, endPoint x: 853, endPoint y: 404, distance: 34.1
click at [853, 404] on textarea "جمبري حار ومقرمش مع صلصة لذيذة." at bounding box center [746, 432] width 328 height 66
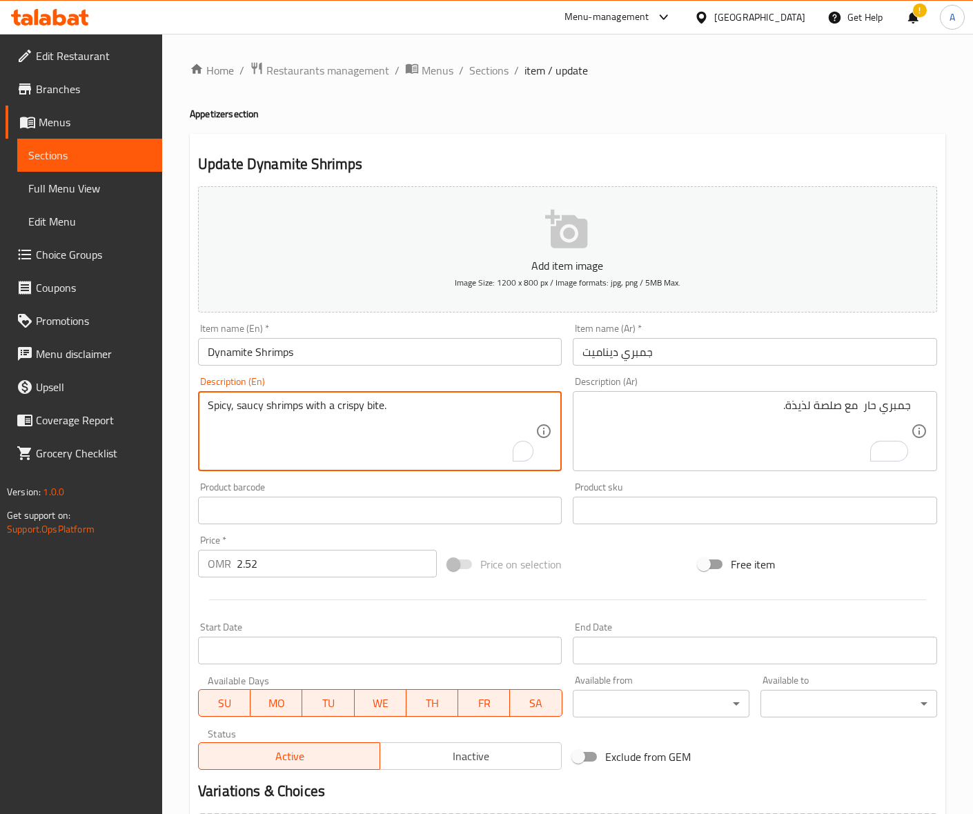
drag, startPoint x: 236, startPoint y: 408, endPoint x: 264, endPoint y: 405, distance: 28.5
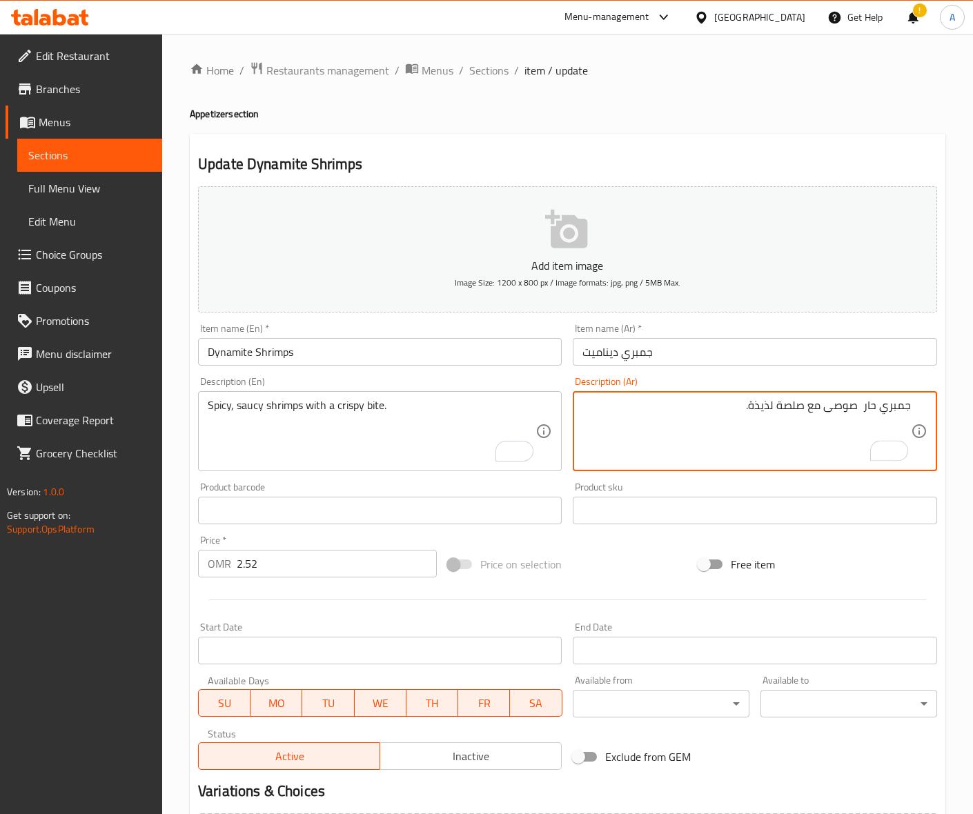
click at [799, 402] on textarea "جمبري حار صوصى مع صلصة لذيذة." at bounding box center [746, 432] width 328 height 66
click at [774, 412] on textarea "جمبري حار صوصى مع بايت لذيذة." at bounding box center [746, 432] width 328 height 66
click at [774, 411] on textarea "جمبري حار صوصى مع بايت لذيذة." at bounding box center [746, 432] width 328 height 66
type textarea "جمبري حار صوصى مع بايت مقرمشة."
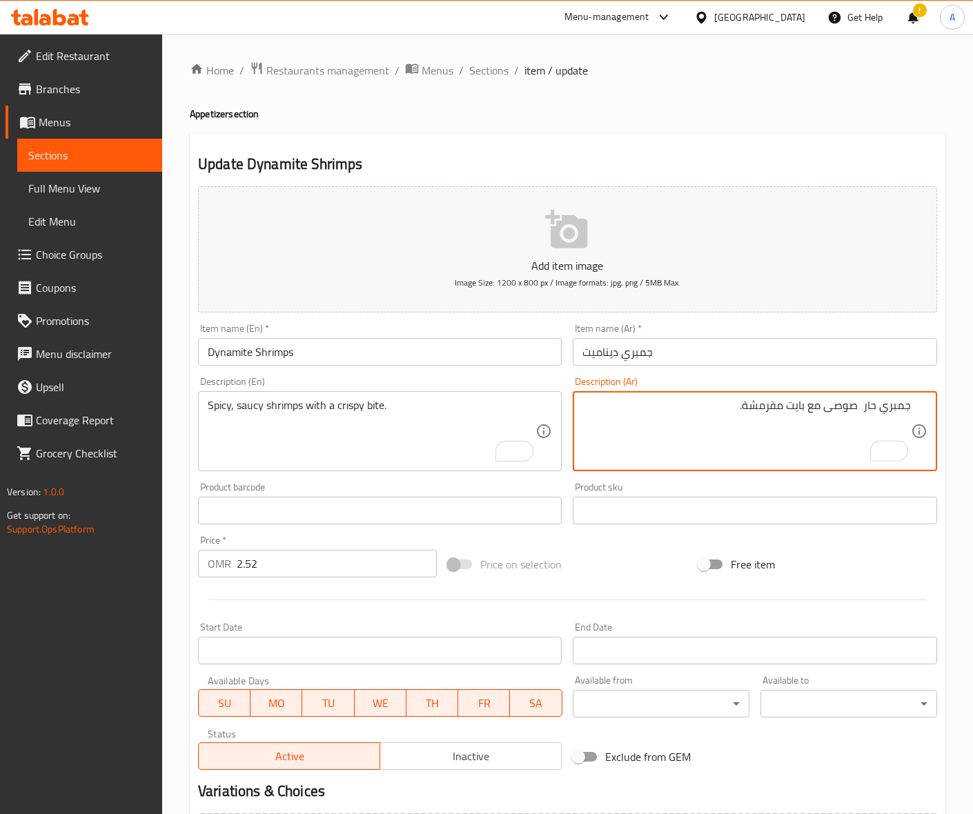
click at [381, 352] on input "Dynamite Shrimps" at bounding box center [380, 352] width 364 height 28
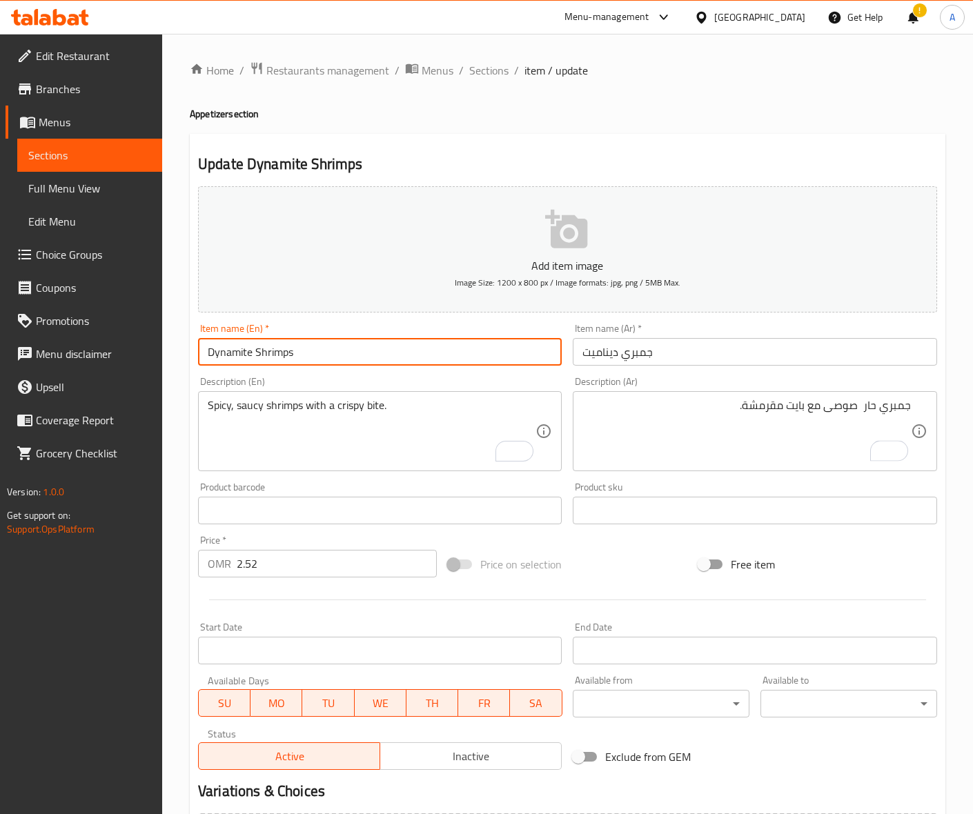
click at [405, 349] on input "Dynamite Shrimps" at bounding box center [380, 352] width 364 height 28
click at [401, 352] on input "Dynamite Shrimps" at bounding box center [380, 352] width 364 height 28
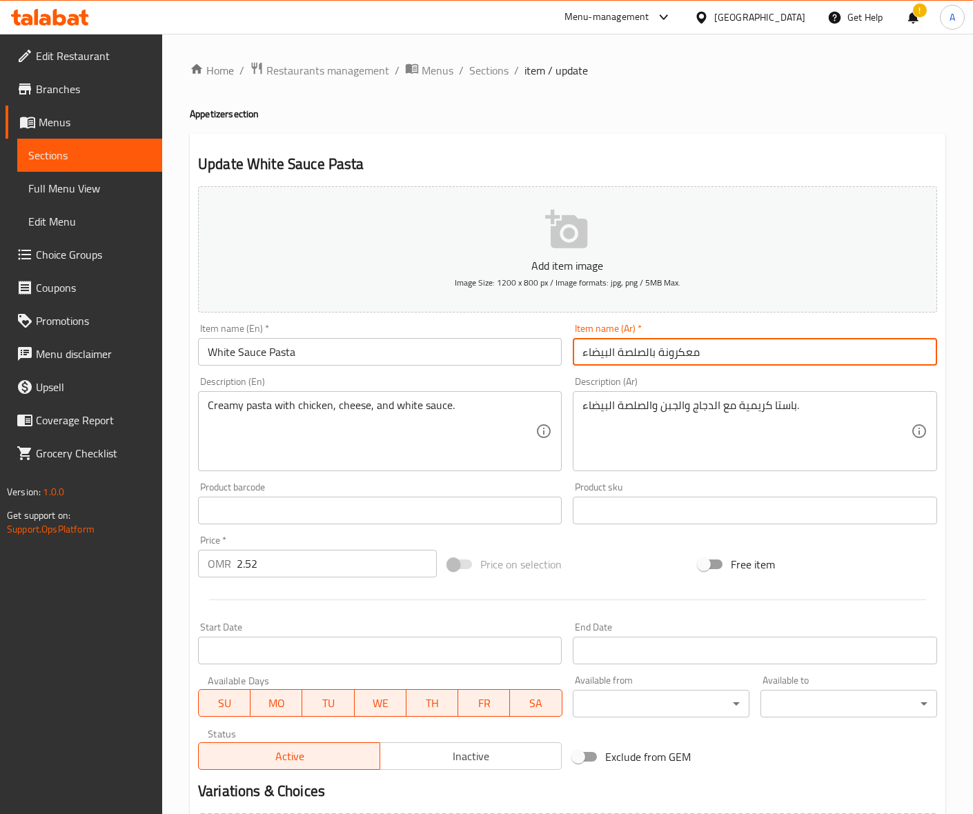
click at [684, 352] on input "معكرونة بالصلصة البيضاء" at bounding box center [755, 352] width 364 height 28
click at [779, 408] on textarea "باستا كريمية مع الدجاج والجبن والصلصة البيضاء." at bounding box center [746, 432] width 328 height 66
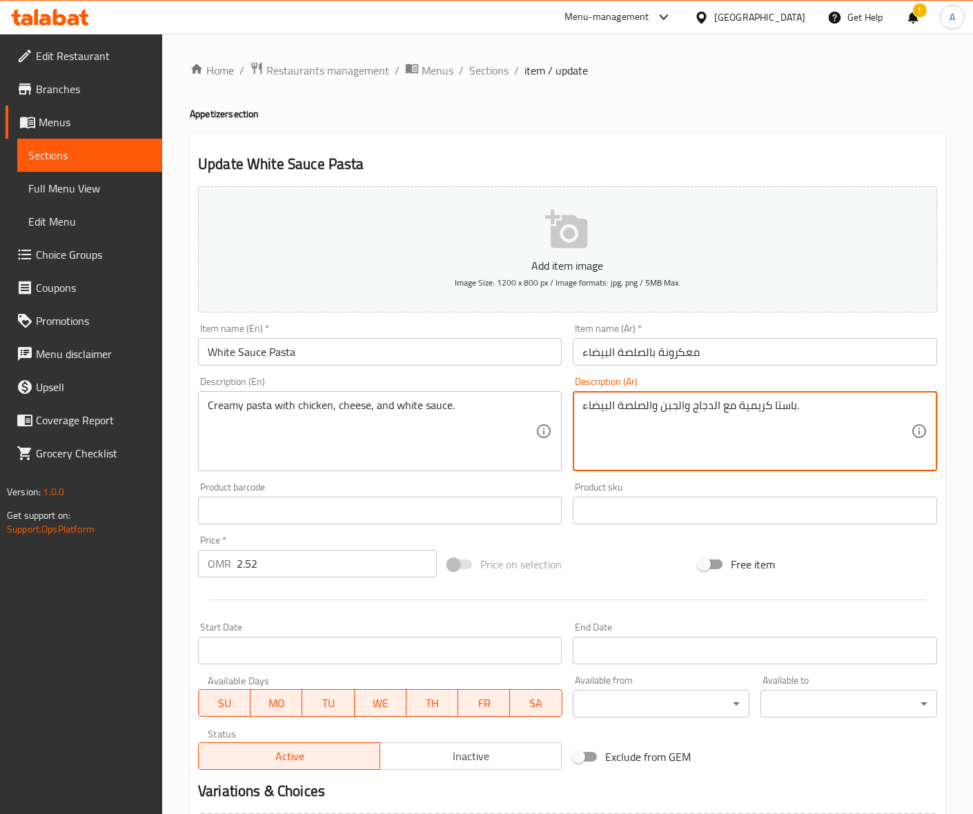
paste textarea "معكرونة"
click at [804, 406] on textarea "معكرونة كريمية مع الدجاج والجبن والصلصة البيضاء." at bounding box center [746, 432] width 328 height 66
type textarea "مكرونة كريمية مع الدجاج والجبن والصلصة البيضاء."
click at [355, 356] on input "White Sauce Pasta" at bounding box center [380, 352] width 364 height 28
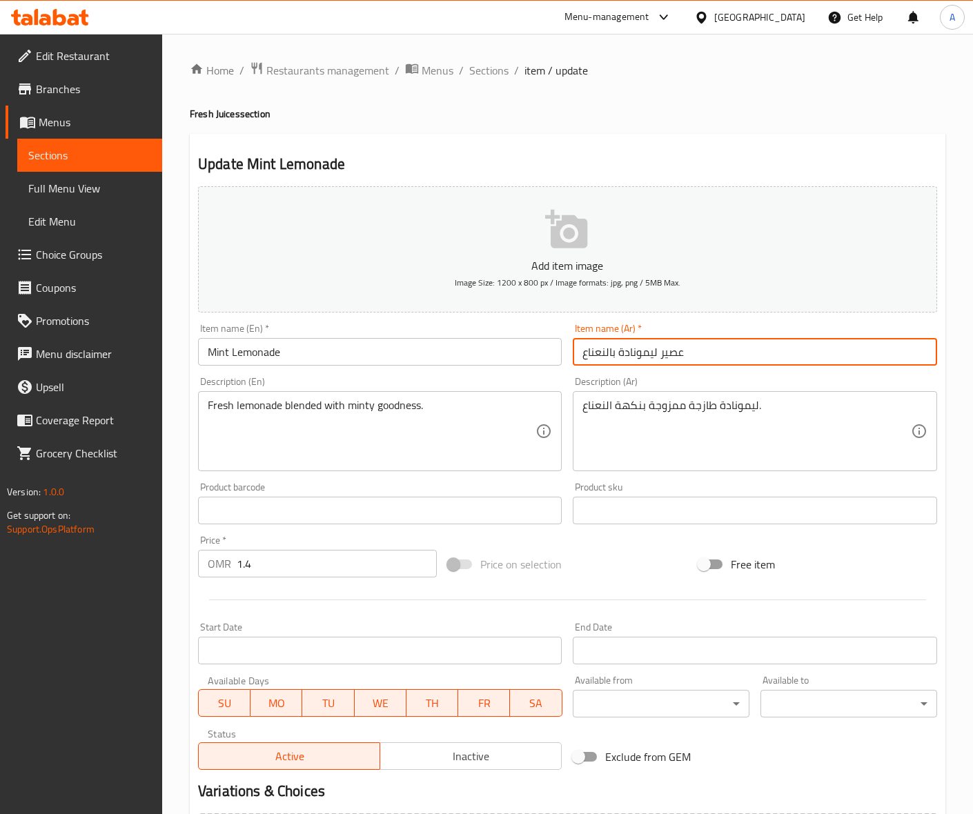
type input "عصير ليمونادة بالنعناع"
click at [628, 408] on textarea "ليمونادة طازجة ممزوجة بنكهة النعناع." at bounding box center [746, 432] width 328 height 66
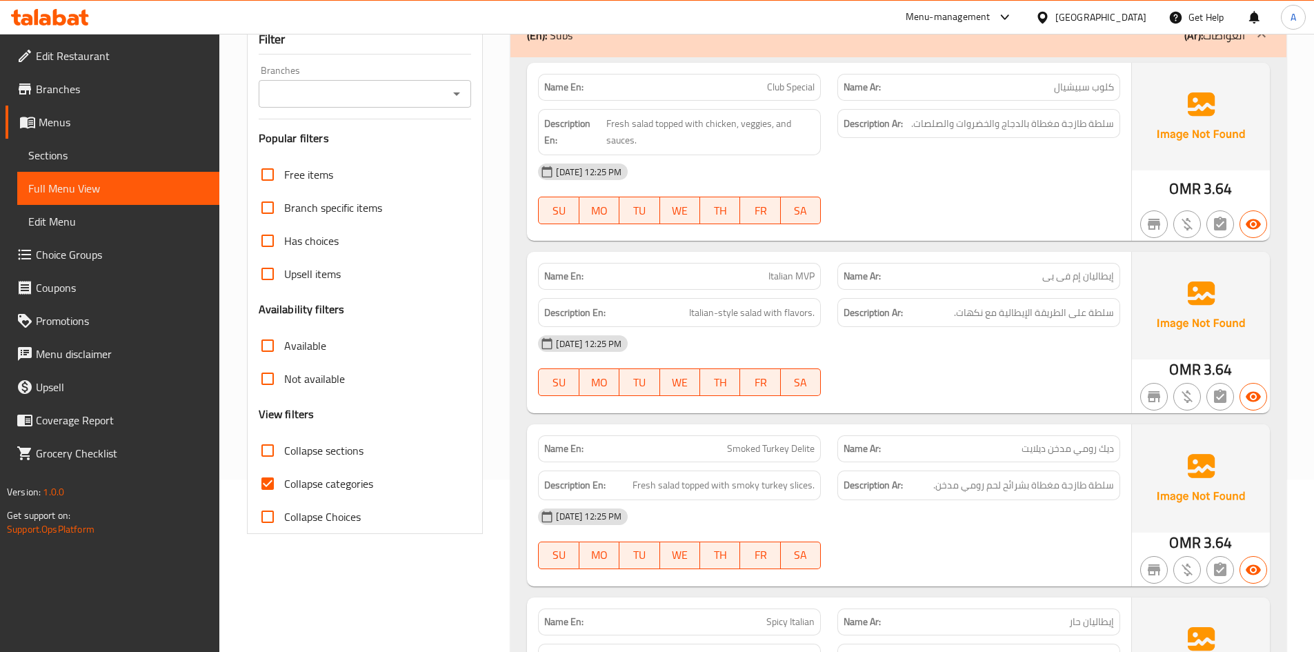
scroll to position [276, 0]
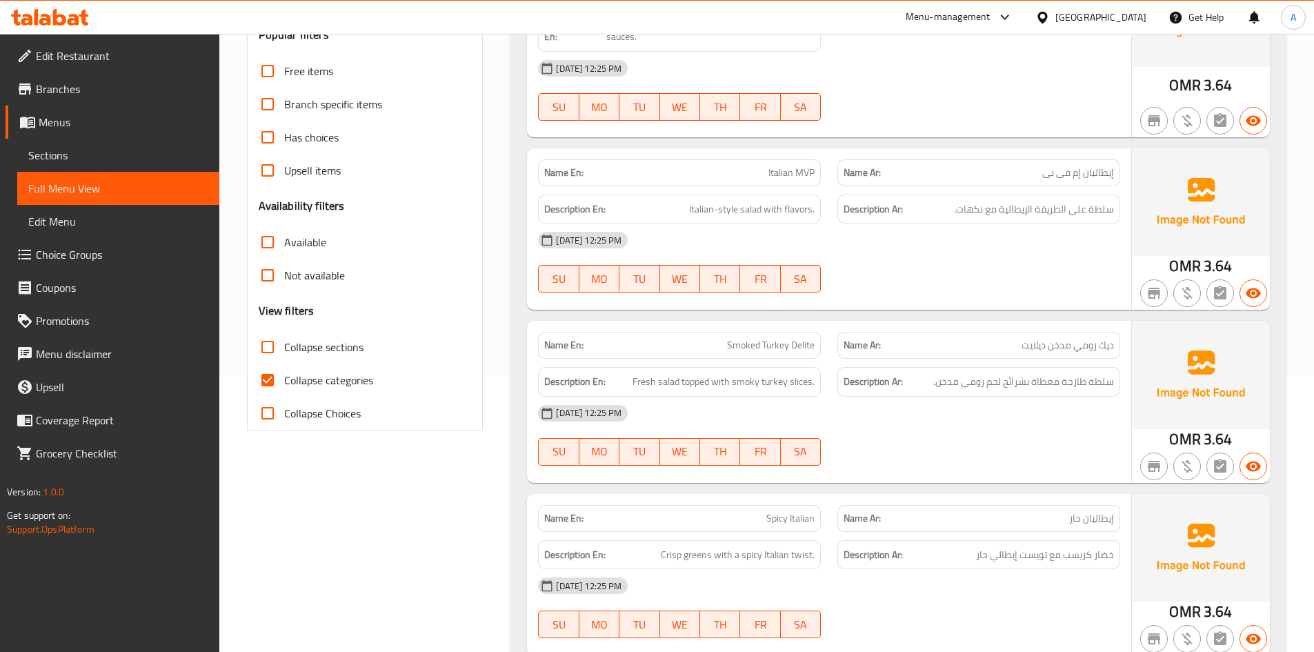
click at [788, 519] on span "Spicy Italian" at bounding box center [790, 518] width 48 height 14
copy span "Spicy Italian"
click at [795, 524] on span "Spicy Italian" at bounding box center [790, 518] width 48 height 14
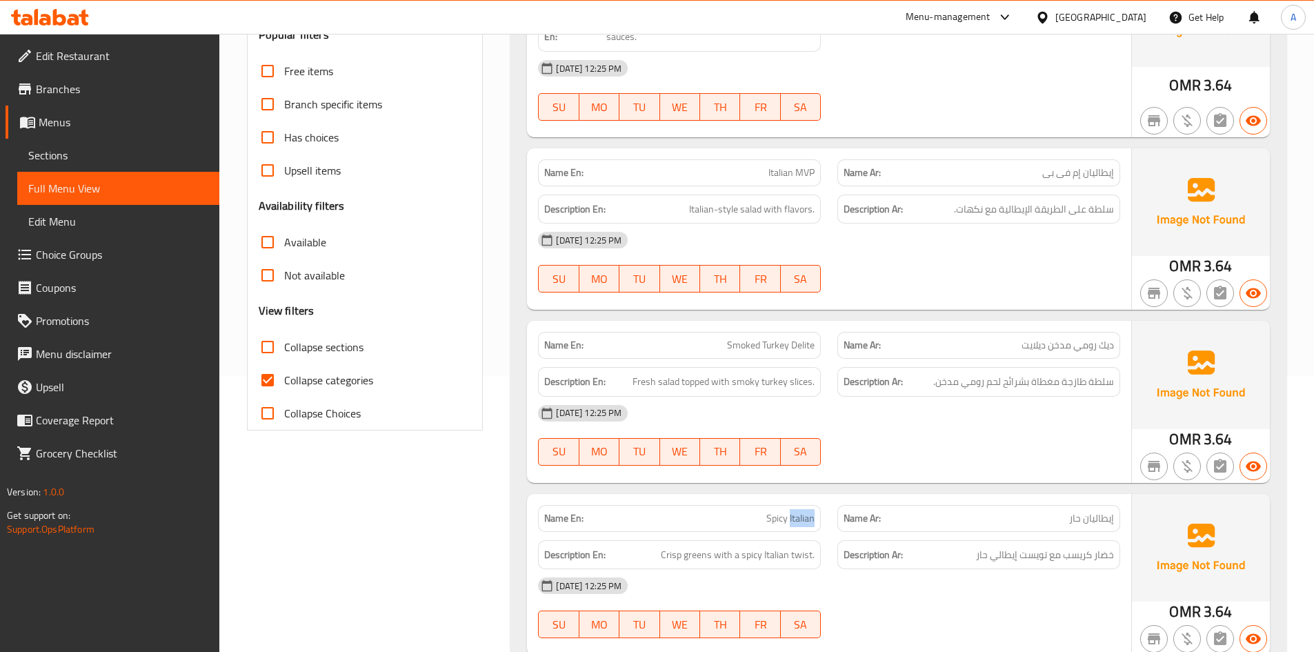
click at [795, 524] on span "Spicy Italian" at bounding box center [790, 518] width 48 height 14
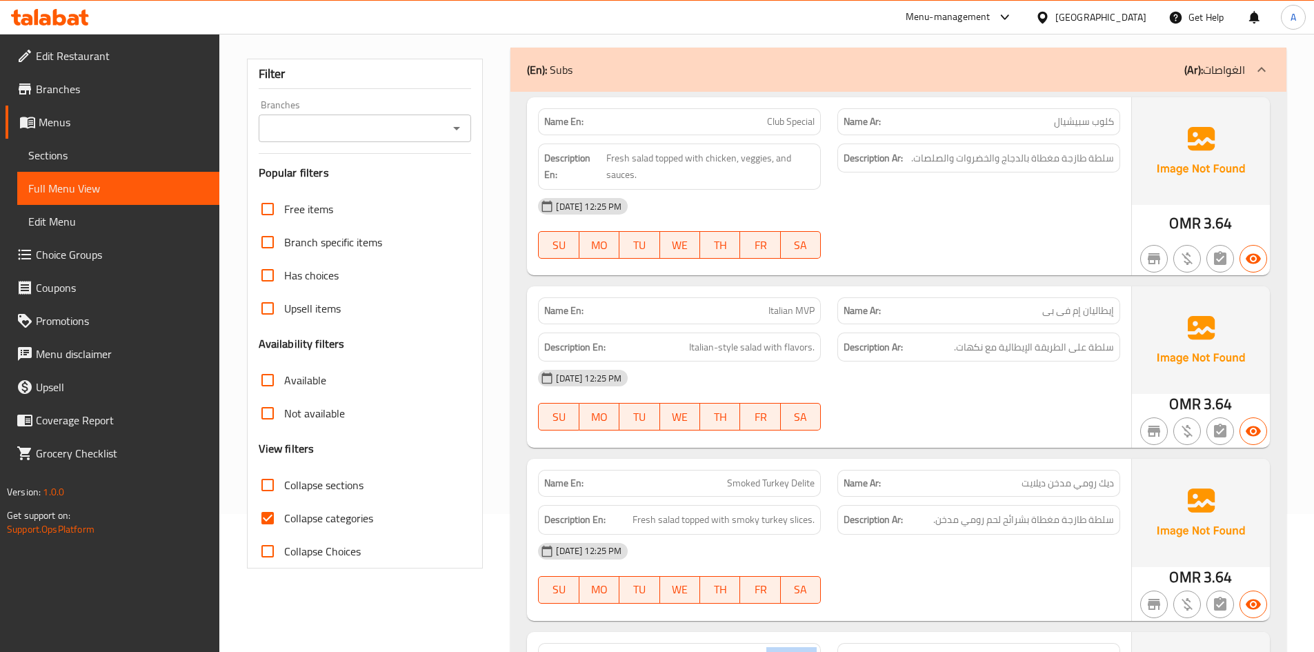
scroll to position [0, 0]
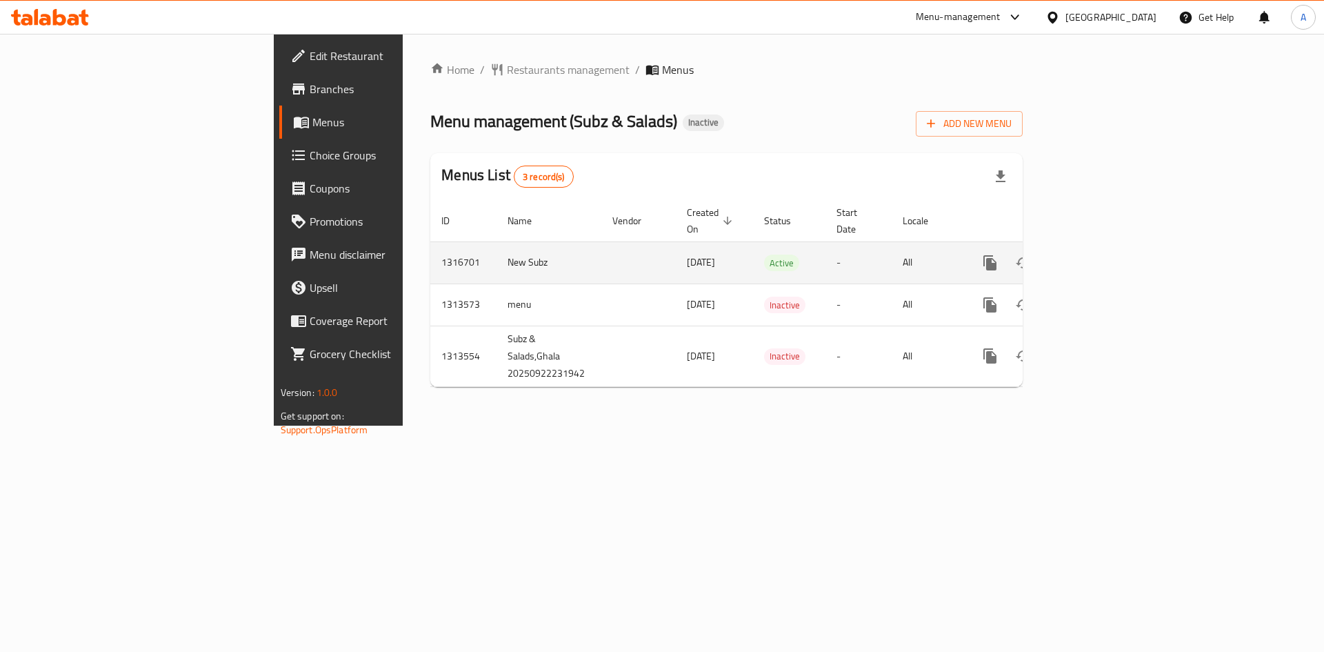
click at [1096, 257] on icon "enhanced table" at bounding box center [1090, 263] width 12 height 12
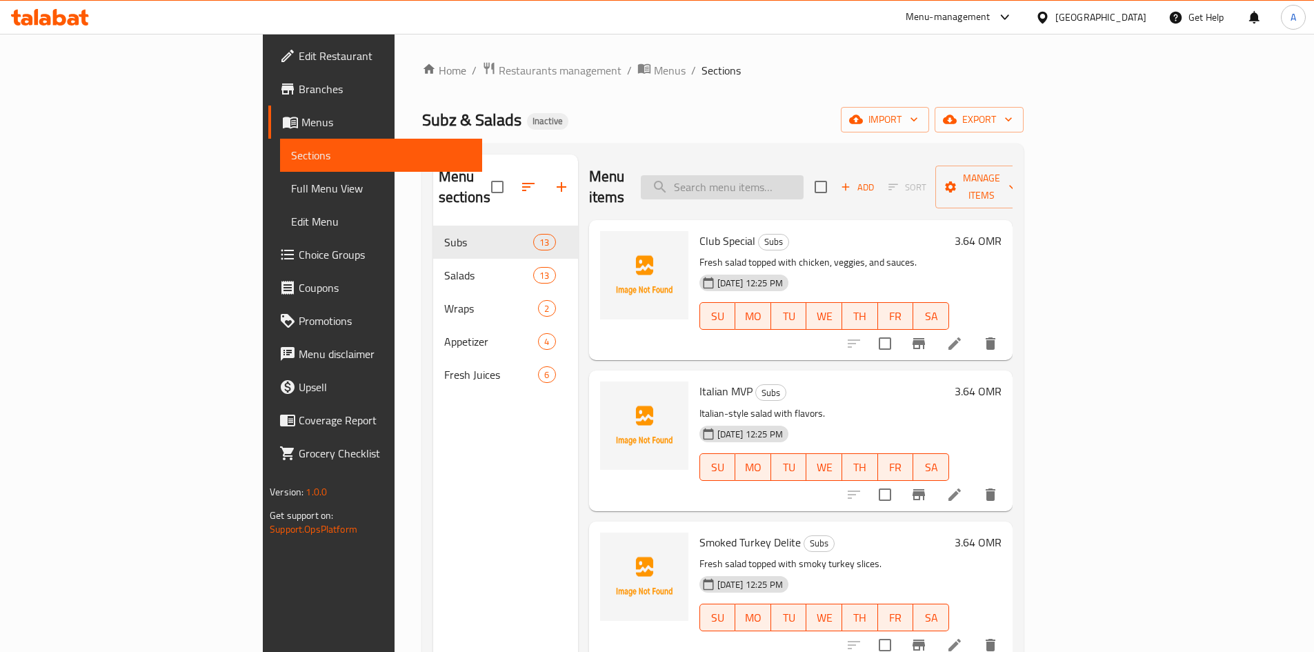
click at [789, 178] on input "search" at bounding box center [722, 187] width 163 height 24
paste input "Spicy Italian"
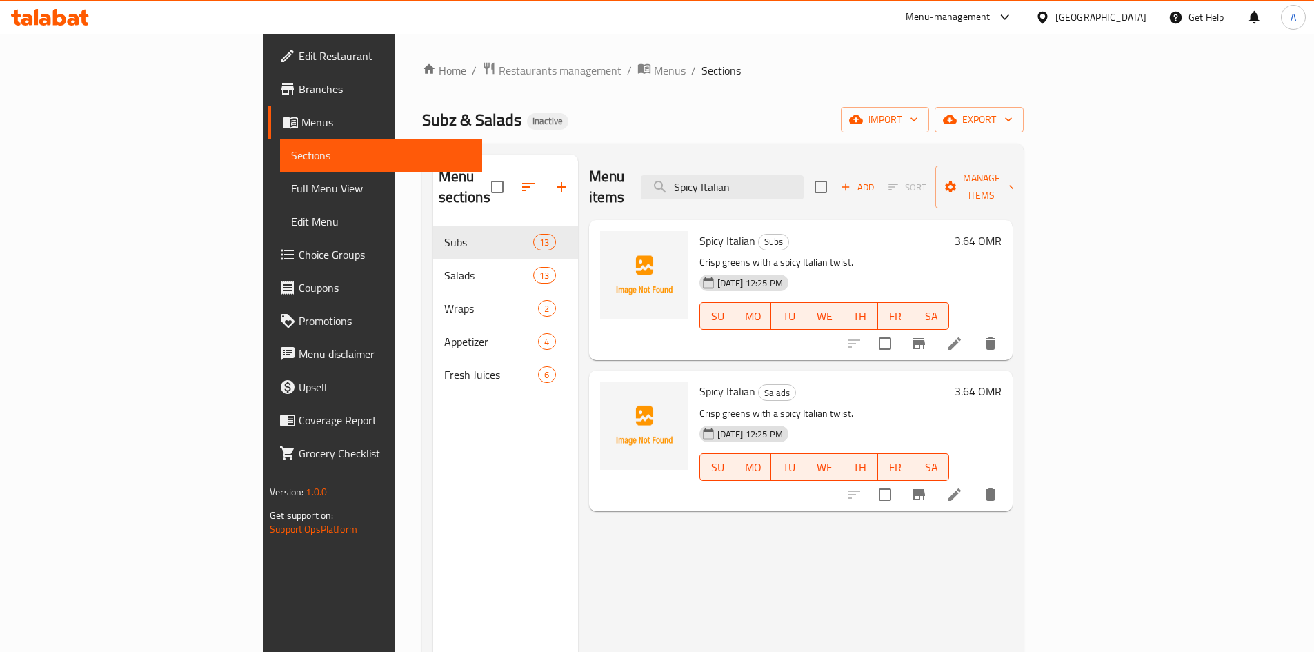
type input "Spicy Italian"
